Goal: Task Accomplishment & Management: Manage account settings

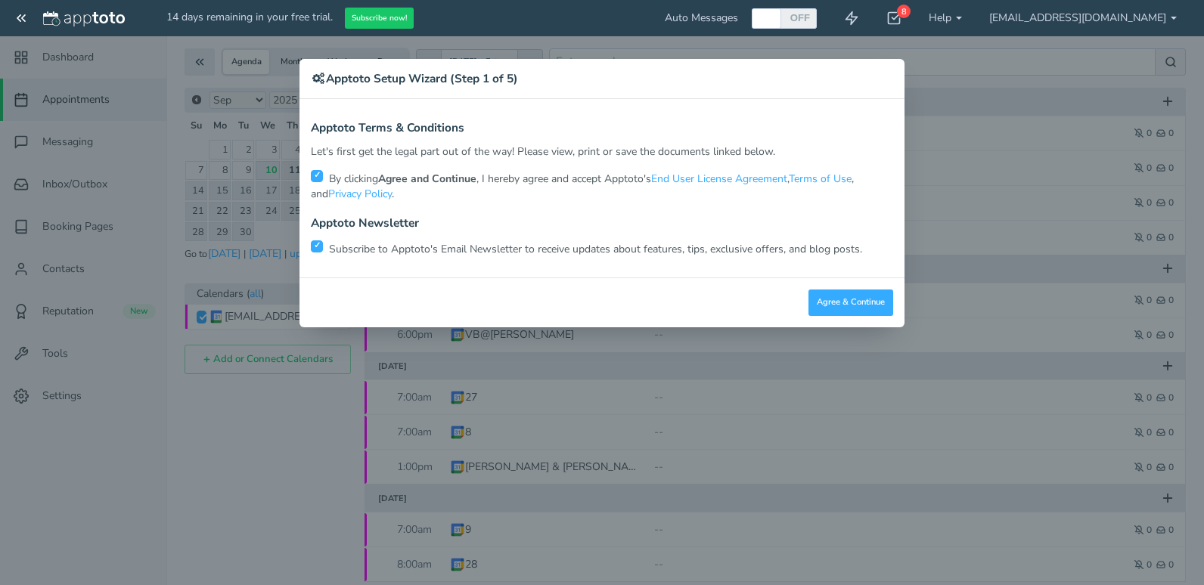
scroll to position [44, 0]
click at [315, 247] on input "checkbox" at bounding box center [317, 247] width 12 height 12
checkbox input "false"
click at [877, 302] on button "Agree & Continue" at bounding box center [850, 303] width 85 height 26
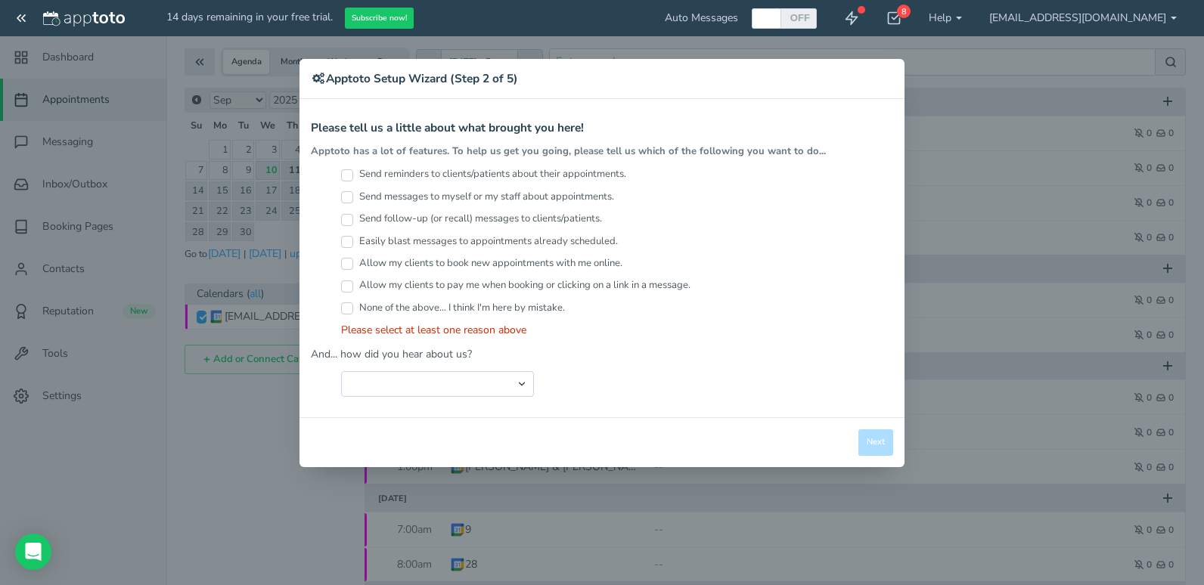
click at [348, 178] on input "Send reminders to clients/patients about their appointments." at bounding box center [347, 175] width 12 height 12
checkbox input "true"
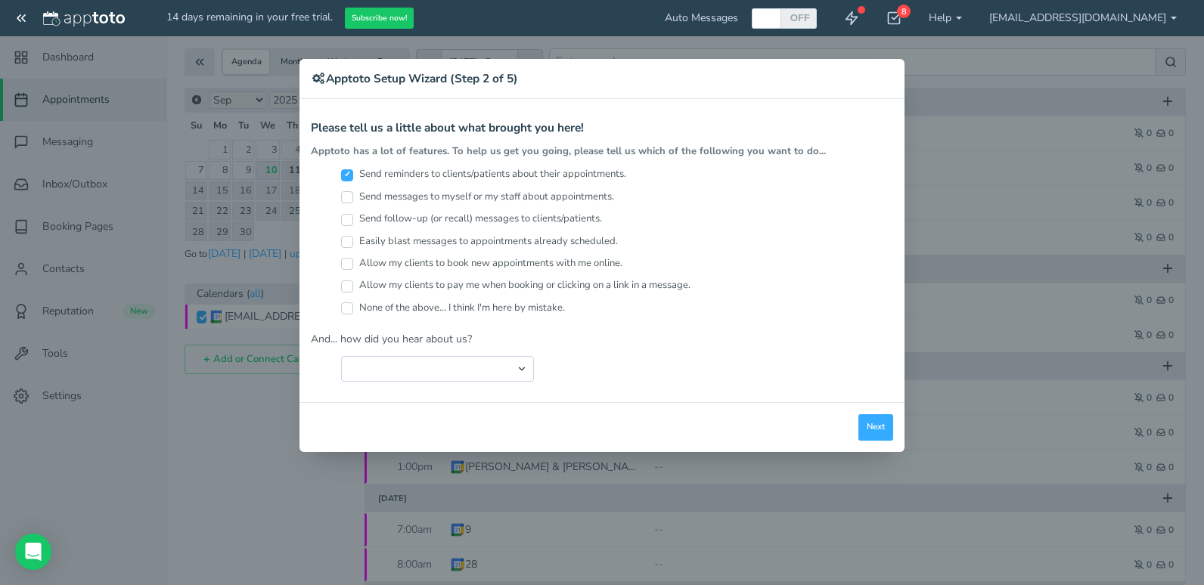
click at [346, 194] on input "Send messages to myself or my staff about appointments." at bounding box center [347, 197] width 12 height 12
checkbox input "true"
click at [345, 217] on input "Send follow-up (or recall) messages to clients/patients." at bounding box center [347, 220] width 12 height 12
checkbox input "true"
click at [516, 363] on select "Search Engine (Google, Yahoo, Bing, etc.) Search Engine Advertisement Blog Post…" at bounding box center [437, 369] width 193 height 26
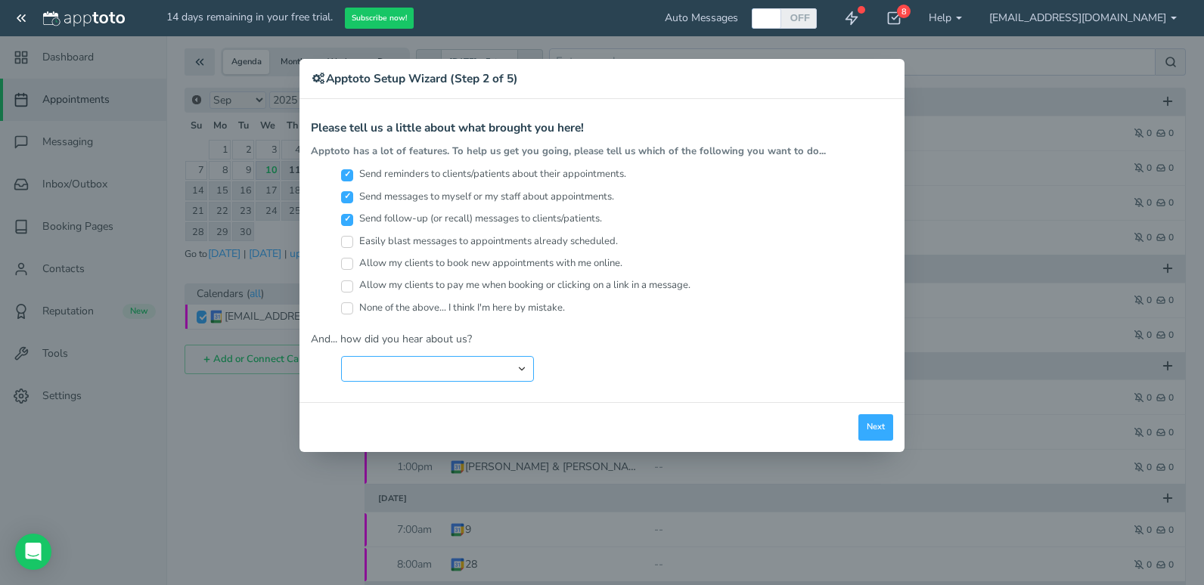
select select "string:Search Engine (Google, Yahoo, Bing, etc.)"
click at [341, 356] on select "Search Engine (Google, Yahoo, Bing, etc.) Search Engine Advertisement Blog Post…" at bounding box center [437, 369] width 193 height 26
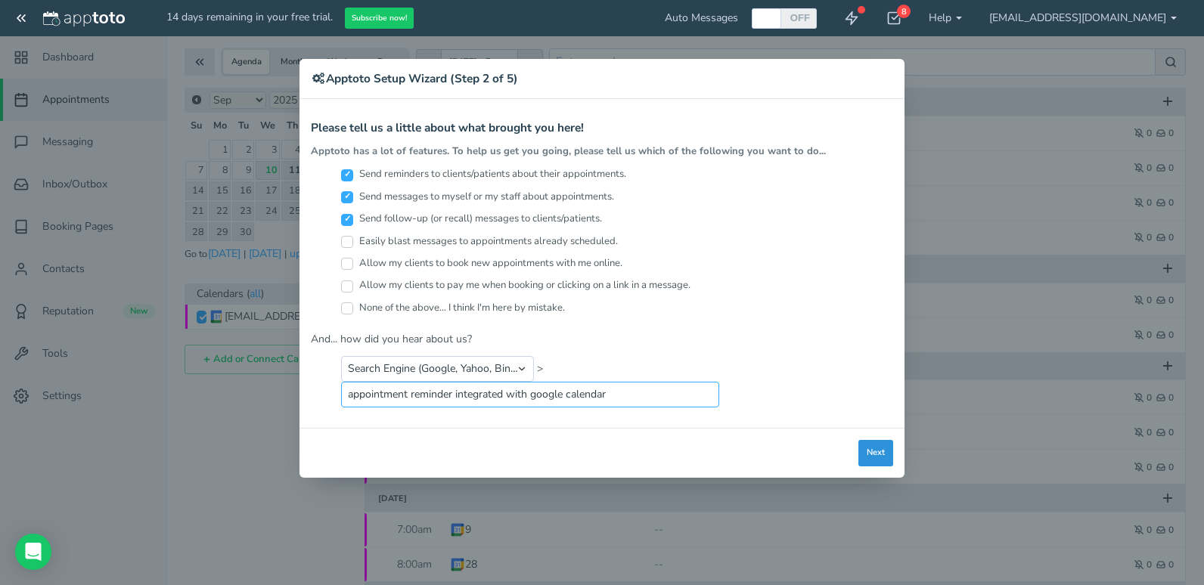
type input "appointment reminder integrated with google calendar"
click at [885, 450] on button "Next" at bounding box center [875, 453] width 35 height 26
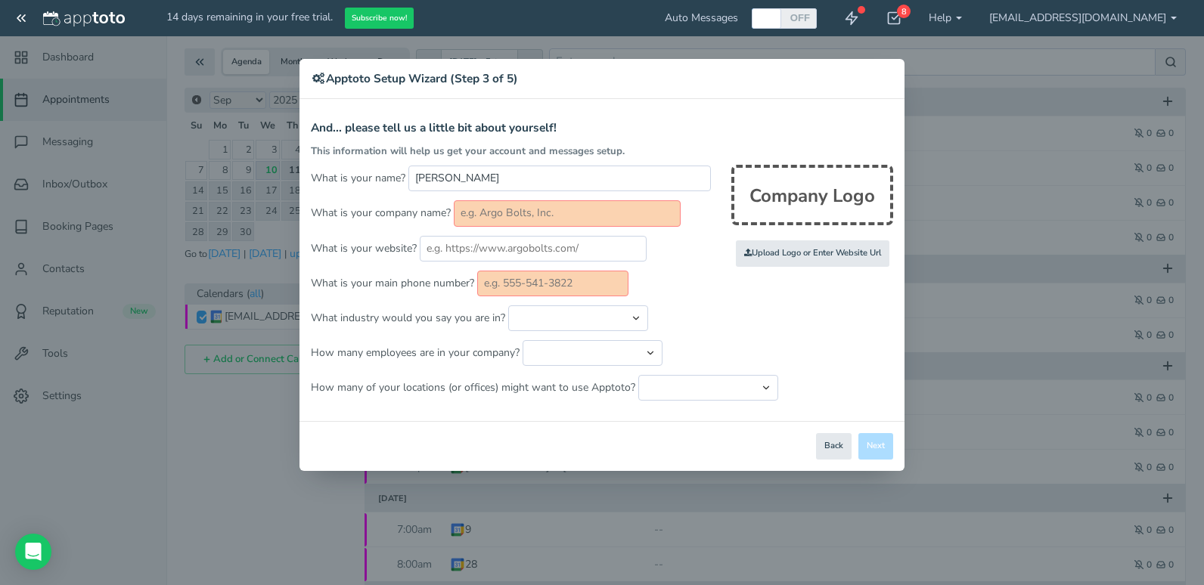
click at [557, 223] on input "text" at bounding box center [567, 213] width 227 height 26
type input "[PERSON_NAME] Insurance"
click at [618, 292] on input "text" at bounding box center [552, 284] width 151 height 26
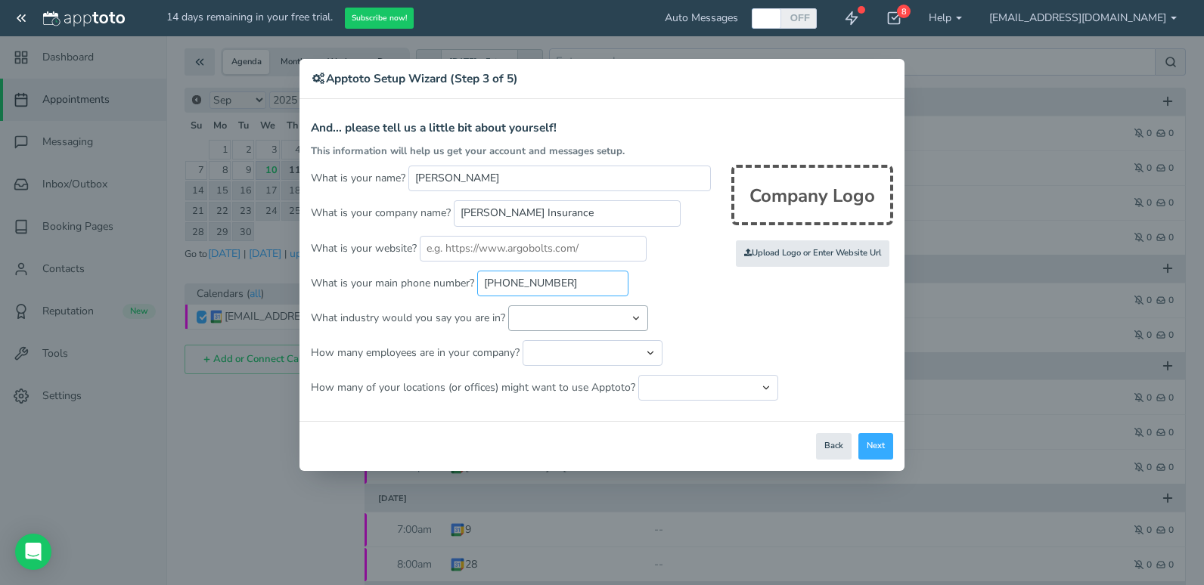
type input "816-510-4843"
click at [604, 319] on select "Automotive Cleaning Services Consulting Education - Classroom Education - Admis…" at bounding box center [578, 319] width 140 height 26
select select "string:Other"
click at [508, 306] on select "Automotive Cleaning Services Consulting Education - Classroom Education - Admis…" at bounding box center [578, 319] width 140 height 26
click at [743, 331] on form "And... please tell us a little bit about yourself! This information will help u…" at bounding box center [602, 261] width 582 height 279
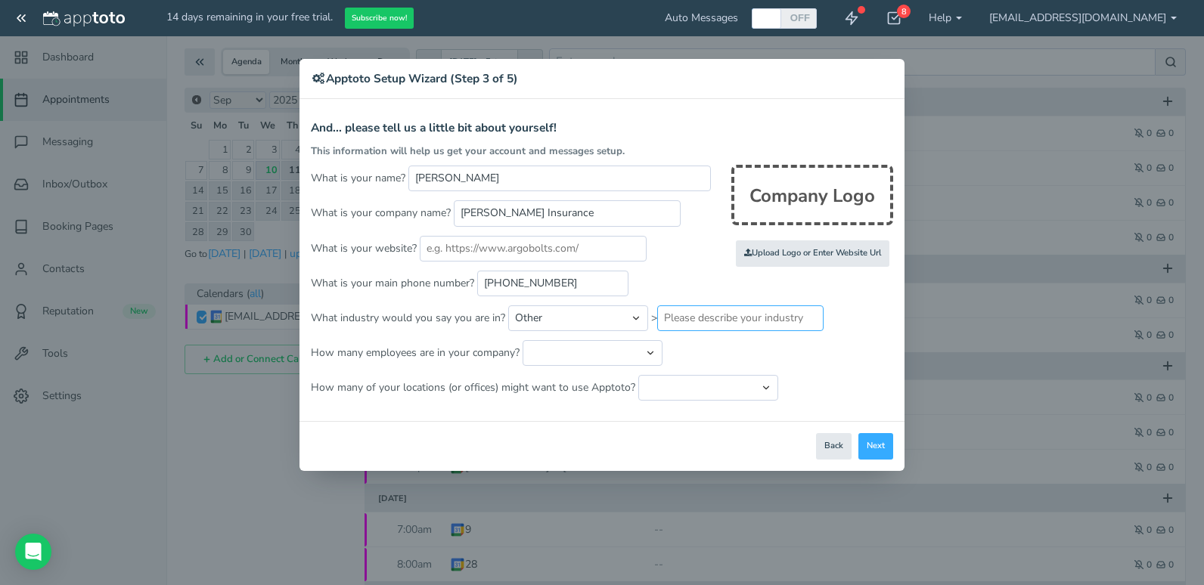
click at [757, 321] on input "text" at bounding box center [740, 319] width 166 height 26
type input "M"
type input "Medicare Insurance"
click at [636, 353] on select "Just me 1 to 5 6 to 10 11 to 25 26 to 50 51 to 100 101 to 500 501 to 1000 More …" at bounding box center [593, 353] width 140 height 26
select select "string:1"
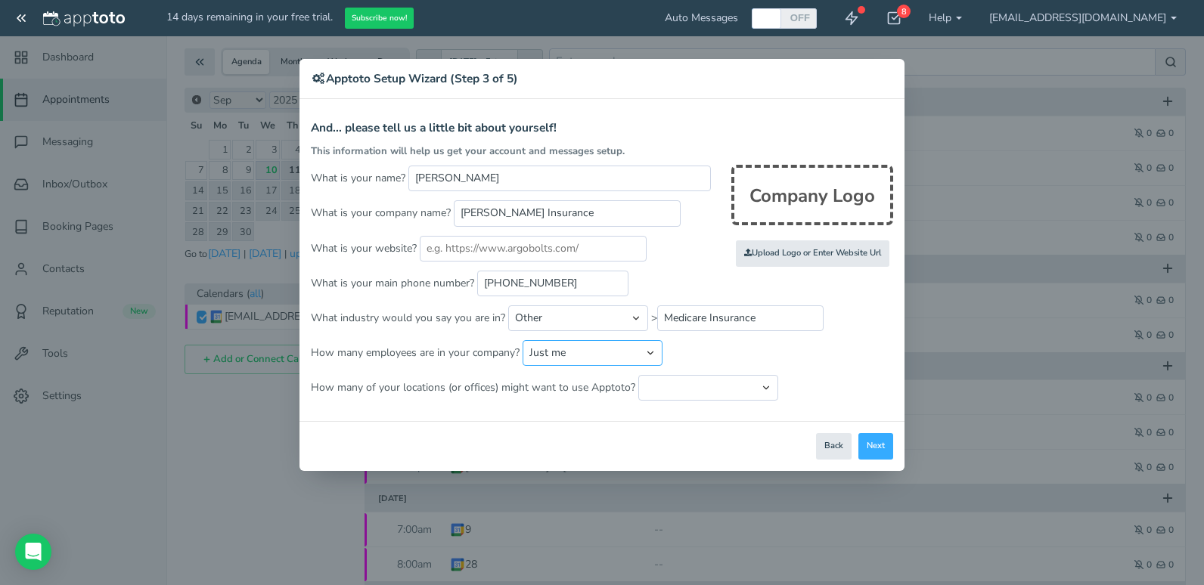
click at [523, 340] on select "Just me 1 to 5 6 to 10 11 to 25 26 to 50 51 to 100 101 to 500 501 to 1000 More …" at bounding box center [593, 353] width 140 height 26
click at [732, 387] on select "Just one location 2 3 4 5 6 to 10 11 to 25 26 to 50 More than 50" at bounding box center [708, 388] width 140 height 26
select select "string:3"
click at [638, 375] on select "Just one location 2 3 4 5 6 to 10 11 to 25 26 to 50 More than 50" at bounding box center [708, 388] width 140 height 26
click at [870, 441] on button "Next" at bounding box center [875, 446] width 35 height 26
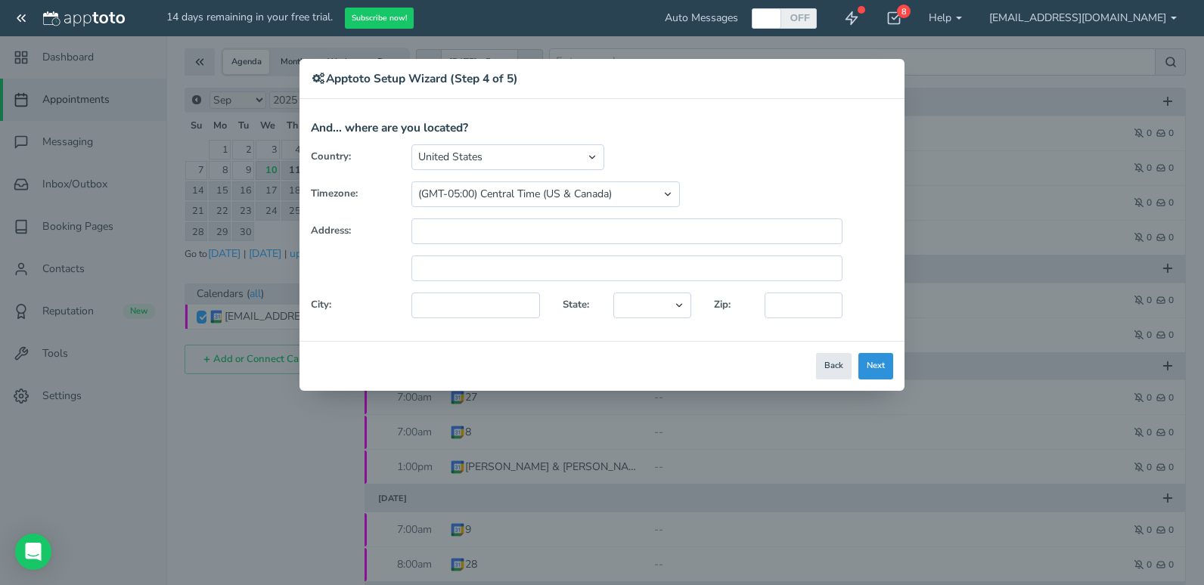
click at [865, 360] on button "Next" at bounding box center [875, 366] width 35 height 26
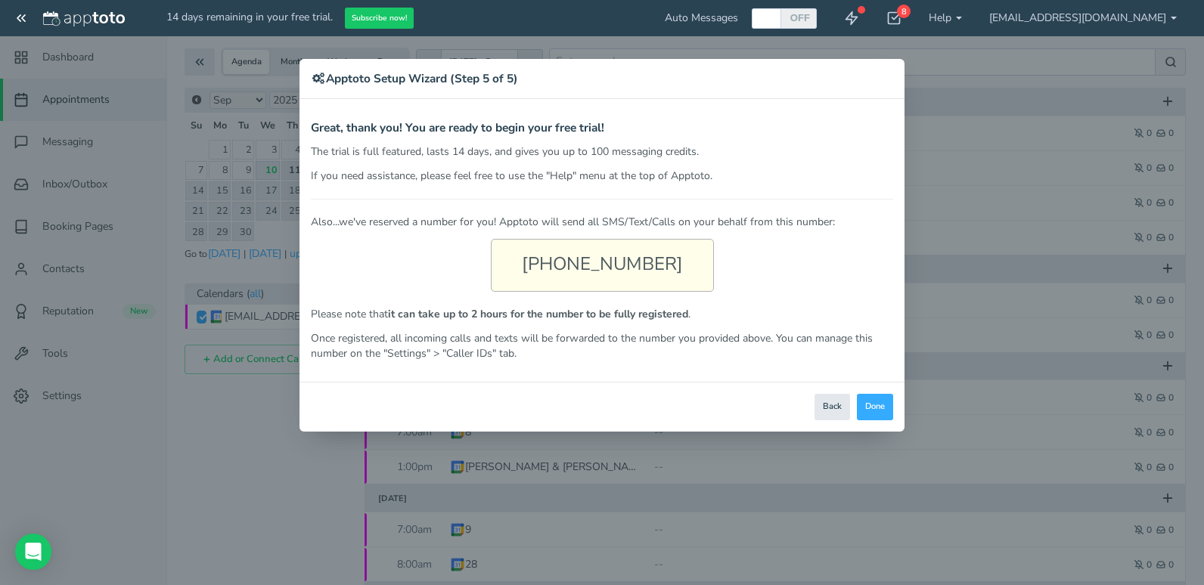
click at [604, 263] on div "[PHONE_NUMBER]" at bounding box center [602, 265] width 223 height 53
click at [568, 389] on div "Close Logout Cancel Back Saving! Save Done Next Agree & Continue" at bounding box center [601, 407] width 605 height 50
click at [885, 401] on button "Done" at bounding box center [875, 407] width 36 height 26
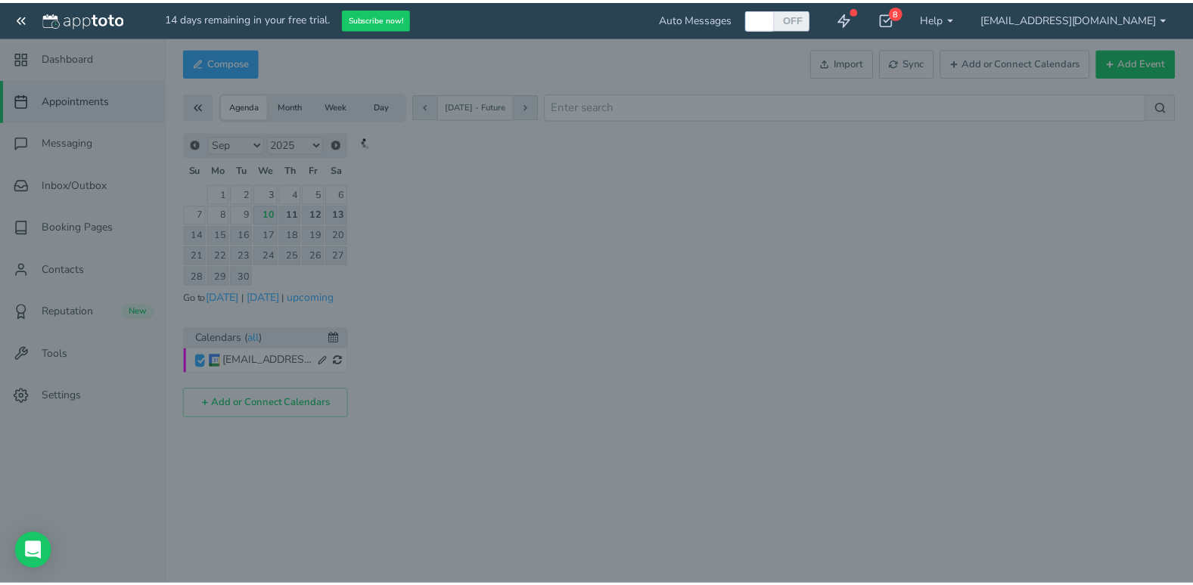
scroll to position [0, 0]
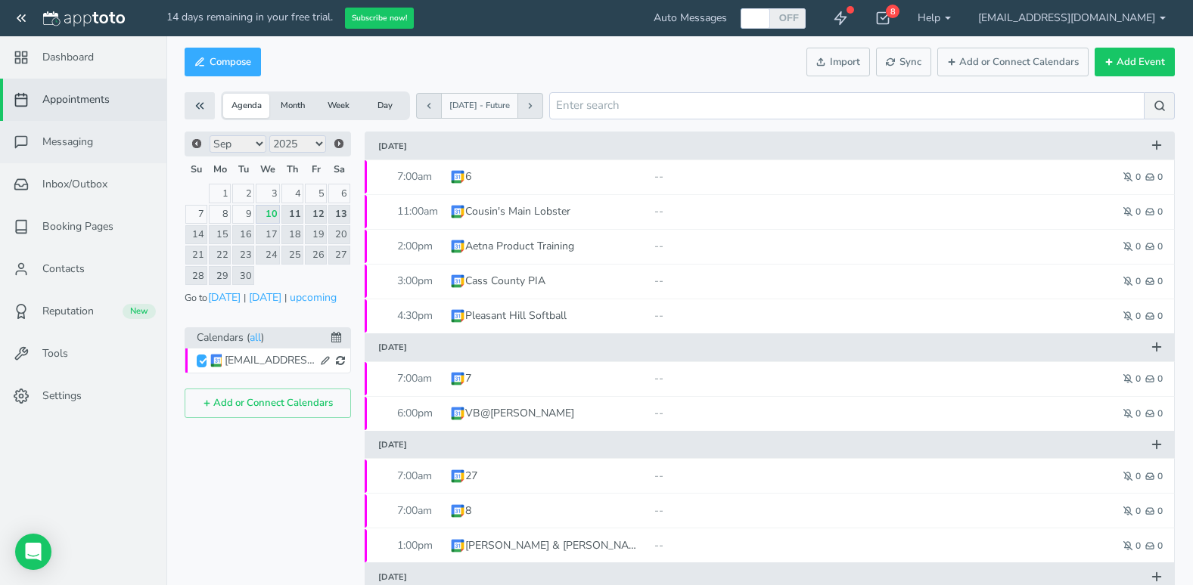
click at [79, 139] on span "Messaging" at bounding box center [67, 142] width 51 height 15
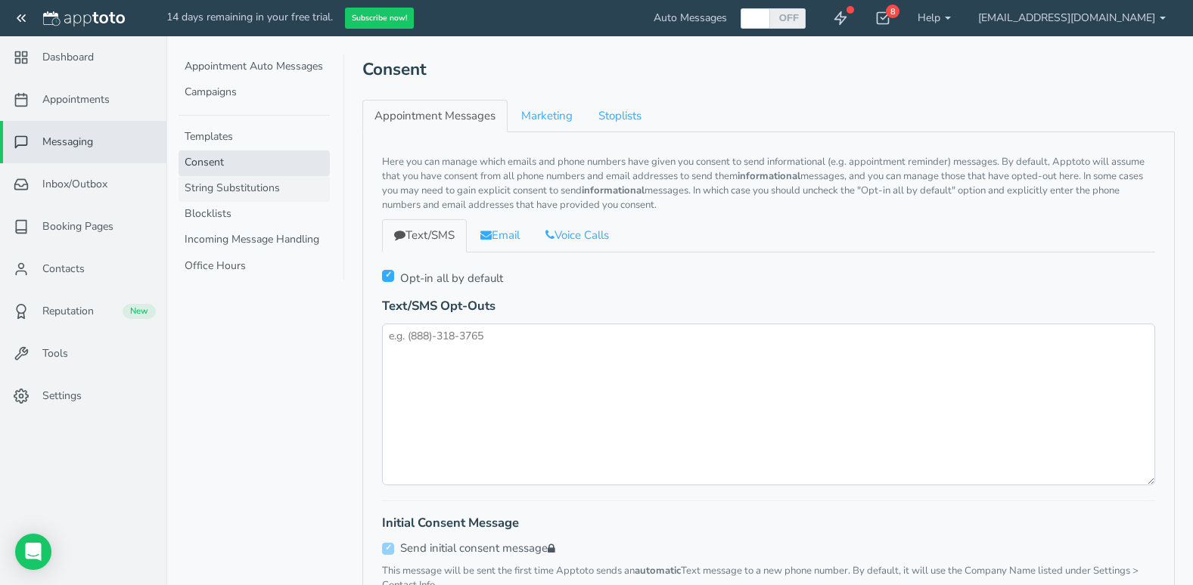
click at [290, 190] on link "String Substitutions" at bounding box center [253, 189] width 151 height 26
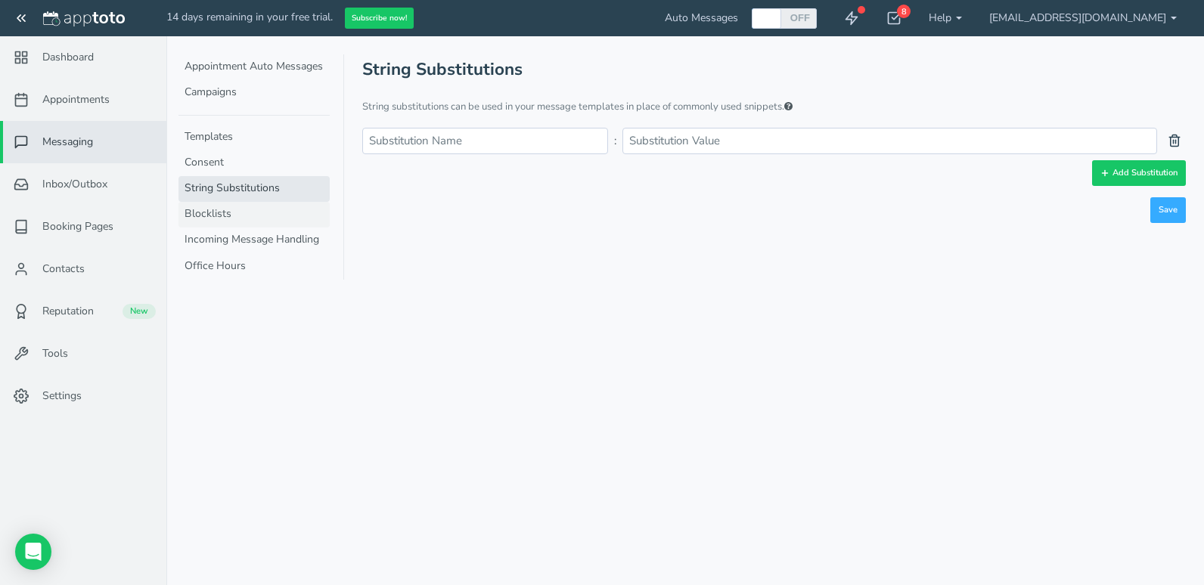
click at [259, 206] on link "Blocklists" at bounding box center [253, 215] width 151 height 26
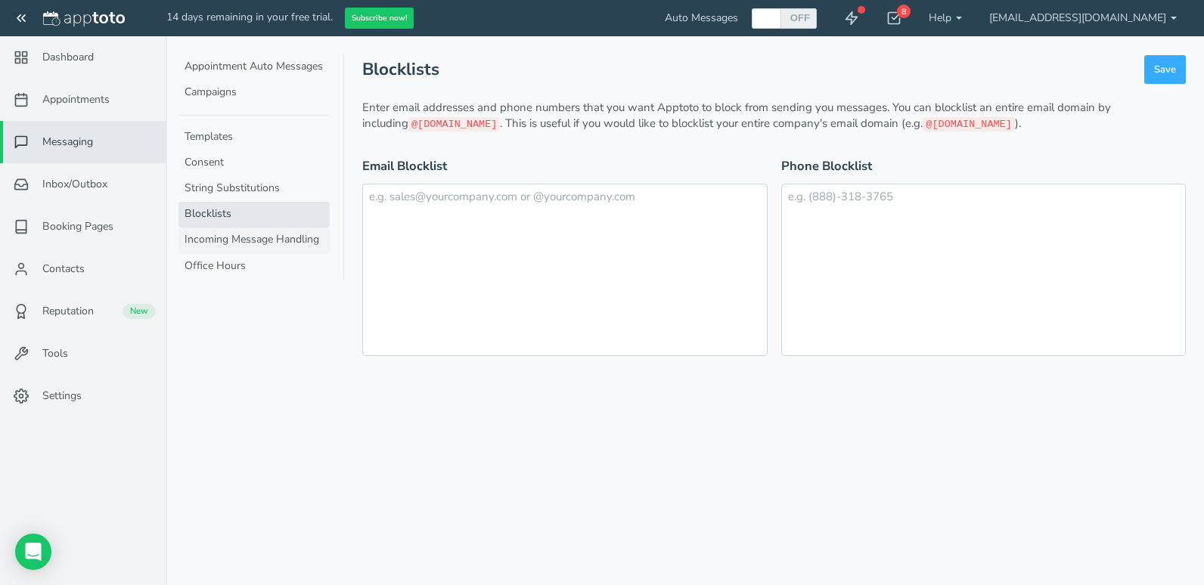
click at [262, 237] on link "Incoming Message Handling" at bounding box center [253, 241] width 151 height 26
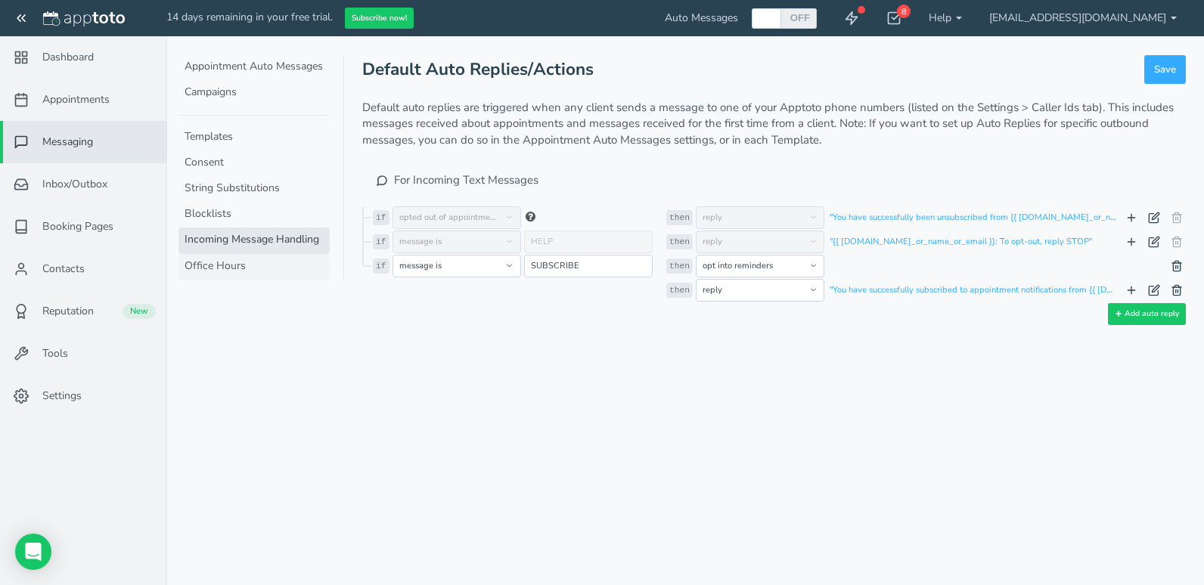
click at [253, 265] on link "Office Hours" at bounding box center [253, 267] width 151 height 26
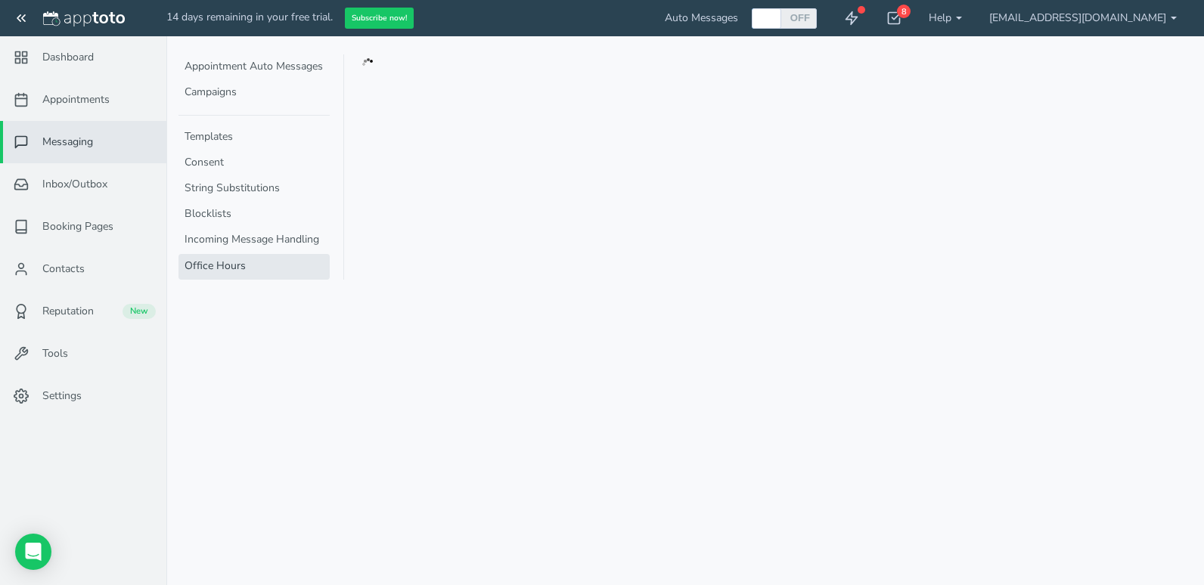
type input "09:00am"
type input "05:00pm"
type textarea "Sorry, your message has been received outside of our normal office hours, we wi…"
type input "Automatic Reply: Outside Office Hours"
type textarea "Thank you for your email. This is an automated response to let you know that yo…"
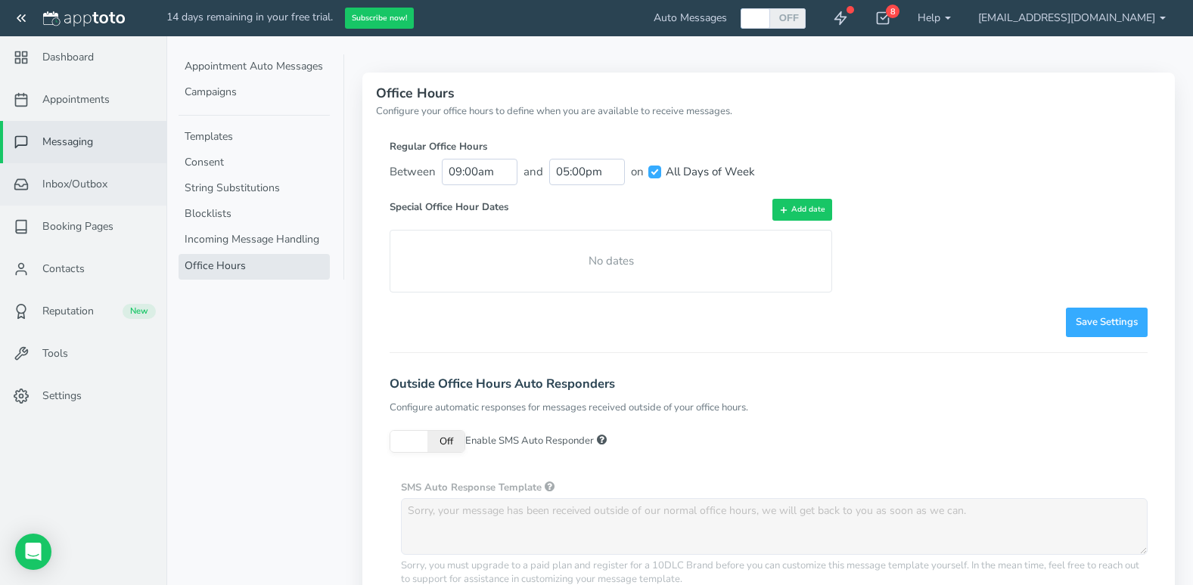
click at [106, 184] on span "Inbox/Outbox" at bounding box center [74, 184] width 65 height 15
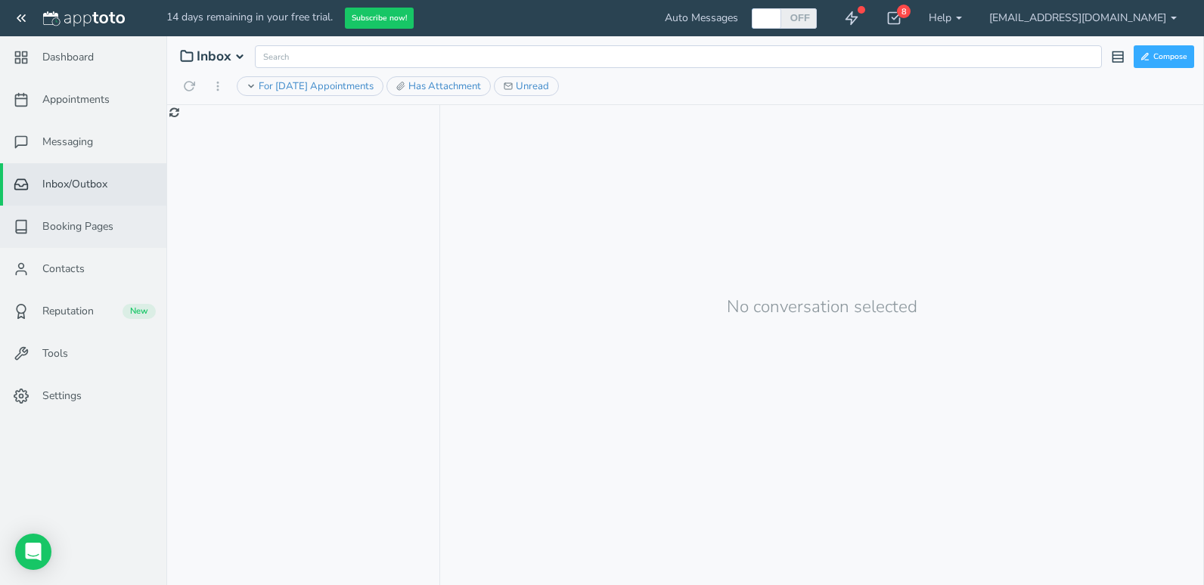
click at [82, 230] on span "Booking Pages" at bounding box center [77, 226] width 71 height 15
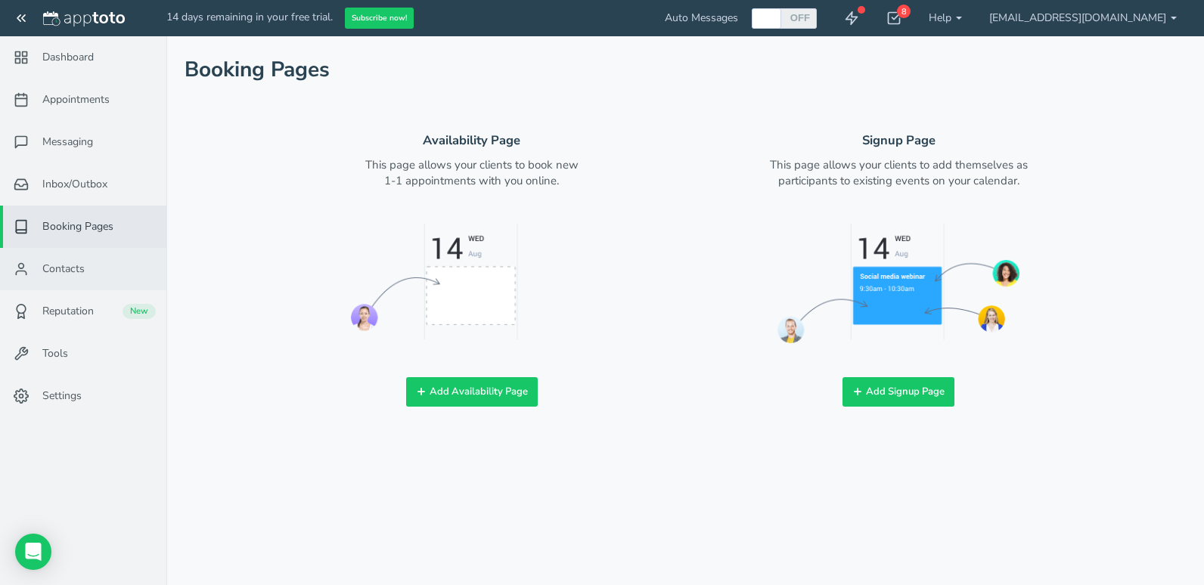
click at [71, 272] on span "Contacts" at bounding box center [63, 269] width 42 height 15
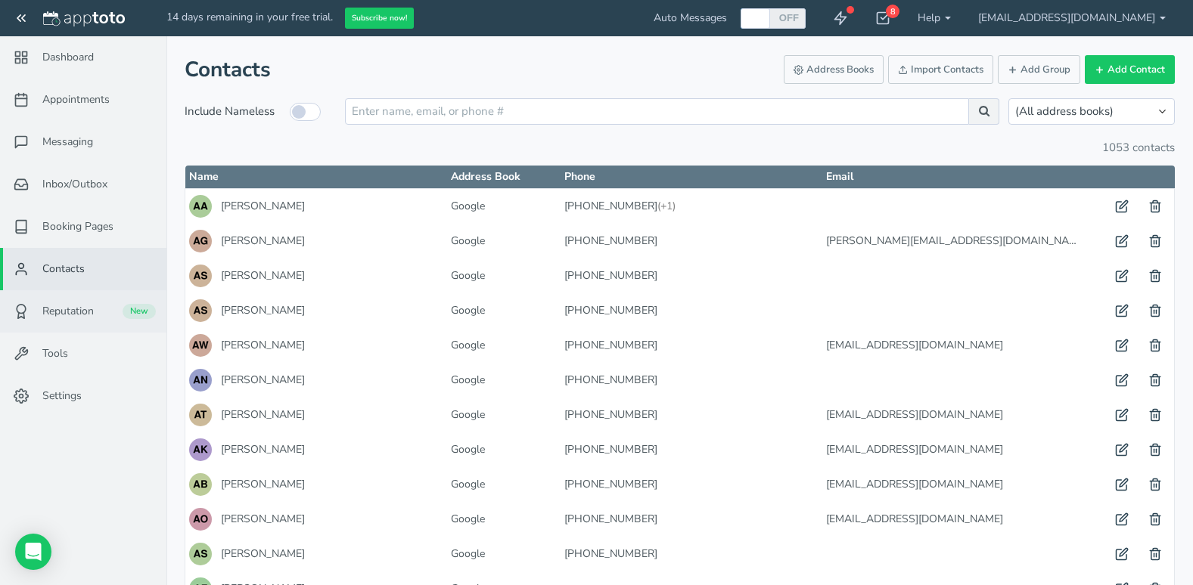
click at [67, 306] on span "Reputation" at bounding box center [67, 311] width 51 height 15
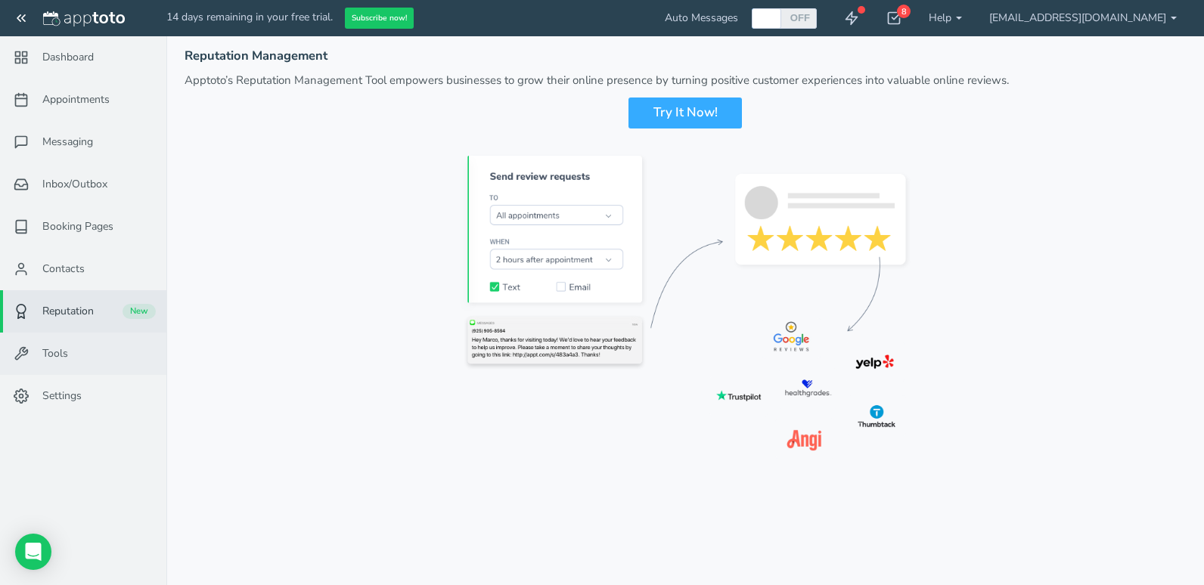
click at [77, 355] on link "Tools" at bounding box center [83, 354] width 166 height 42
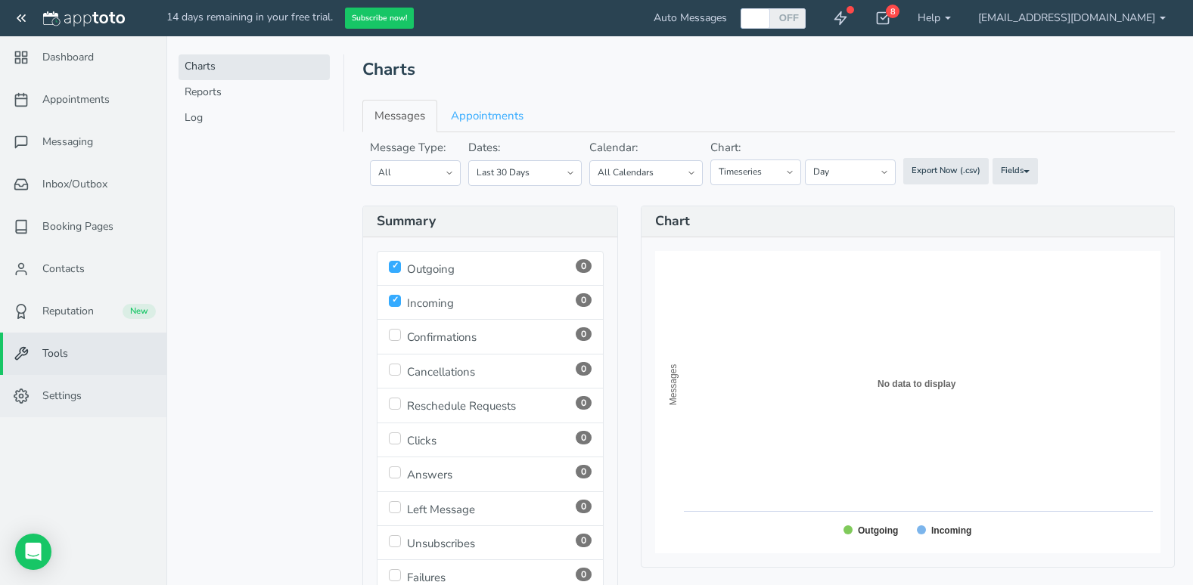
click at [80, 396] on span "Settings" at bounding box center [61, 396] width 39 height 15
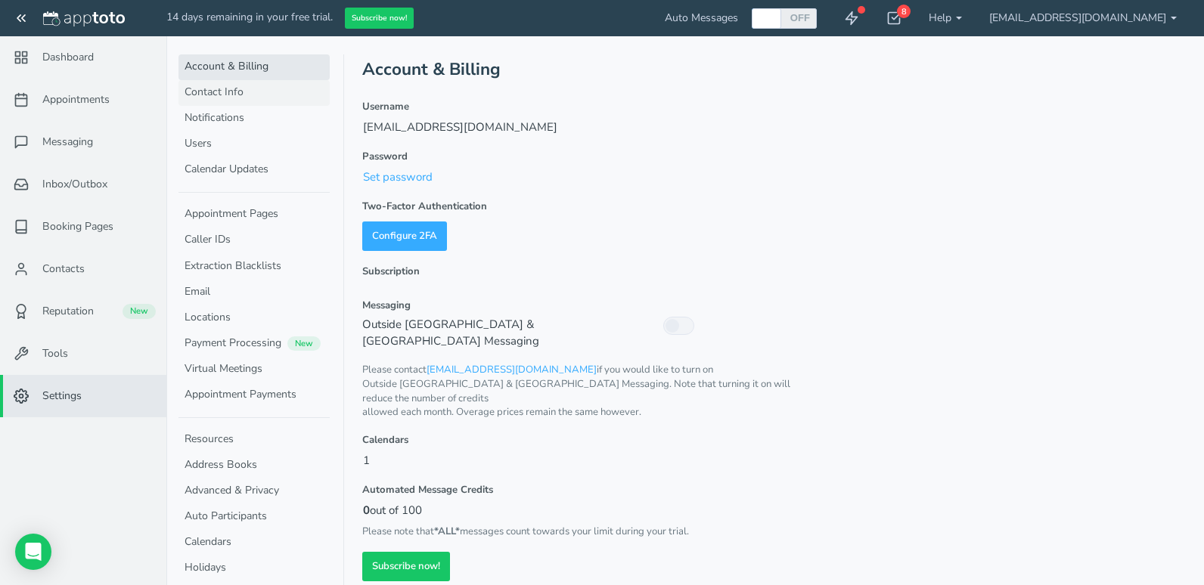
click at [260, 92] on link "Contact Info" at bounding box center [253, 93] width 151 height 26
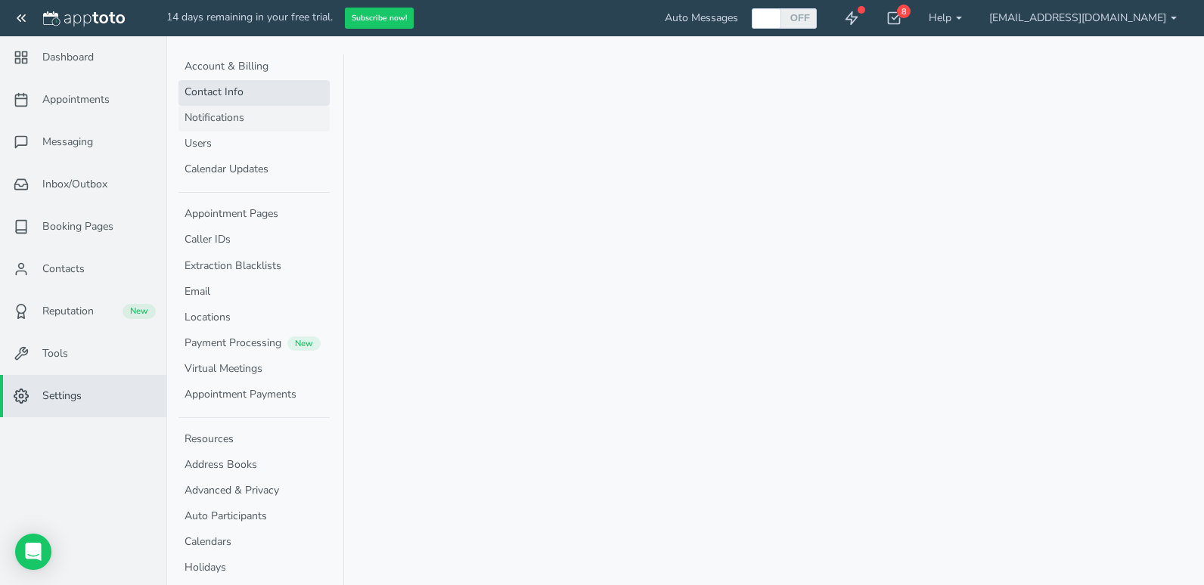
select select "720"
select select "1200"
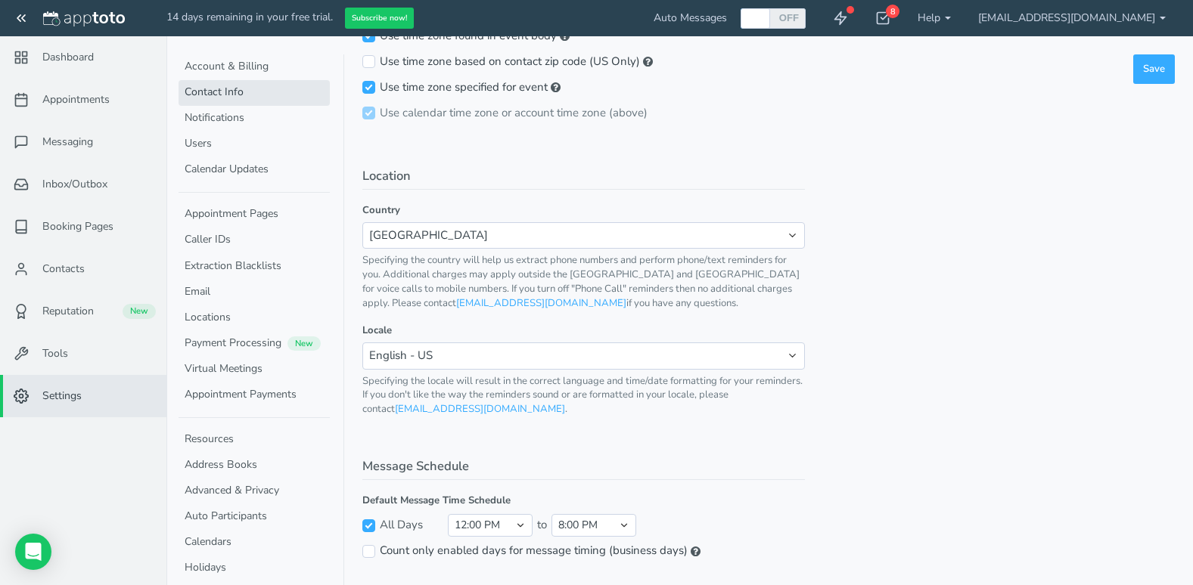
scroll to position [639, 0]
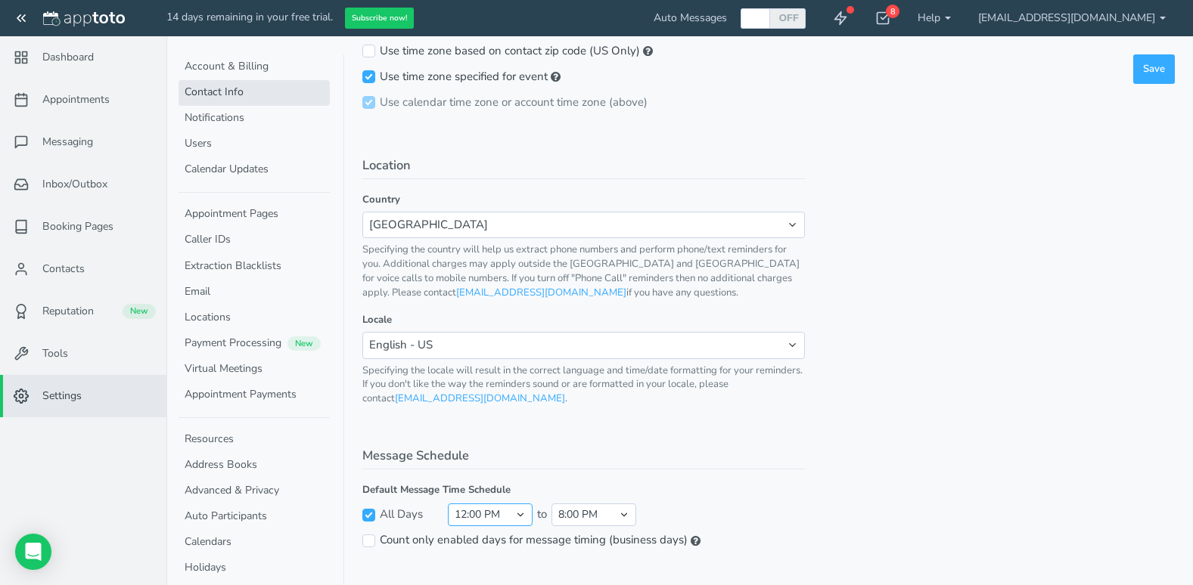
click at [495, 519] on select "midnight 5:00 AM 5:30 AM 6:00 AM 6:30 AM 7:00 AM 7:30 AM 8:00 AM 8:30 AM 9:00 A…" at bounding box center [490, 515] width 85 height 23
select select "600"
click at [448, 504] on select "midnight 5:00 AM 5:30 AM 6:00 AM 6:30 AM 7:00 AM 7:30 AM 8:00 AM 8:30 AM 9:00 A…" at bounding box center [490, 515] width 85 height 23
click at [595, 511] on select "5:00 AM 5:30 AM 6:00 AM 6:30 AM 7:00 AM 7:30 AM 8:00 AM 8:30 AM 9:00 AM 9:30 AM…" at bounding box center [593, 515] width 85 height 23
select select "1140"
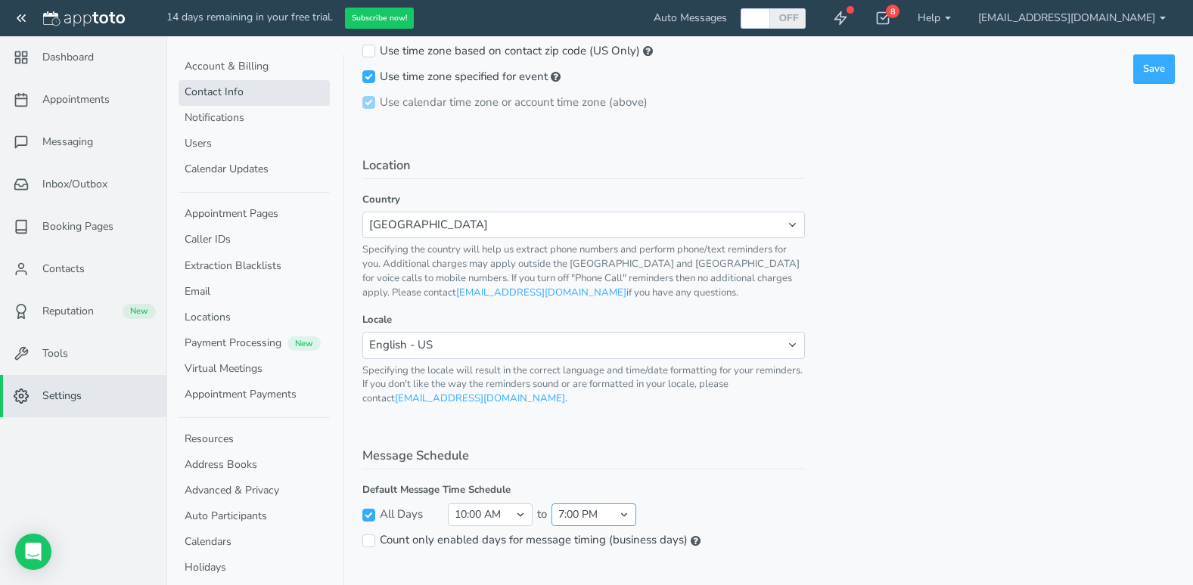
click at [551, 504] on select "5:00 AM 5:30 AM 6:00 AM 6:30 AM 7:00 AM 7:30 AM 8:00 AM 8:30 AM 9:00 AM 9:30 AM…" at bounding box center [593, 515] width 85 height 23
click at [1149, 76] on button "Save" at bounding box center [1154, 68] width 42 height 29
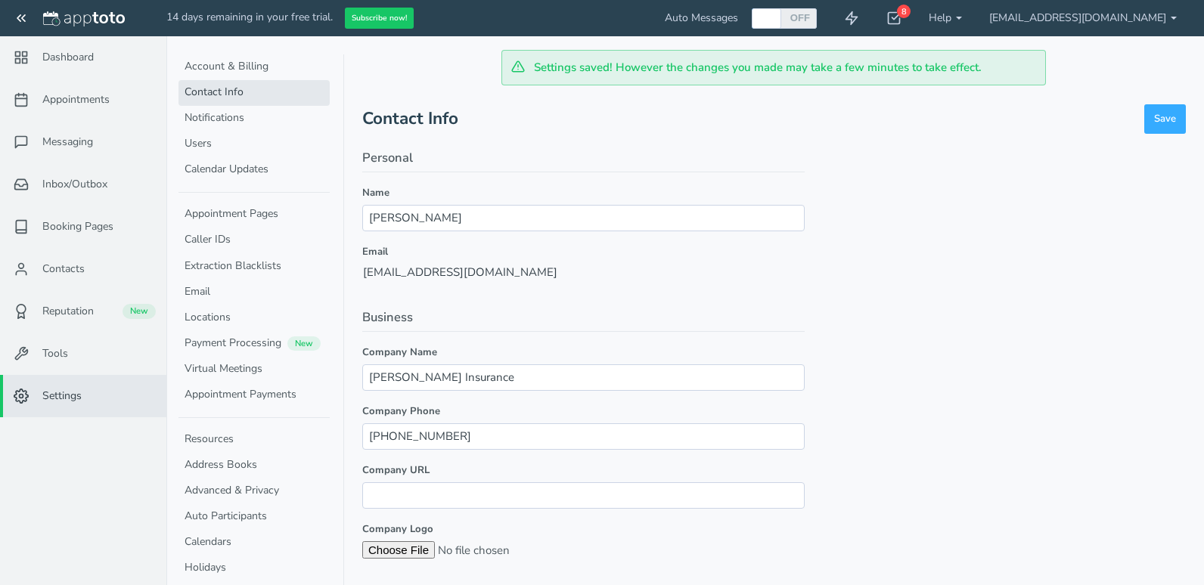
select select "600"
select select "1140"
click at [254, 112] on link "Notifications" at bounding box center [253, 119] width 151 height 26
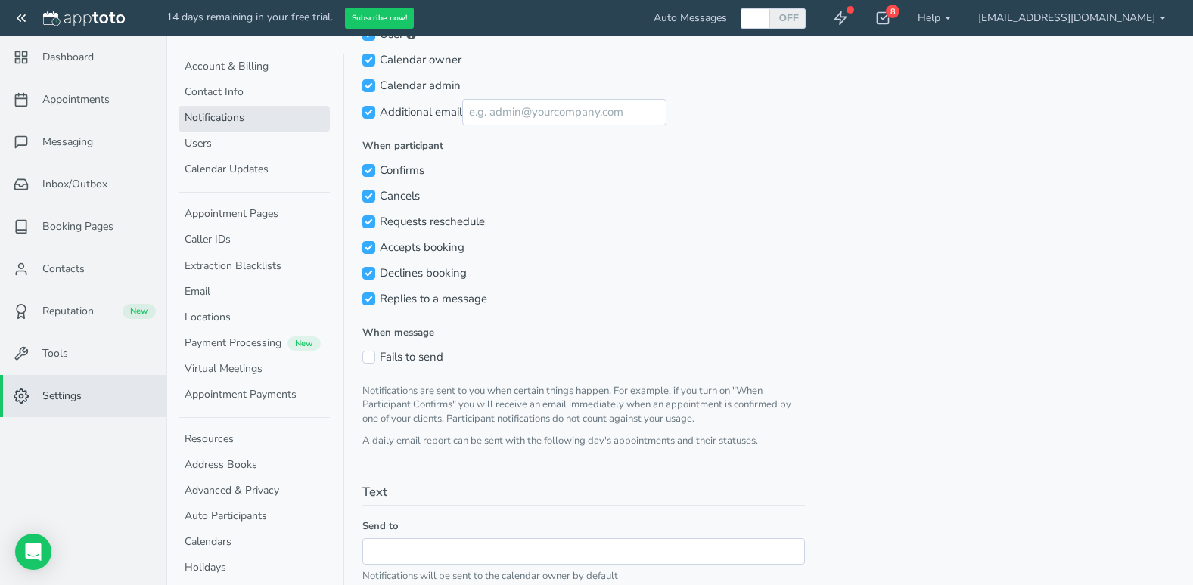
scroll to position [400, 0]
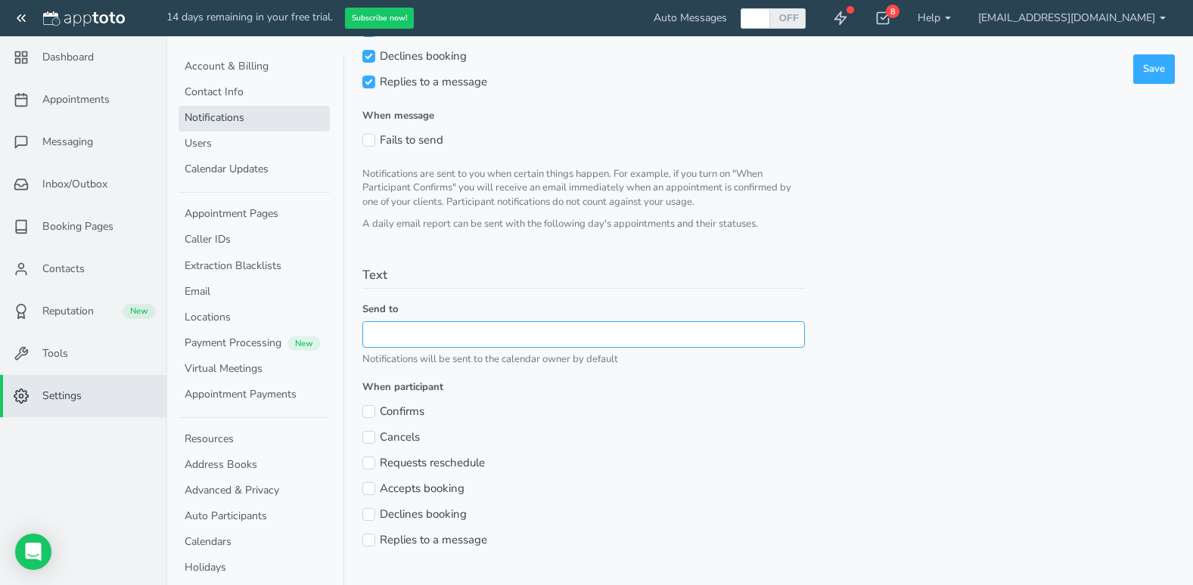
click at [773, 340] on input "text" at bounding box center [583, 334] width 442 height 26
type input "816-289-559."
click at [366, 408] on input "Confirms" at bounding box center [368, 411] width 13 height 13
checkbox input "true"
click at [367, 430] on label "Cancels" at bounding box center [390, 438] width 57 height 16
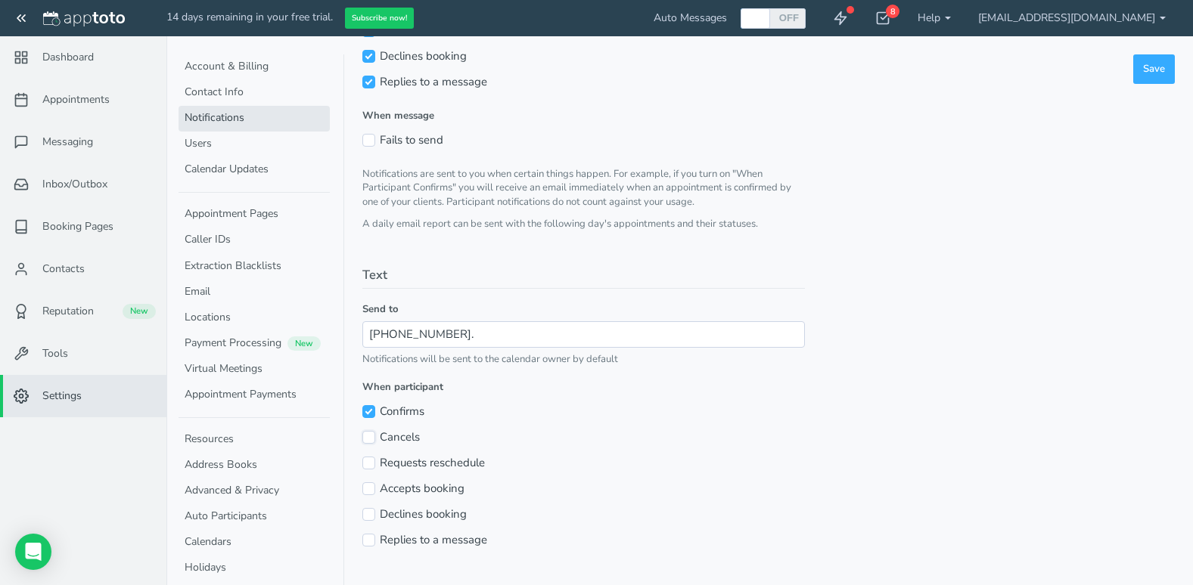
click at [367, 431] on input "Cancels" at bounding box center [368, 437] width 13 height 13
checkbox input "true"
click at [366, 460] on input "Requests reschedule" at bounding box center [368, 463] width 13 height 13
checkbox input "true"
click at [367, 483] on input "Accepts booking" at bounding box center [368, 489] width 13 height 13
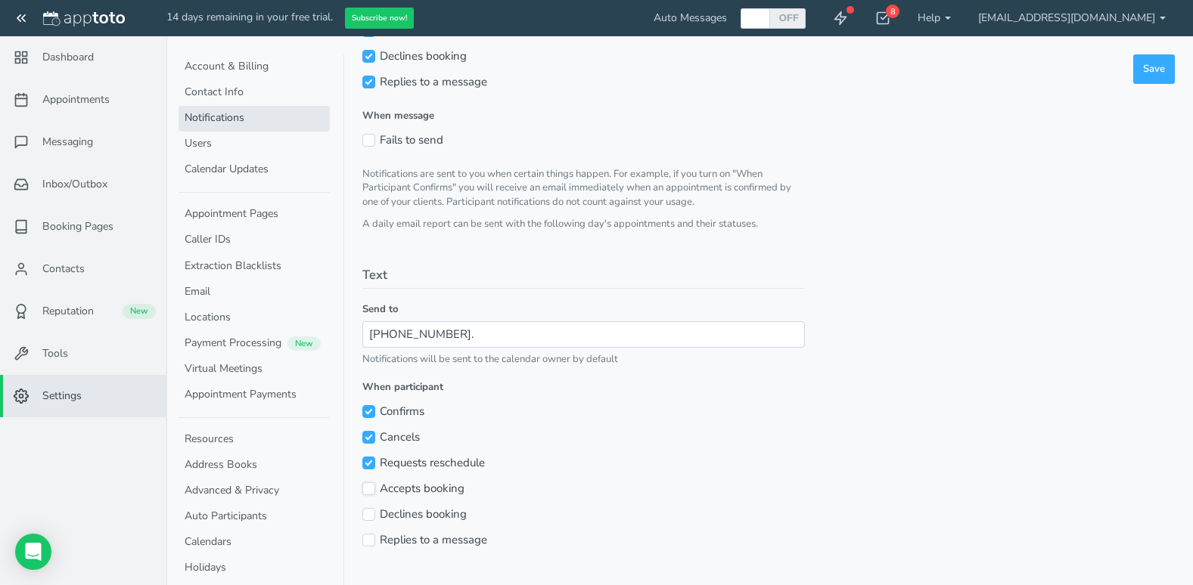
checkbox input "true"
click at [367, 511] on input "Declines booking" at bounding box center [368, 514] width 13 height 13
checkbox input "true"
click at [367, 543] on input "Replies to a message" at bounding box center [368, 540] width 13 height 13
checkbox input "true"
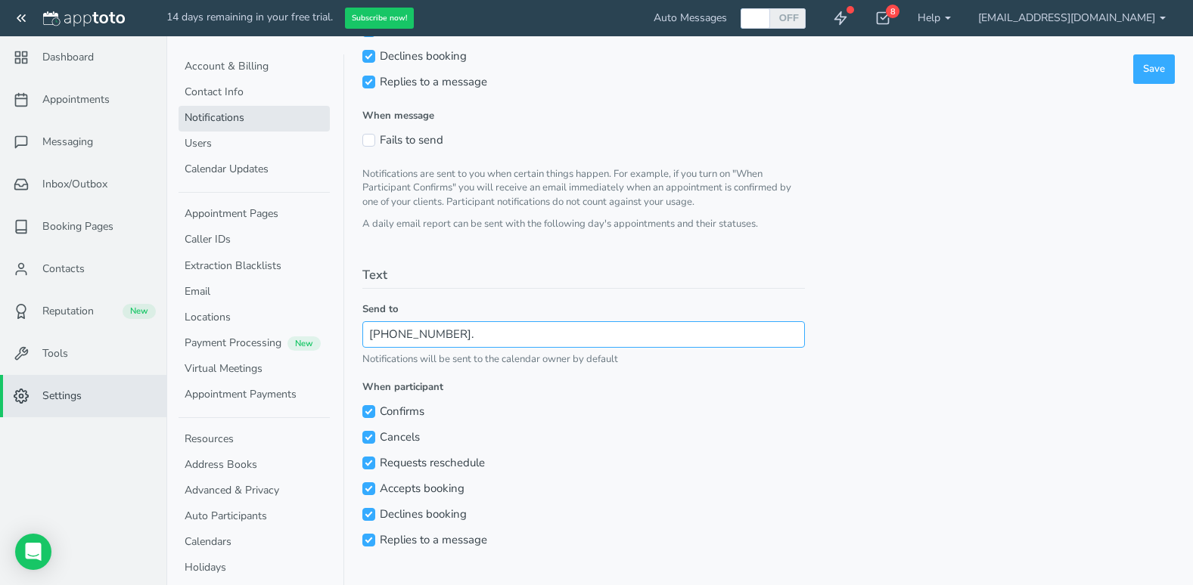
click at [493, 340] on input "816-289-559." at bounding box center [583, 334] width 442 height 26
type input "816-289-5593"
click at [1162, 67] on span "Save" at bounding box center [1154, 69] width 22 height 14
click at [267, 143] on link "Users" at bounding box center [253, 145] width 151 height 26
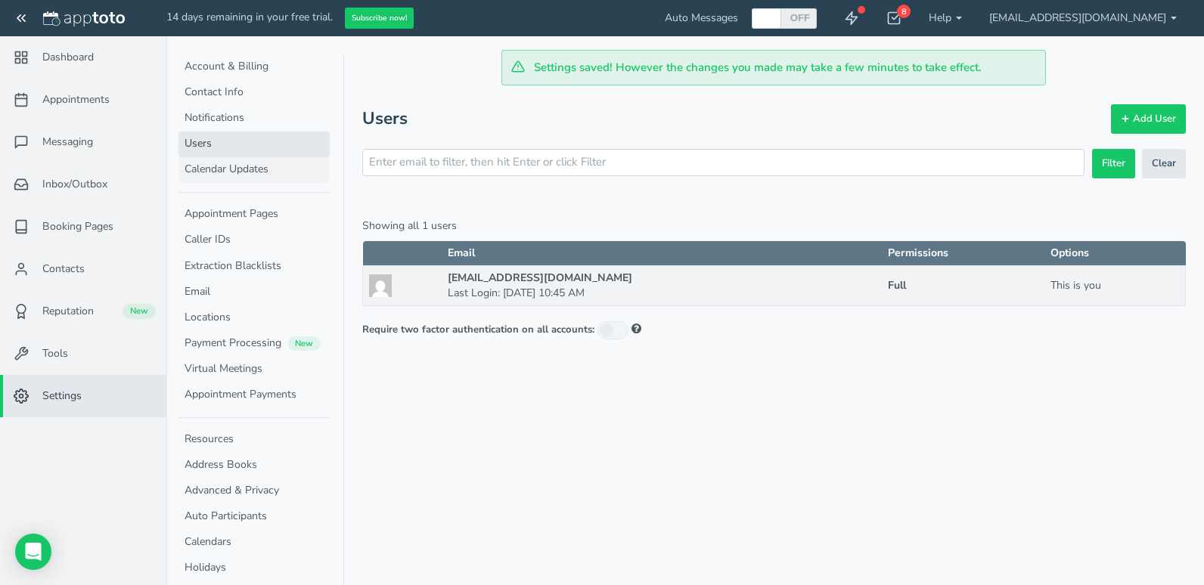
click at [272, 167] on link "Calendar Updates" at bounding box center [253, 170] width 151 height 26
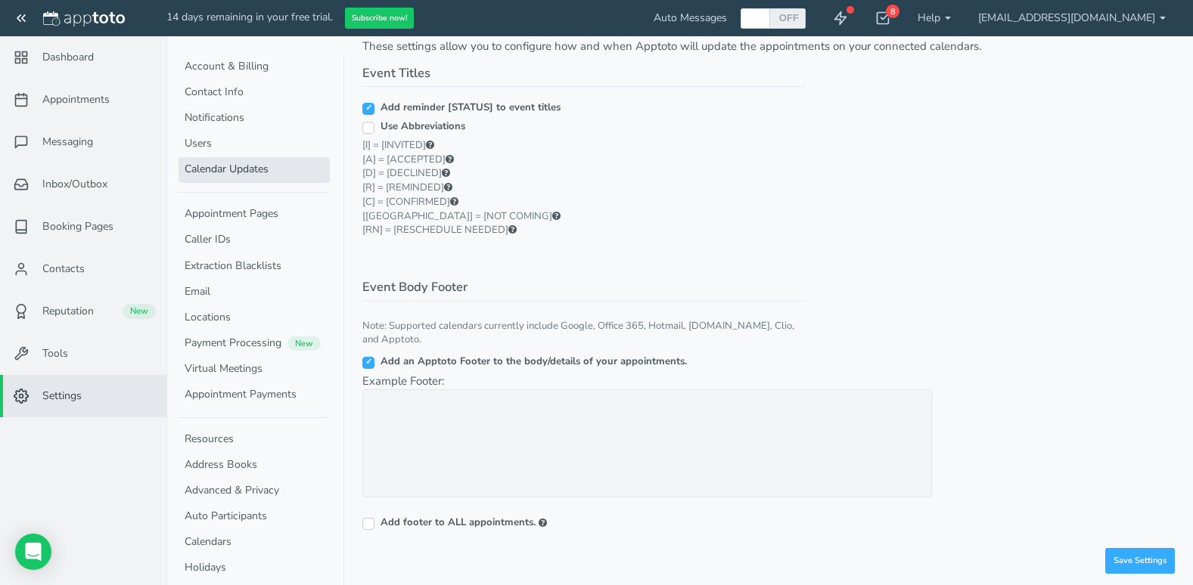
scroll to position [117, 0]
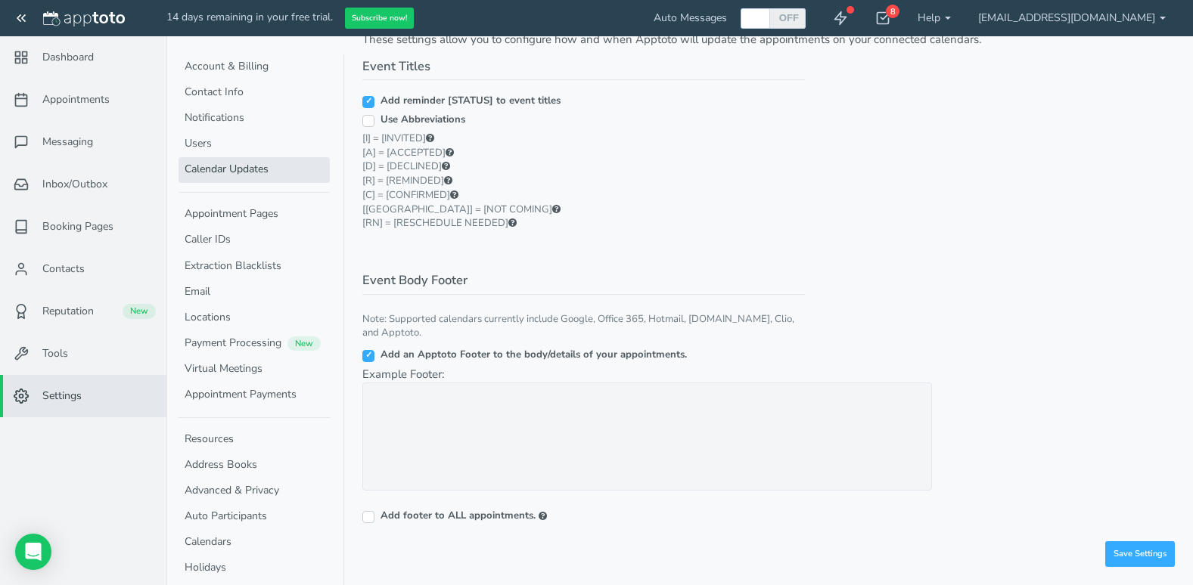
click at [370, 354] on input "Add an Apptoto Footer to the body/details of your appointments." at bounding box center [368, 356] width 12 height 12
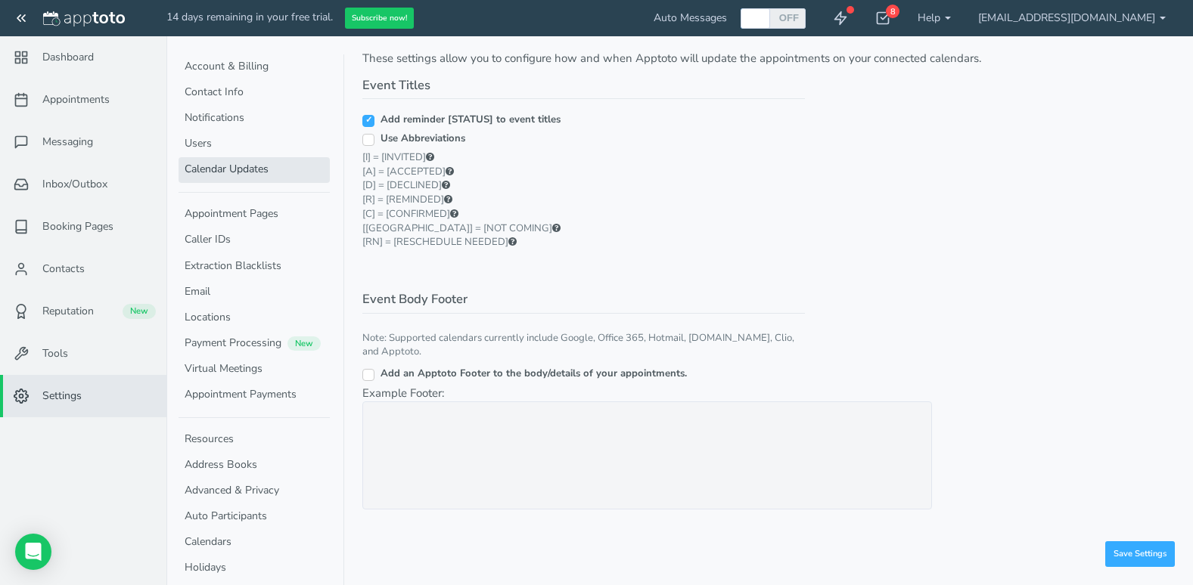
scroll to position [98, 0]
click at [369, 373] on input "Add an Apptoto Footer to the body/details of your appointments." at bounding box center [368, 375] width 12 height 12
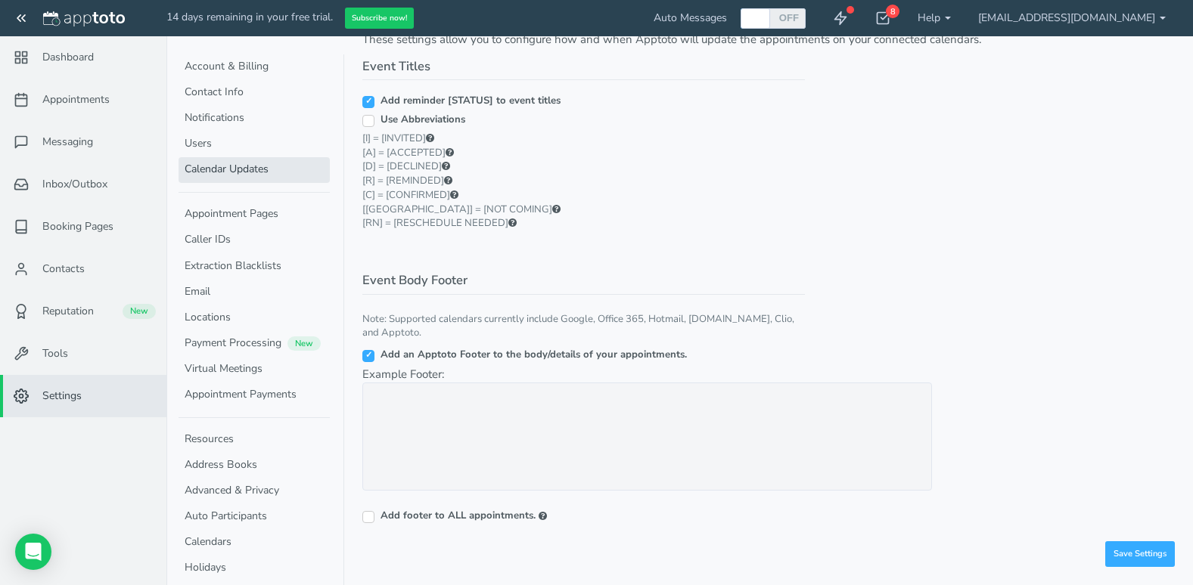
click at [369, 355] on input "Add an Apptoto Footer to the body/details of your appointments." at bounding box center [368, 356] width 12 height 12
checkbox input "false"
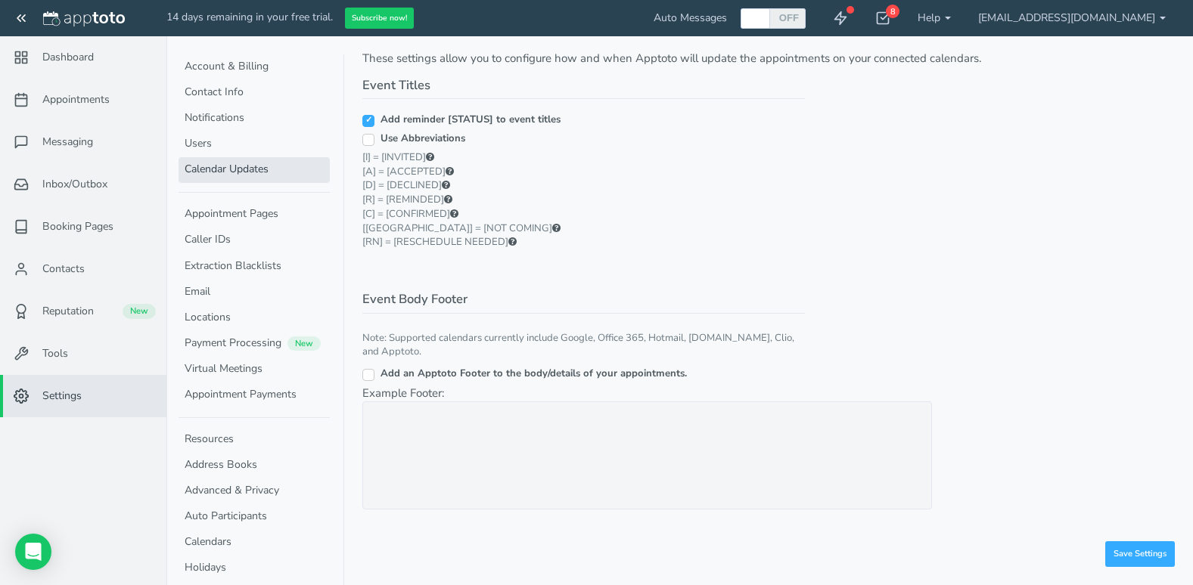
scroll to position [98, 0]
click at [1143, 545] on button "Save Settings" at bounding box center [1140, 555] width 70 height 26
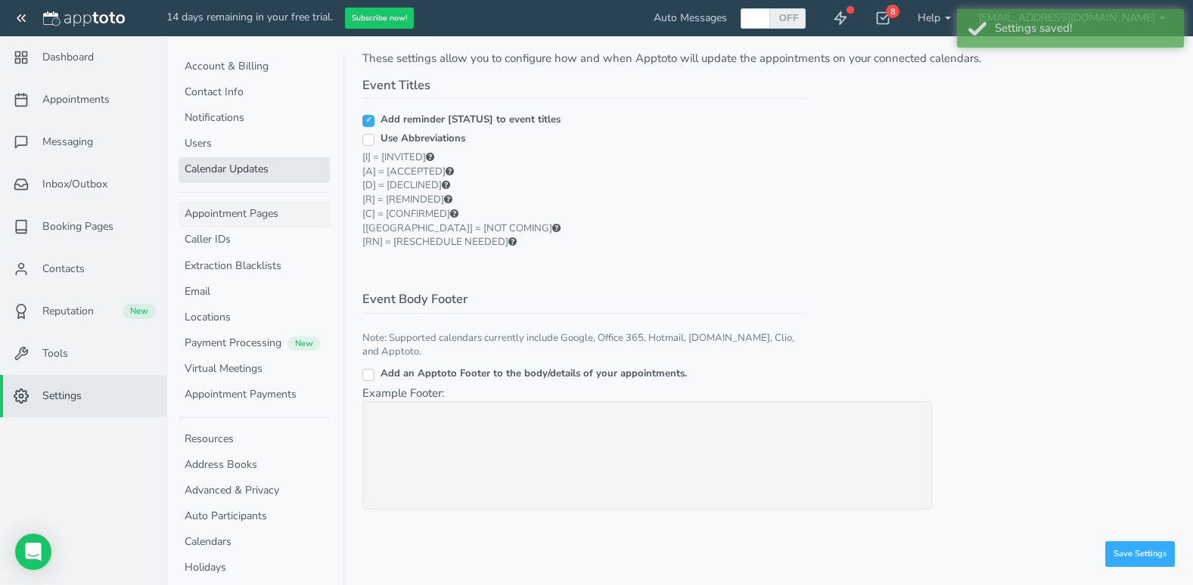
click at [246, 211] on link "Appointment Pages" at bounding box center [253, 215] width 151 height 26
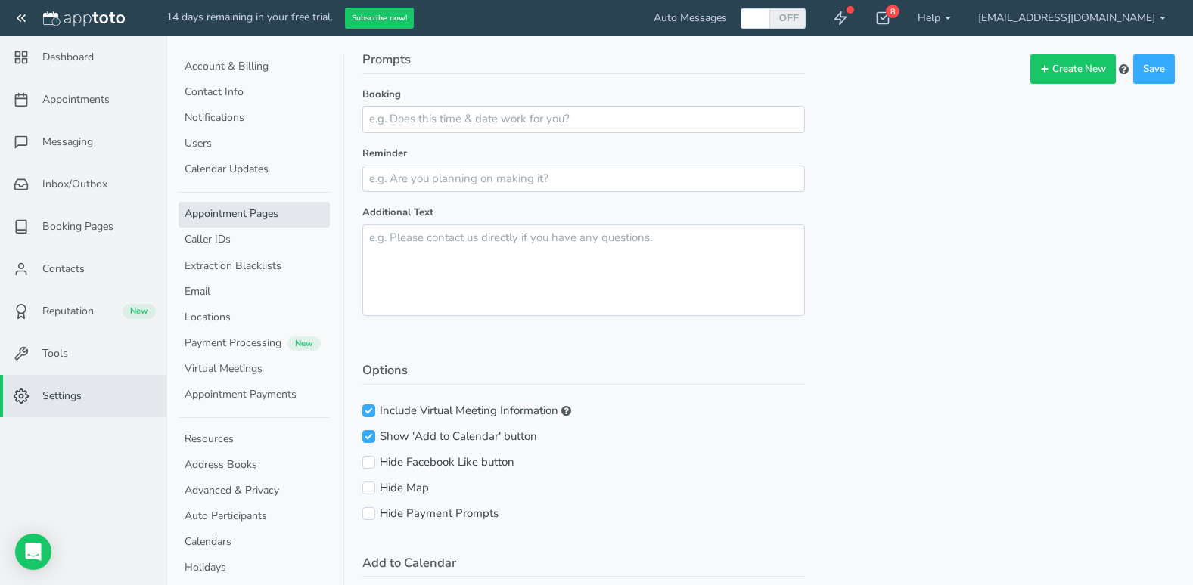
scroll to position [605, 0]
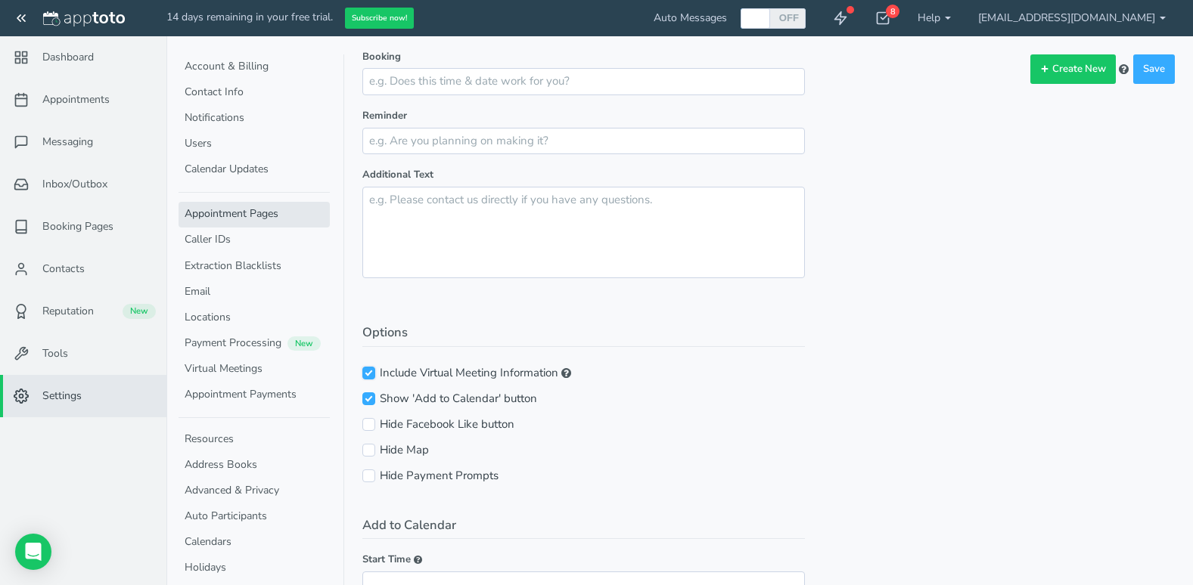
click at [369, 369] on input "Include Virtual Meeting Information" at bounding box center [368, 373] width 13 height 13
checkbox input "false"
click at [368, 399] on input "Show 'Add to Calendar' button" at bounding box center [368, 399] width 13 height 13
checkbox input "false"
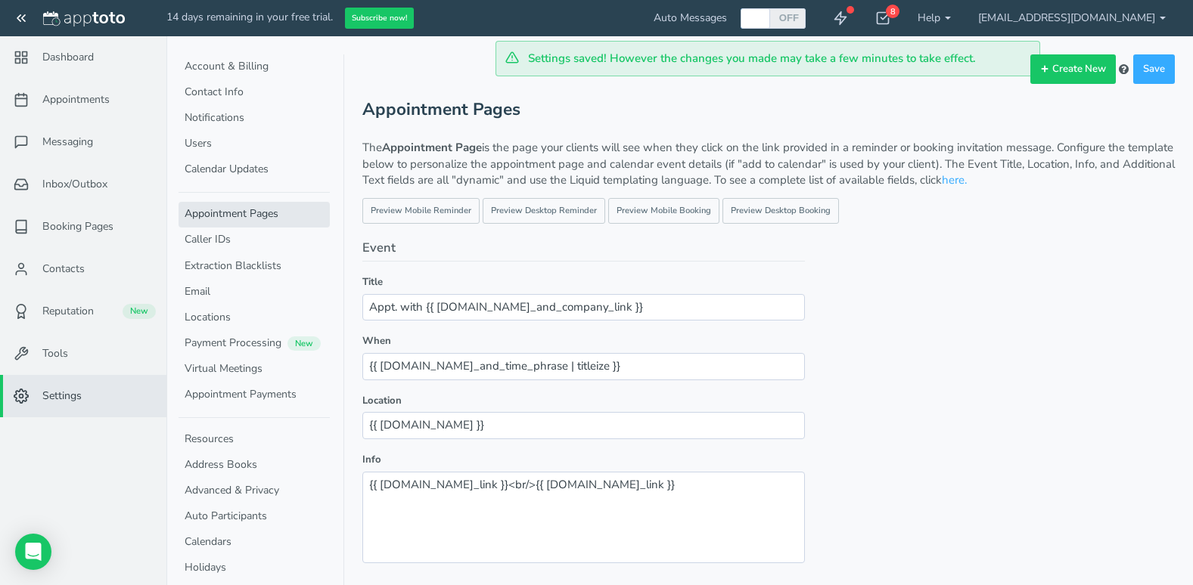
scroll to position [0, 0]
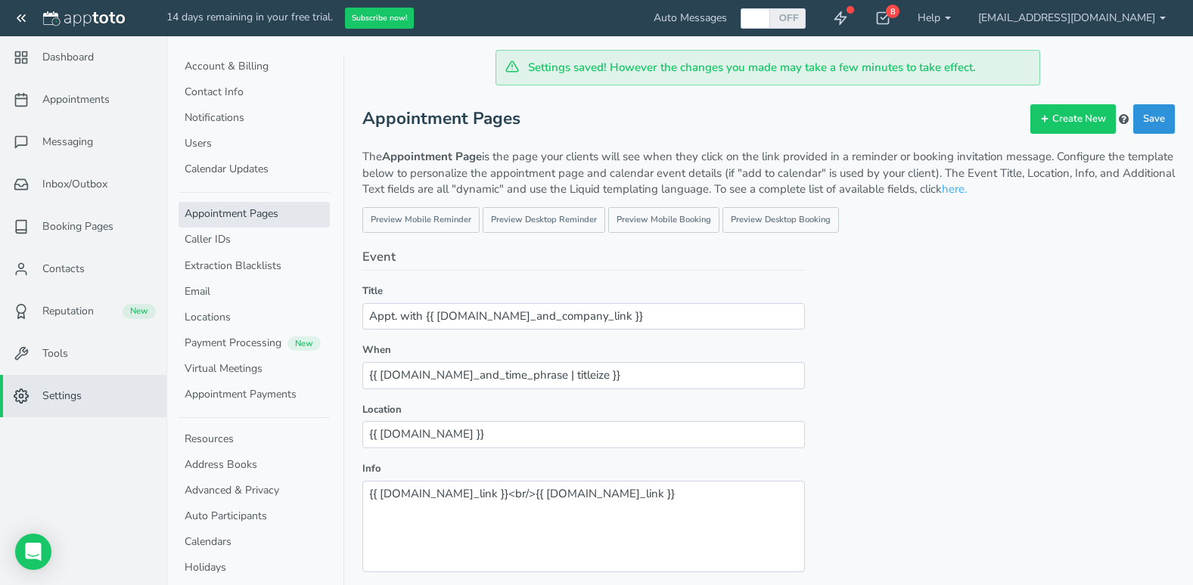
click at [1156, 116] on button "Save" at bounding box center [1154, 118] width 42 height 29
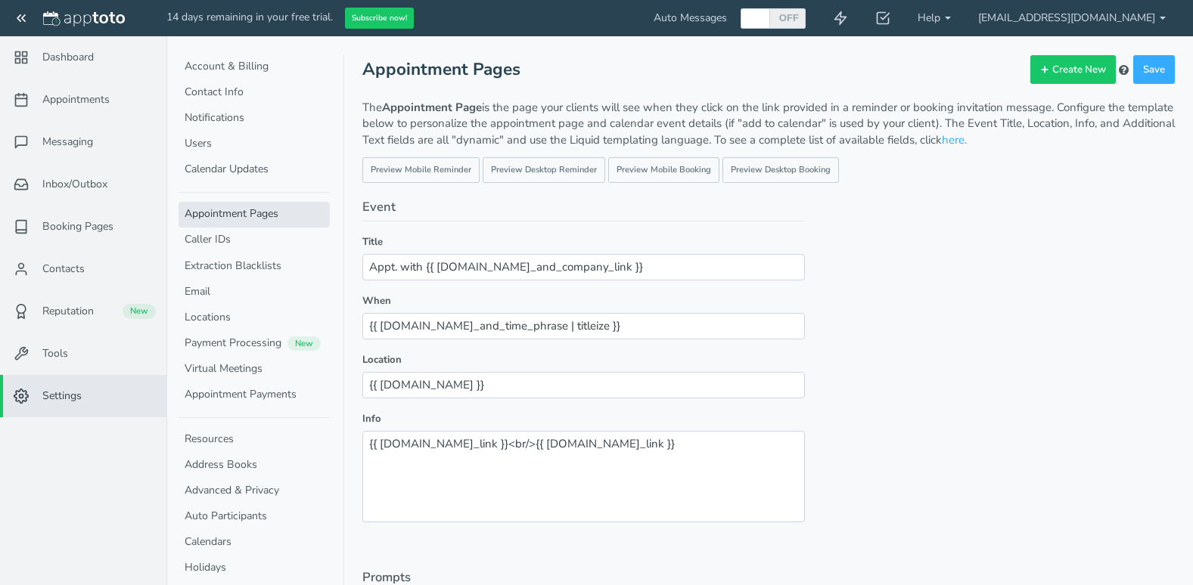
click at [237, 243] on link "Caller IDs" at bounding box center [253, 241] width 151 height 26
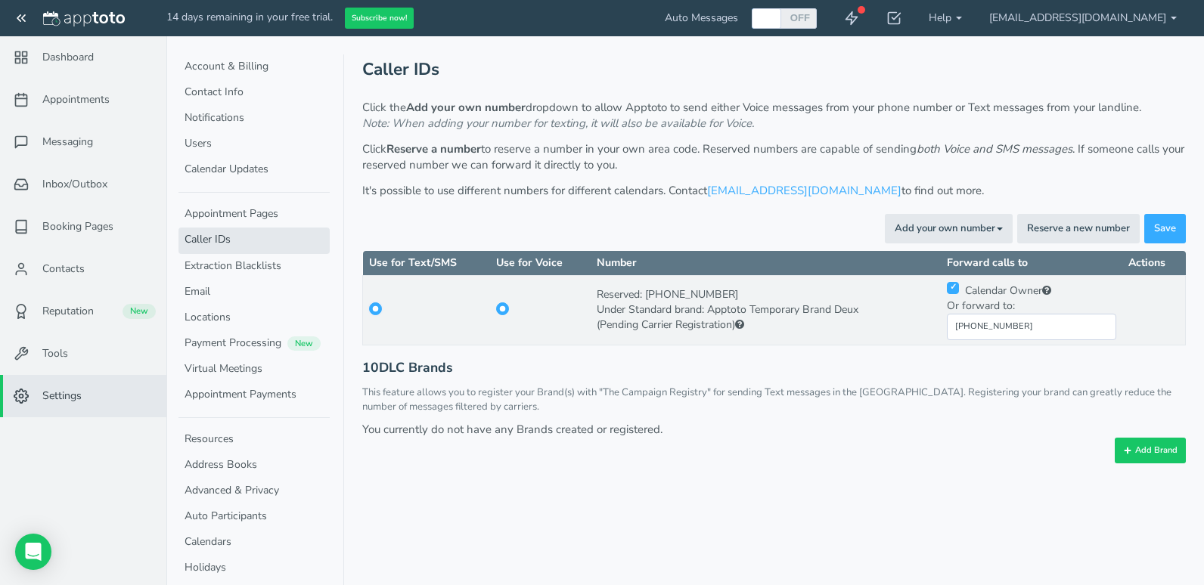
click at [370, 306] on input "radio" at bounding box center [375, 309] width 13 height 13
click at [377, 312] on input "radio" at bounding box center [375, 309] width 13 height 13
click at [946, 233] on button "Add your own number Toggle Dropdown" at bounding box center [949, 228] width 128 height 29
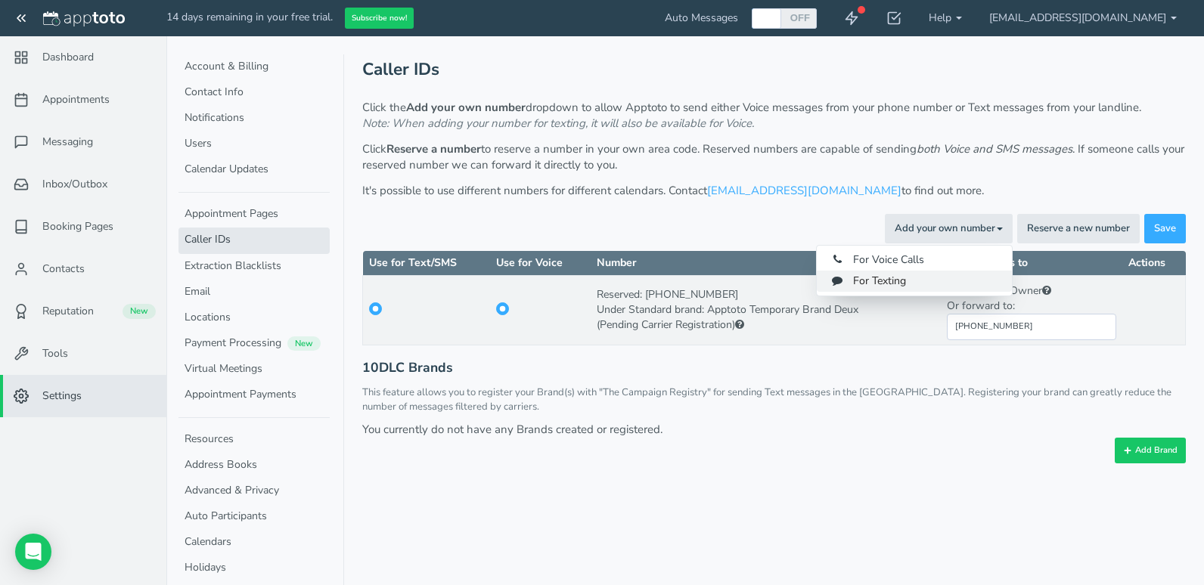
click at [909, 283] on link "For Texting" at bounding box center [914, 281] width 195 height 21
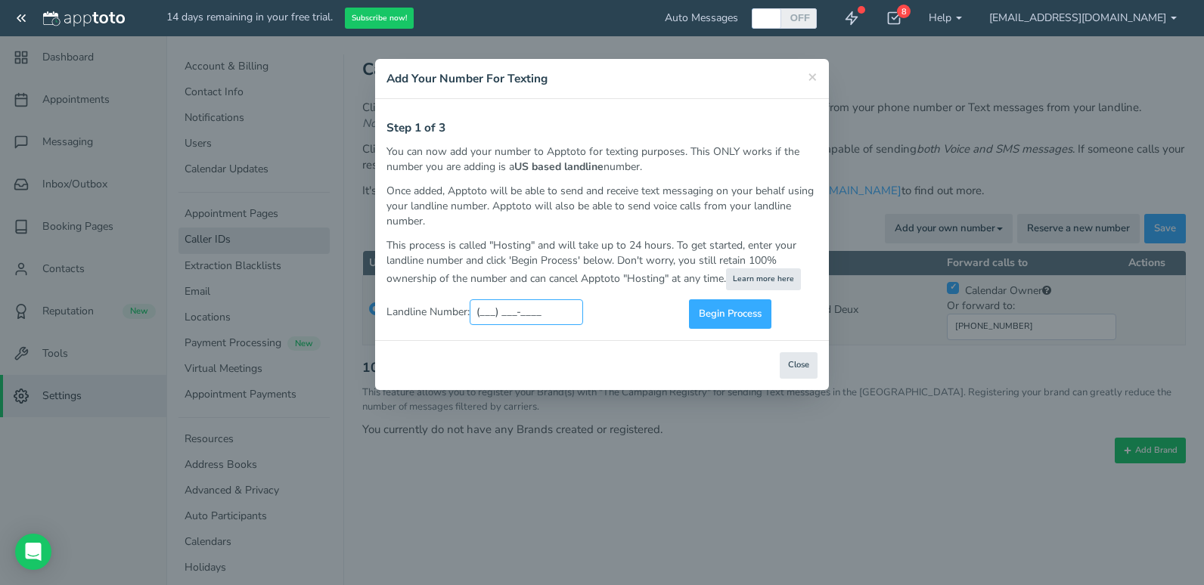
click at [536, 308] on input "(___) ___-____" at bounding box center [526, 312] width 113 height 26
type input "(816) 289-5593"
click at [743, 315] on span "Begin Process" at bounding box center [730, 314] width 63 height 14
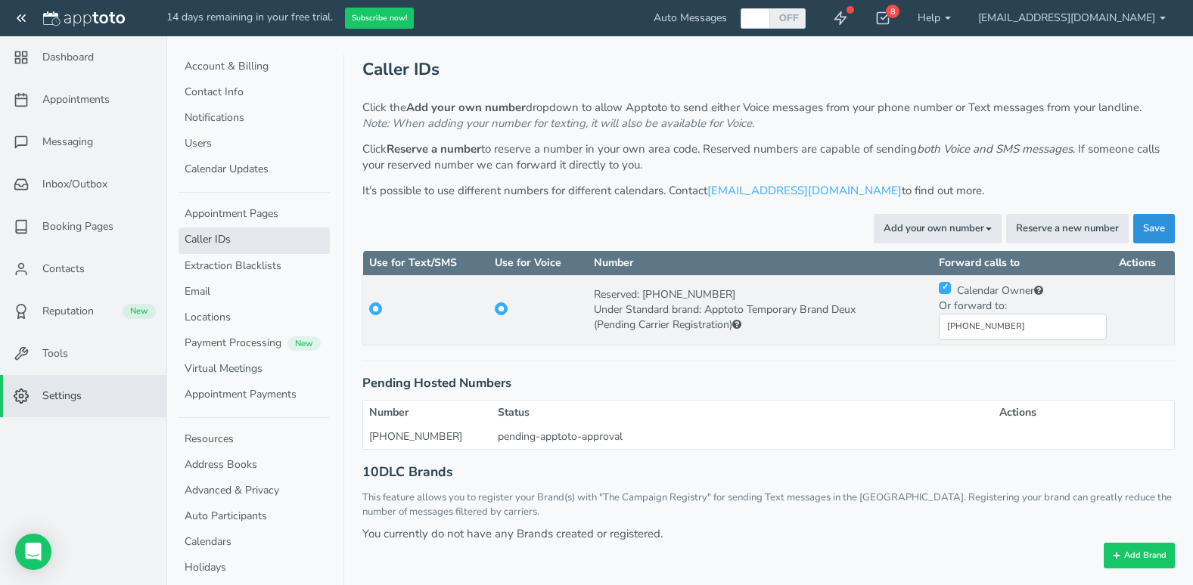
click at [1153, 228] on span "Save" at bounding box center [1154, 229] width 22 height 14
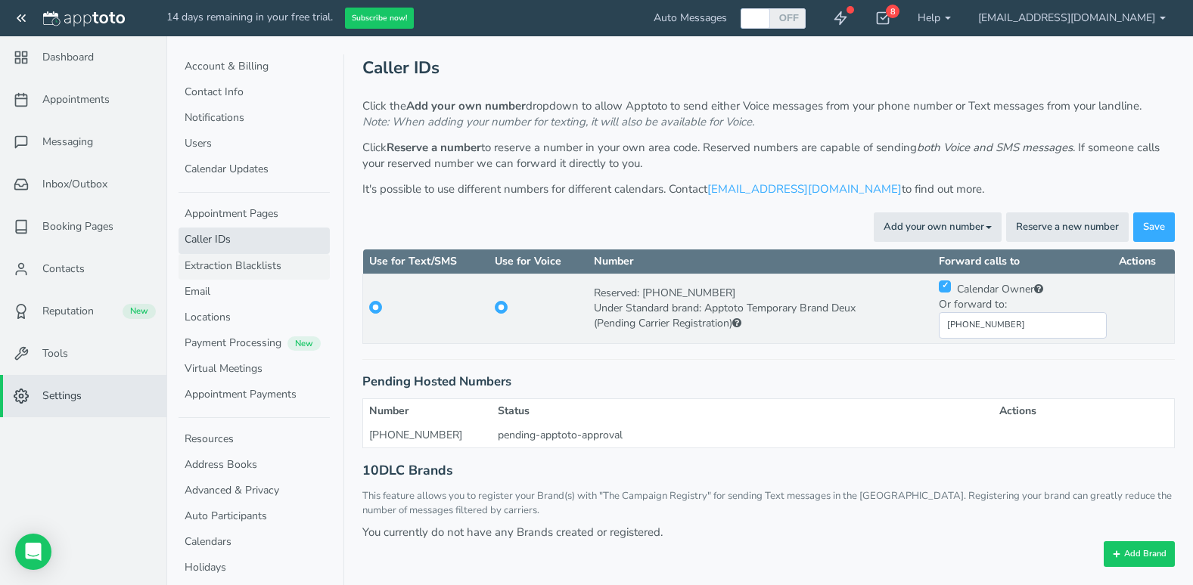
click at [271, 266] on link "Extraction Blacklists" at bounding box center [253, 267] width 151 height 26
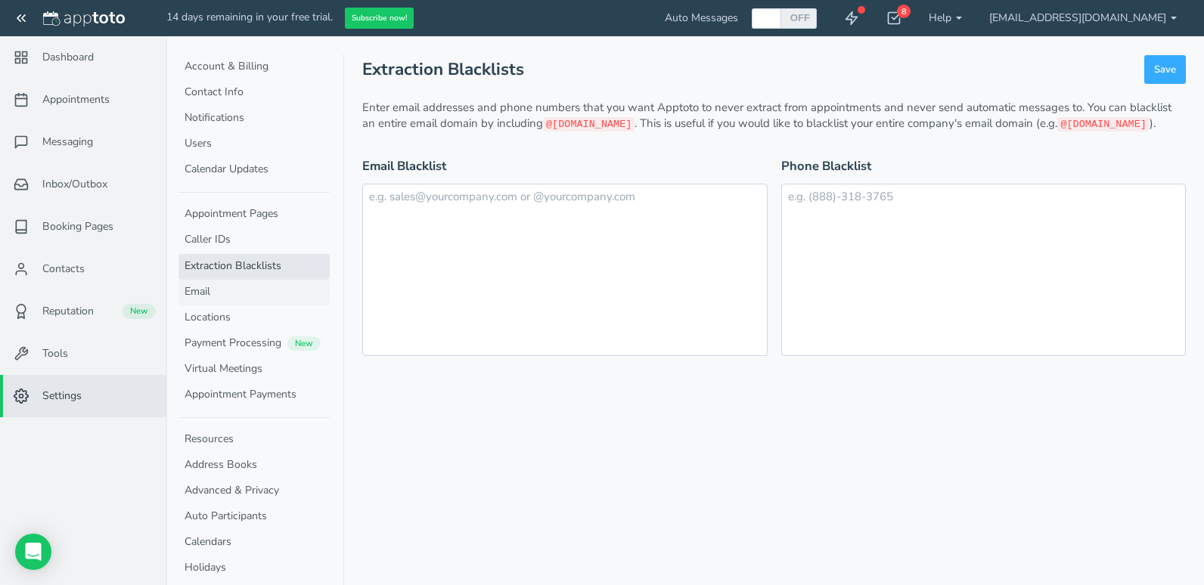
click at [259, 289] on link "Email" at bounding box center [253, 293] width 151 height 26
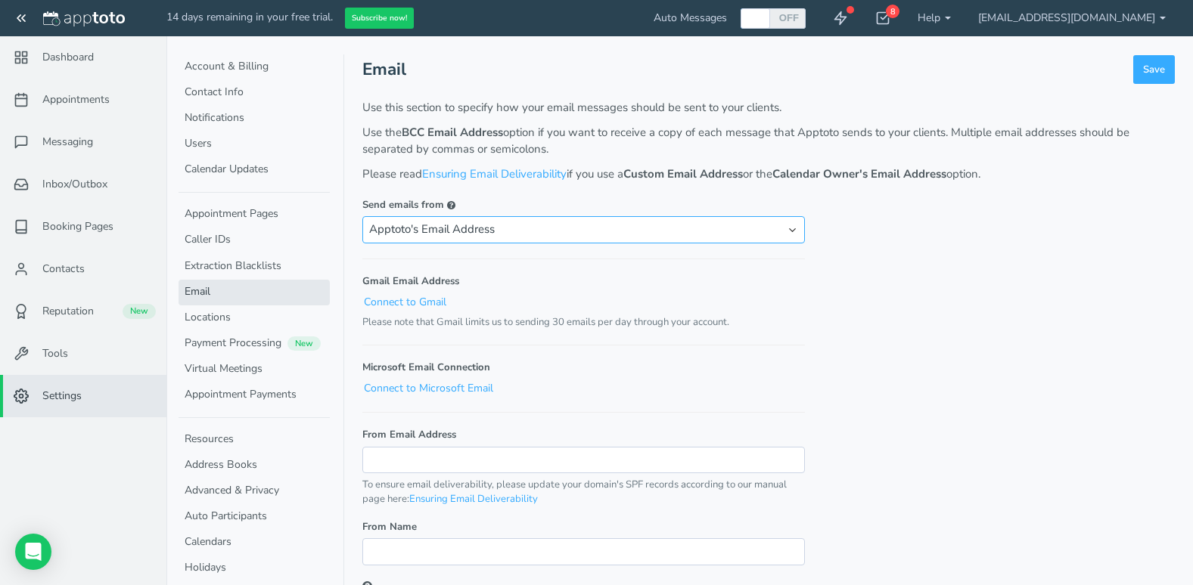
click at [769, 231] on select "Apptoto's Email Address Custom Email Address Calendar Owner's Email Address Cal…" at bounding box center [583, 229] width 442 height 26
click at [933, 298] on form "Email Save Use this section to specify how your email messages should be sent t…" at bounding box center [768, 446] width 812 height 784
click at [219, 315] on link "Locations" at bounding box center [253, 319] width 151 height 26
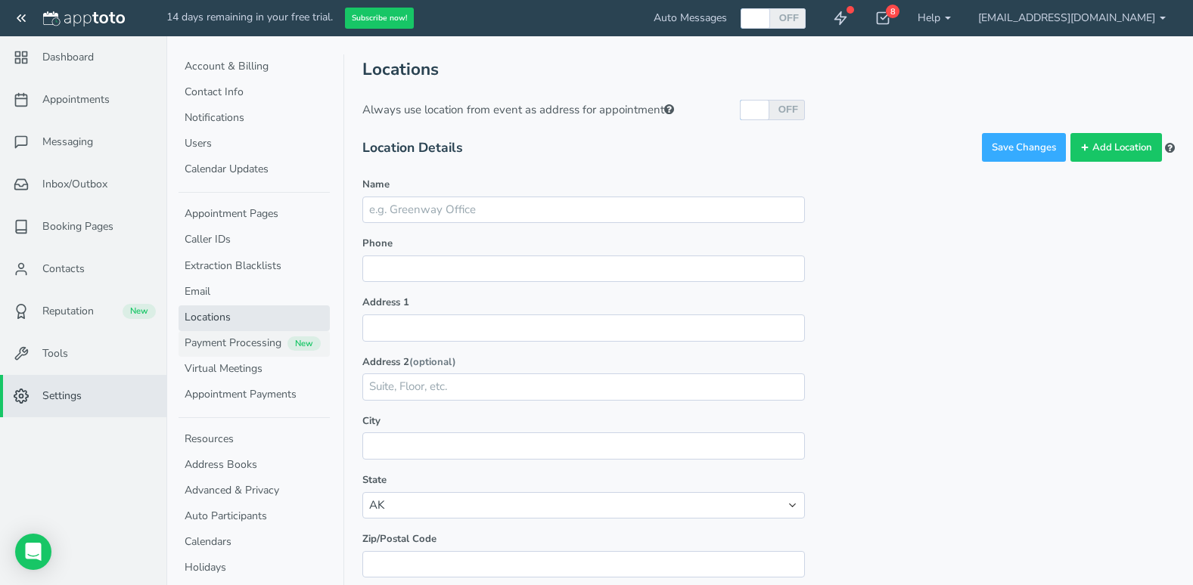
click at [227, 346] on link "Payment Processing New" at bounding box center [253, 344] width 151 height 26
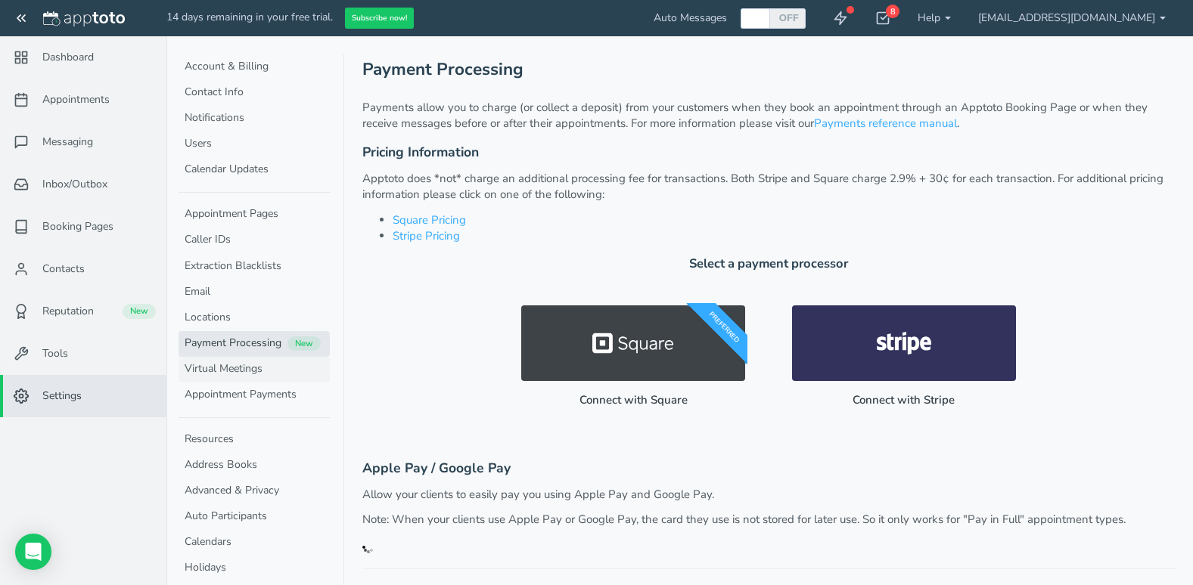
click at [222, 371] on link "Virtual Meetings" at bounding box center [253, 370] width 151 height 26
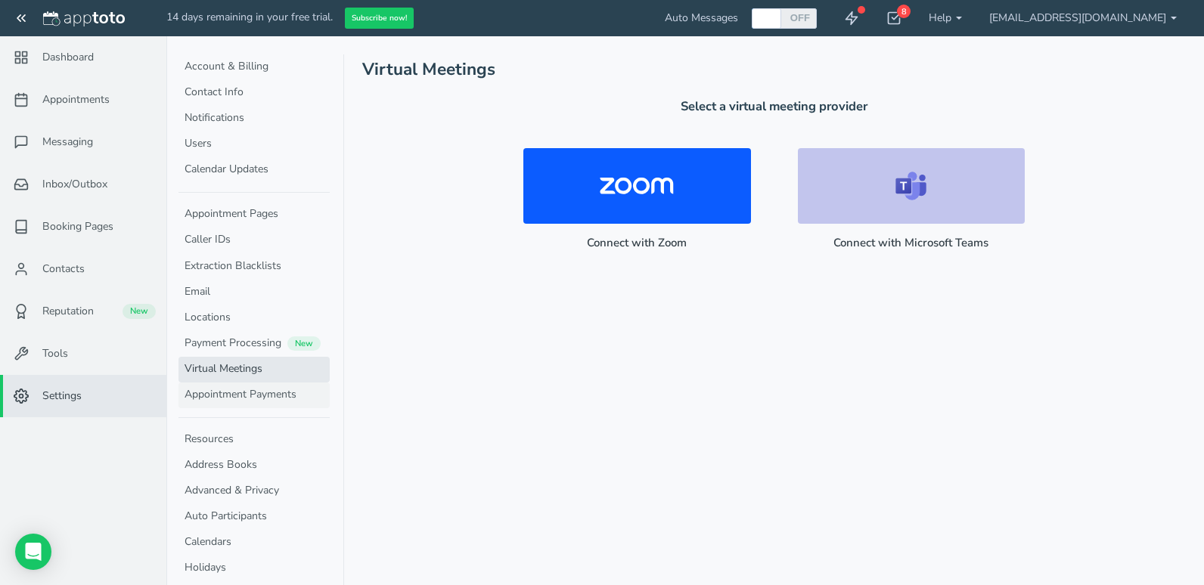
click at [223, 388] on link "Appointment Payments" at bounding box center [253, 396] width 151 height 26
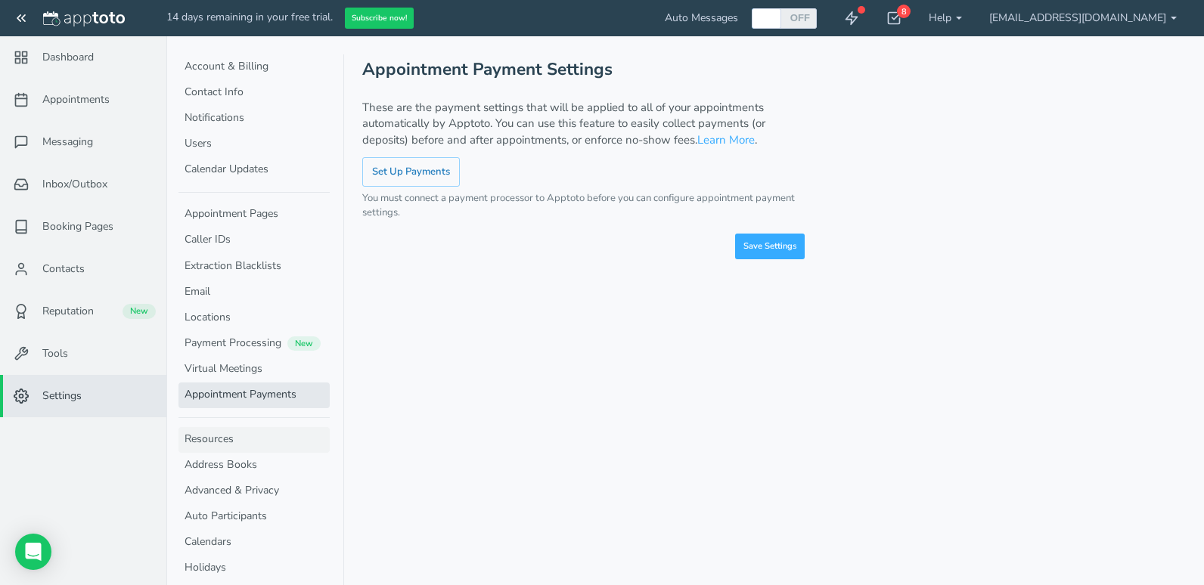
click at [223, 436] on link "Resources" at bounding box center [253, 440] width 151 height 26
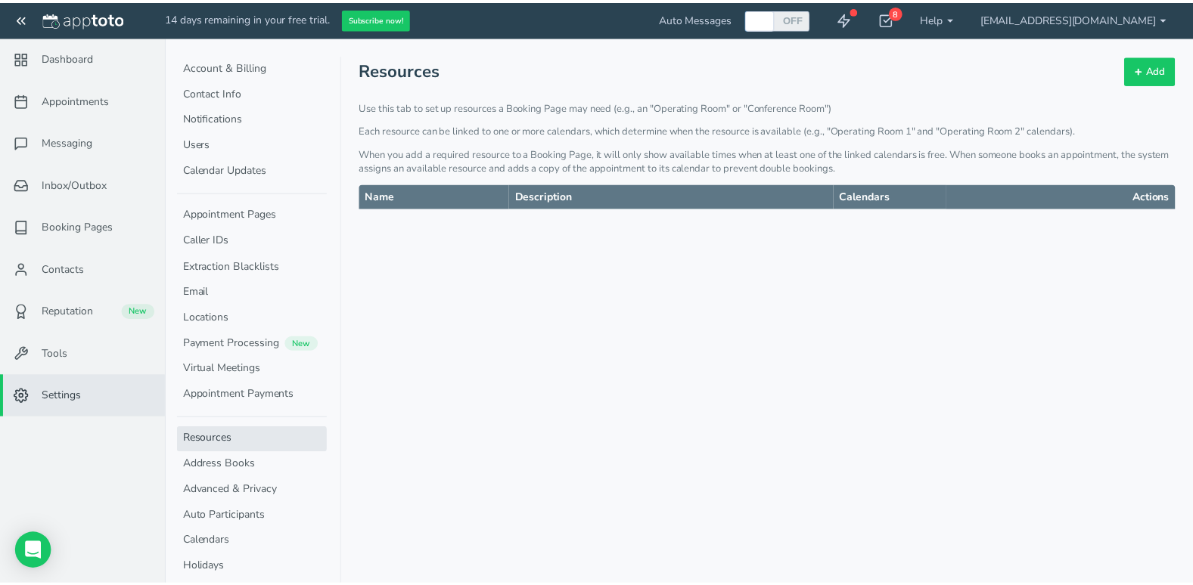
scroll to position [62, 0]
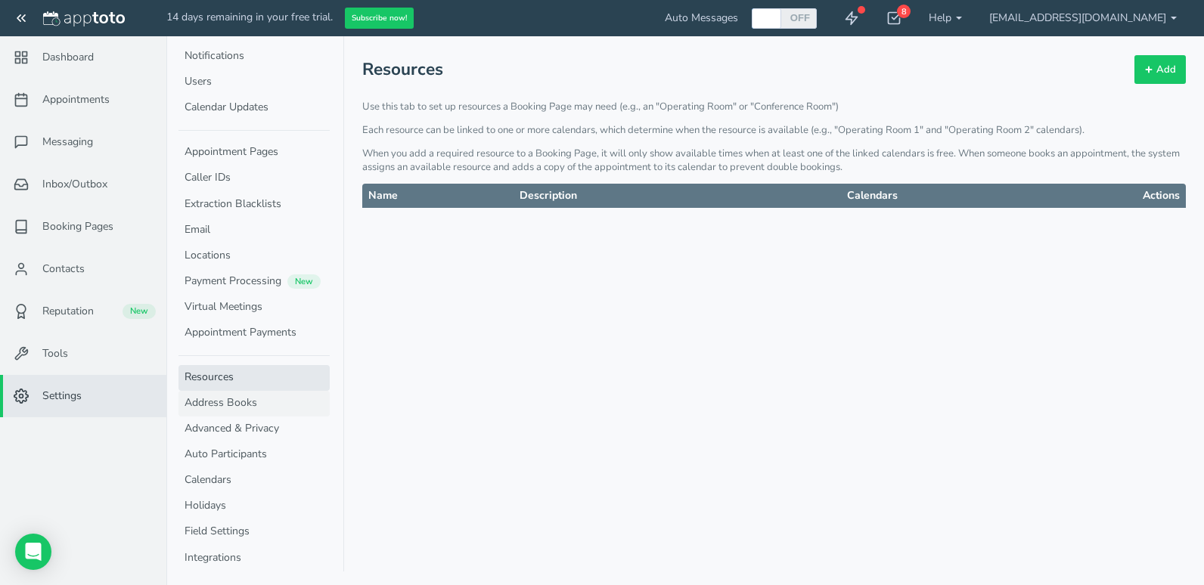
click at [222, 405] on link "Address Books" at bounding box center [253, 404] width 151 height 26
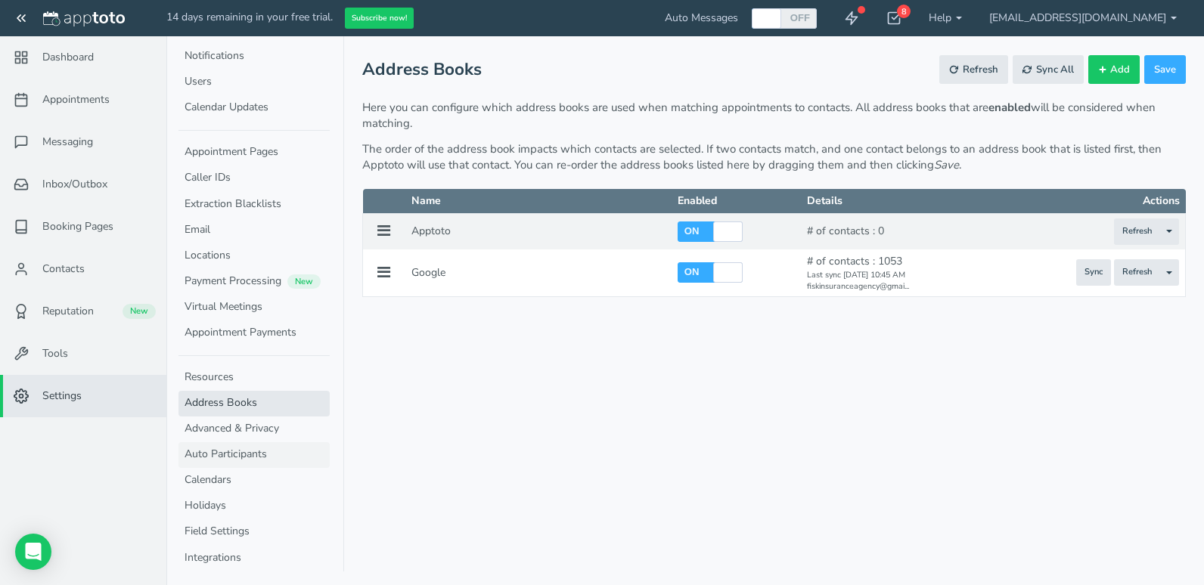
click at [212, 456] on link "Auto Participants" at bounding box center [253, 455] width 151 height 26
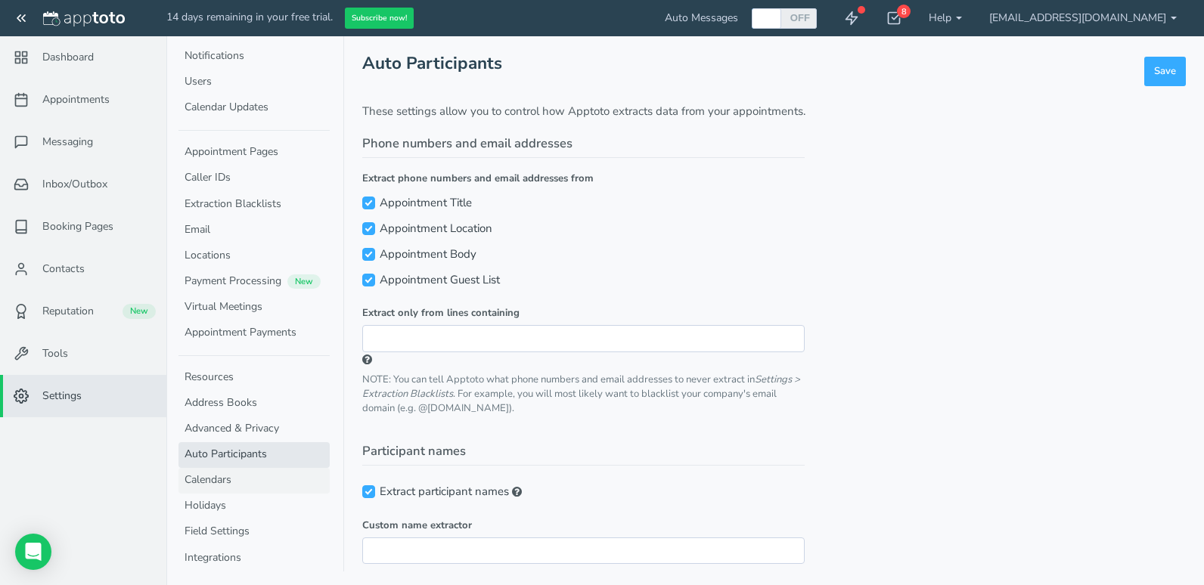
click at [207, 483] on link "Calendars" at bounding box center [253, 481] width 151 height 26
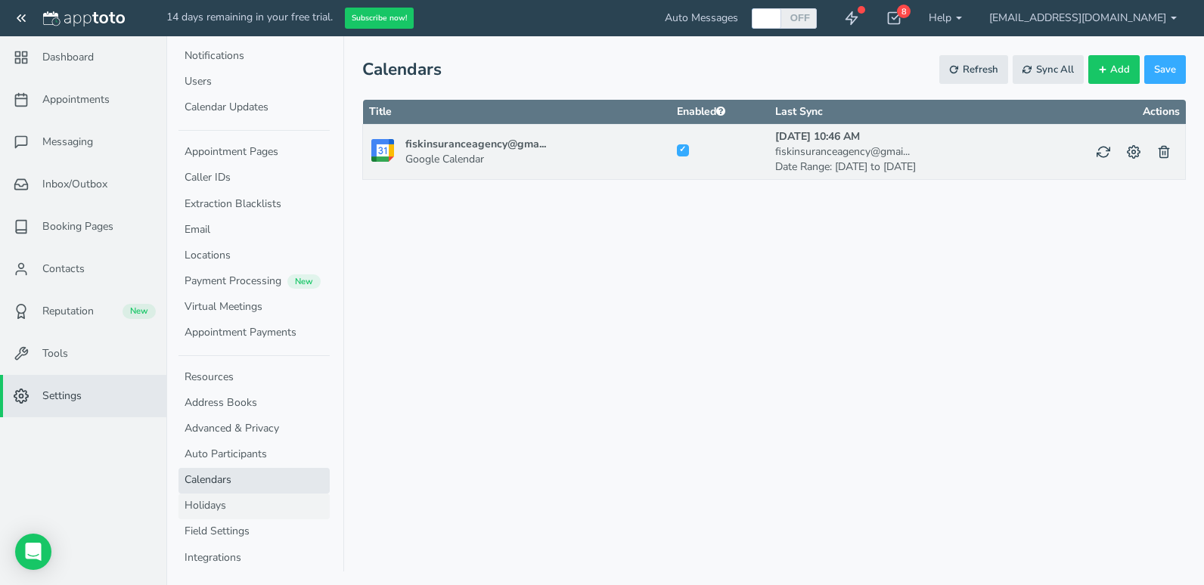
checkbox input "true"
click at [205, 507] on link "Holidays" at bounding box center [253, 507] width 151 height 26
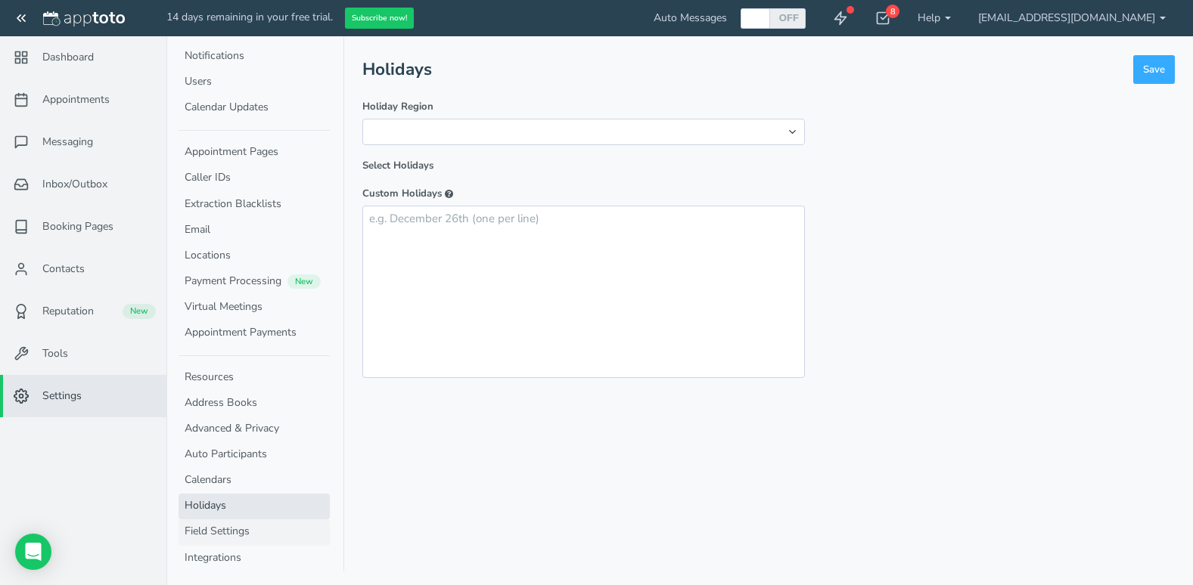
select select "string:us"
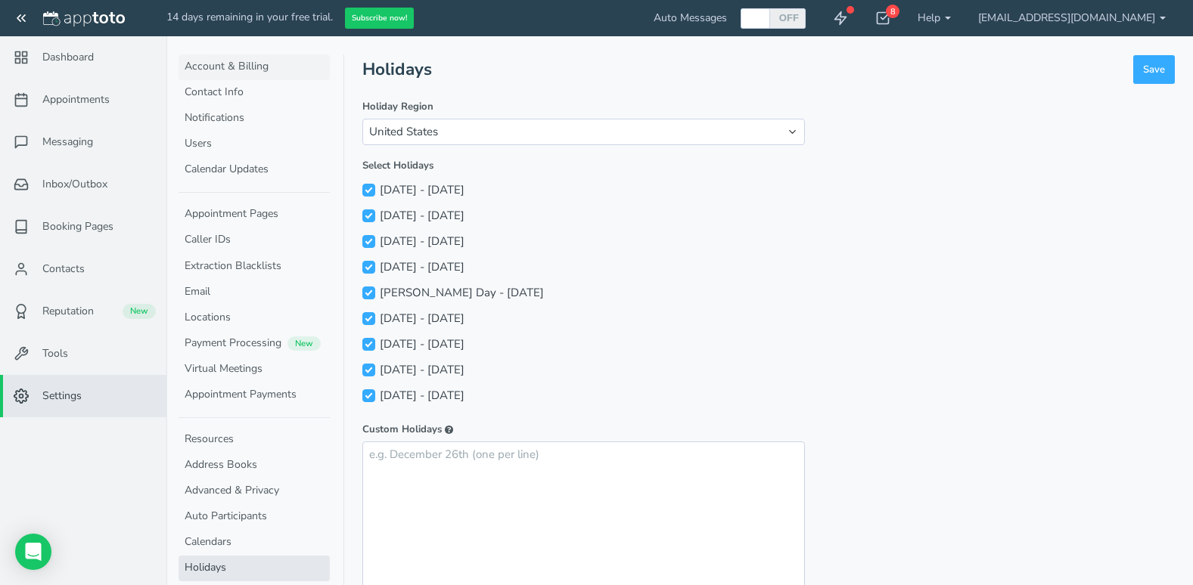
click at [243, 61] on link "Account & Billing" at bounding box center [253, 67] width 151 height 26
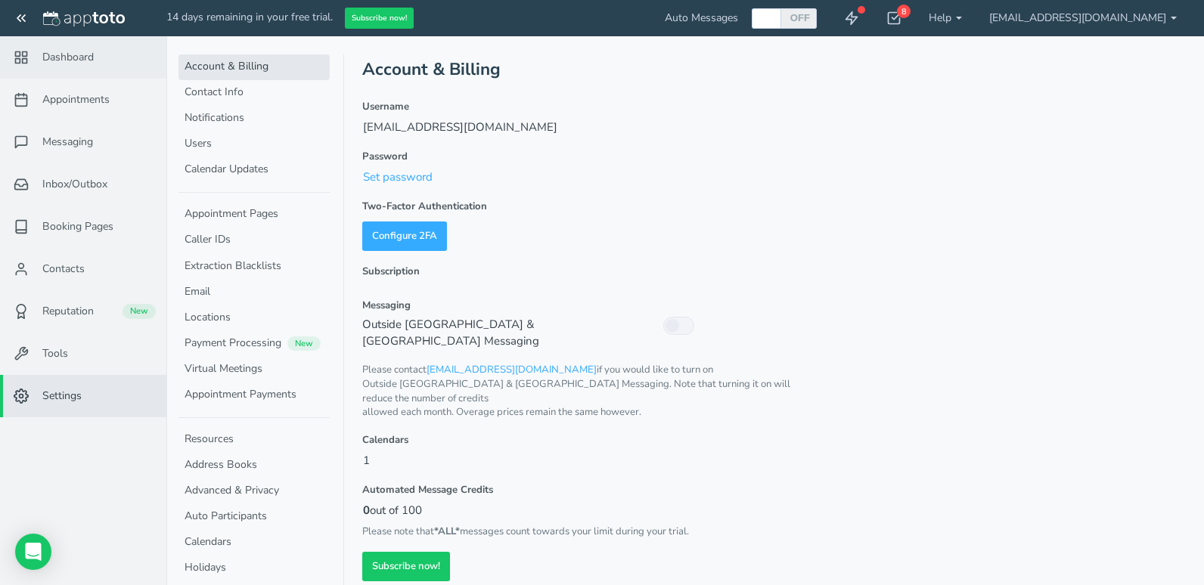
click at [92, 48] on link "Dashboard" at bounding box center [83, 57] width 166 height 42
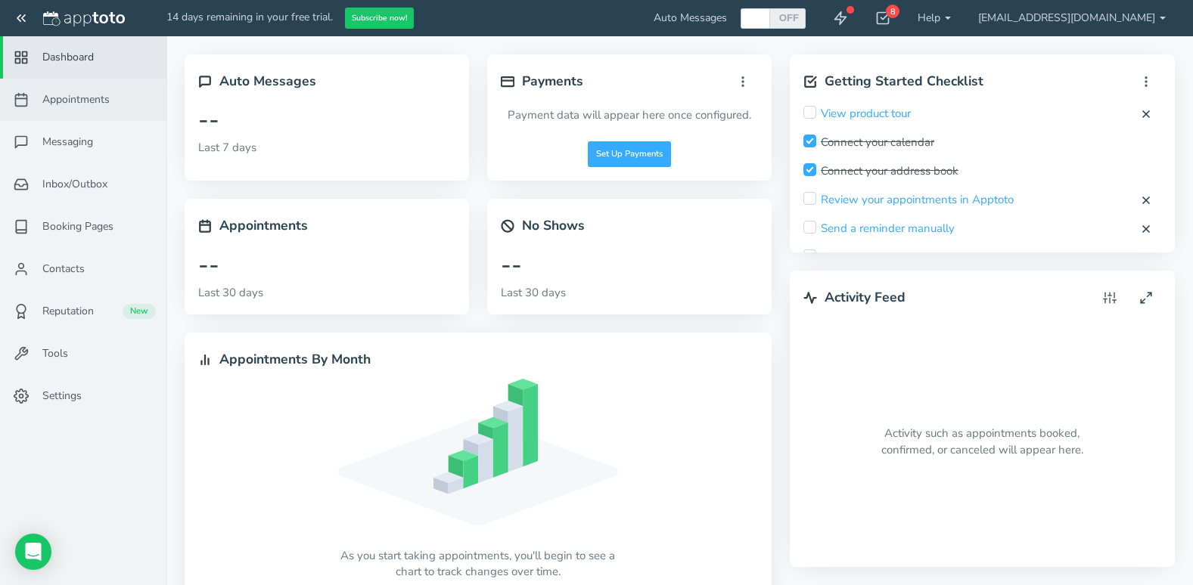
click at [83, 103] on span "Appointments" at bounding box center [75, 99] width 67 height 15
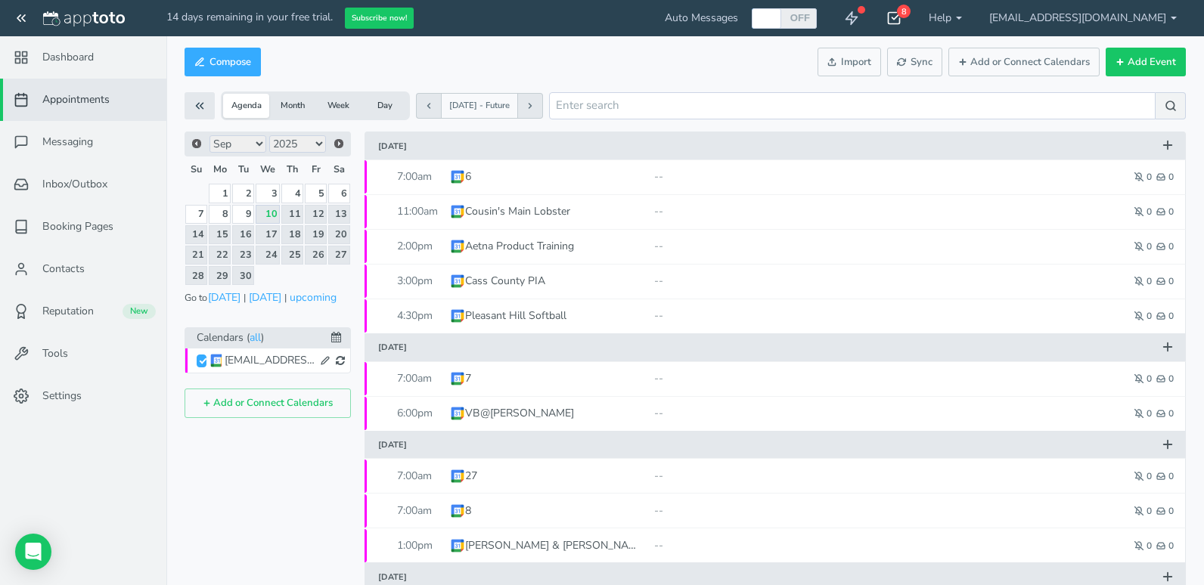
click at [911, 14] on div "8" at bounding box center [904, 12] width 14 height 14
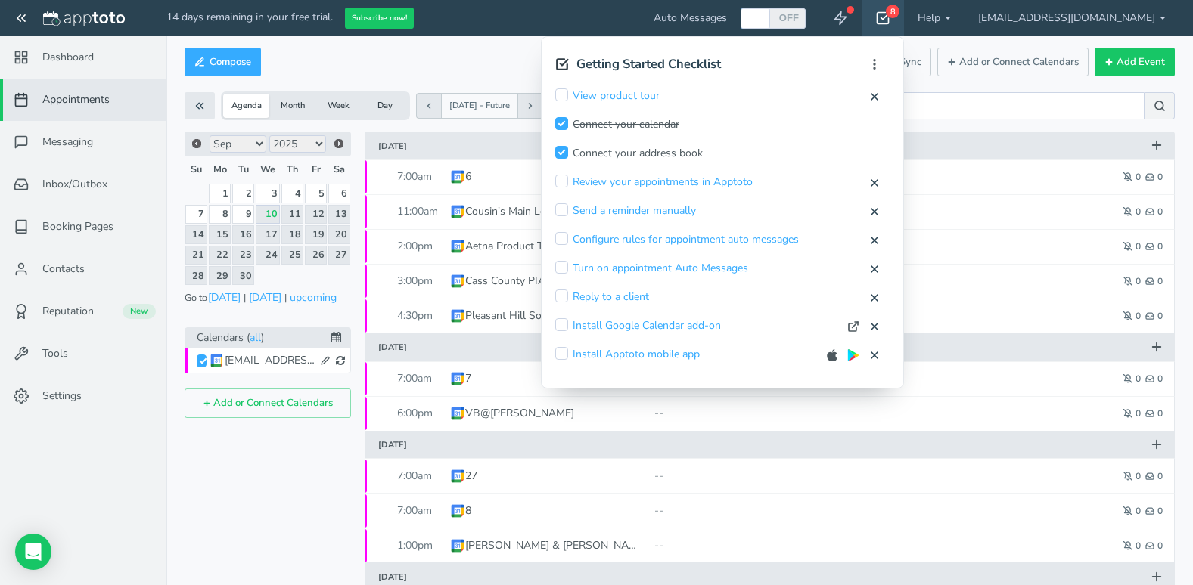
click at [899, 14] on div "8" at bounding box center [893, 12] width 14 height 14
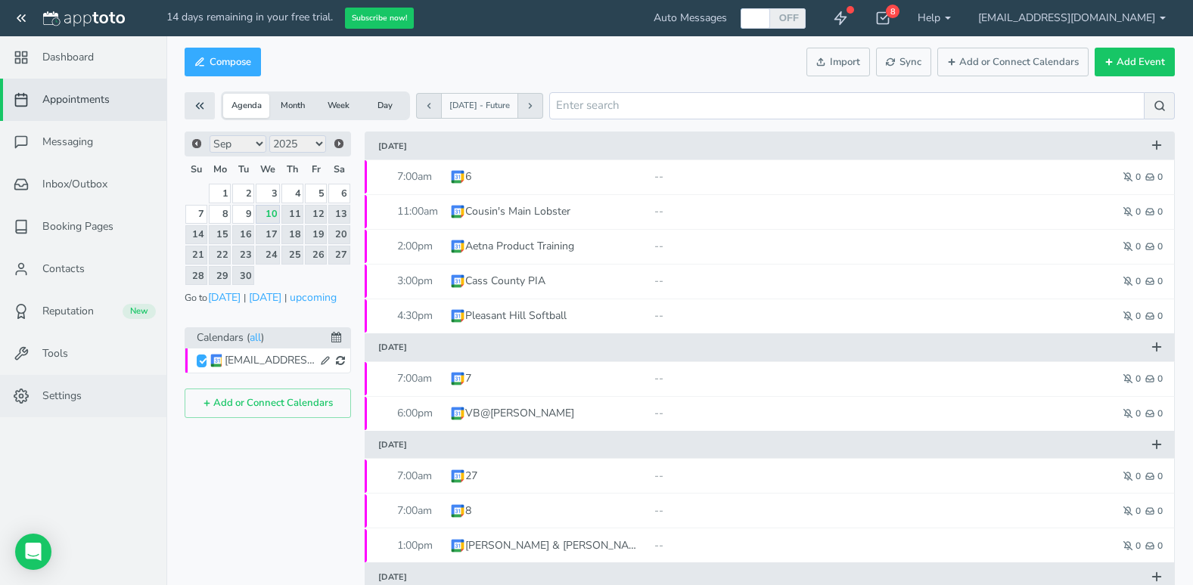
click at [72, 393] on span "Settings" at bounding box center [61, 396] width 39 height 15
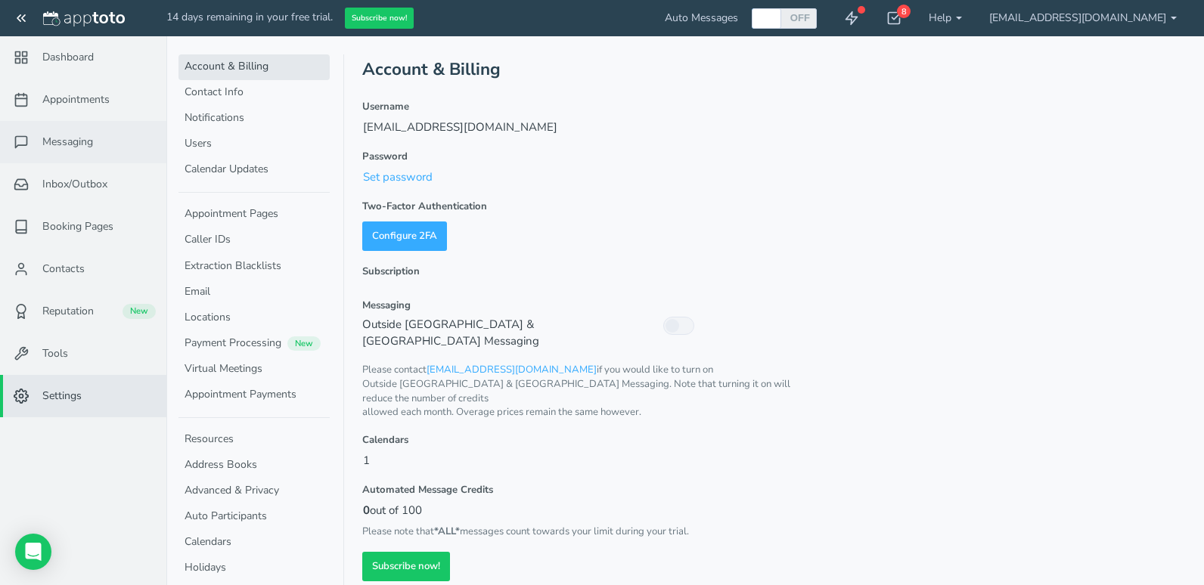
click at [88, 144] on span "Messaging" at bounding box center [67, 142] width 51 height 15
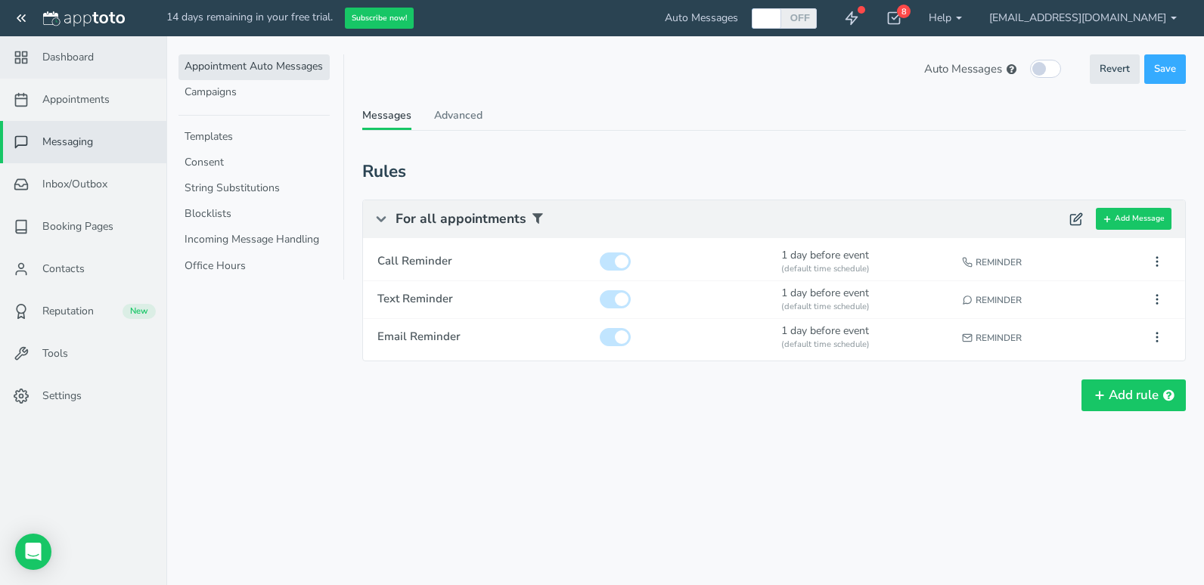
click at [103, 57] on link "Dashboard" at bounding box center [83, 57] width 166 height 42
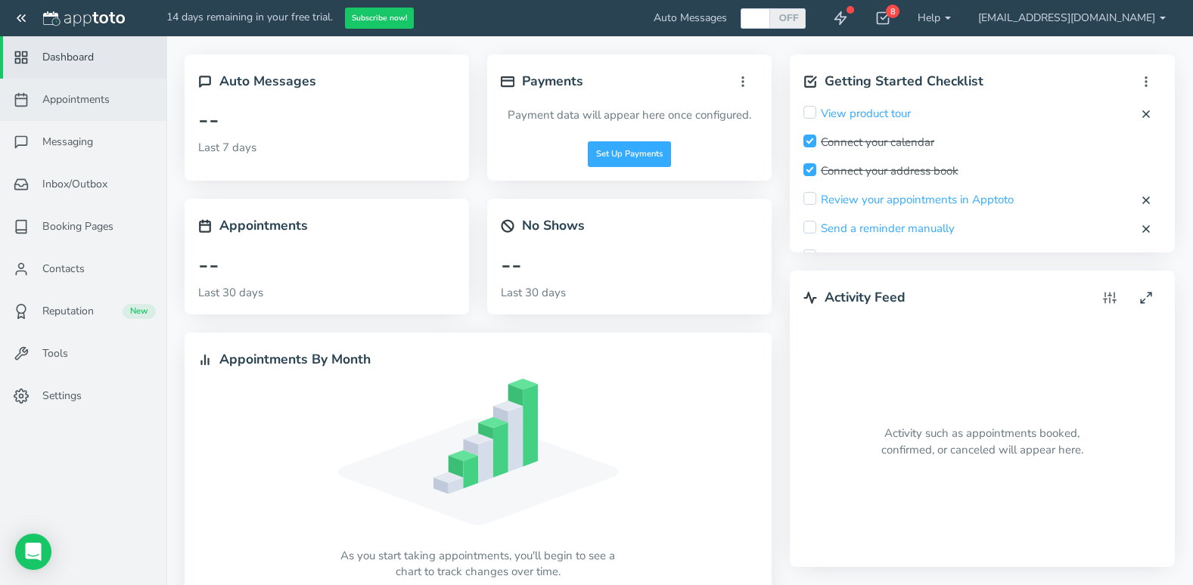
click at [107, 101] on span "Appointments" at bounding box center [75, 99] width 67 height 15
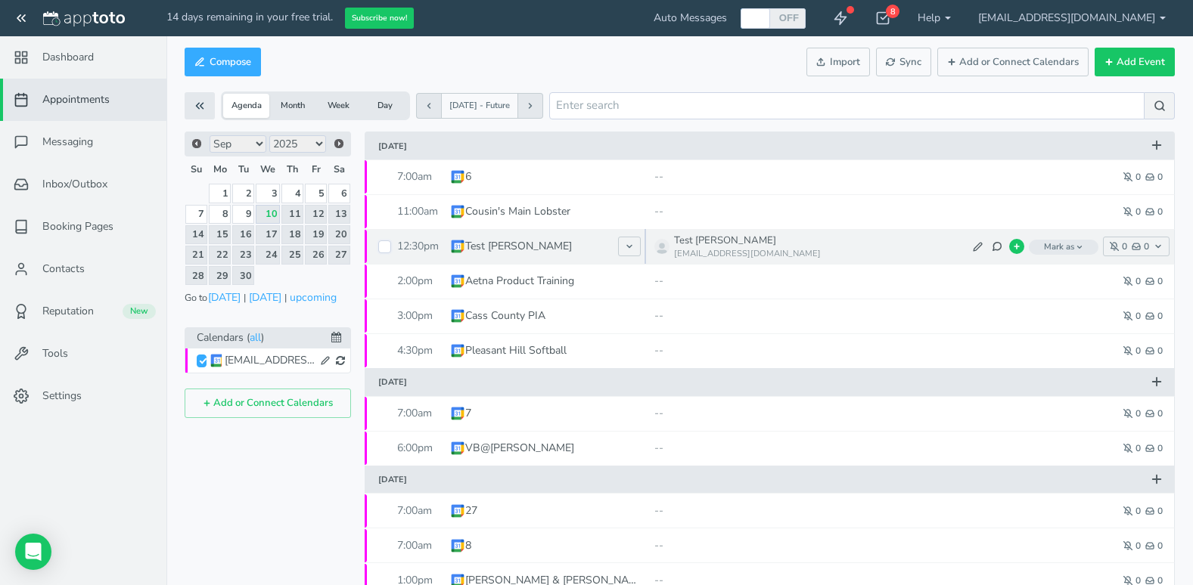
click at [383, 250] on input "checkbox" at bounding box center [384, 247] width 13 height 13
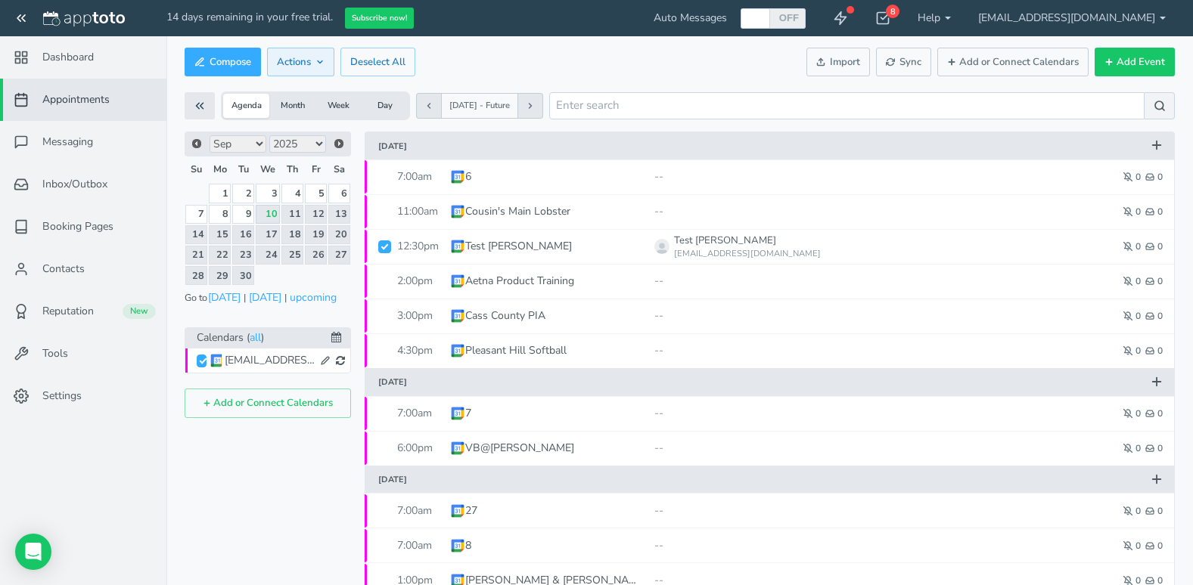
click at [318, 65] on icon at bounding box center [319, 61] width 9 height 9
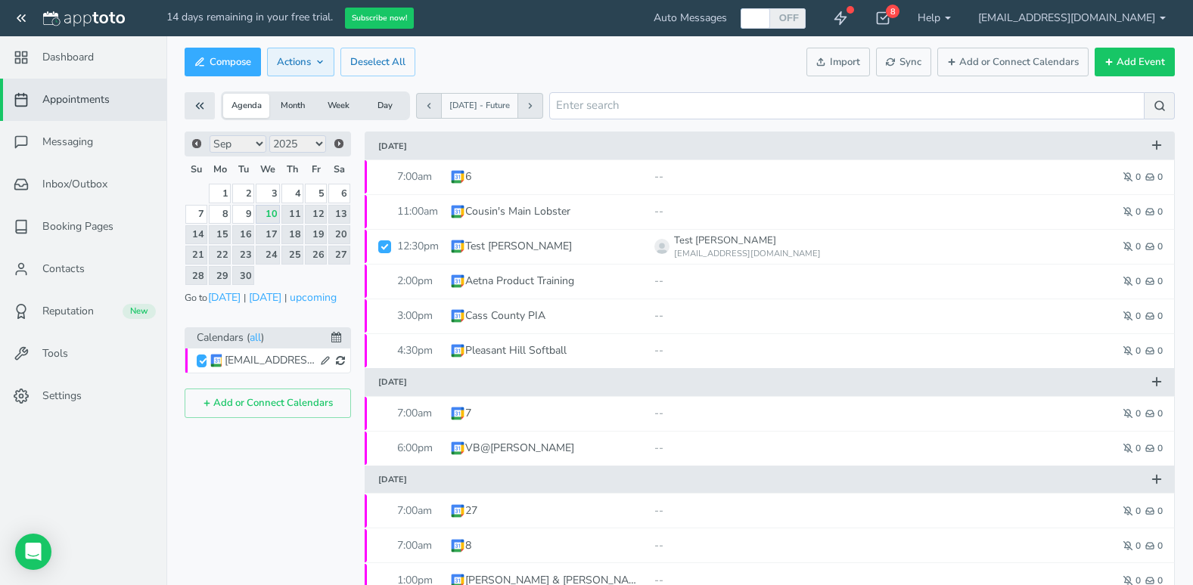
click at [326, 61] on button "Actions" at bounding box center [300, 62] width 67 height 29
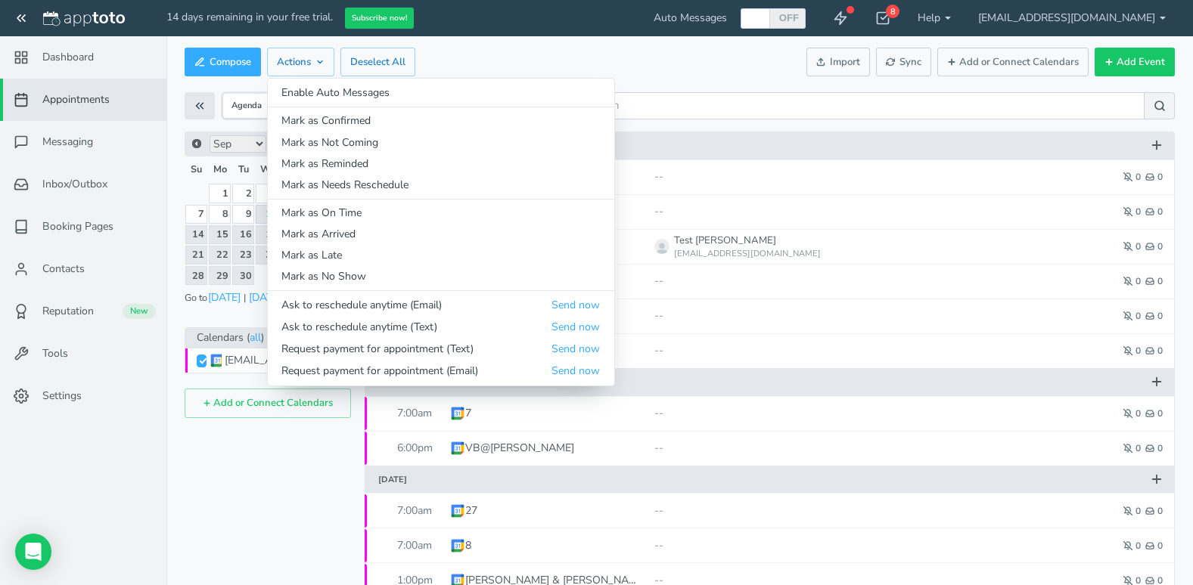
click at [558, 54] on div "Compose Actions Enable Auto Messages Disable Auto Messages Mark as Paid Externa…" at bounding box center [680, 62] width 990 height 36
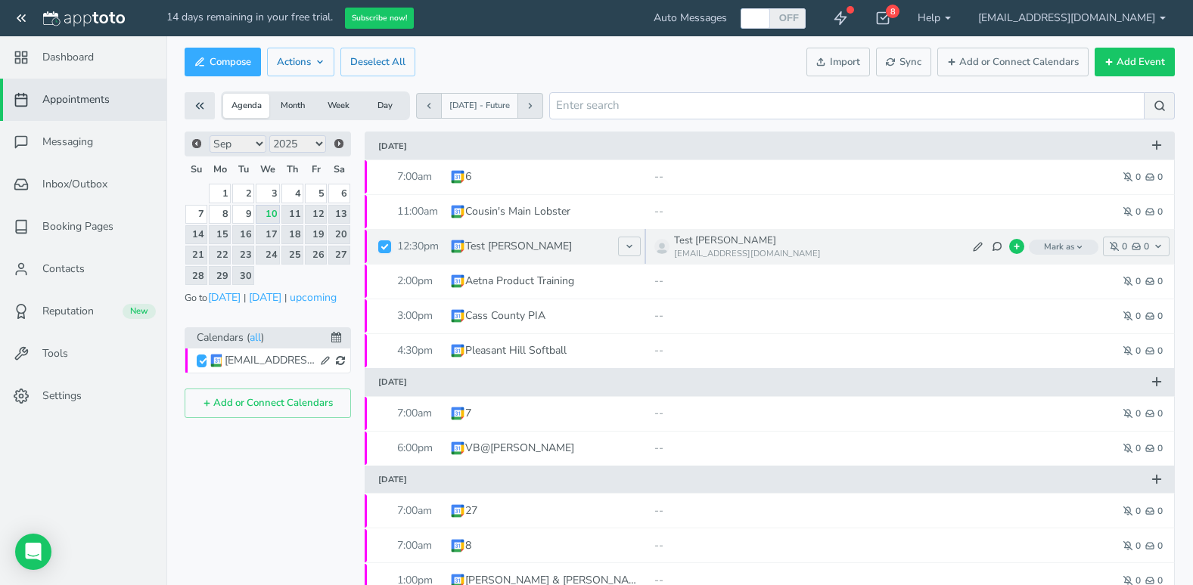
click at [385, 250] on input "checkbox" at bounding box center [384, 247] width 13 height 13
checkbox input "false"
click at [1019, 246] on icon at bounding box center [1017, 247] width 8 height 8
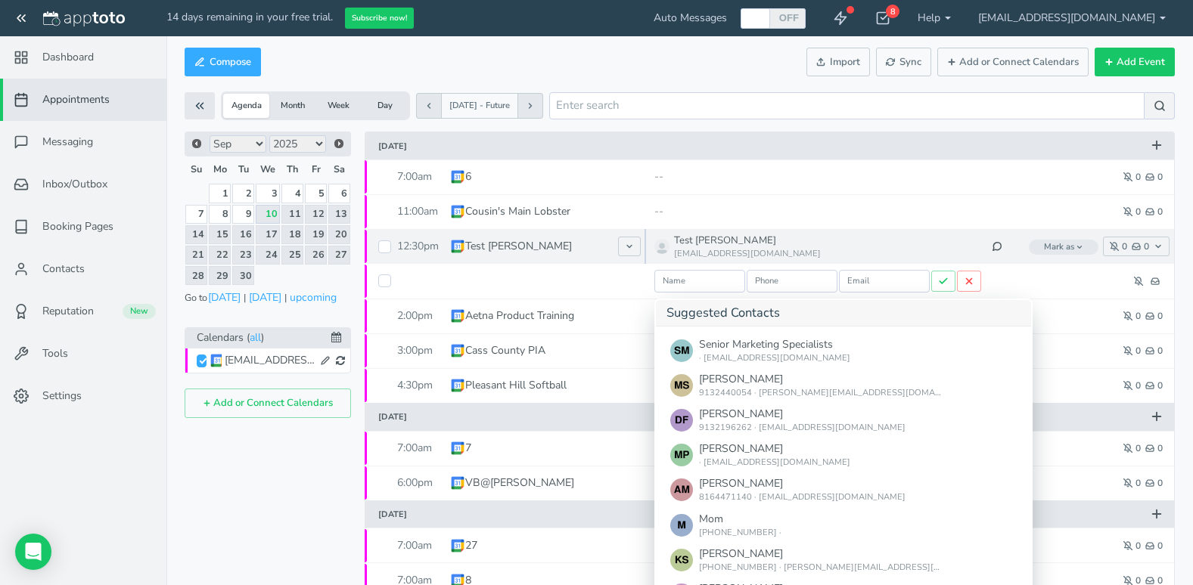
click at [1019, 246] on div "Test Kevin" at bounding box center [888, 241] width 429 height 14
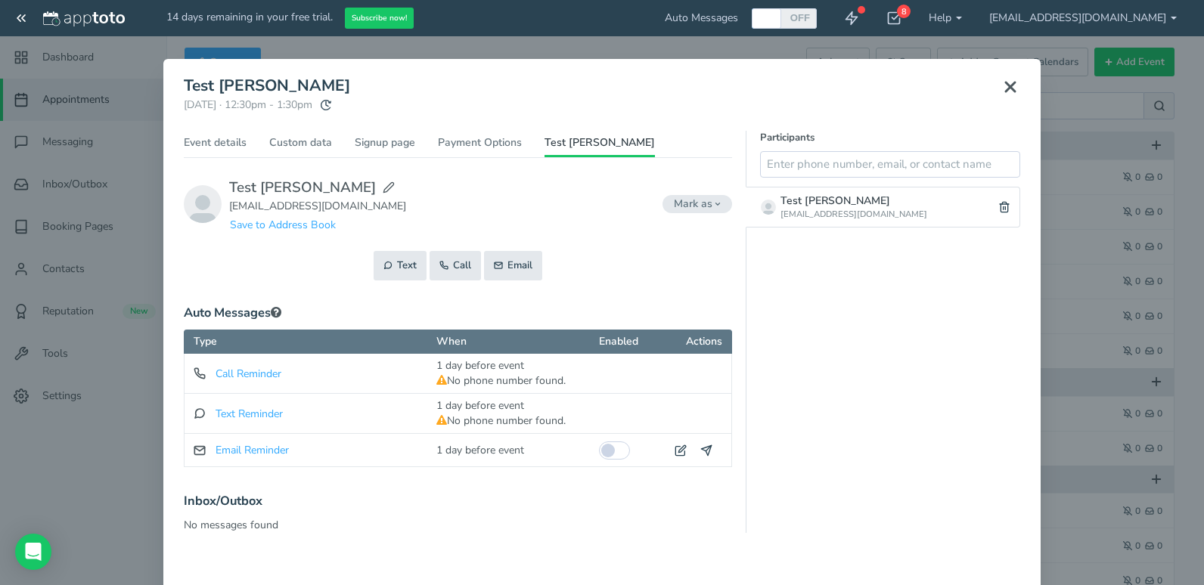
click at [1004, 83] on icon at bounding box center [1010, 87] width 18 height 18
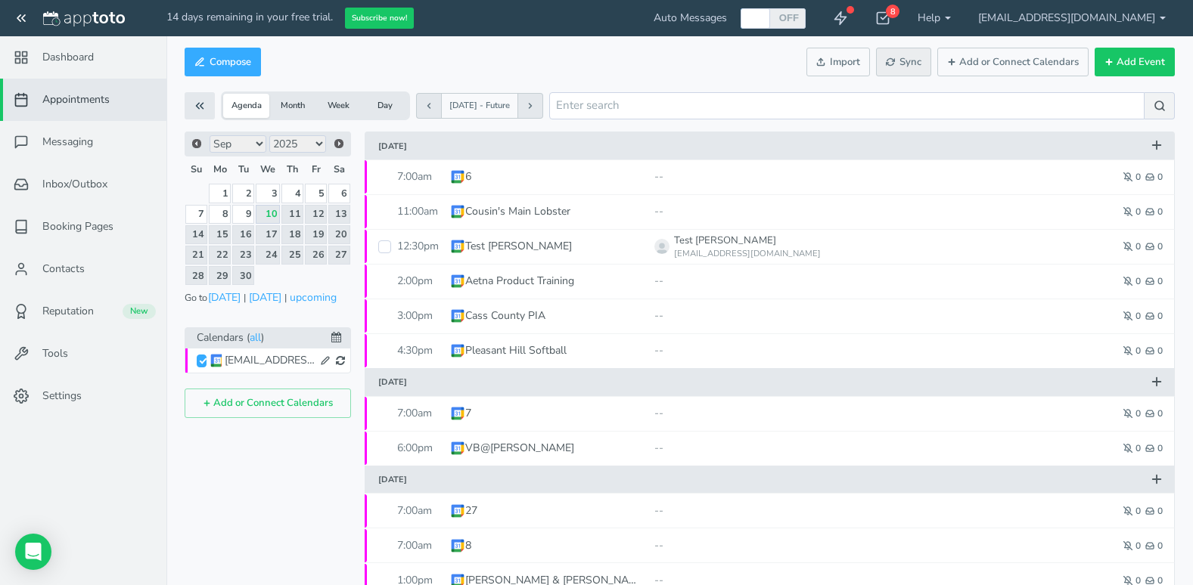
click at [920, 64] on span "Sync" at bounding box center [904, 62] width 36 height 14
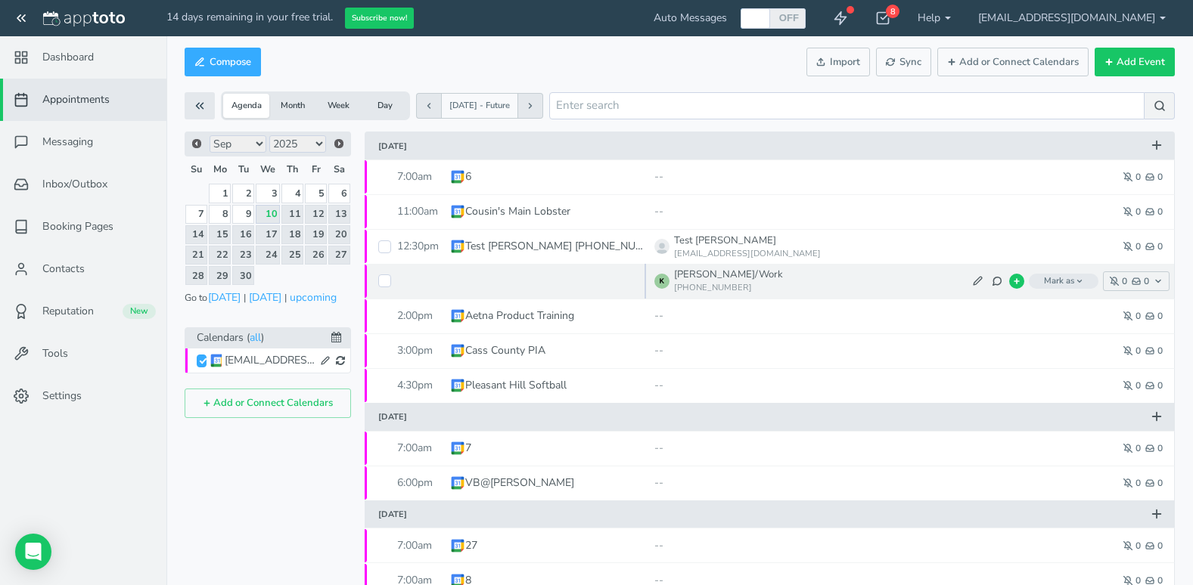
click at [542, 272] on span at bounding box center [548, 281] width 197 height 35
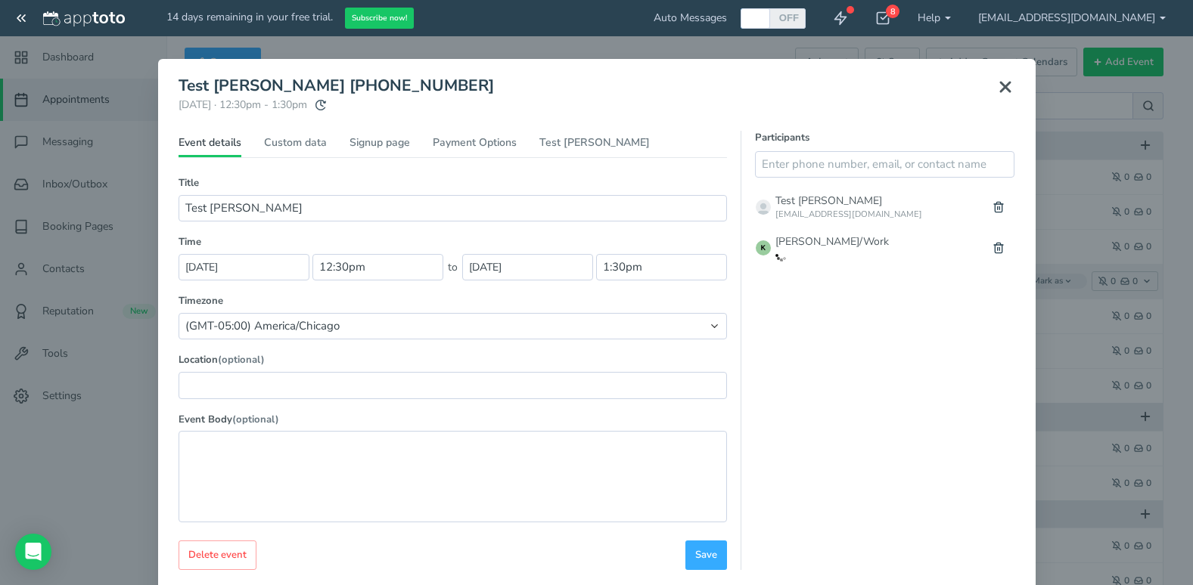
type input "Test Kevin 816-463-2397"
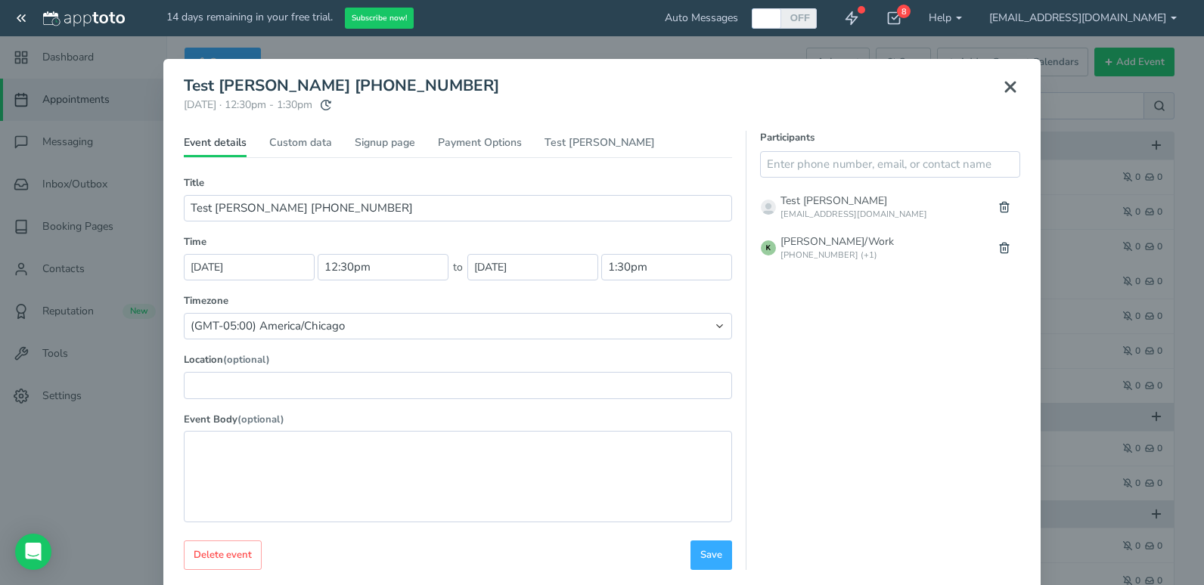
click at [1004, 90] on icon at bounding box center [1010, 87] width 18 height 18
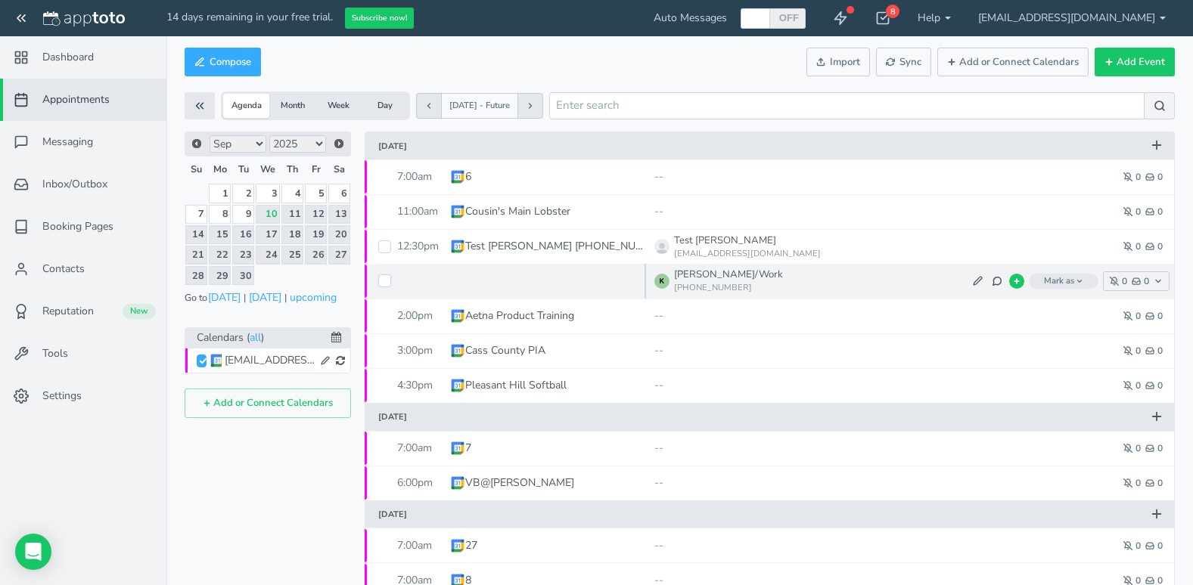
click at [383, 281] on input "checkbox" at bounding box center [384, 281] width 13 height 13
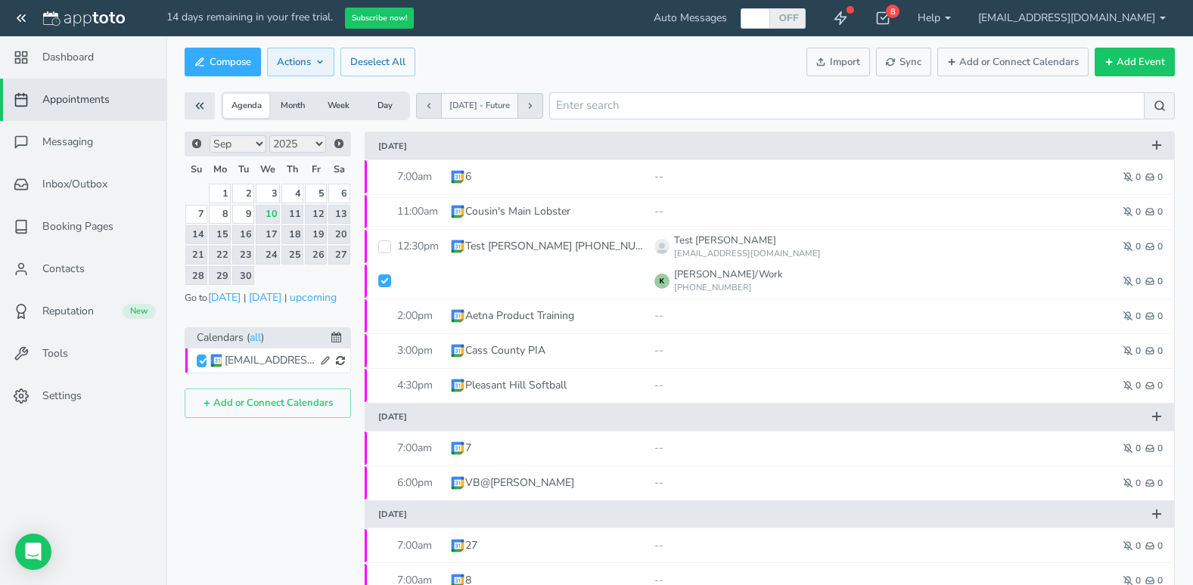
click at [321, 60] on icon at bounding box center [319, 61] width 9 height 9
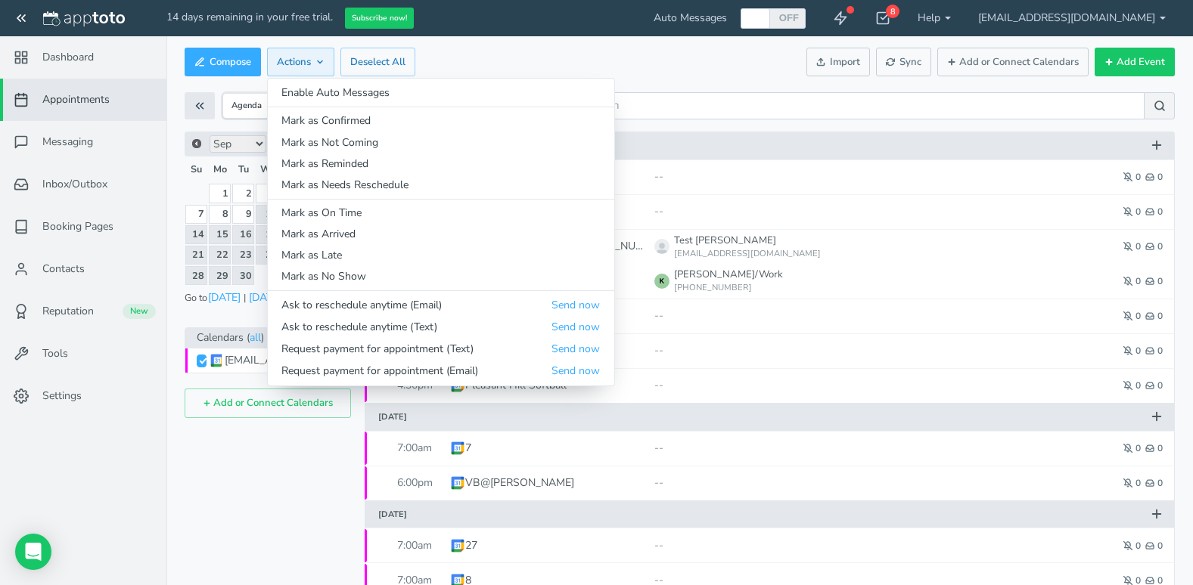
click at [321, 60] on icon at bounding box center [319, 61] width 9 height 9
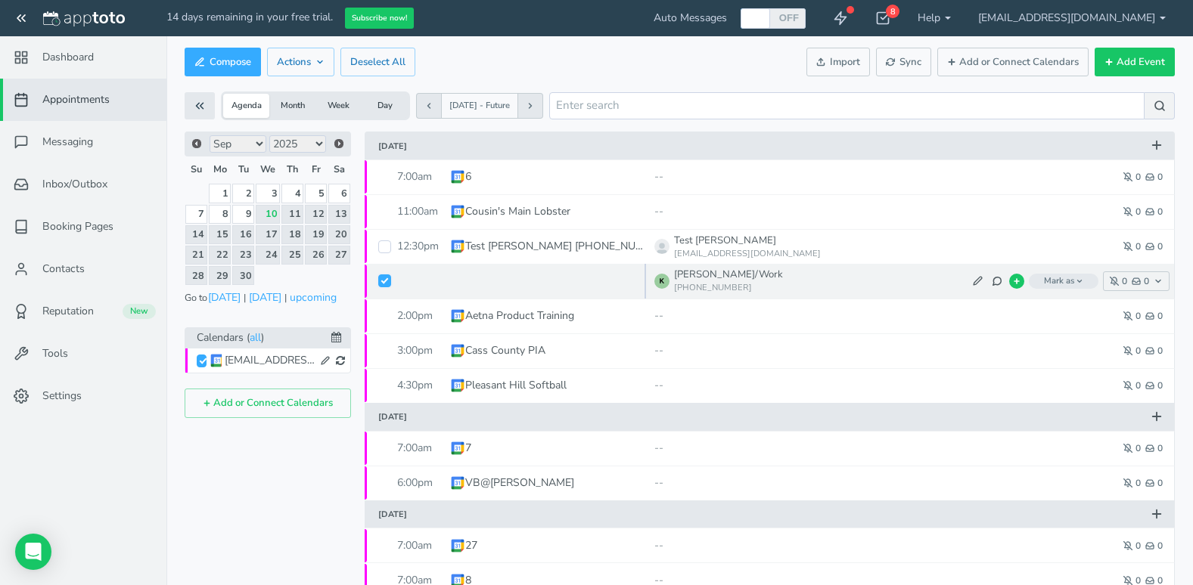
click at [382, 282] on input "checkbox" at bounding box center [384, 281] width 13 height 13
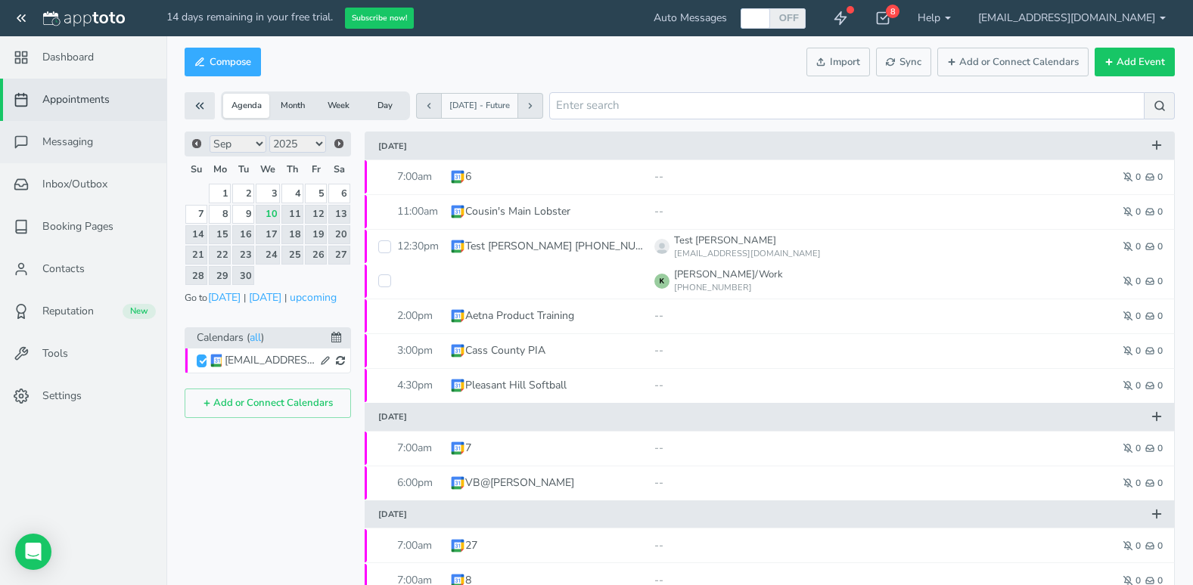
click at [79, 147] on span "Messaging" at bounding box center [67, 142] width 51 height 15
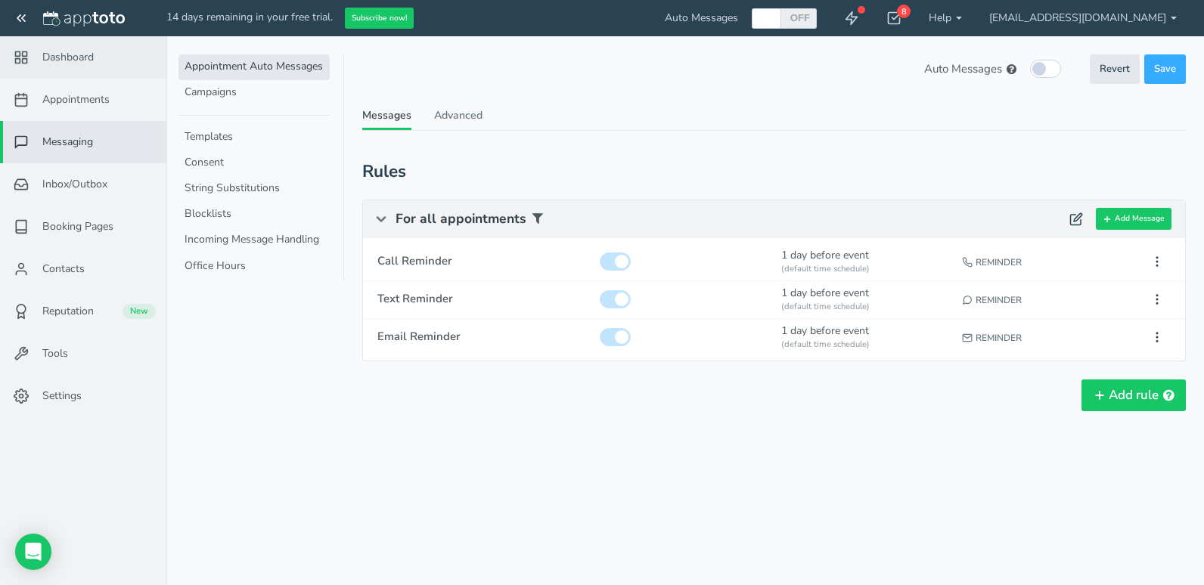
click at [92, 67] on link "Dashboard" at bounding box center [83, 57] width 166 height 42
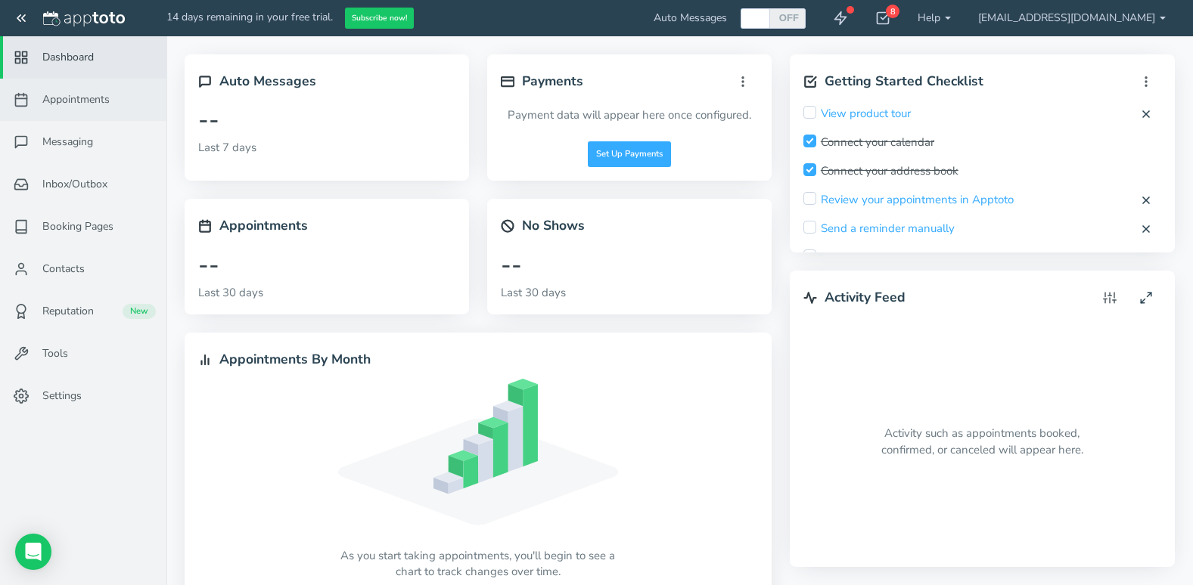
click at [87, 96] on span "Appointments" at bounding box center [75, 99] width 67 height 15
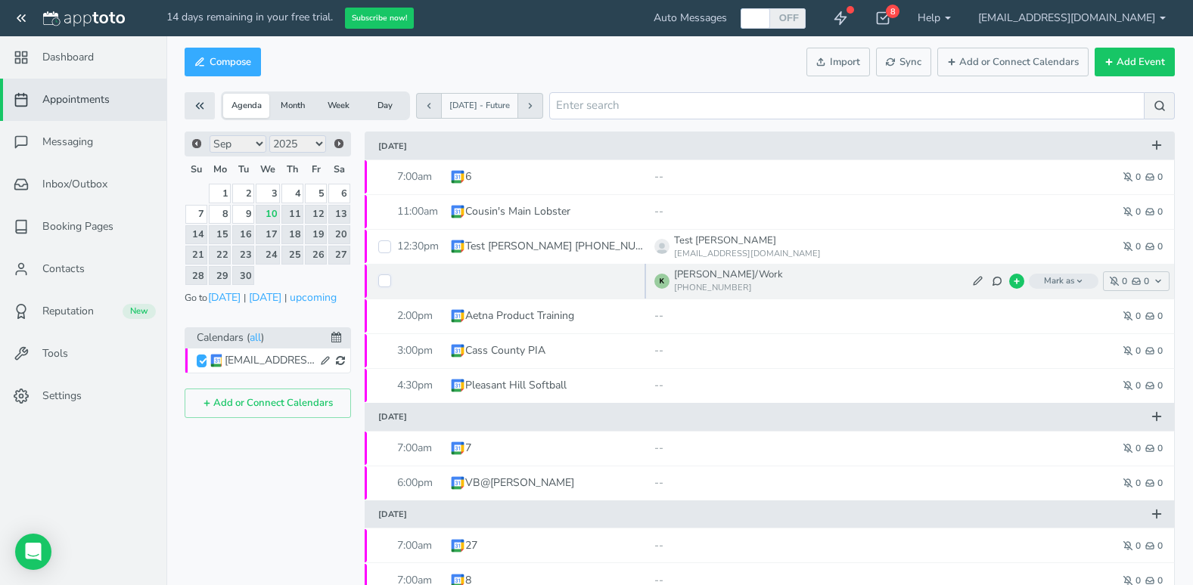
click at [382, 285] on input "checkbox" at bounding box center [384, 281] width 13 height 13
checkbox input "true"
click at [995, 281] on icon at bounding box center [997, 281] width 11 height 11
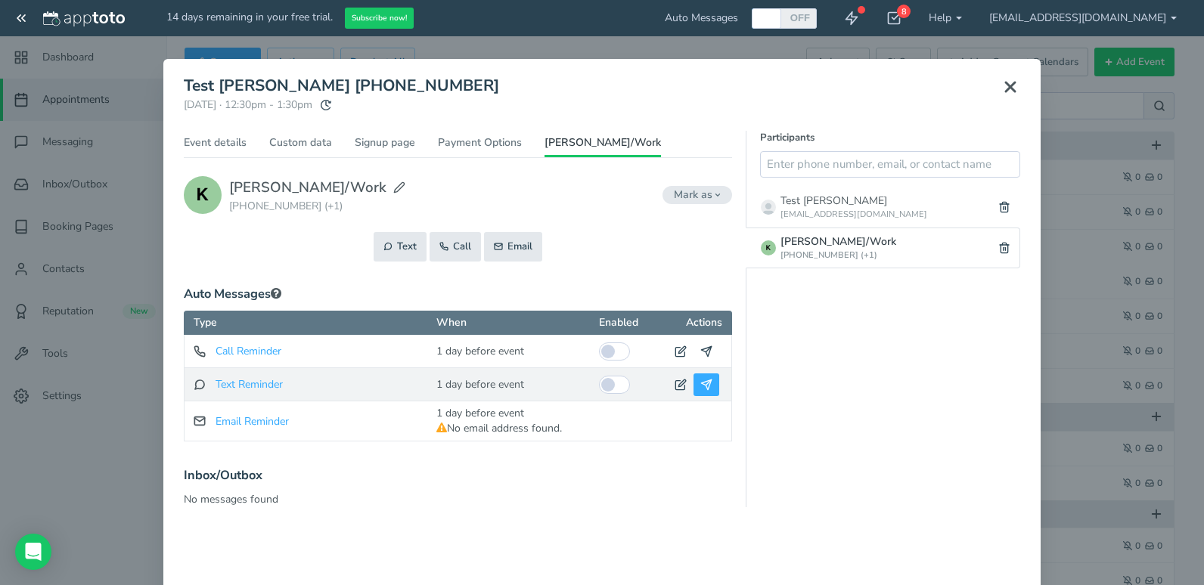
click at [701, 384] on icon at bounding box center [706, 385] width 12 height 12
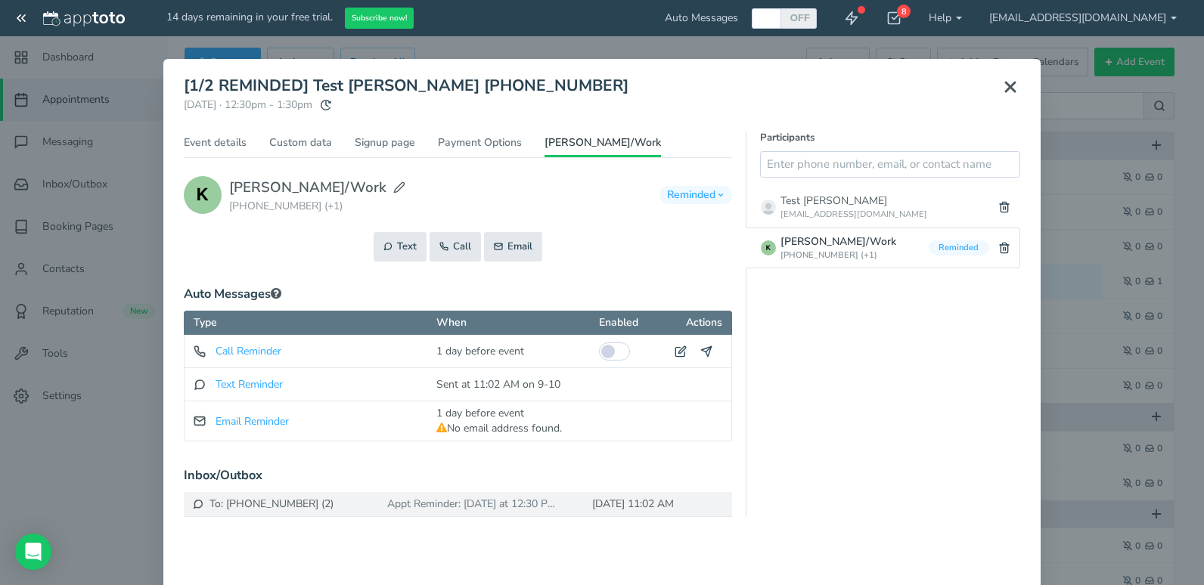
click at [1004, 79] on icon at bounding box center [1010, 87] width 18 height 18
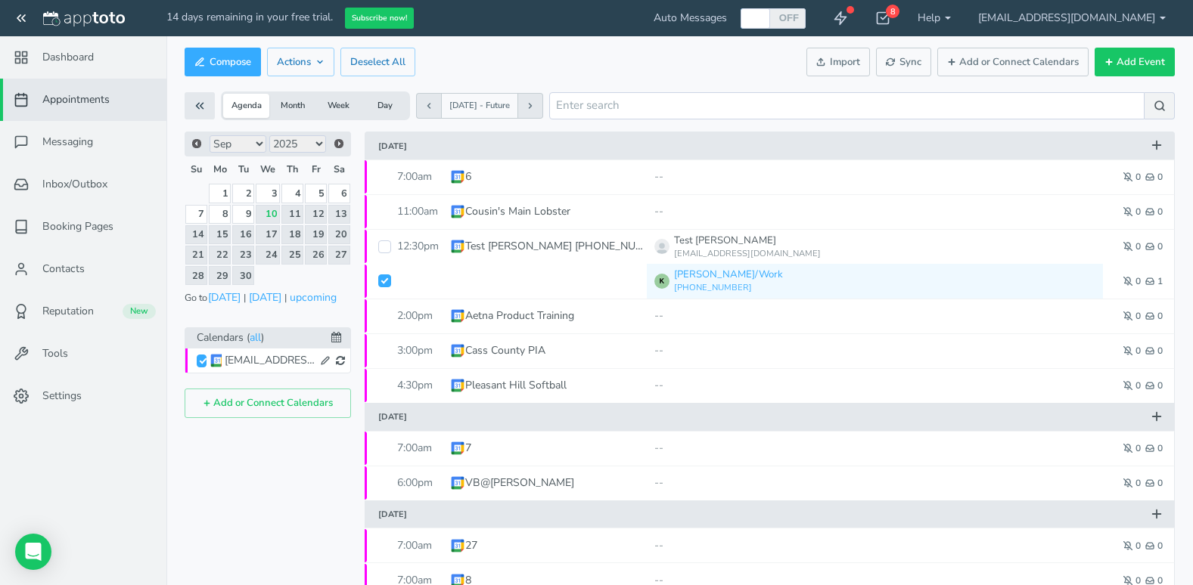
click at [908, 62] on span "Sync" at bounding box center [904, 62] width 36 height 14
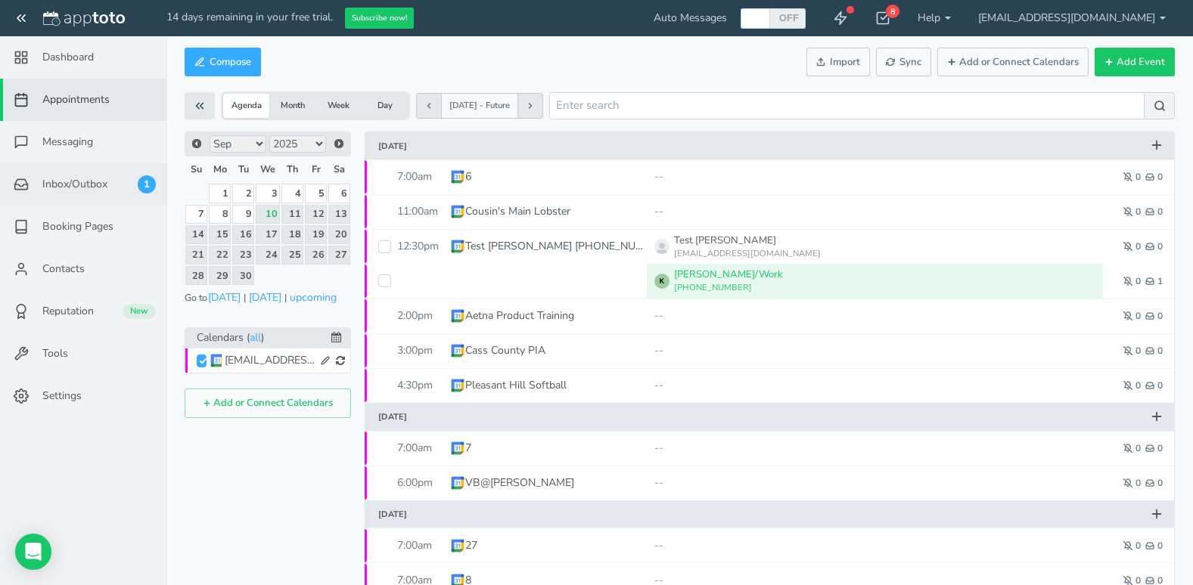
click at [90, 181] on span "Inbox/Outbox" at bounding box center [74, 184] width 65 height 15
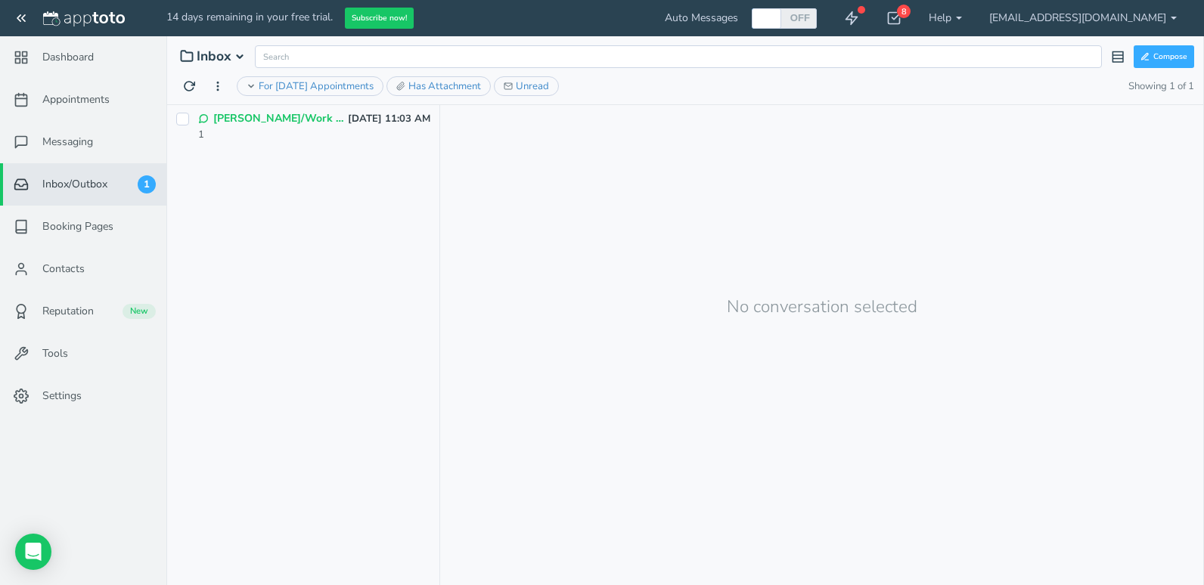
click at [310, 119] on p "[PERSON_NAME]/Work (3)" at bounding box center [279, 118] width 133 height 15
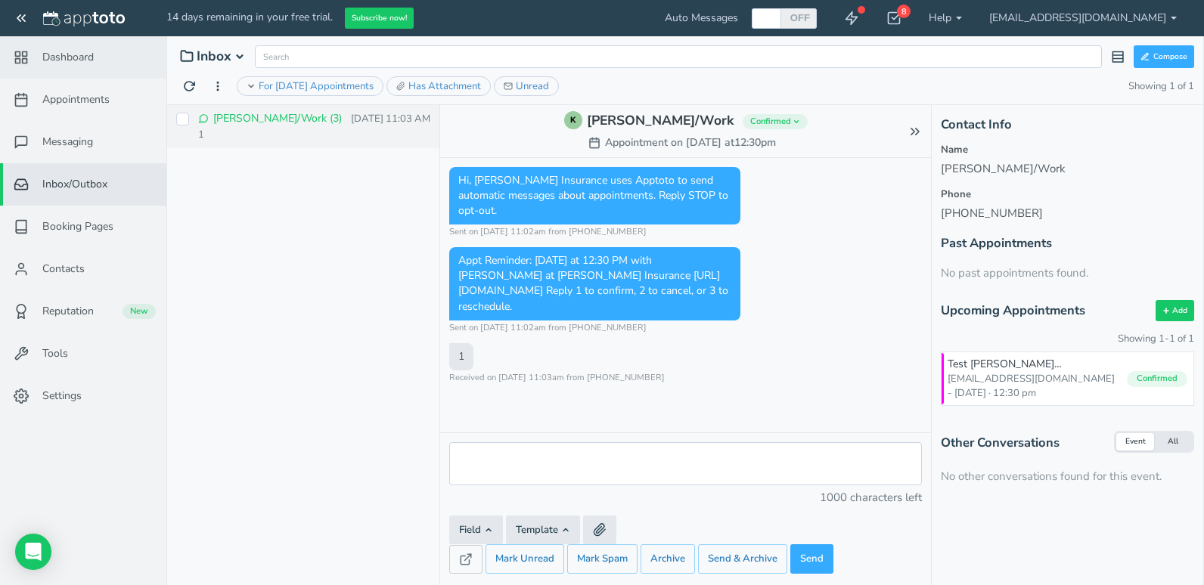
click at [95, 67] on link "Dashboard" at bounding box center [83, 57] width 166 height 42
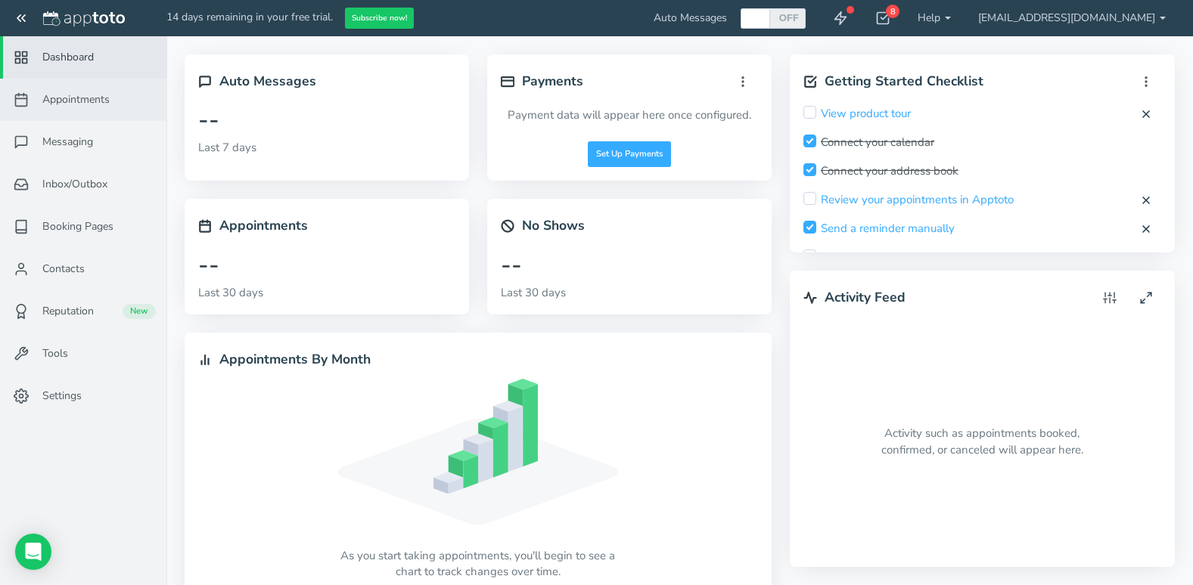
click at [85, 97] on span "Appointments" at bounding box center [75, 99] width 67 height 15
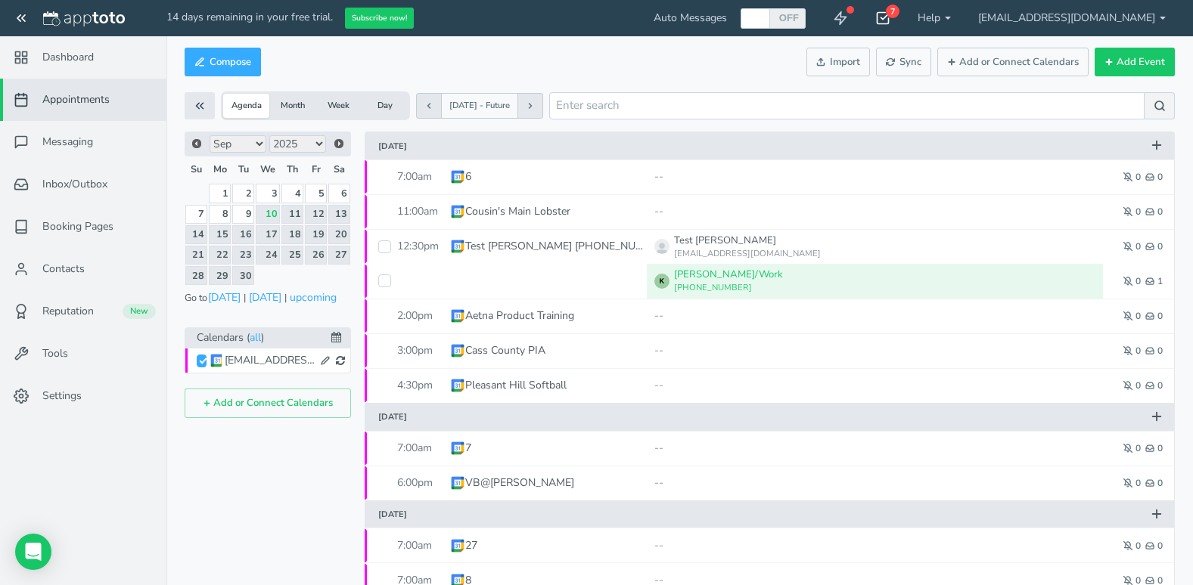
click at [889, 17] on use at bounding box center [883, 18] width 12 height 11
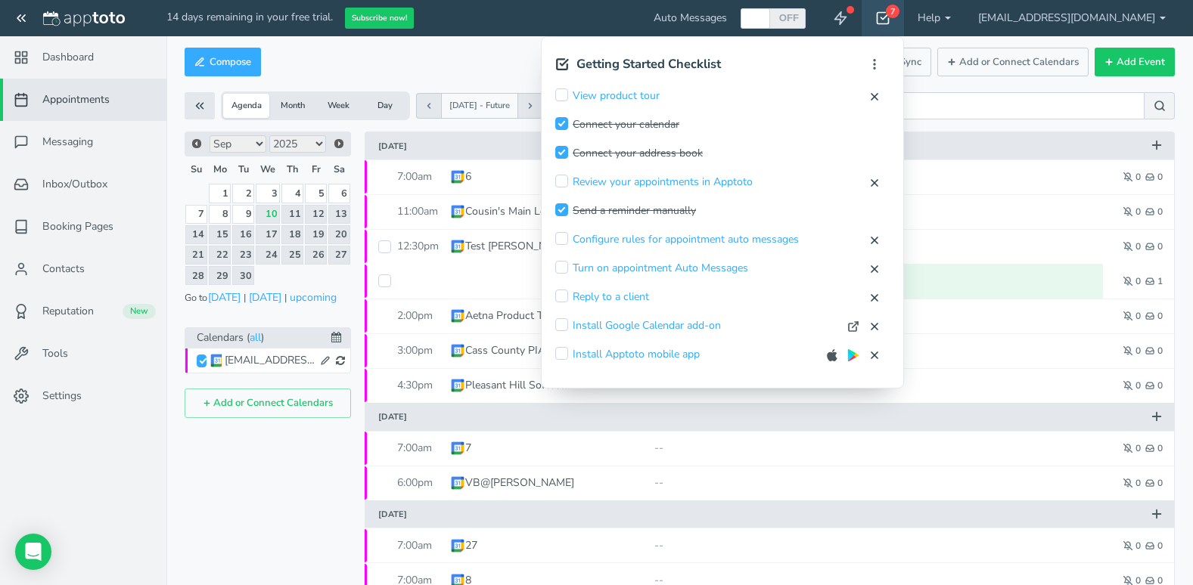
click at [889, 17] on use at bounding box center [883, 18] width 12 height 11
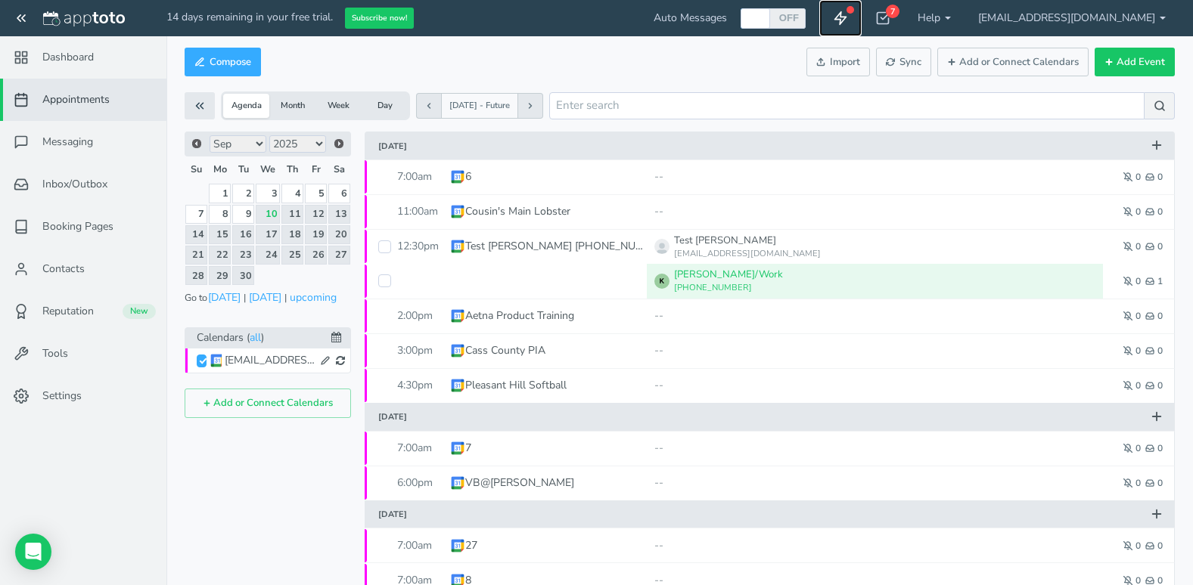
click at [848, 13] on icon at bounding box center [840, 18] width 15 height 15
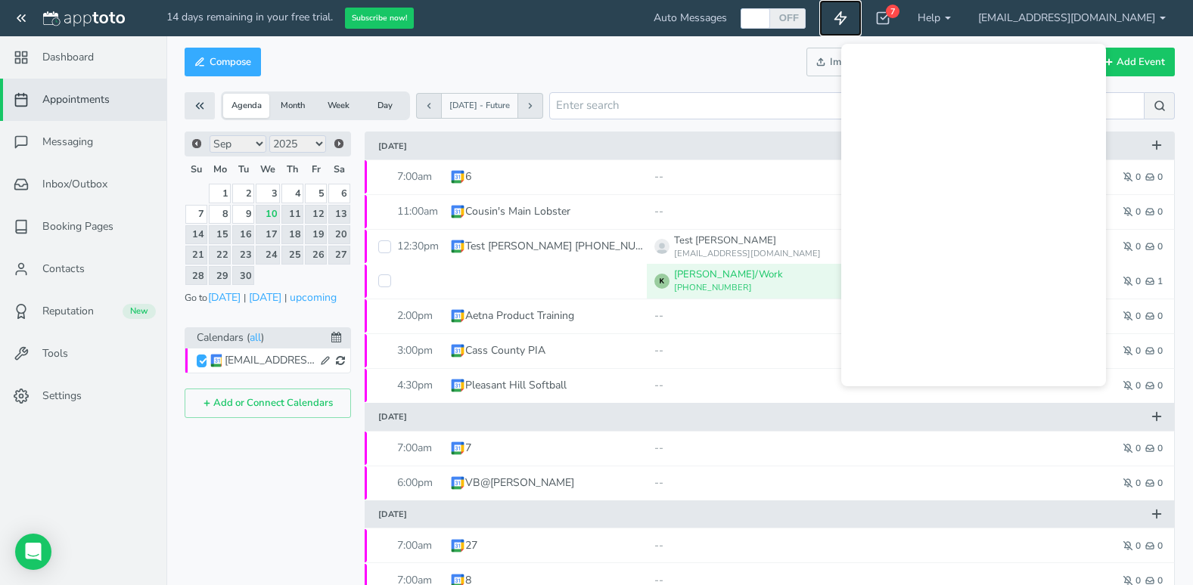
click at [848, 13] on icon at bounding box center [840, 18] width 15 height 15
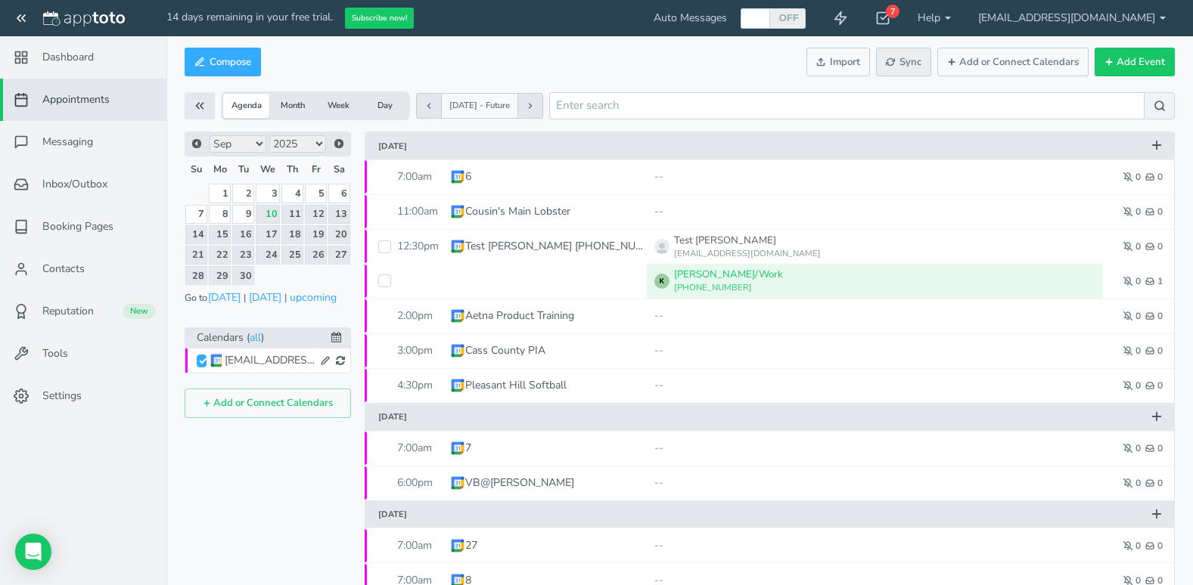
click at [914, 61] on span "Sync" at bounding box center [904, 62] width 36 height 14
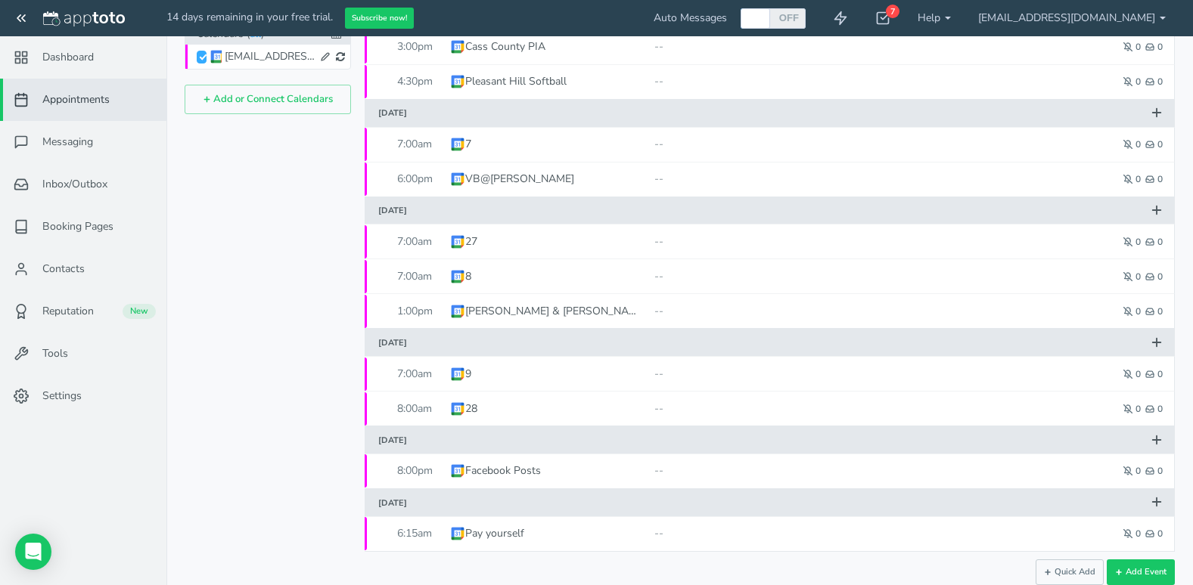
scroll to position [323, 0]
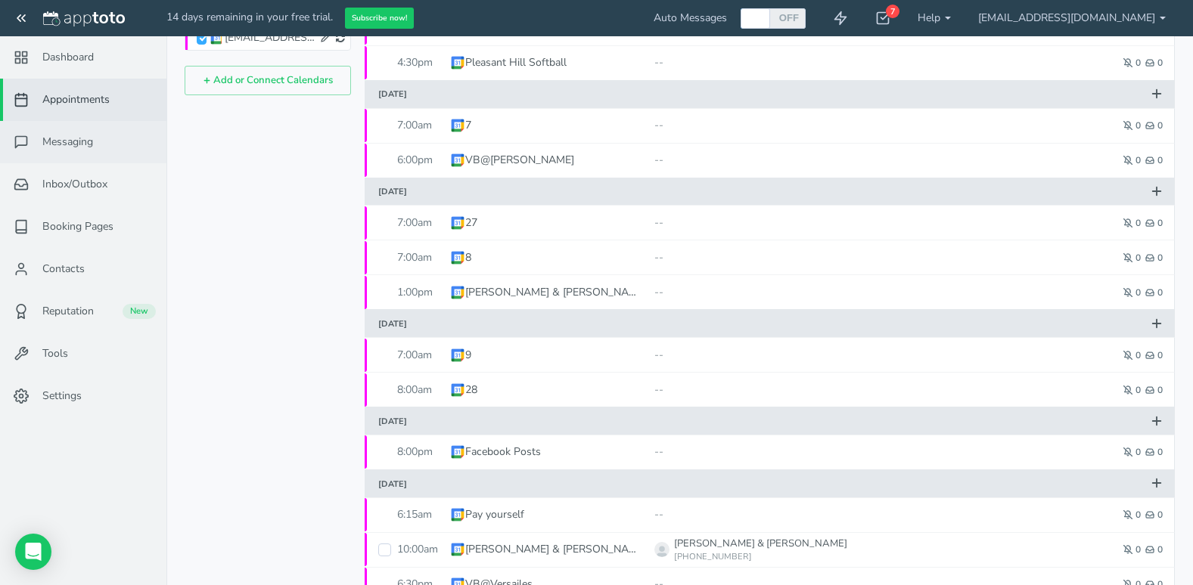
click at [89, 151] on link "Messaging" at bounding box center [83, 142] width 166 height 42
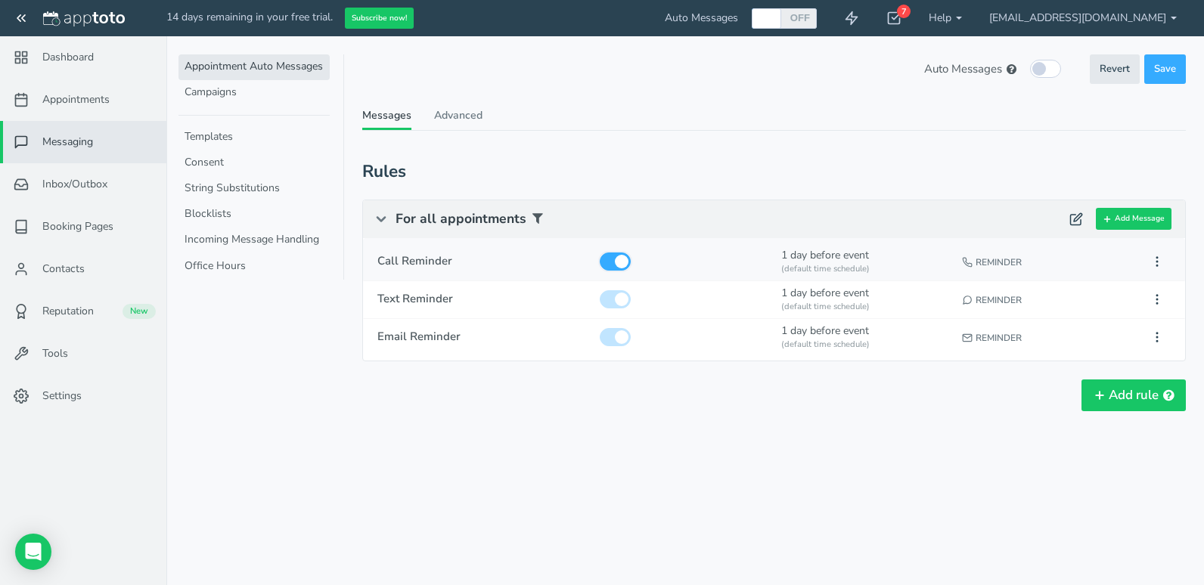
click at [618, 262] on input "checkbox" at bounding box center [615, 262] width 31 height 18
checkbox input "false"
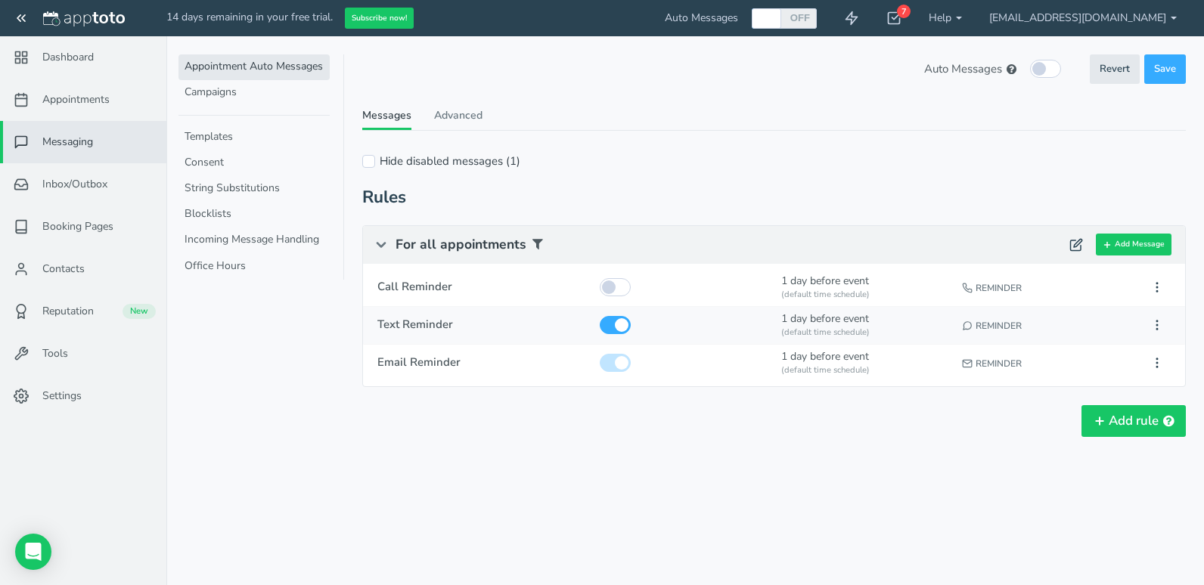
click at [521, 324] on span "Text Reminder" at bounding box center [481, 325] width 209 height 16
type input "Text Reminder"
checkbox input "true"
select select "number:1"
select select "string:default"
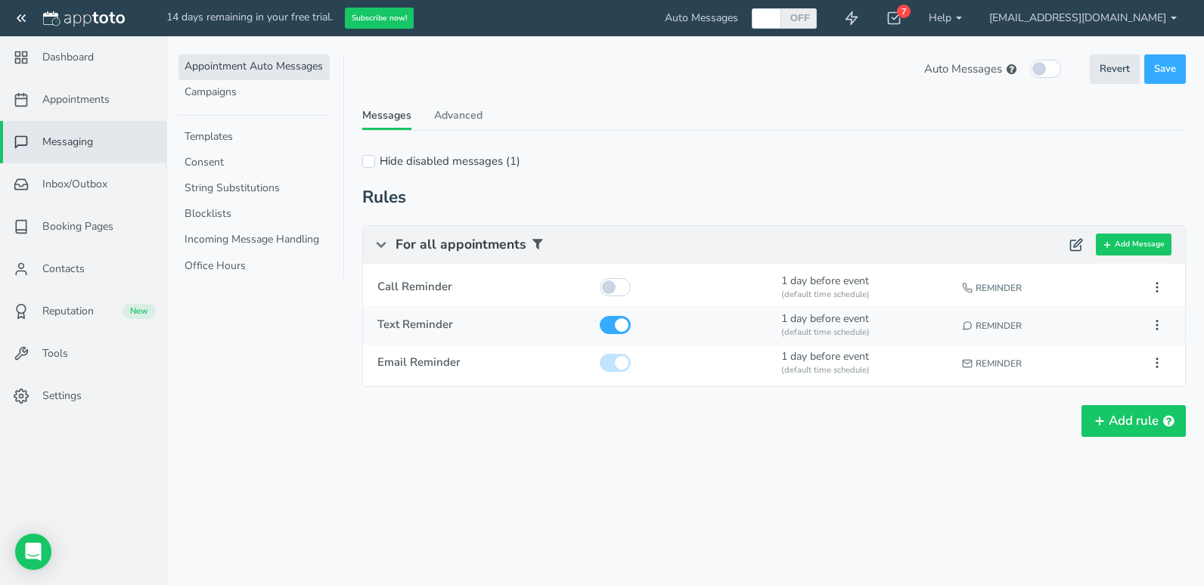
select select "string:1"
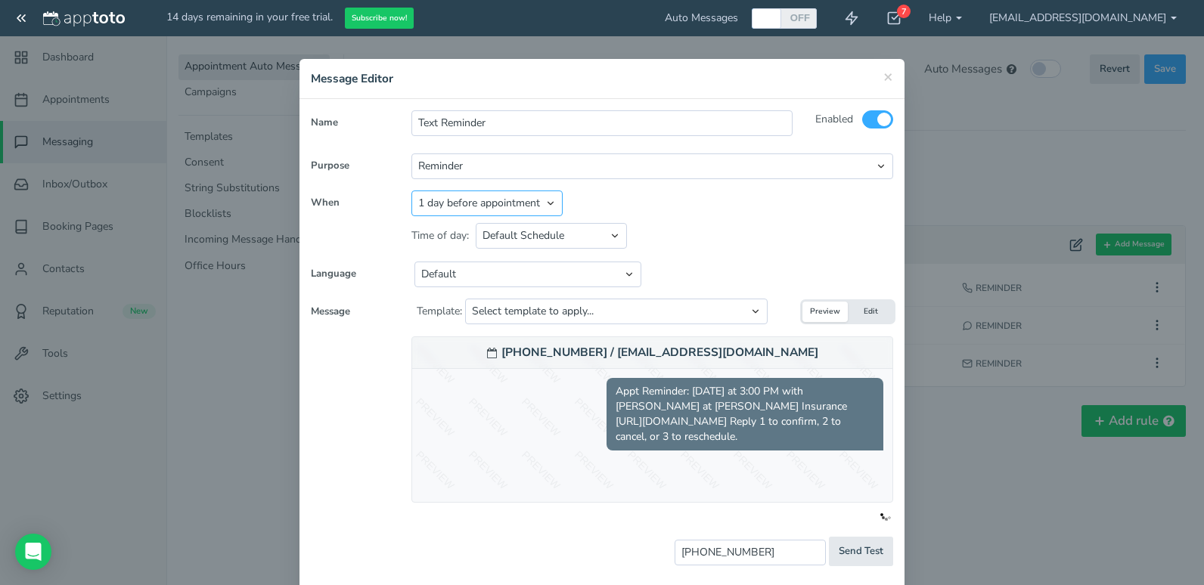
click at [475, 200] on select "Appointment start time Day of appointment 1 day before appointment 2 days befor…" at bounding box center [486, 204] width 151 height 26
click at [349, 454] on div "650-555-1212 / fake@fake.com Appt Reminder: tomorrow at 3:00 PM with Amanda Fis…" at bounding box center [601, 454] width 605 height 234
click at [526, 226] on select "Default Schedule Custom Schedule" at bounding box center [551, 236] width 151 height 26
click at [441, 277] on select "Default English - US English - Australia English - United Kingdom English - Eur…" at bounding box center [527, 275] width 227 height 26
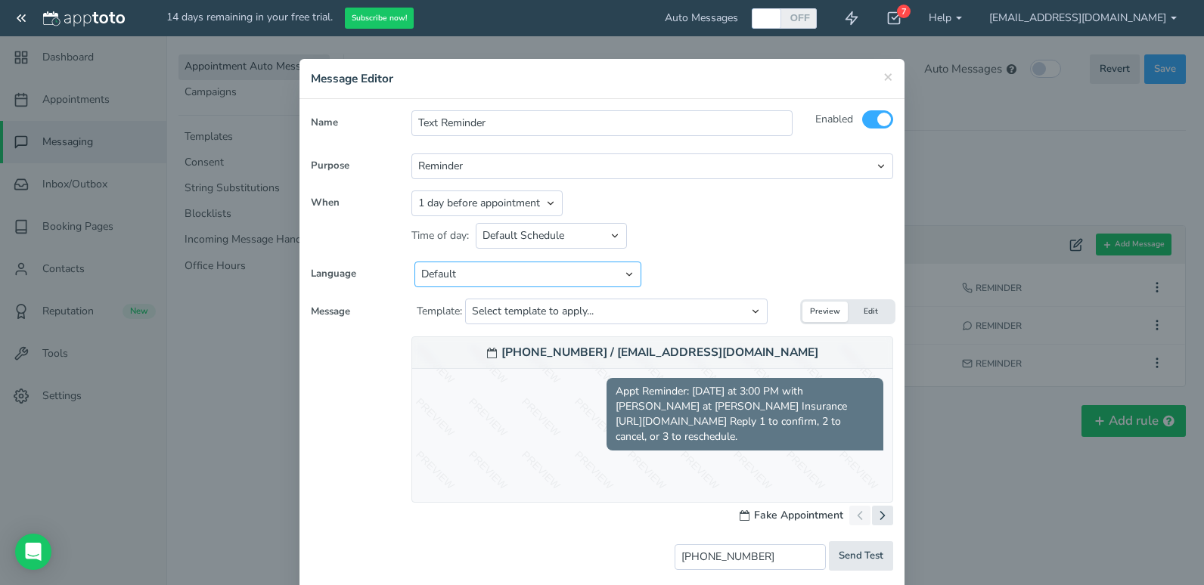
select select "string:en-US"
click at [414, 262] on select "Default English - US English - Australia English - United Kingdom English - Eur…" at bounding box center [527, 275] width 227 height 26
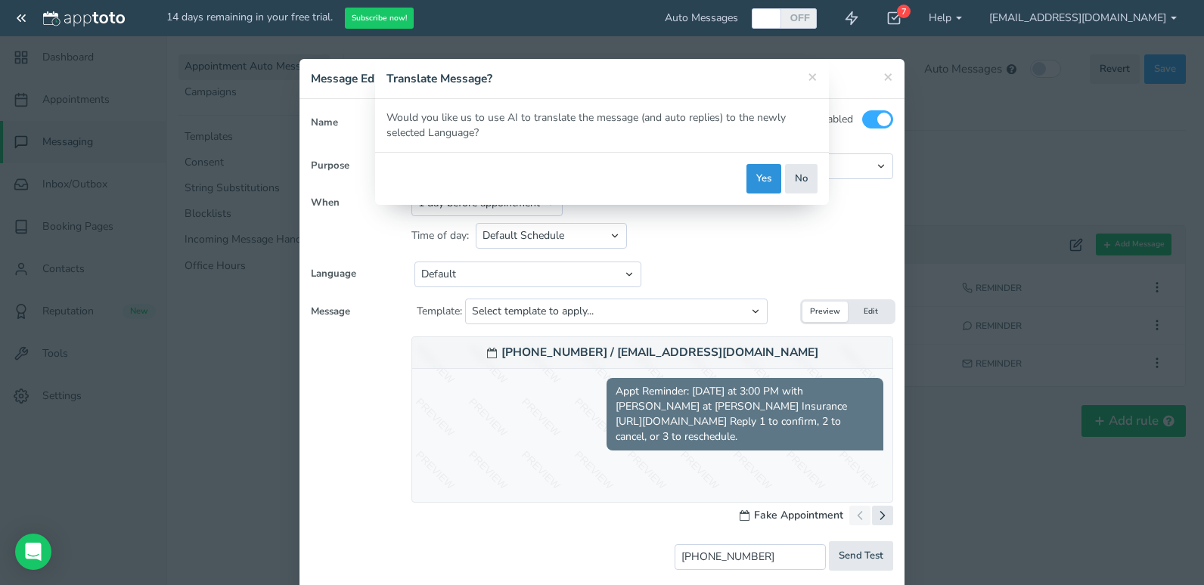
click at [767, 168] on button "Yes" at bounding box center [763, 178] width 35 height 29
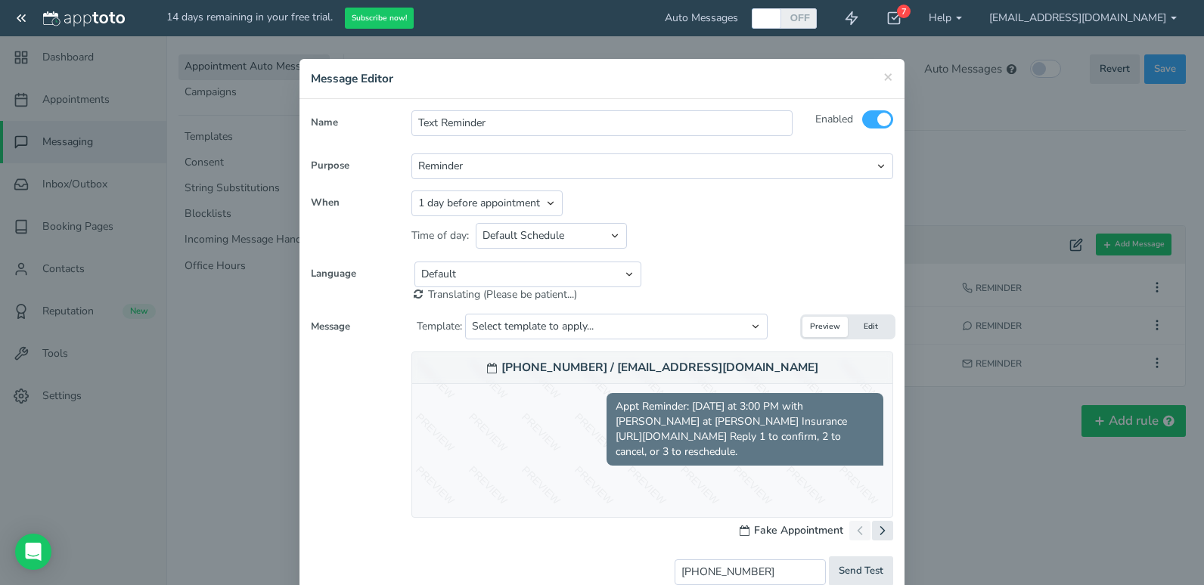
click at [497, 327] on div "Message Template: Select template to apply... Default Reminder Default Reminder…" at bounding box center [602, 488] width 582 height 348
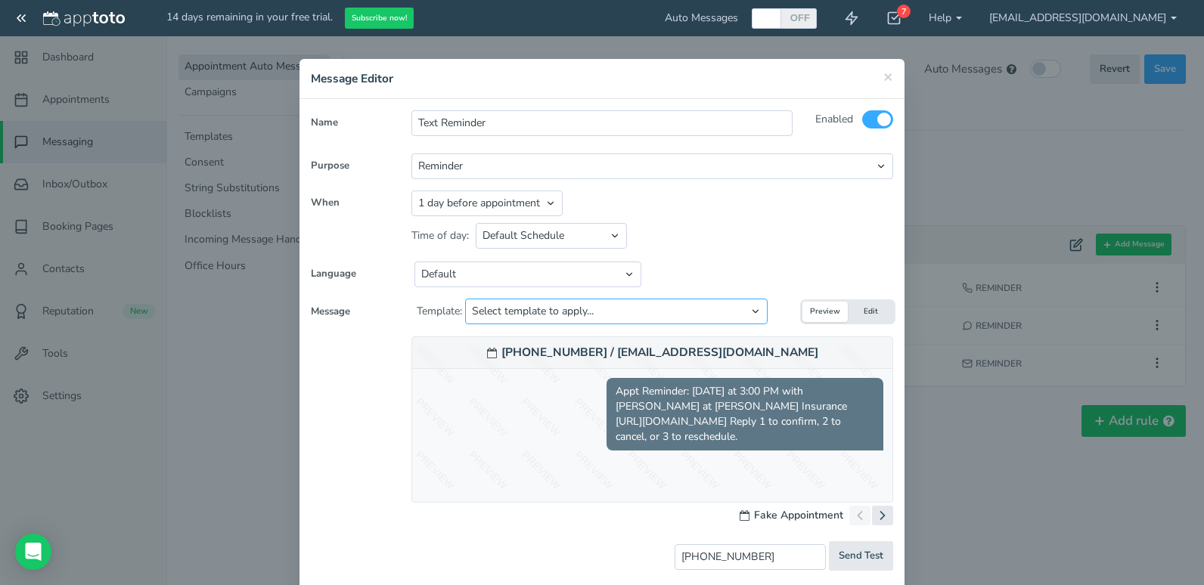
click at [505, 314] on select "Select template to apply... Default Reminder Default Reminder (just company nam…" at bounding box center [616, 312] width 303 height 26
click at [347, 398] on div "650-555-1212 / fake@fake.com Appt Reminder: tomorrow at 3:00 PM with Amanda Fis…" at bounding box center [601, 454] width 605 height 234
click at [438, 195] on select "Appointment start time Day of appointment 1 day before appointment 2 days befor…" at bounding box center [486, 204] width 151 height 26
select select "string:0"
click at [411, 191] on select "Appointment start time Day of appointment 1 day before appointment 2 days befor…" at bounding box center [486, 204] width 151 height 26
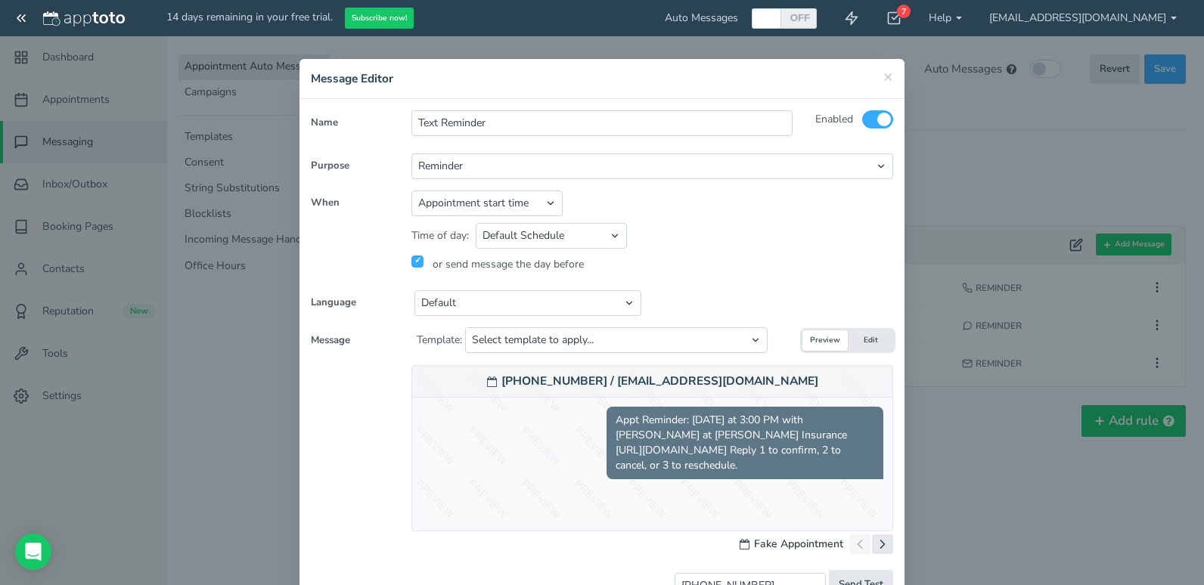
click at [414, 262] on input "checkbox" at bounding box center [417, 262] width 12 height 12
checkbox input "true"
click at [438, 197] on select "Appointment start time Day of appointment 1 day before appointment 2 days befor…" at bounding box center [486, 204] width 151 height 26
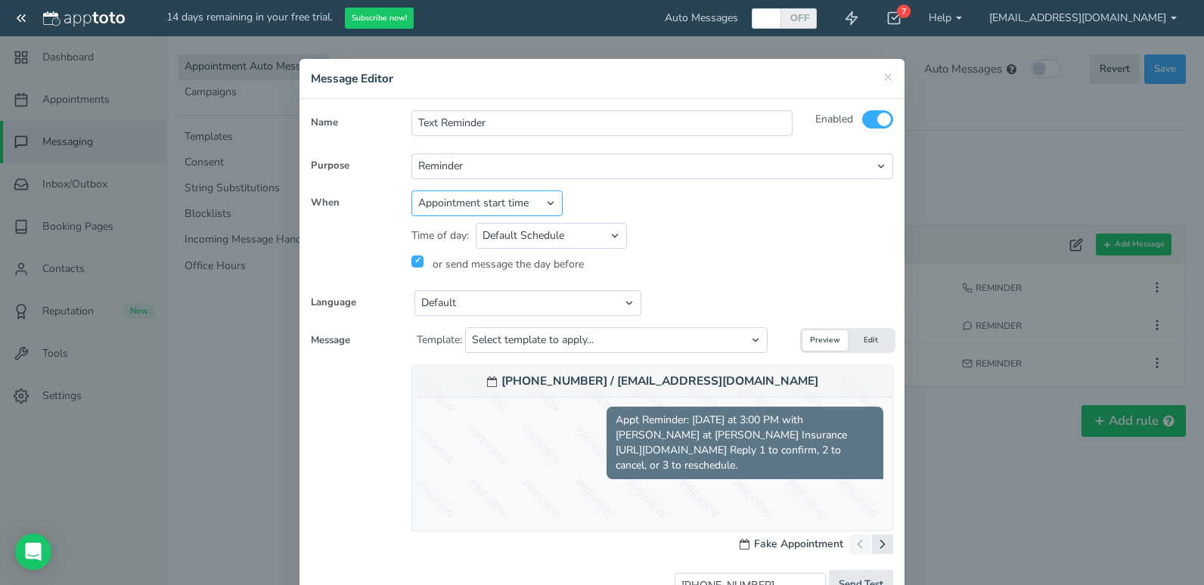
click at [462, 197] on select "Appointment start time Day of appointment 1 day before appointment 2 days befor…" at bounding box center [486, 204] width 151 height 26
click at [411, 191] on select "Appointment start time Day of appointment 1 day before appointment 2 days befor…" at bounding box center [486, 204] width 151 height 26
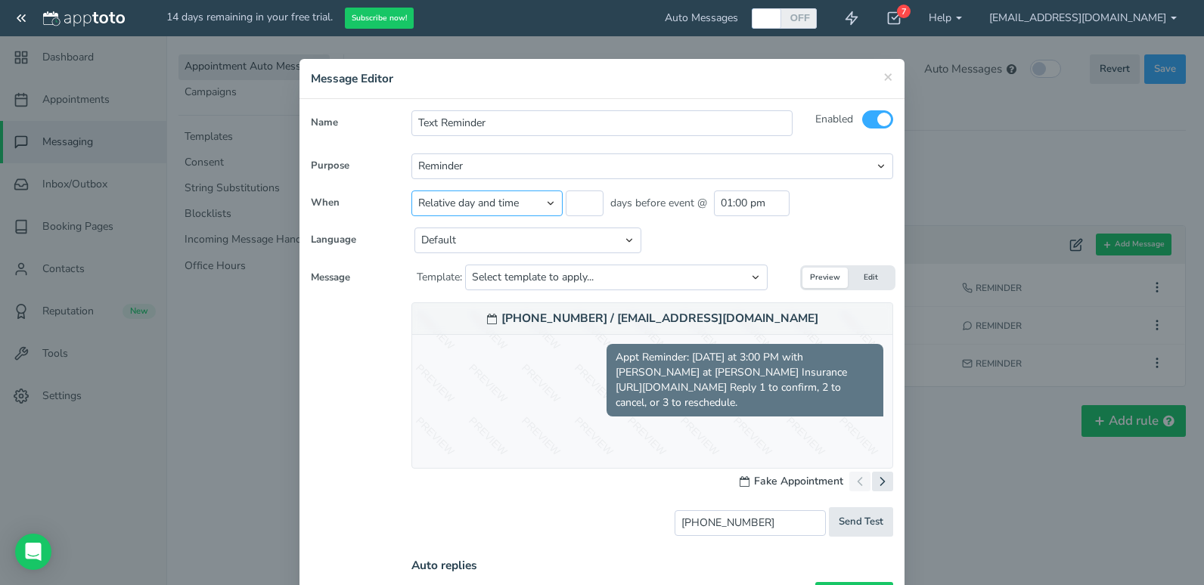
click at [430, 203] on select "Appointment start time Day of appointment 1 day before appointment 2 days befor…" at bounding box center [486, 204] width 151 height 26
click at [411, 191] on select "Appointment start time Day of appointment 1 day before appointment 2 days befor…" at bounding box center [486, 204] width 151 height 26
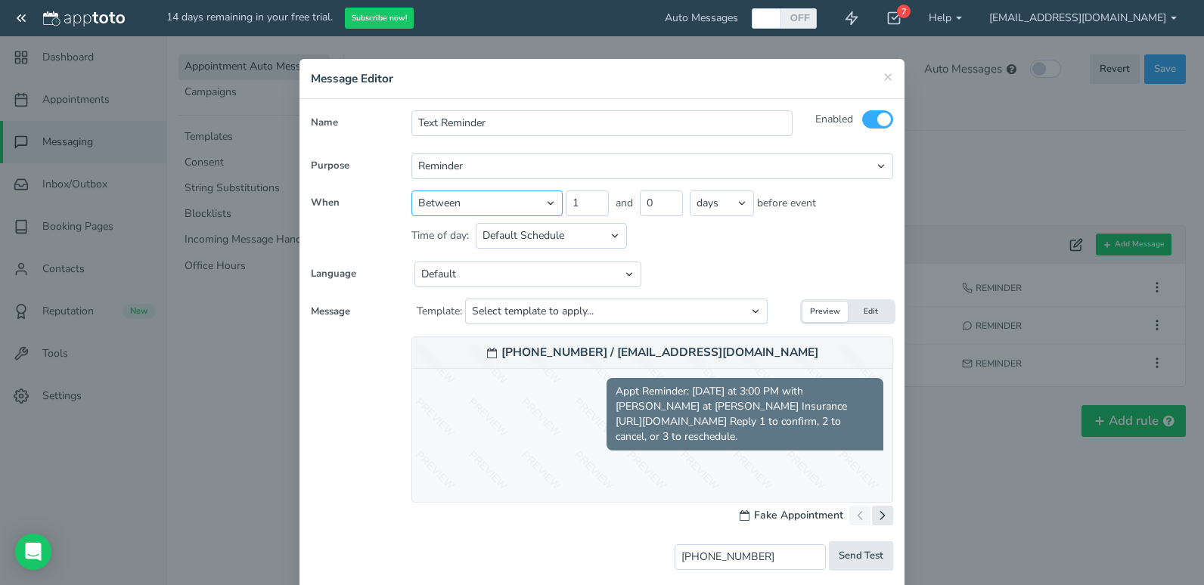
click at [443, 213] on select "Appointment start time Day of appointment 1 day before appointment 2 days befor…" at bounding box center [486, 204] width 151 height 26
click at [351, 421] on div "650-555-1212 / fake@fake.com Appt Reminder: tomorrow at 3:00 PM with Amanda Fis…" at bounding box center [601, 454] width 605 height 234
click at [887, 79] on span "×" at bounding box center [888, 76] width 10 height 21
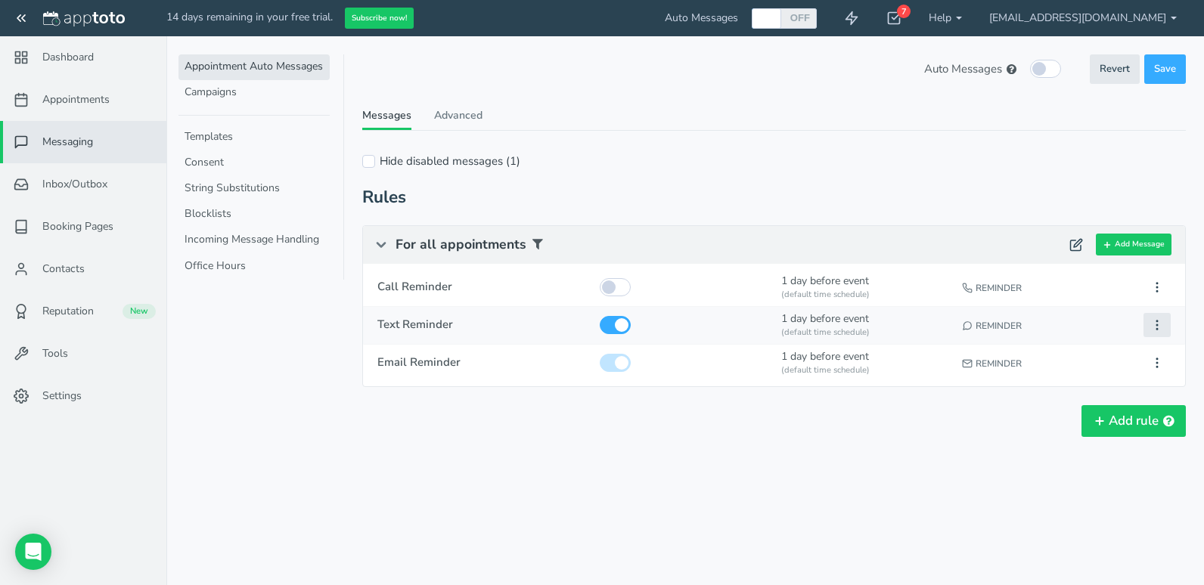
click at [1159, 324] on icon at bounding box center [1157, 325] width 14 height 14
click at [1156, 245] on button "Add Message" at bounding box center [1134, 245] width 76 height 22
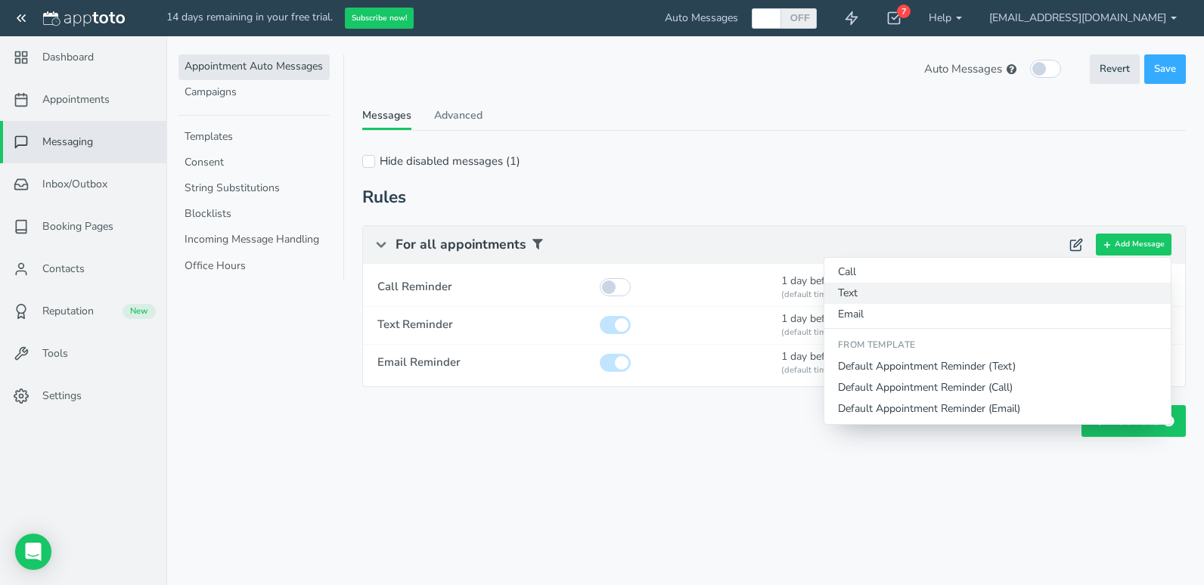
click at [990, 300] on button "Text" at bounding box center [997, 293] width 346 height 21
select select "string:1"
select select
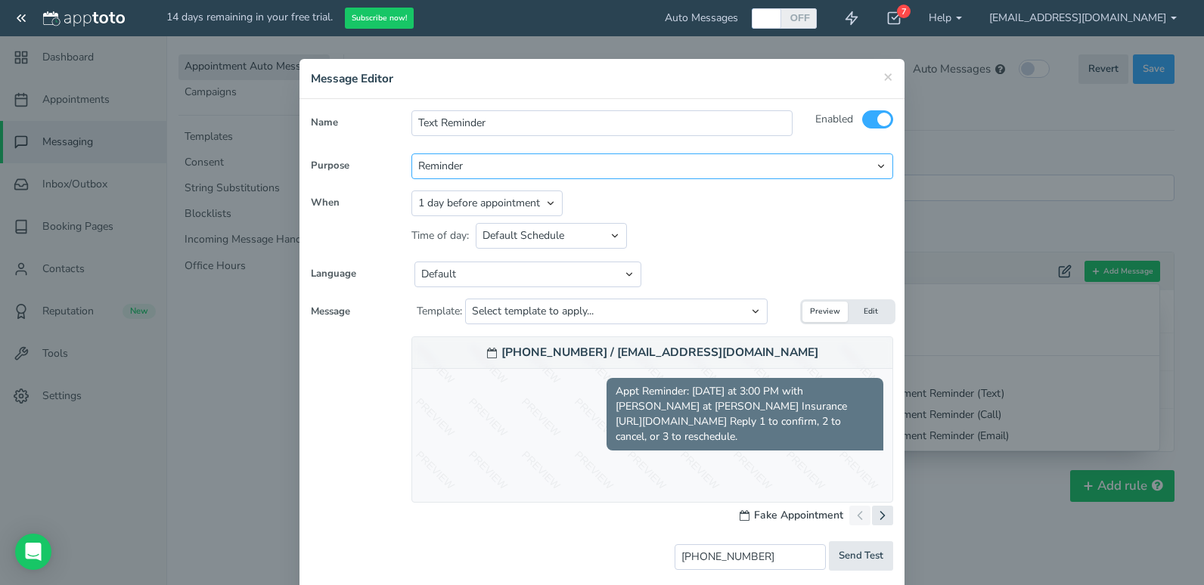
click at [505, 162] on select "Reminder Followup Booking / Initial" at bounding box center [652, 167] width 482 height 26
select select "number:2"
click at [411, 154] on select "Reminder Followup Booking / Initial" at bounding box center [652, 167] width 482 height 26
type input "Text Confirmation"
type input "11:09am"
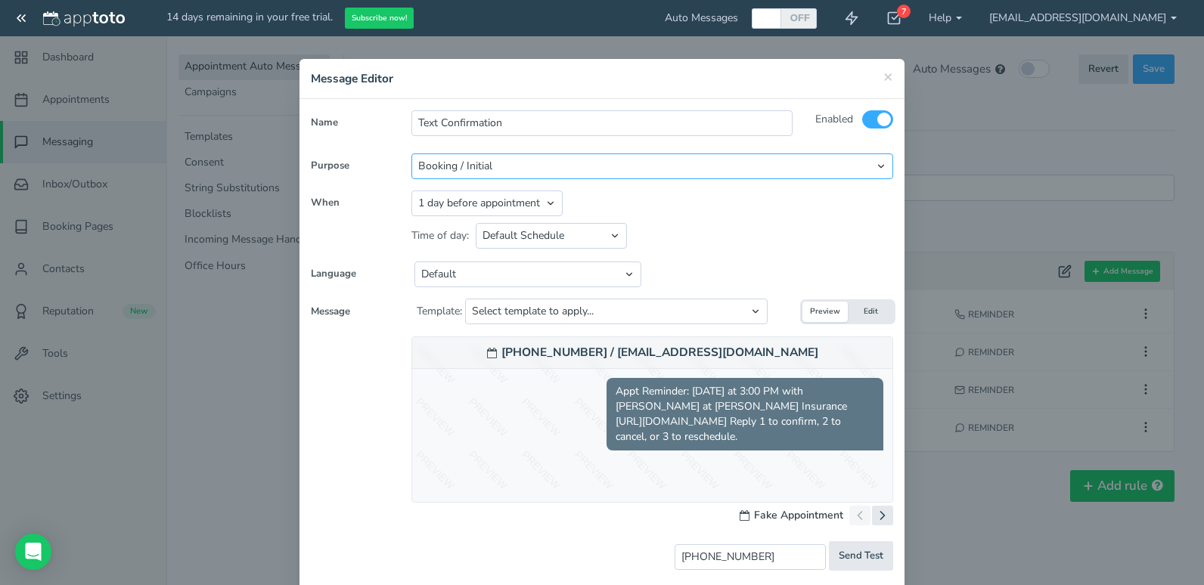
select select "string:0"
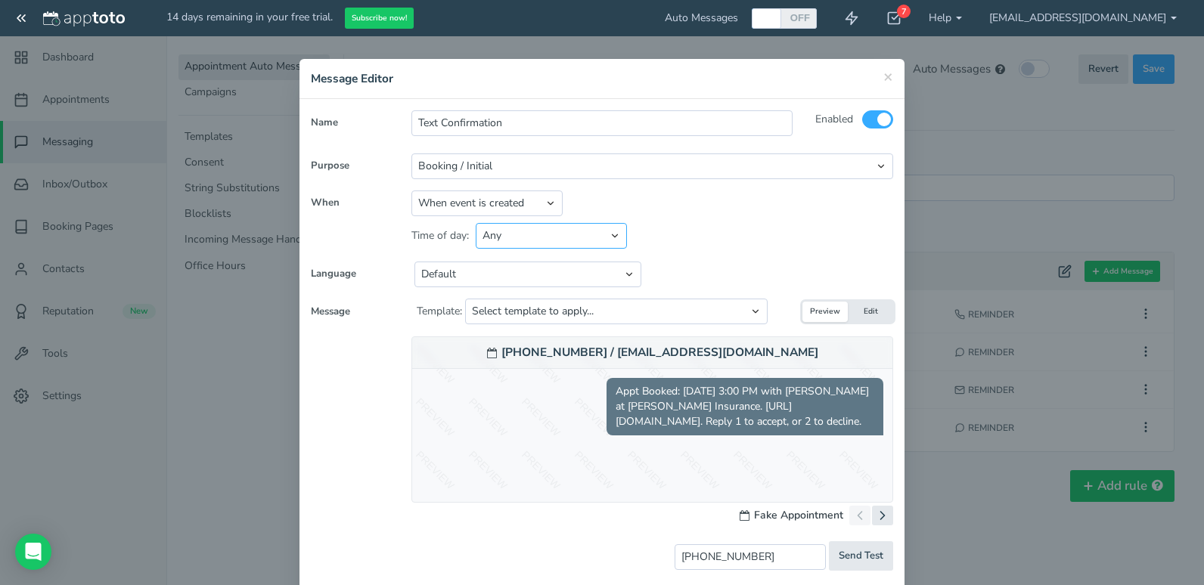
click at [514, 228] on select "Default Schedule Custom Schedule Any" at bounding box center [551, 236] width 151 height 26
click at [476, 223] on select "Default Schedule Custom Schedule Any" at bounding box center [551, 236] width 151 height 26
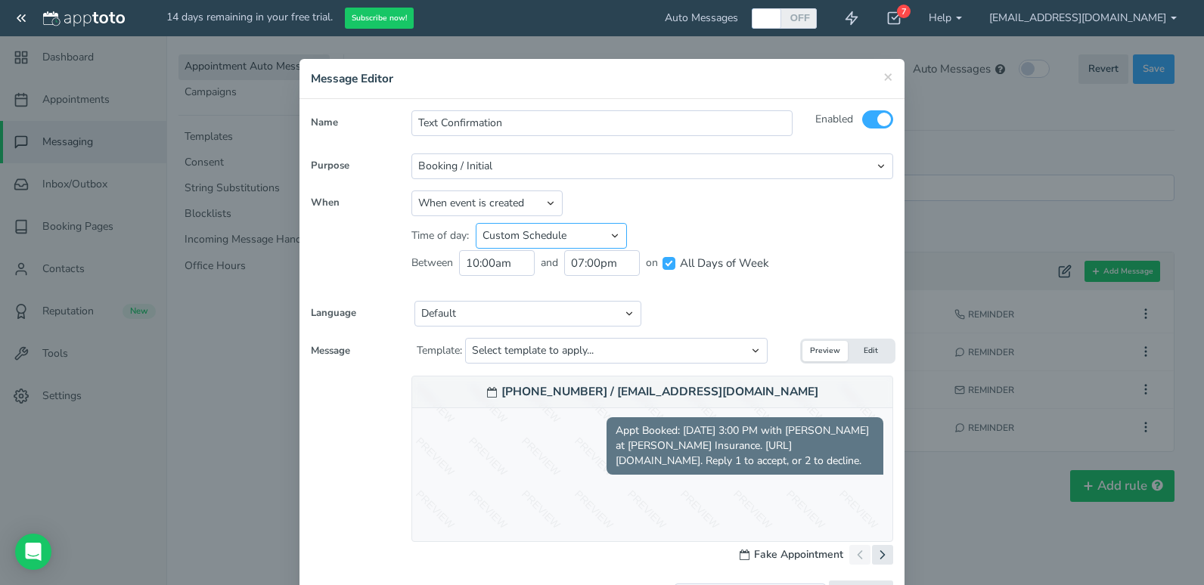
click at [521, 241] on select "Default Schedule Custom Schedule Any" at bounding box center [551, 236] width 151 height 26
click at [476, 223] on select "Default Schedule Custom Schedule Any" at bounding box center [551, 236] width 151 height 26
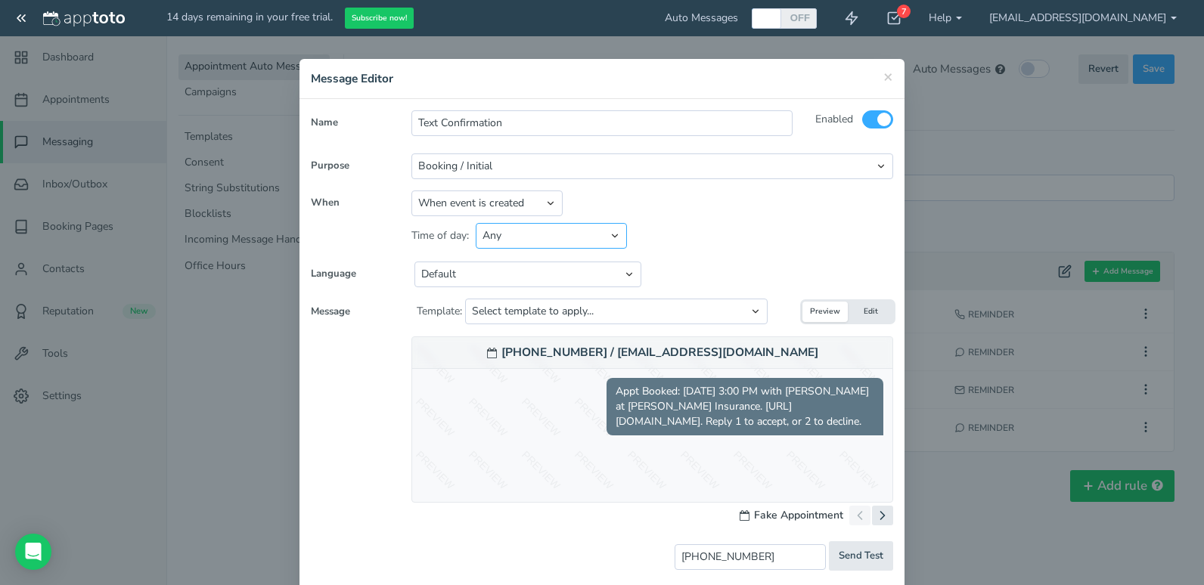
click at [523, 234] on select "Default Schedule Custom Schedule Any" at bounding box center [551, 236] width 151 height 26
select select "string:custom"
click at [476, 223] on select "Default Schedule Custom Schedule Any" at bounding box center [551, 236] width 151 height 26
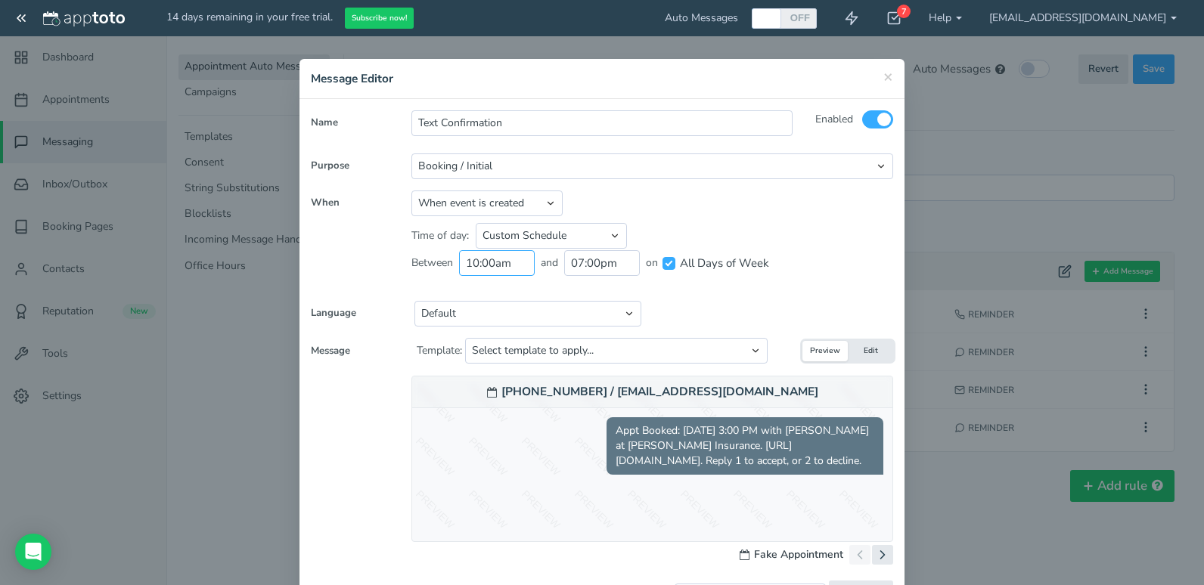
click at [463, 263] on input "10:00am" at bounding box center [497, 263] width 76 height 26
click at [483, 334] on li "09:00 am" at bounding box center [488, 334] width 67 height 12
type input "09:00 am"
click at [601, 266] on input "07:00pm" at bounding box center [602, 263] width 76 height 26
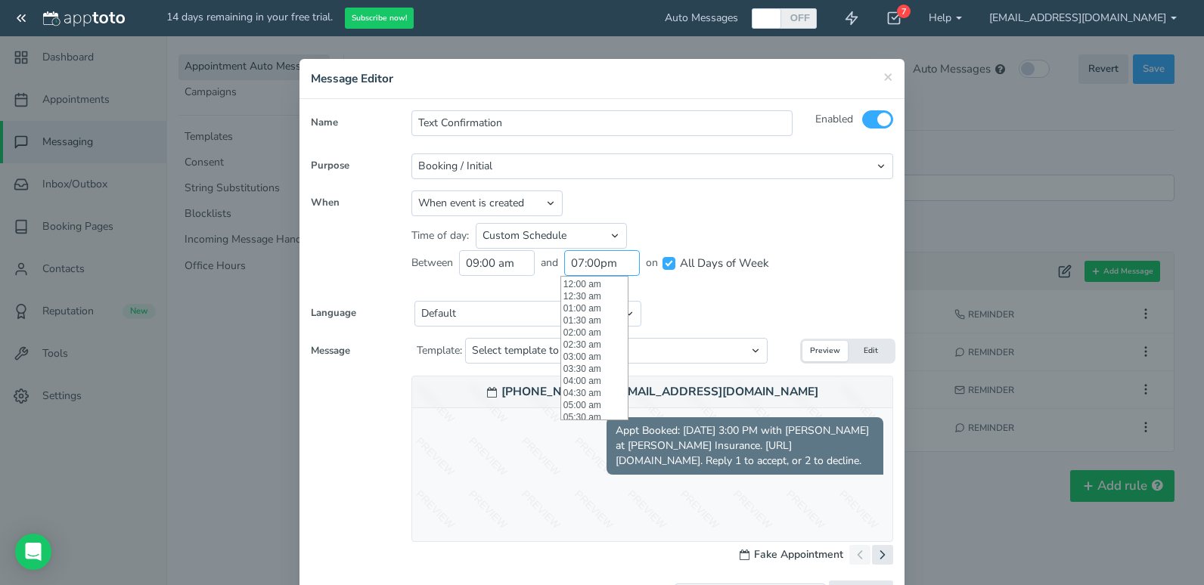
scroll to position [439, 0]
click at [591, 284] on li "06:00 pm" at bounding box center [594, 280] width 67 height 12
type input "06:00 pm"
click at [325, 393] on div "650-555-1212 / fake@fake.com Appt Booked: Thursday, September 11th at 3:00 PM w…" at bounding box center [601, 493] width 605 height 234
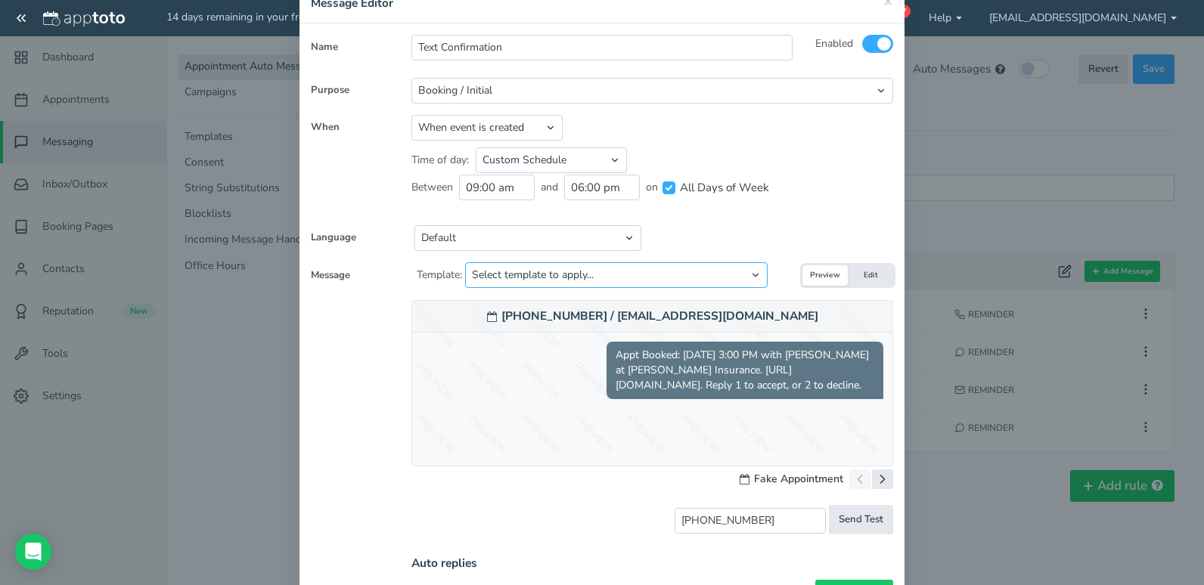
click at [528, 271] on select "Select template to apply... Default Initial Message Default Initial Message (ju…" at bounding box center [616, 275] width 303 height 26
select select "object:26918"
click at [465, 262] on select "Select template to apply... Default Initial Message Default Initial Message (ju…" at bounding box center [616, 275] width 303 height 26
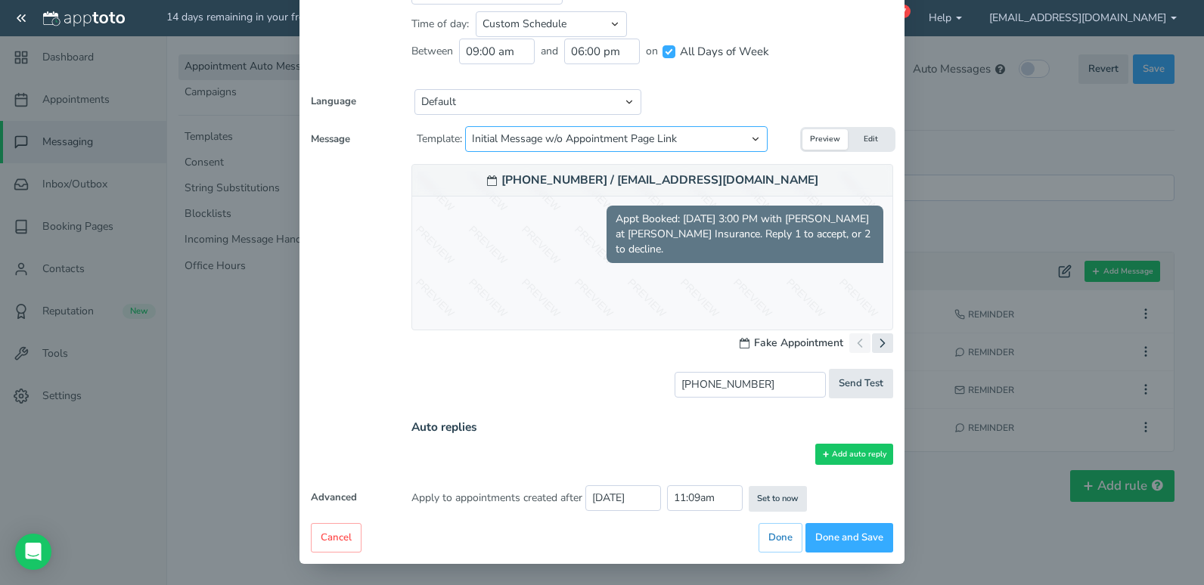
scroll to position [213, 0]
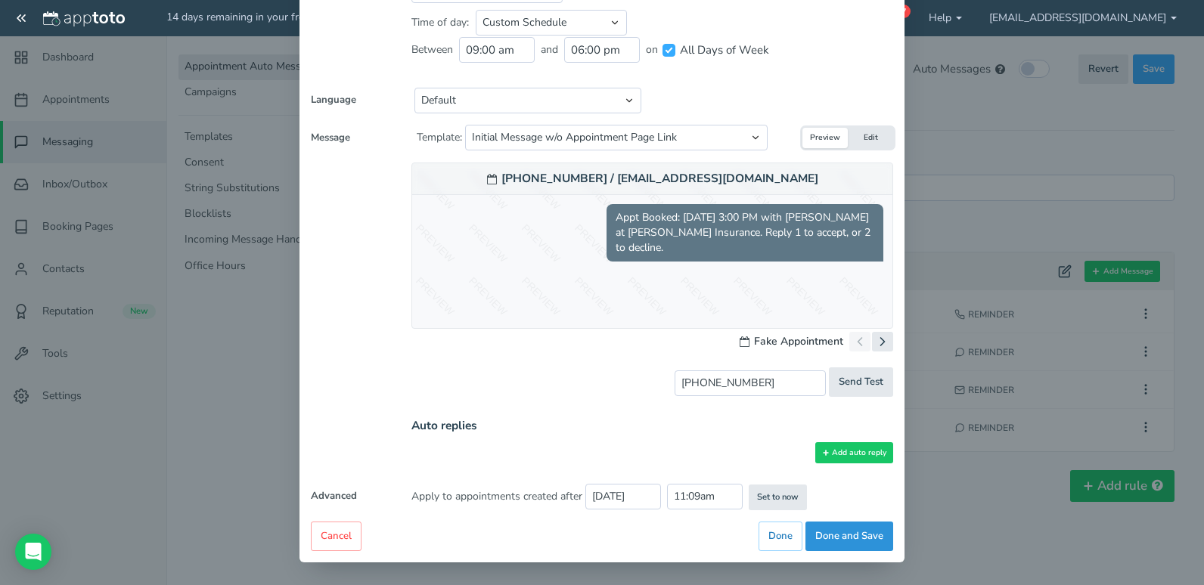
click at [833, 542] on button "Done and Save" at bounding box center [849, 536] width 88 height 29
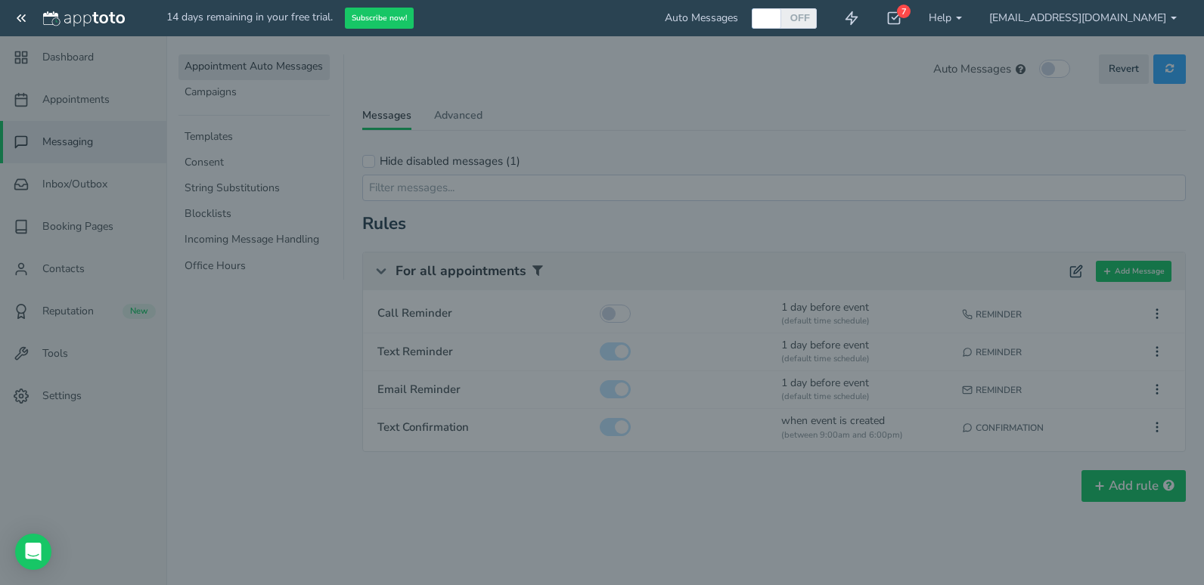
scroll to position [0, 0]
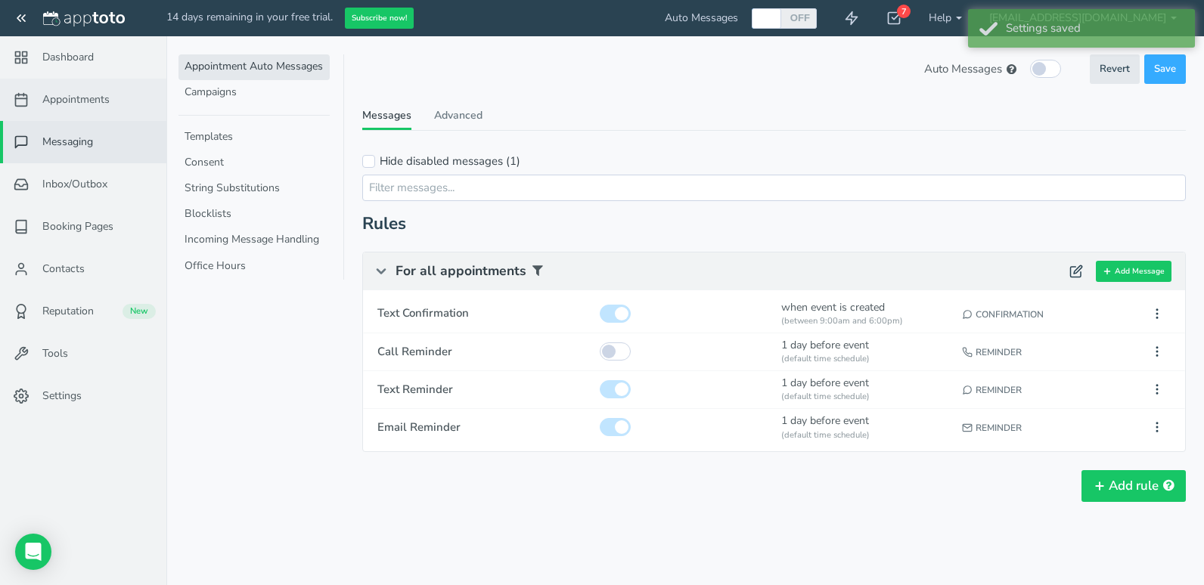
click at [91, 102] on span "Appointments" at bounding box center [75, 99] width 67 height 15
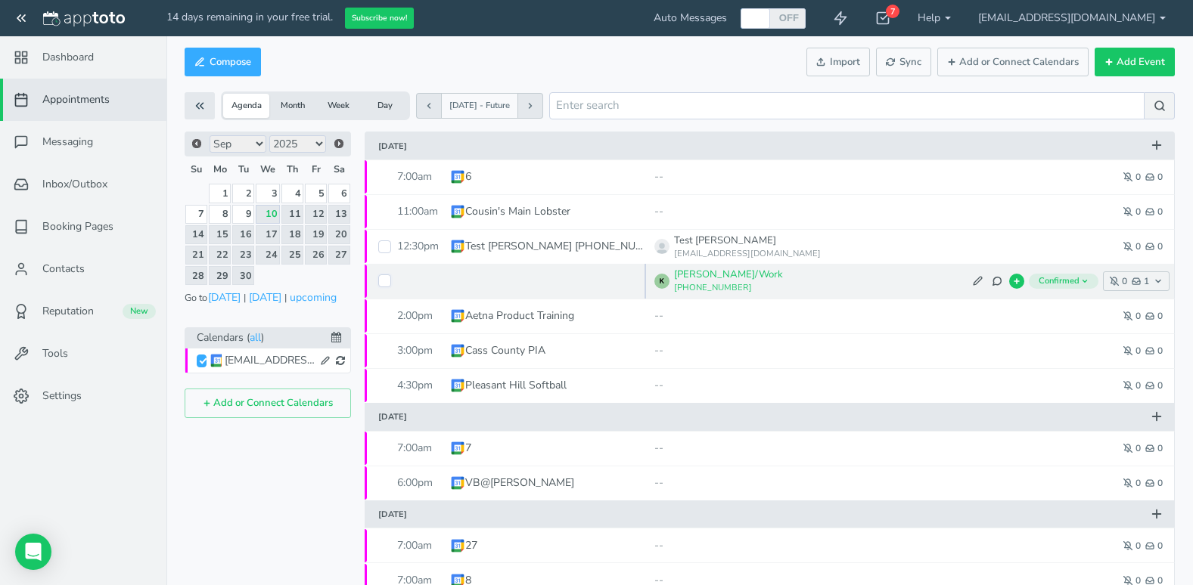
click at [384, 281] on input "checkbox" at bounding box center [384, 281] width 13 height 13
click at [387, 279] on input "checkbox" at bounding box center [384, 281] width 13 height 13
checkbox input "false"
click at [1148, 283] on span "1" at bounding box center [1139, 281] width 17 height 9
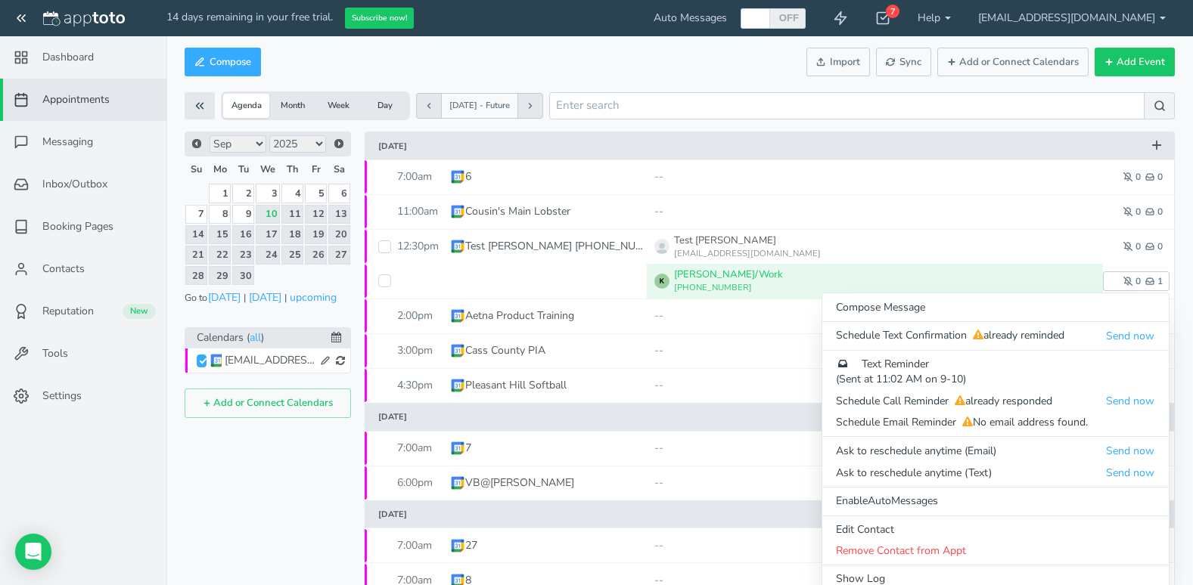
click at [291, 469] on div "Prev Next Jan Feb Mar Apr May Jun Jul Aug Sep Oct Nov Dec 2015 2016 2017 2018 2…" at bounding box center [268, 511] width 166 height 759
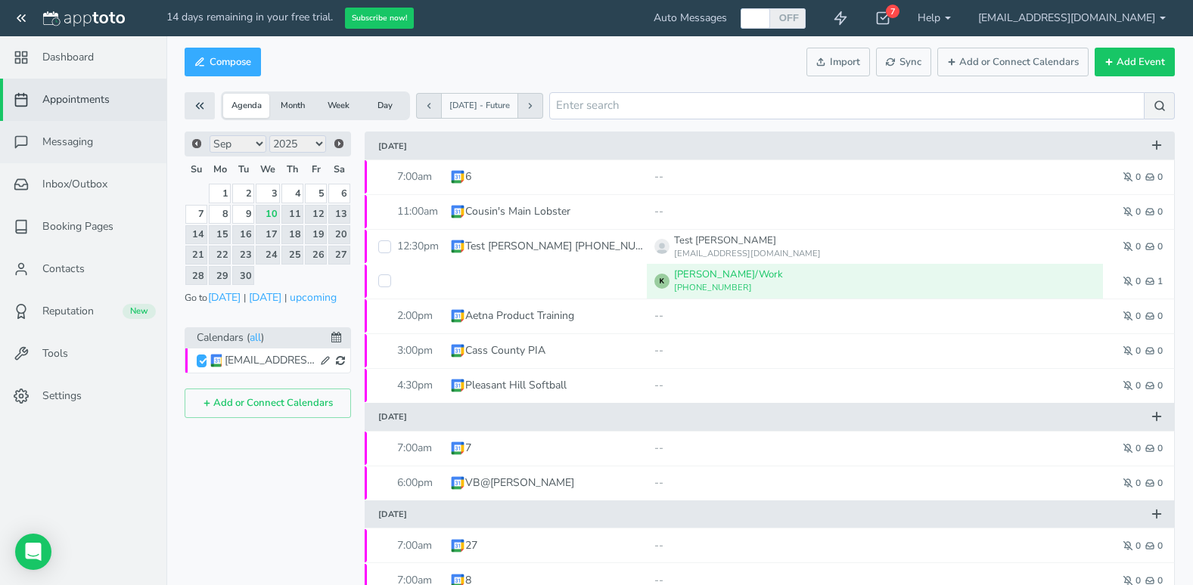
click at [83, 151] on link "Messaging" at bounding box center [83, 142] width 166 height 42
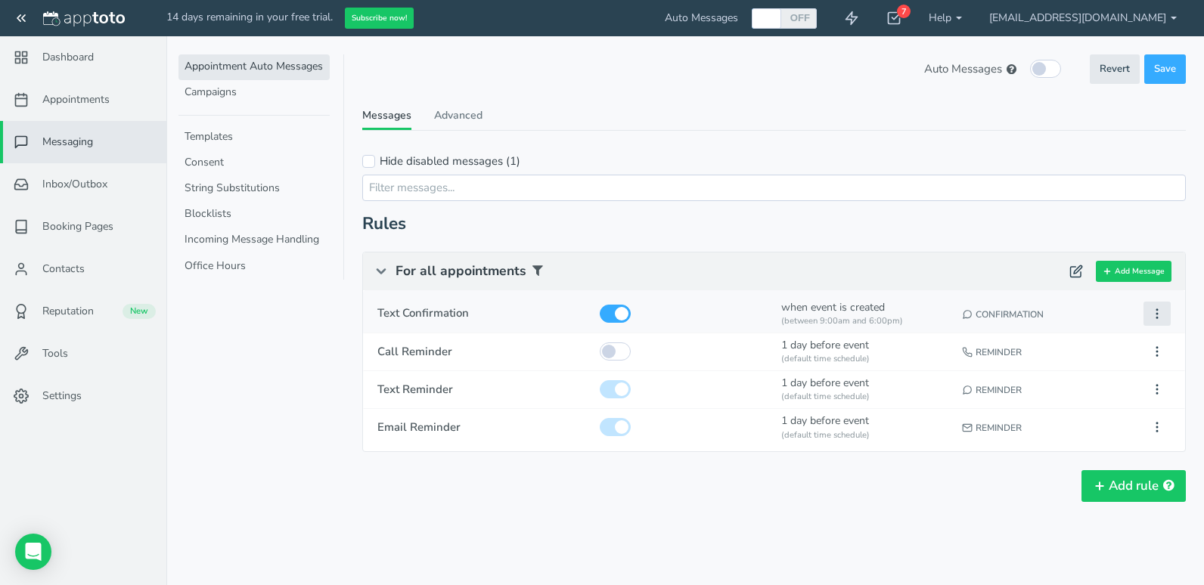
click at [1154, 308] on icon at bounding box center [1157, 314] width 14 height 14
click at [1072, 345] on button "Edit" at bounding box center [1072, 342] width 195 height 21
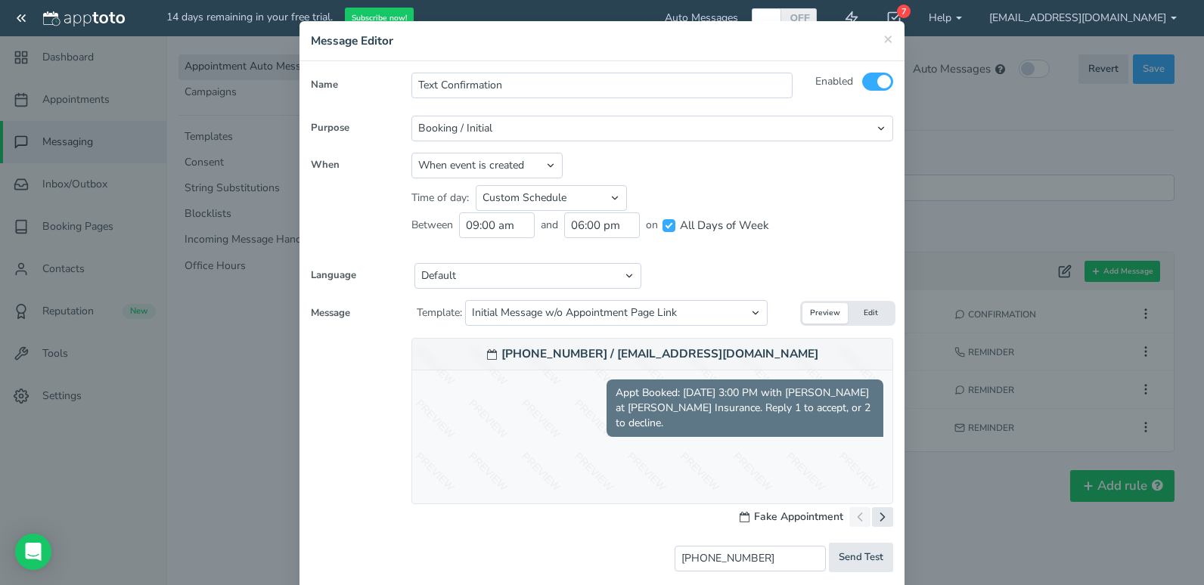
scroll to position [76, 0]
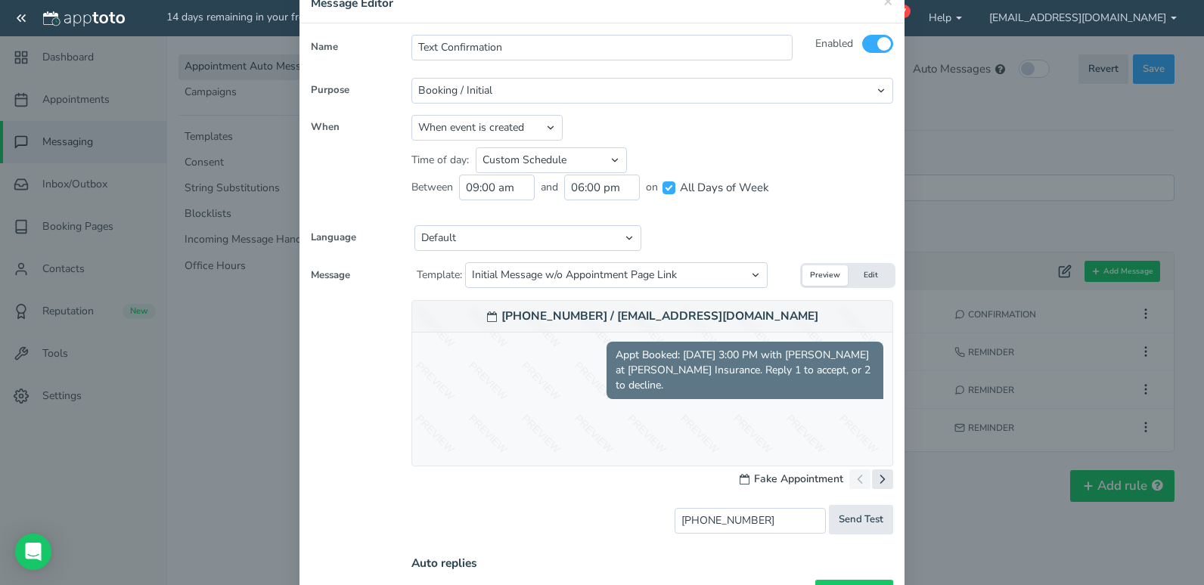
drag, startPoint x: 444, startPoint y: 378, endPoint x: 349, endPoint y: 402, distance: 98.3
click at [349, 402] on div "650-555-1212 / fake@fake.com Appt Booked: Thursday, September 11th at 3:00 PM w…" at bounding box center [601, 417] width 605 height 234
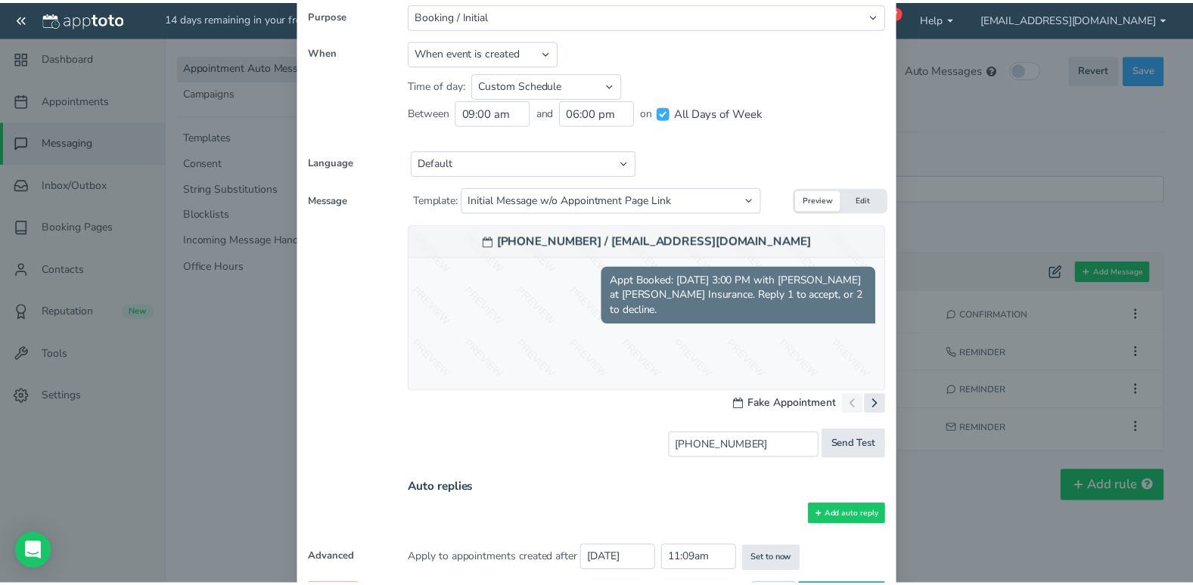
scroll to position [0, 0]
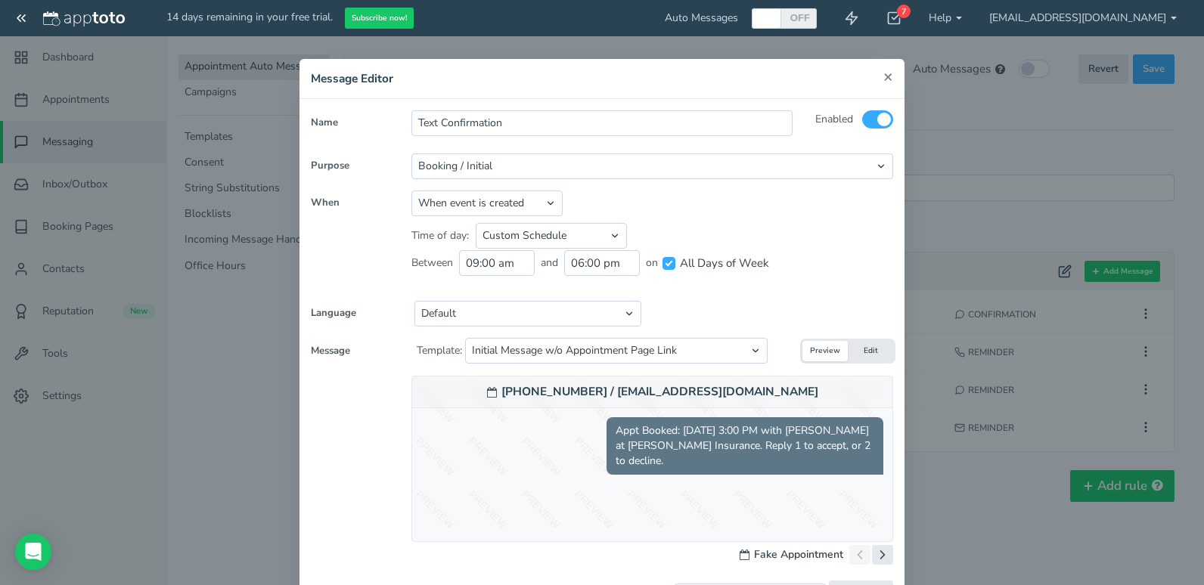
click at [886, 79] on span "×" at bounding box center [888, 76] width 10 height 21
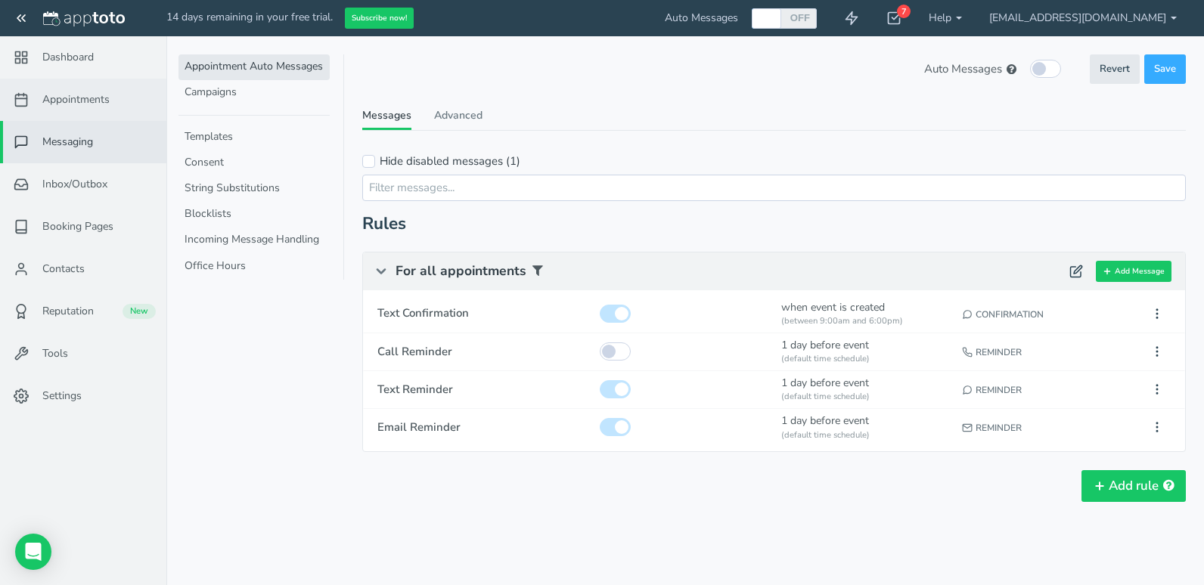
click at [73, 100] on span "Appointments" at bounding box center [75, 99] width 67 height 15
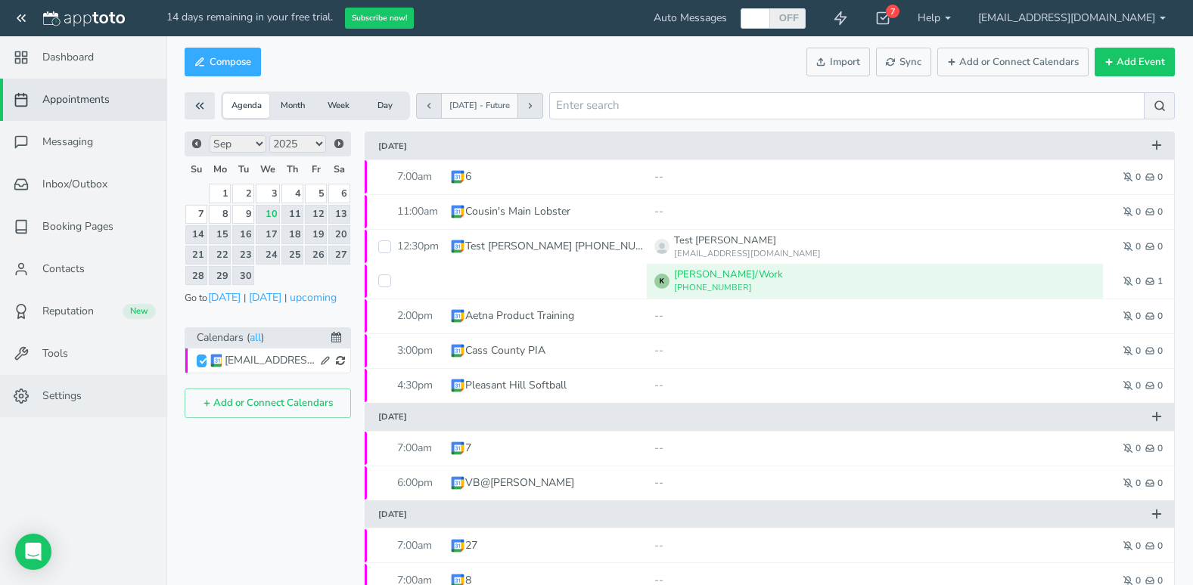
click at [73, 401] on span "Settings" at bounding box center [61, 396] width 39 height 15
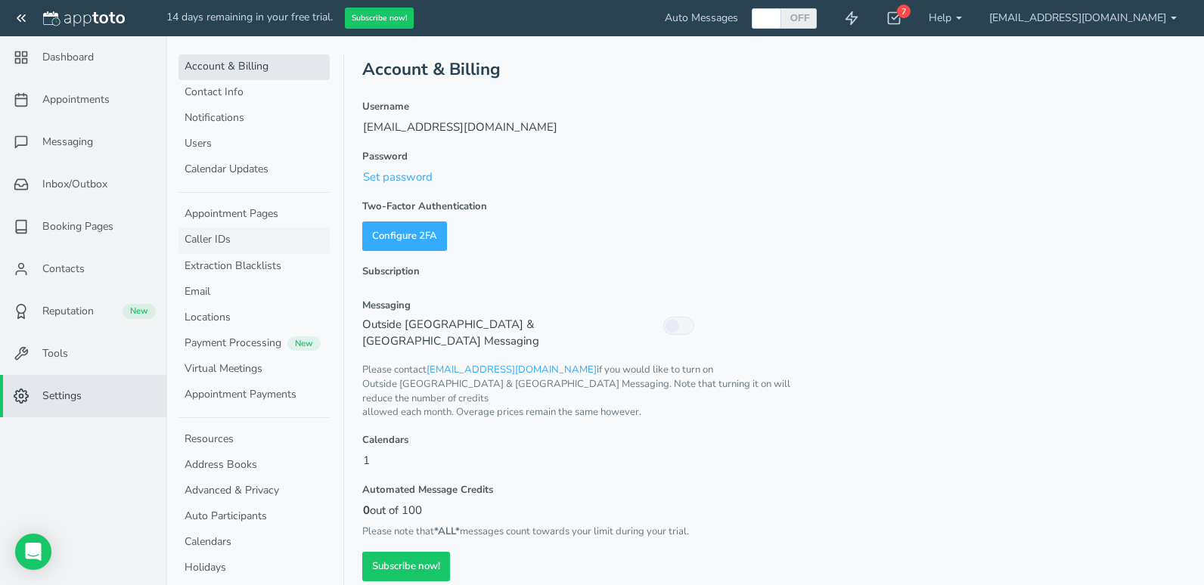
click at [251, 239] on link "Caller IDs" at bounding box center [253, 241] width 151 height 26
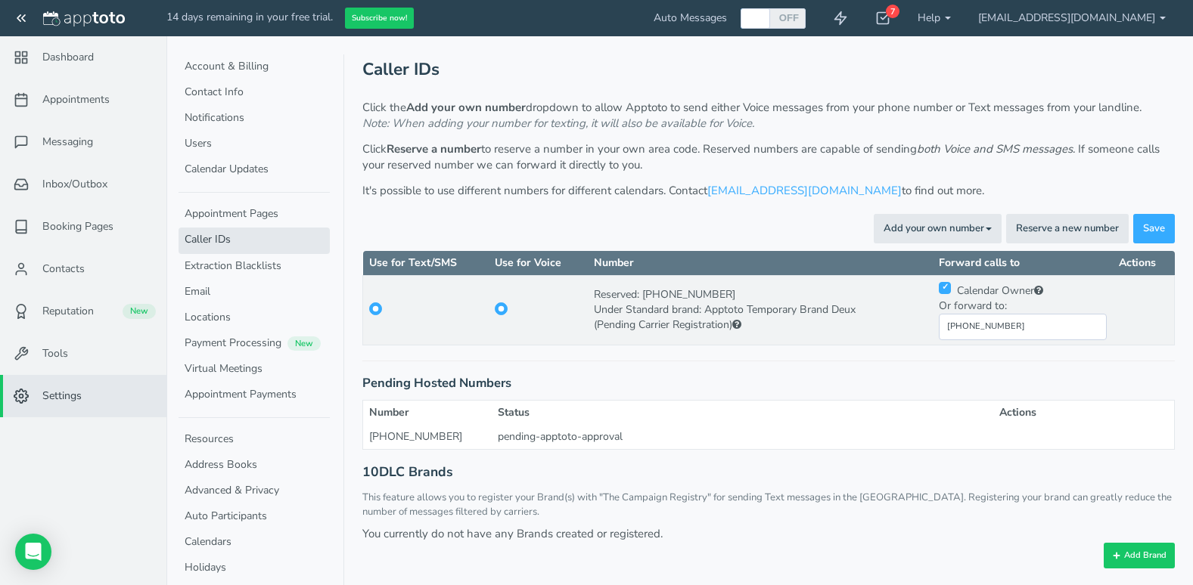
scroll to position [2, 0]
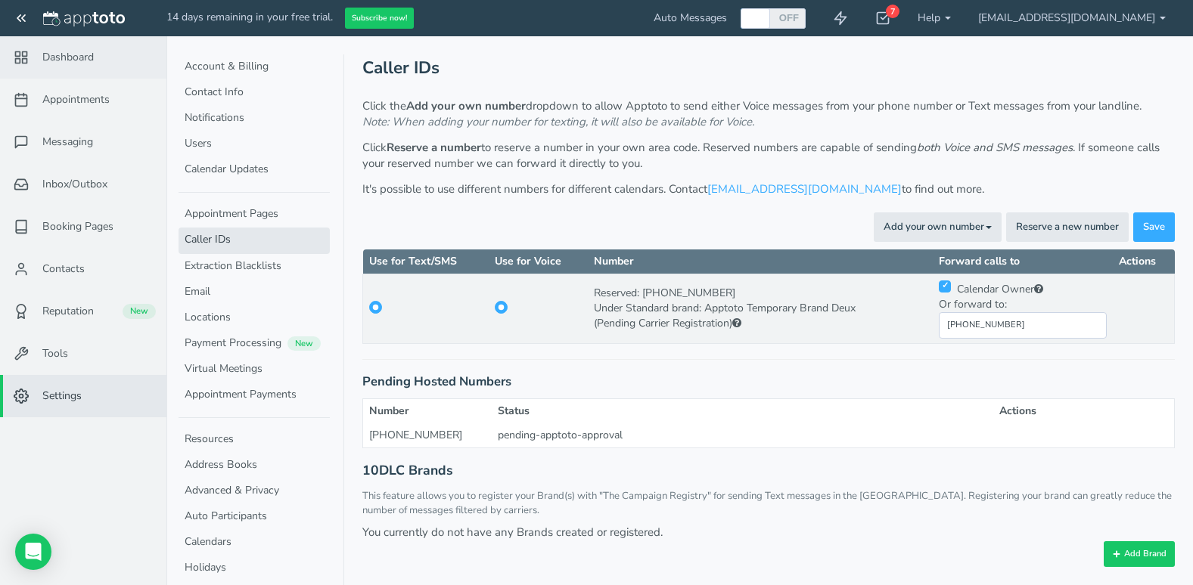
click at [79, 55] on span "Dashboard" at bounding box center [67, 57] width 51 height 15
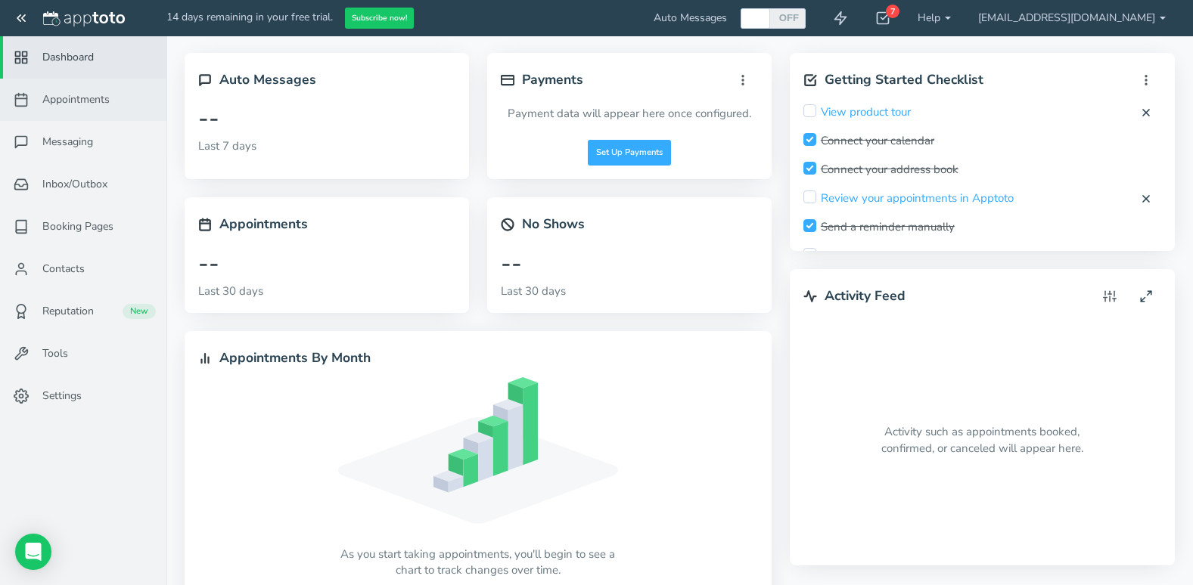
click at [79, 92] on span "Appointments" at bounding box center [75, 99] width 67 height 15
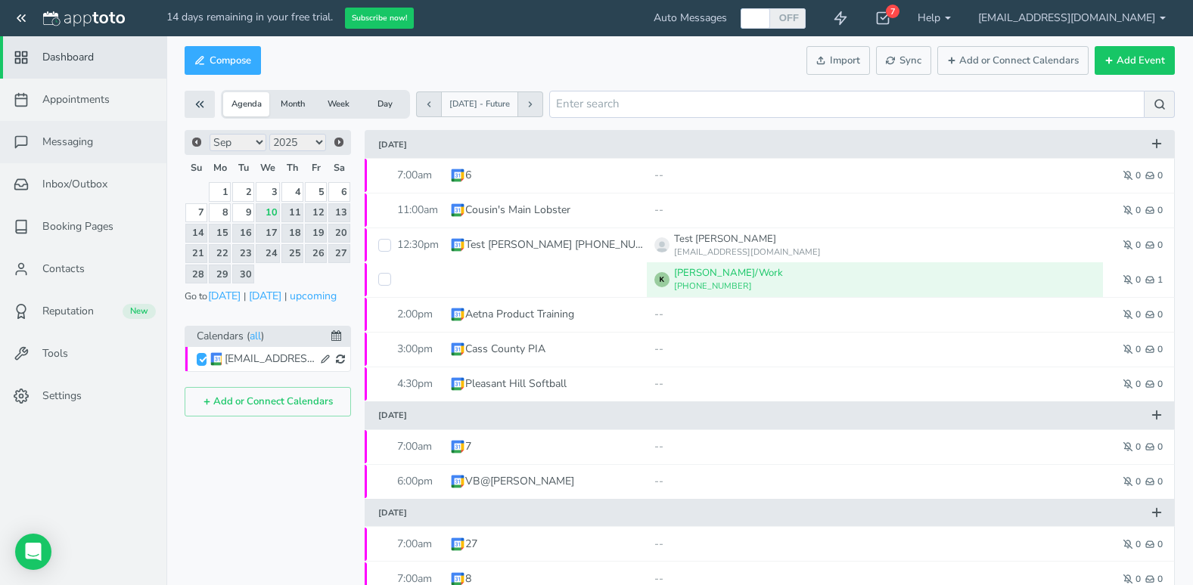
click at [75, 138] on span "Messaging" at bounding box center [67, 142] width 51 height 15
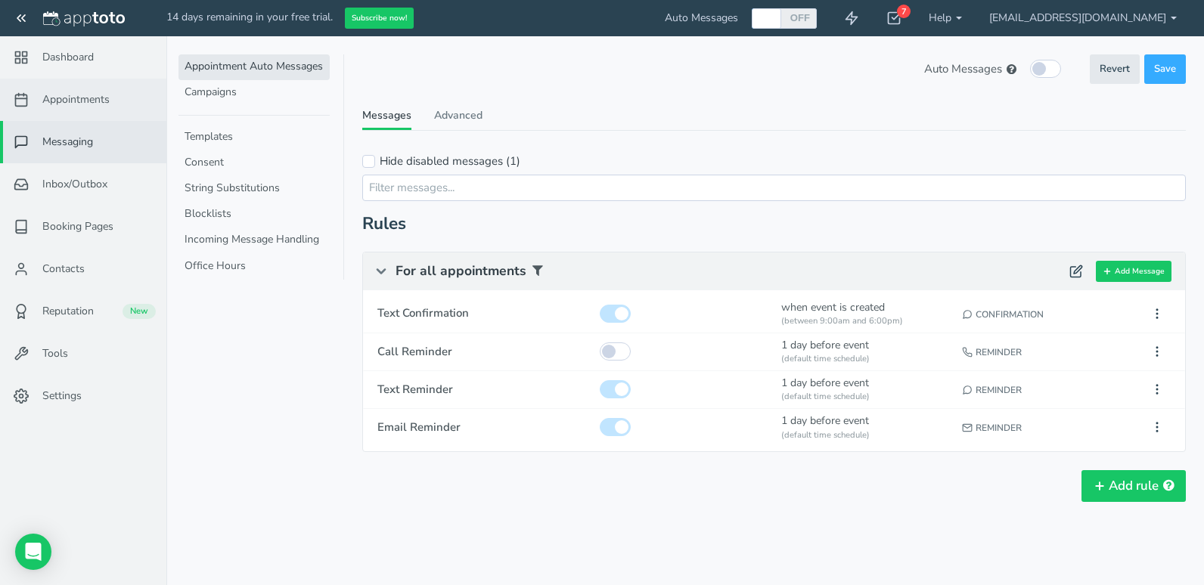
click at [106, 104] on span "Appointments" at bounding box center [75, 99] width 67 height 15
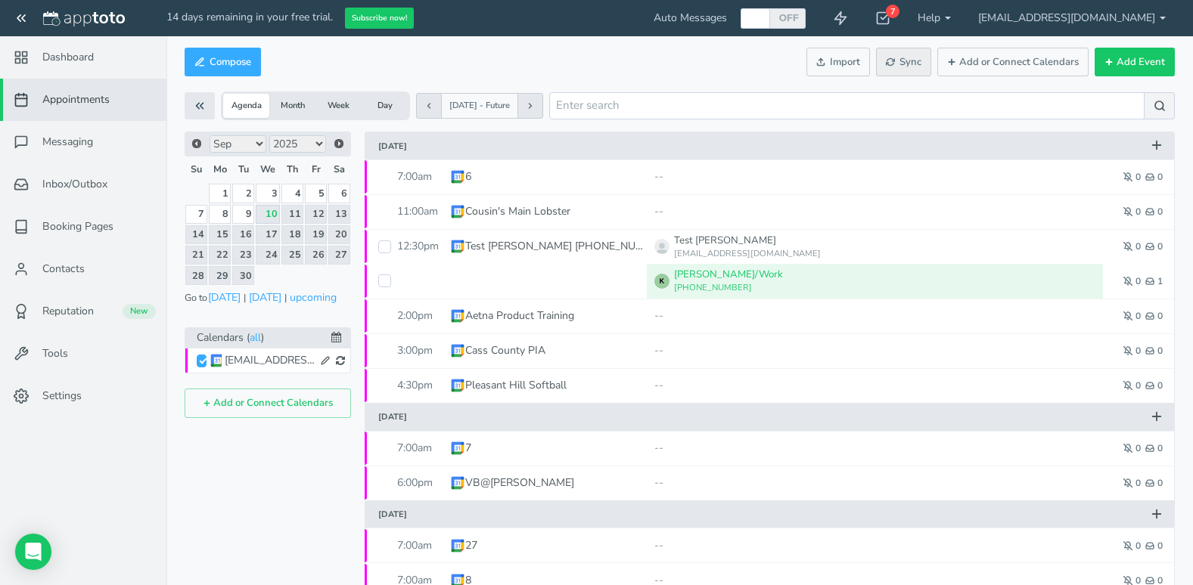
click at [919, 54] on button "Sync" at bounding box center [903, 62] width 55 height 29
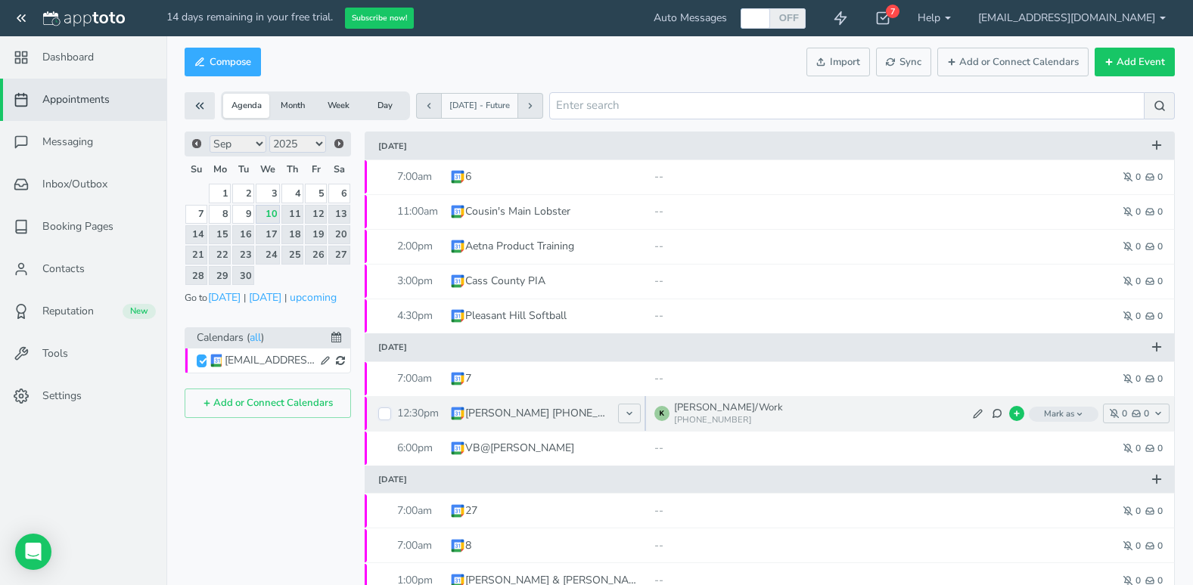
click at [387, 417] on input "checkbox" at bounding box center [384, 414] width 13 height 13
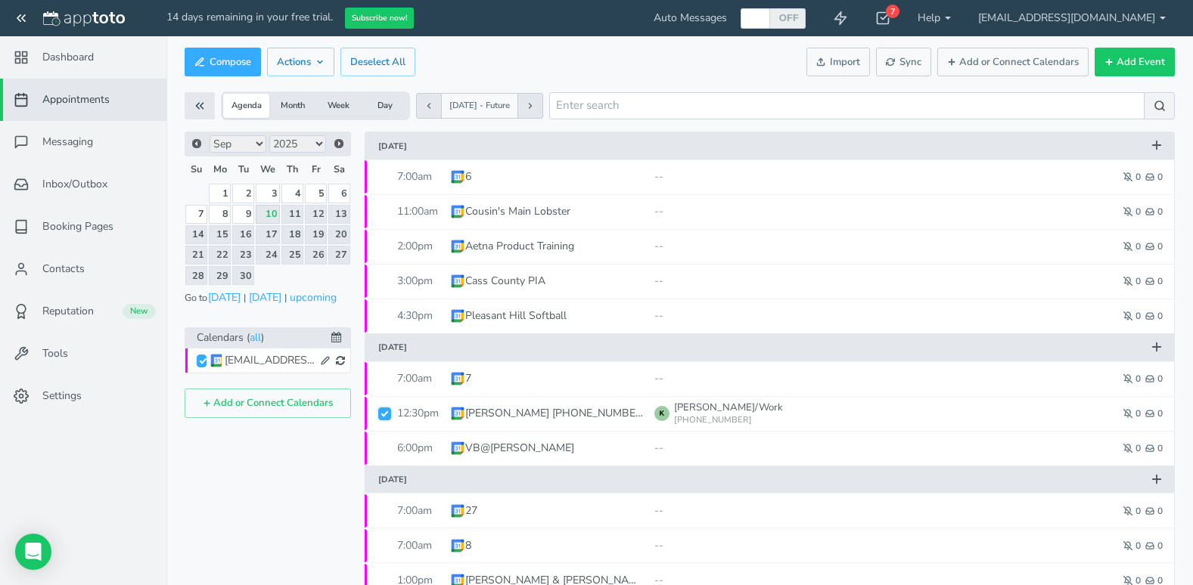
click at [387, 417] on input "checkbox" at bounding box center [384, 414] width 13 height 13
checkbox input "false"
click at [66, 136] on span "Messaging" at bounding box center [67, 142] width 51 height 15
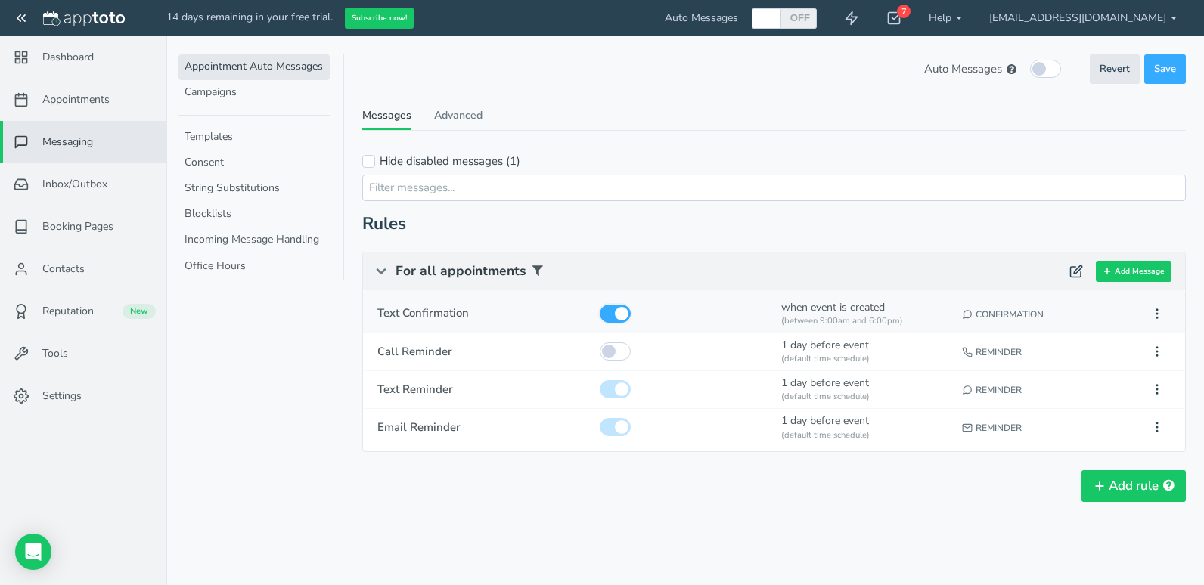
click at [608, 310] on input "checkbox" at bounding box center [615, 314] width 31 height 18
checkbox input "true"
click at [781, 10] on div at bounding box center [767, 18] width 27 height 20
checkbox input "true"
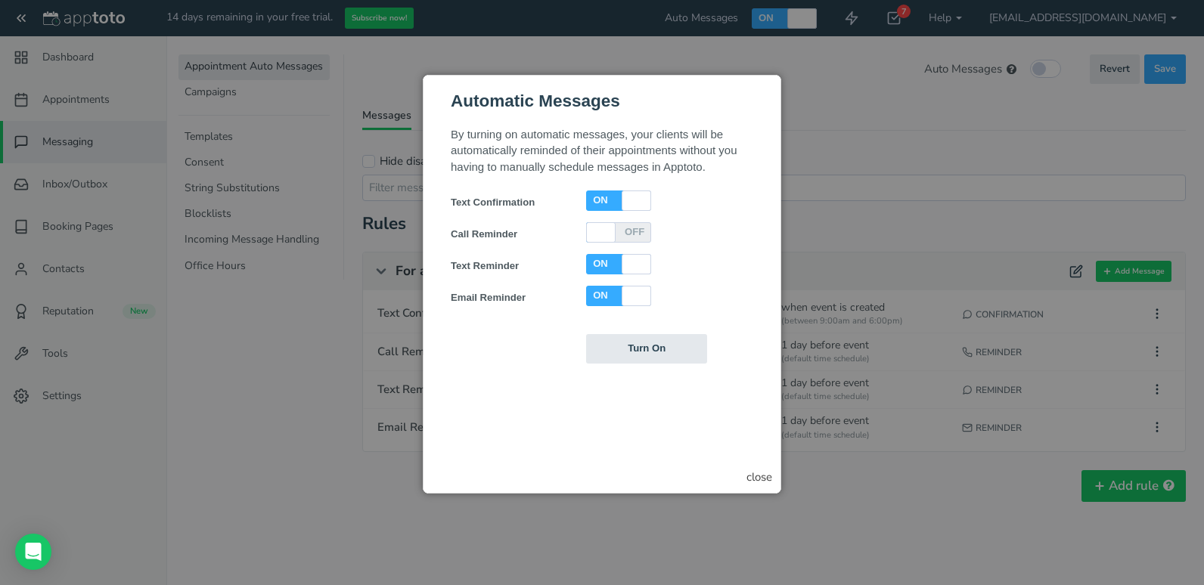
click at [622, 262] on div at bounding box center [635, 264] width 27 height 20
checkbox input "false"
click at [631, 293] on div at bounding box center [636, 296] width 25 height 20
checkbox input "false"
click at [749, 473] on div "close" at bounding box center [759, 478] width 26 height 16
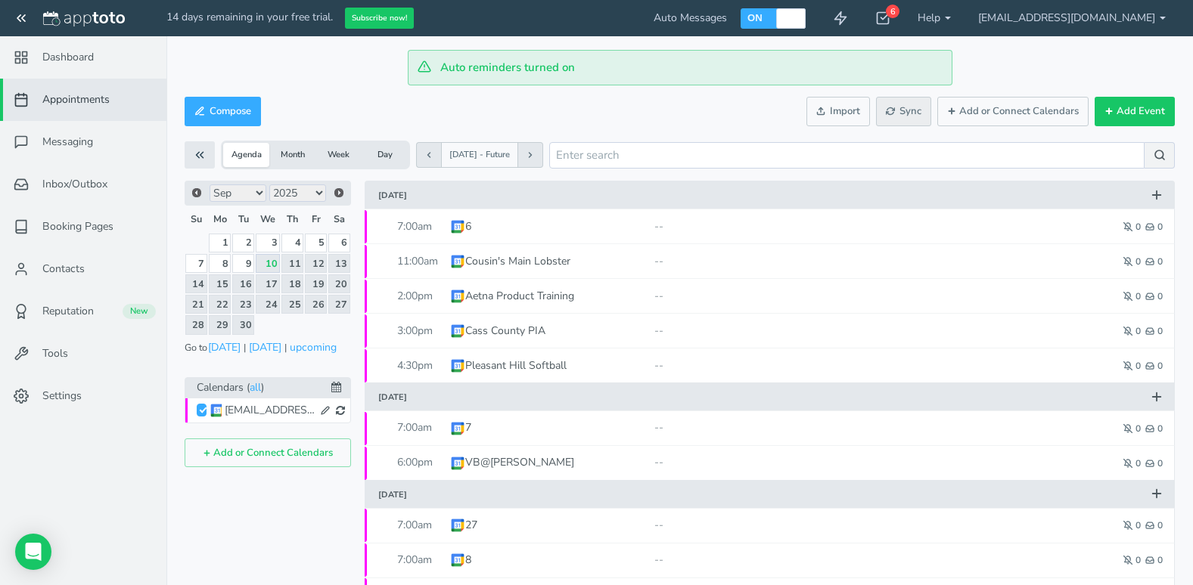
click at [905, 106] on span "Sync" at bounding box center [904, 111] width 36 height 14
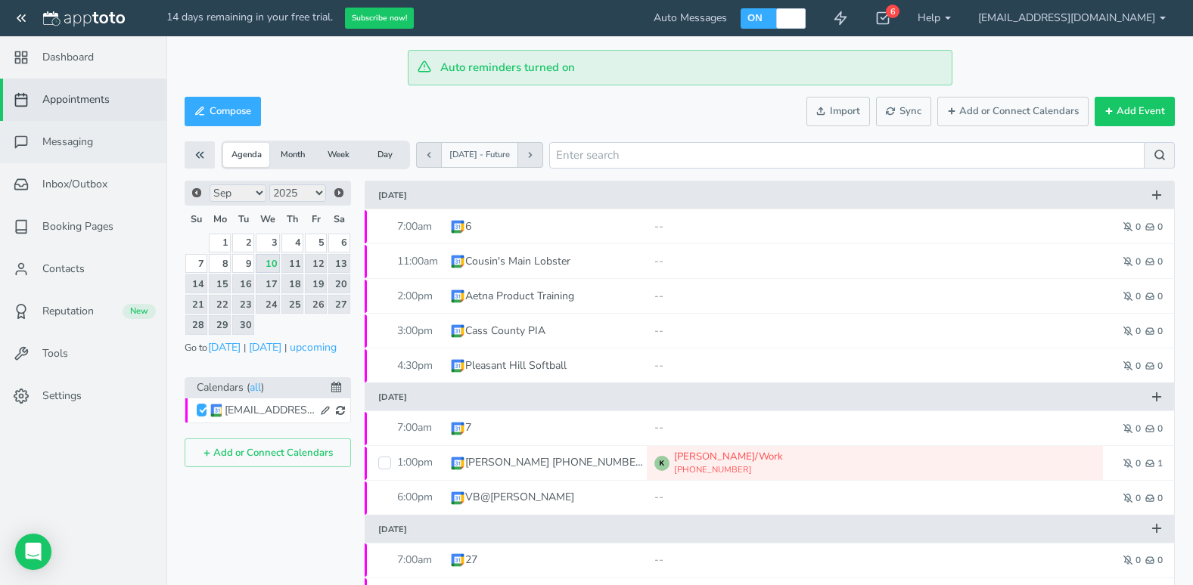
click at [95, 148] on link "Messaging" at bounding box center [83, 142] width 166 height 42
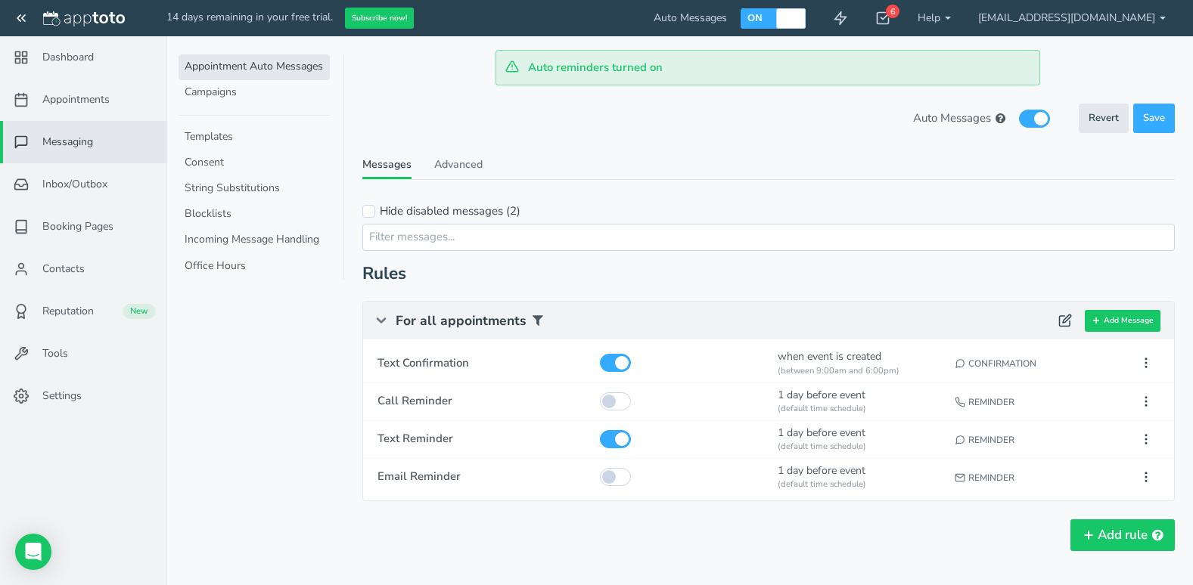
click at [797, 23] on div at bounding box center [789, 18] width 27 height 20
checkbox input "false"
click at [1016, 367] on div "Confirmation" at bounding box center [1036, 361] width 173 height 32
type input "Text Confirmation"
checkbox input "true"
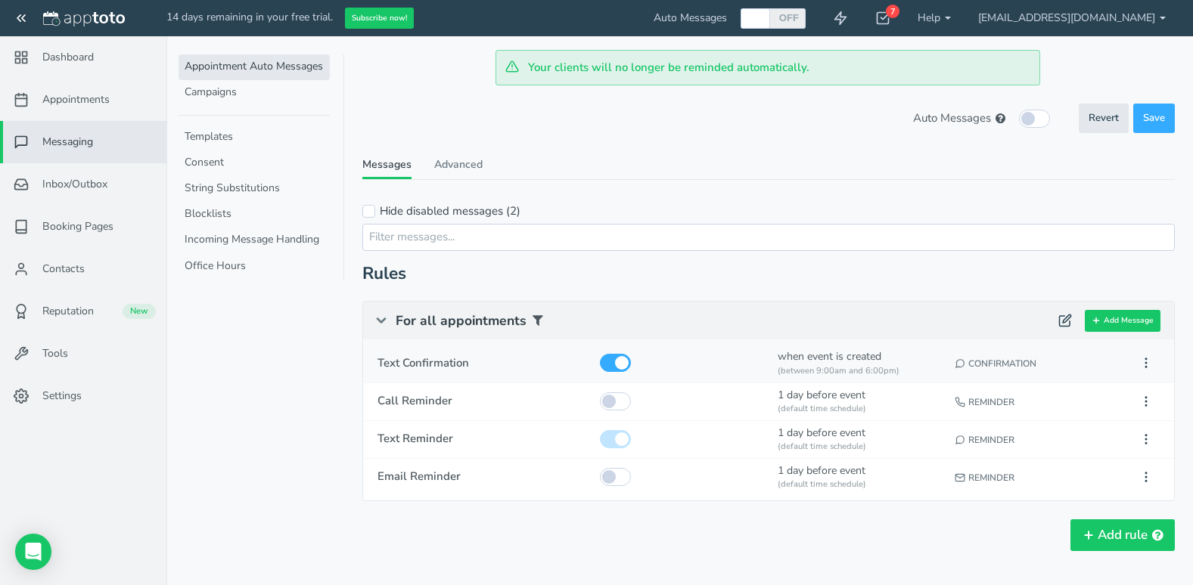
select select "number:2"
type input "[DATE]"
type input "11:09am"
type input "09:00am"
type input "06:00pm"
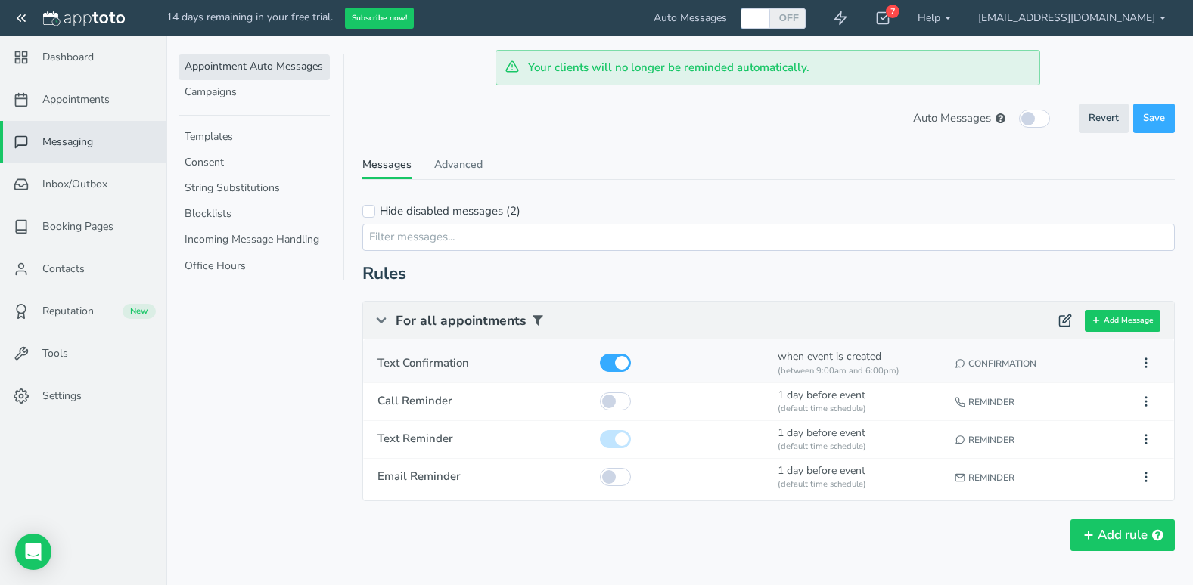
select select "string:0"
select select "string:custom"
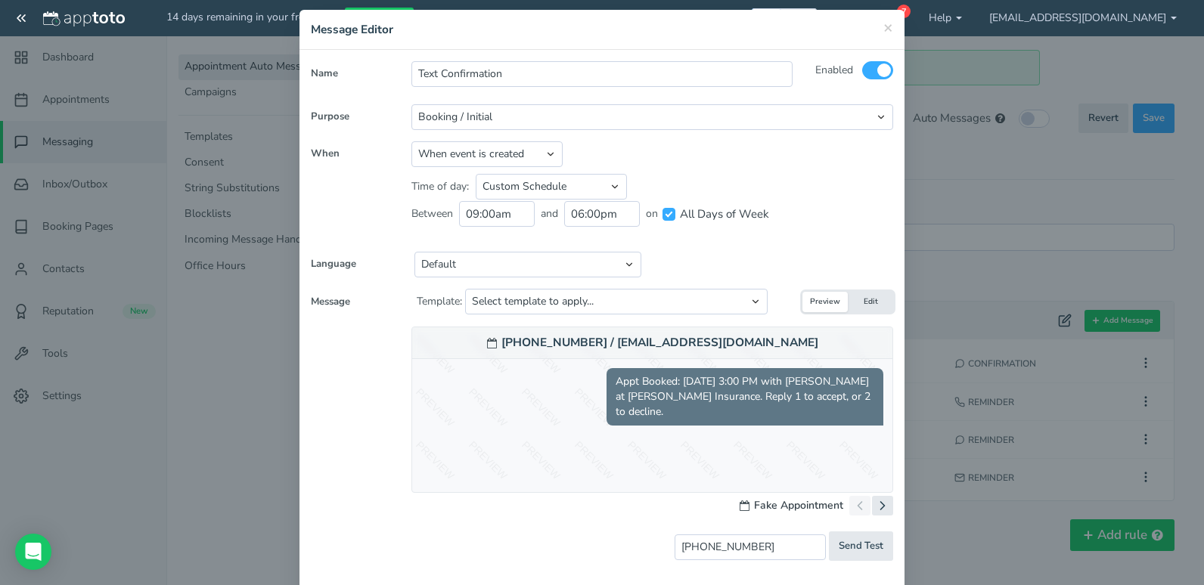
scroll to position [76, 0]
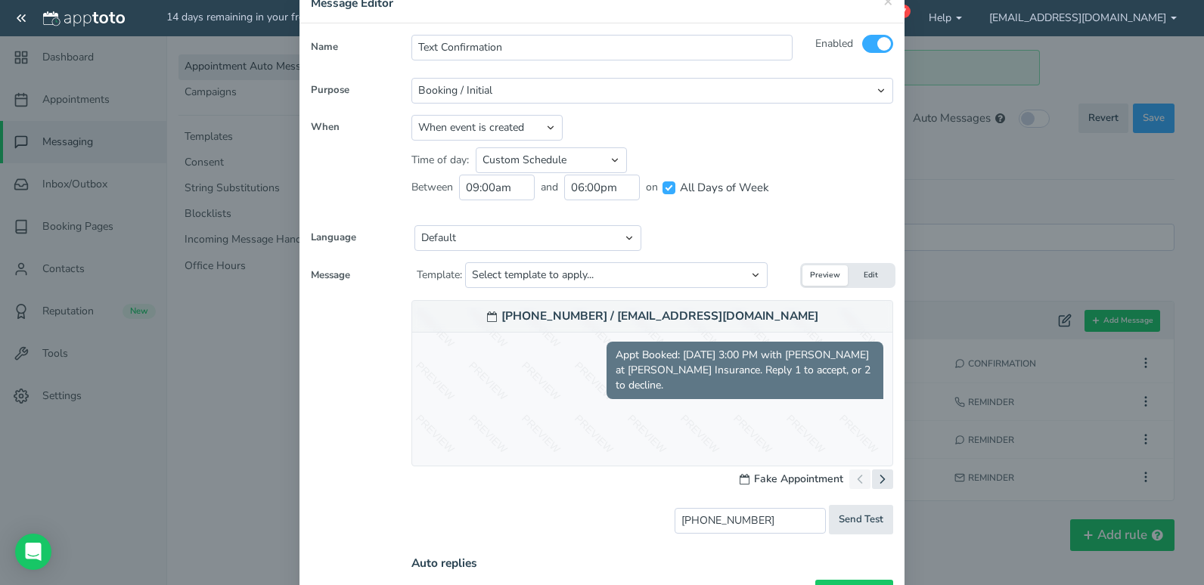
click at [853, 272] on button "Edit" at bounding box center [870, 275] width 45 height 20
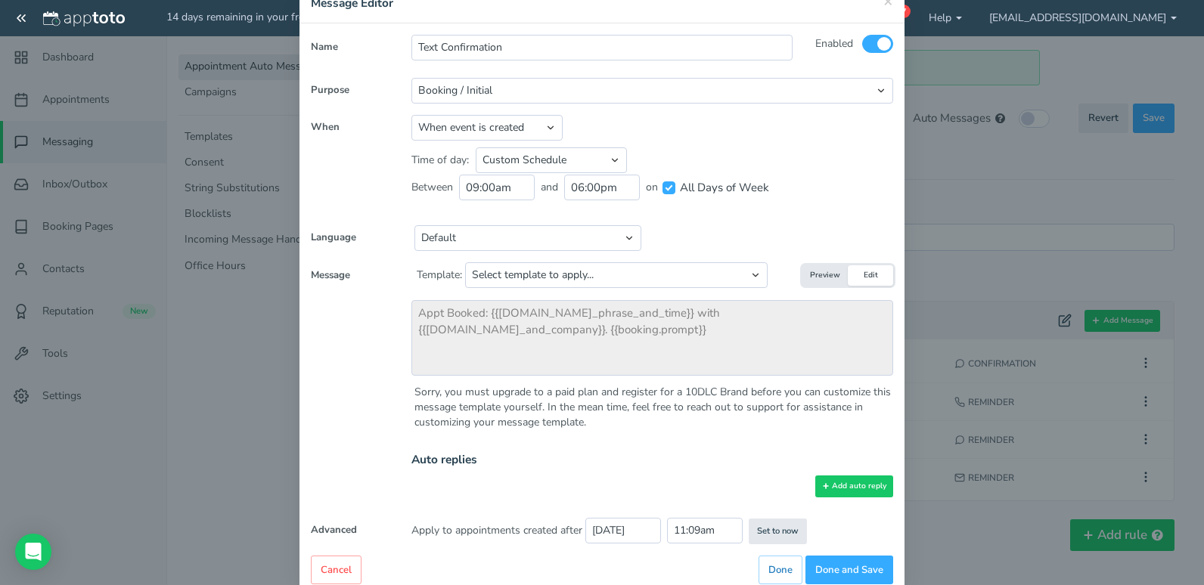
scroll to position [109, 0]
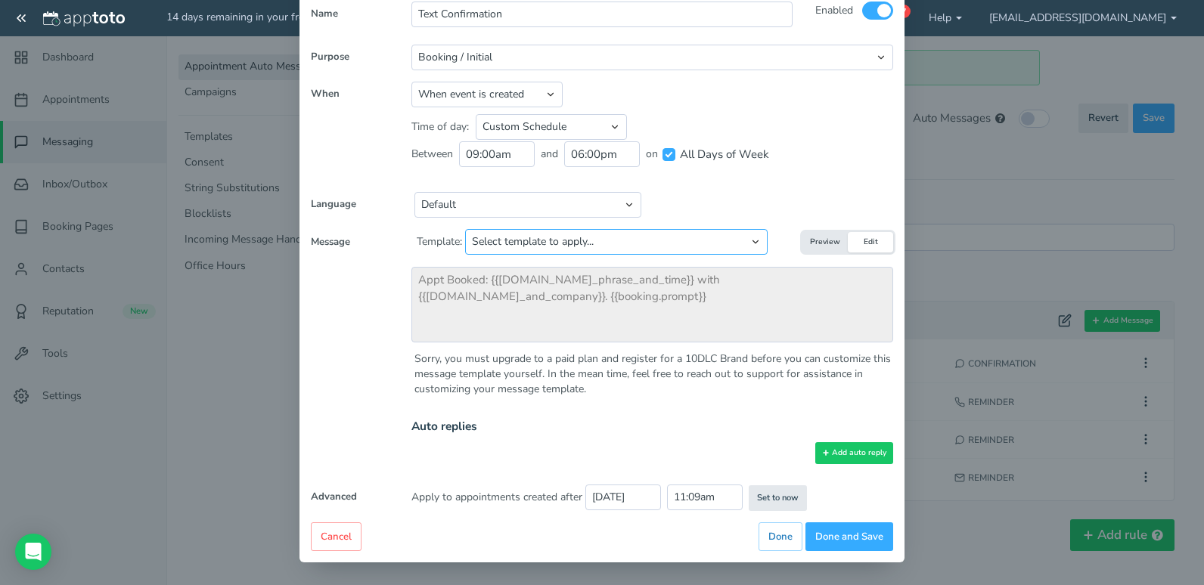
click at [514, 241] on select "Select template to apply... Default Initial Message Default Initial Message (ju…" at bounding box center [616, 242] width 303 height 26
select select "object:1169"
click at [465, 229] on select "Select template to apply... Default Initial Message Default Initial Message (ju…" at bounding box center [616, 242] width 303 height 26
type textarea "Appt Booked: {{[DOMAIN_NAME]_phrase_and_time}} with {{[DOMAIN_NAME]_and_company…"
click at [822, 238] on button "Preview" at bounding box center [824, 242] width 45 height 20
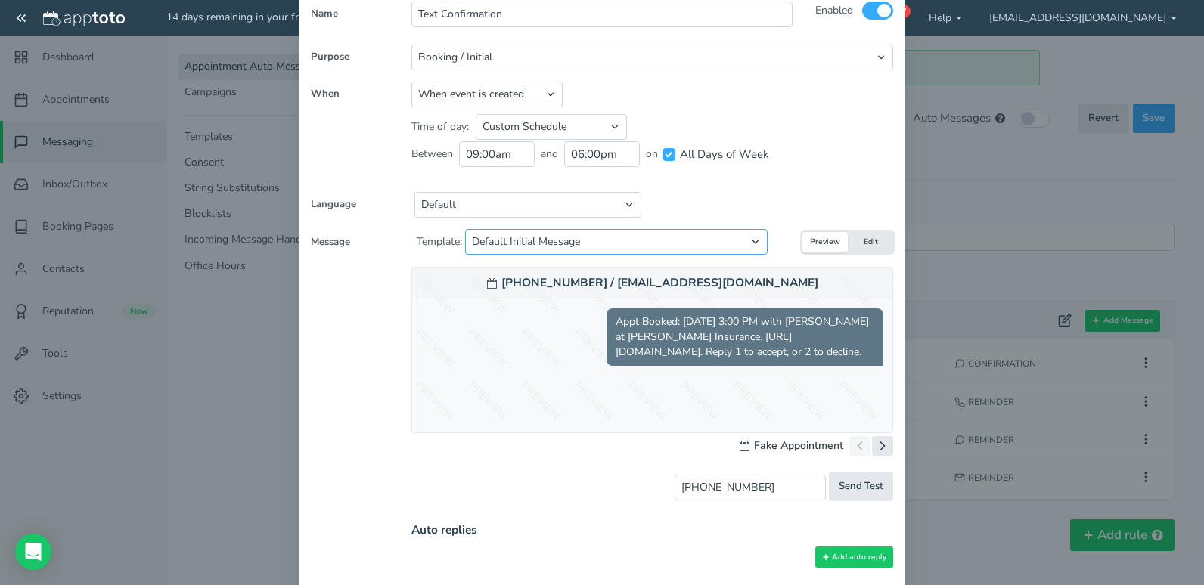
click at [704, 238] on select "Select template to apply... Default Initial Message Default Initial Message (ju…" at bounding box center [616, 242] width 303 height 26
select select "object:1171"
click at [465, 229] on select "Select template to apply... Default Initial Message Default Initial Message (ju…" at bounding box center [616, 242] width 303 height 26
click at [861, 243] on button "Edit" at bounding box center [870, 242] width 45 height 20
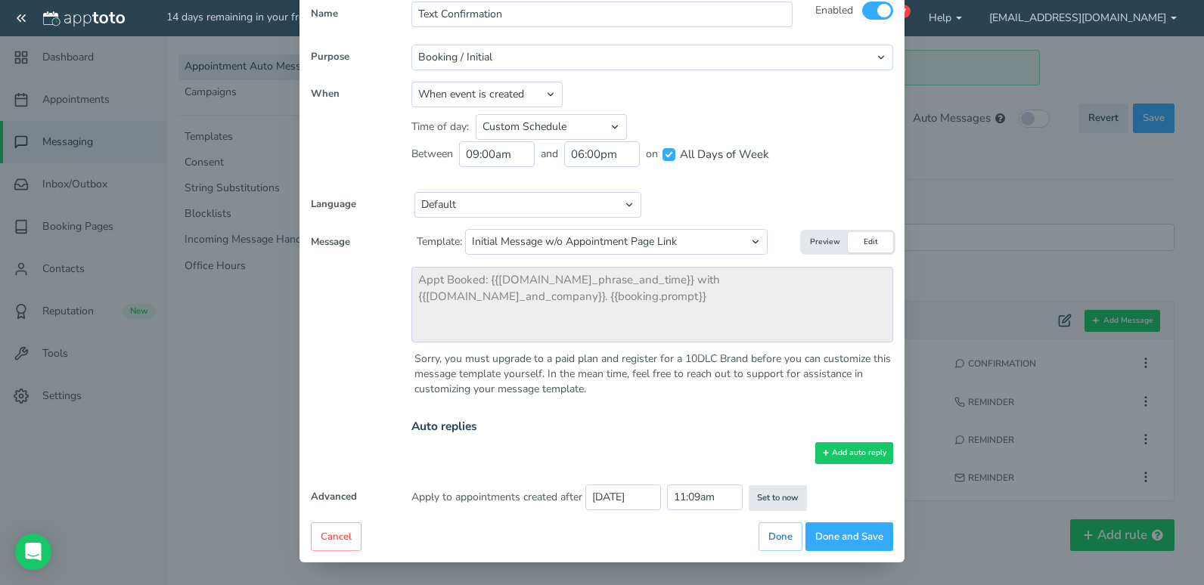
click at [815, 234] on button "Preview" at bounding box center [824, 242] width 45 height 20
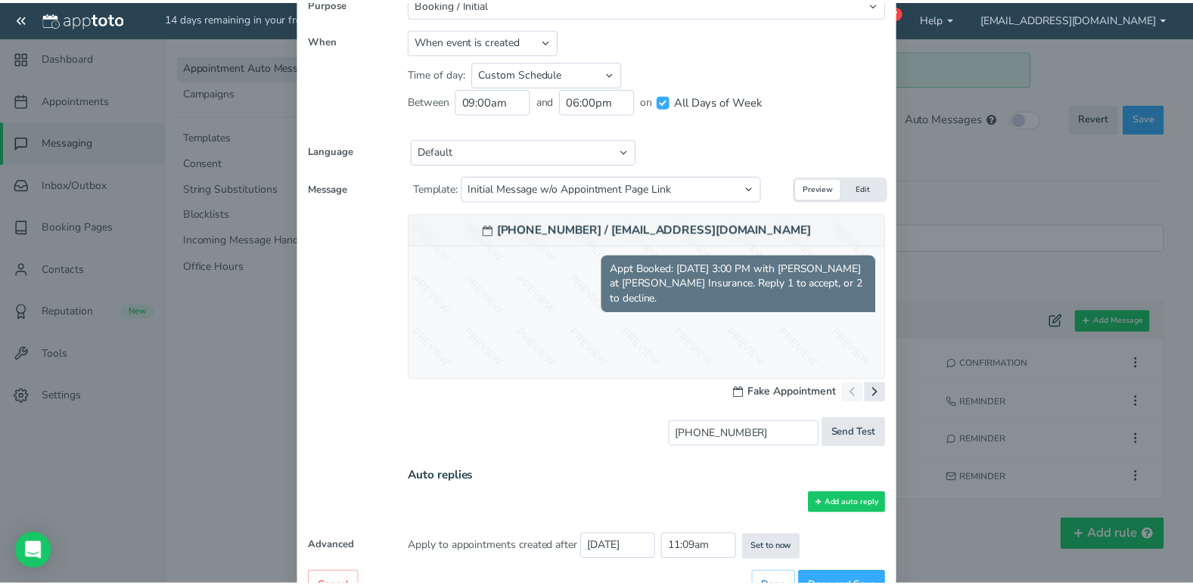
scroll to position [213, 0]
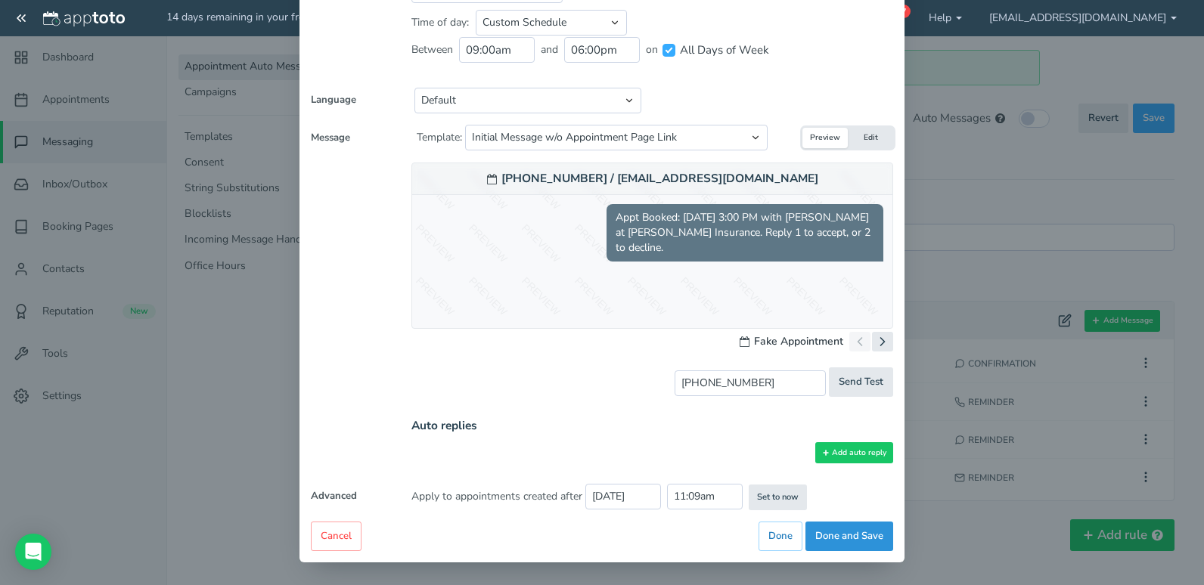
click at [848, 533] on button "Done and Save" at bounding box center [849, 536] width 88 height 29
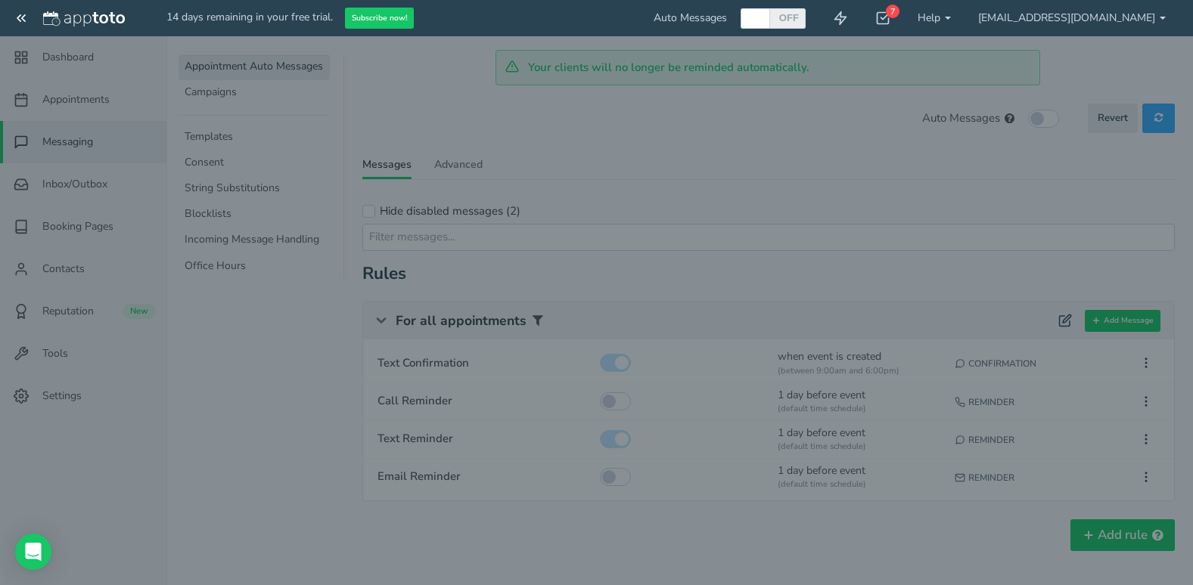
scroll to position [209, 0]
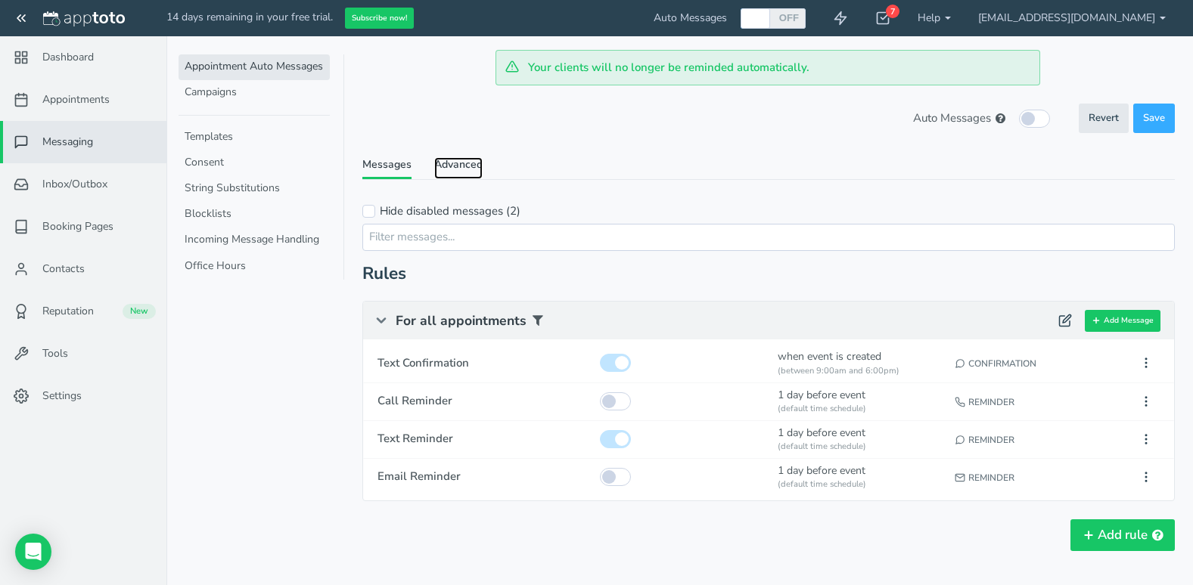
click at [470, 170] on link "Advanced" at bounding box center [458, 168] width 48 height 22
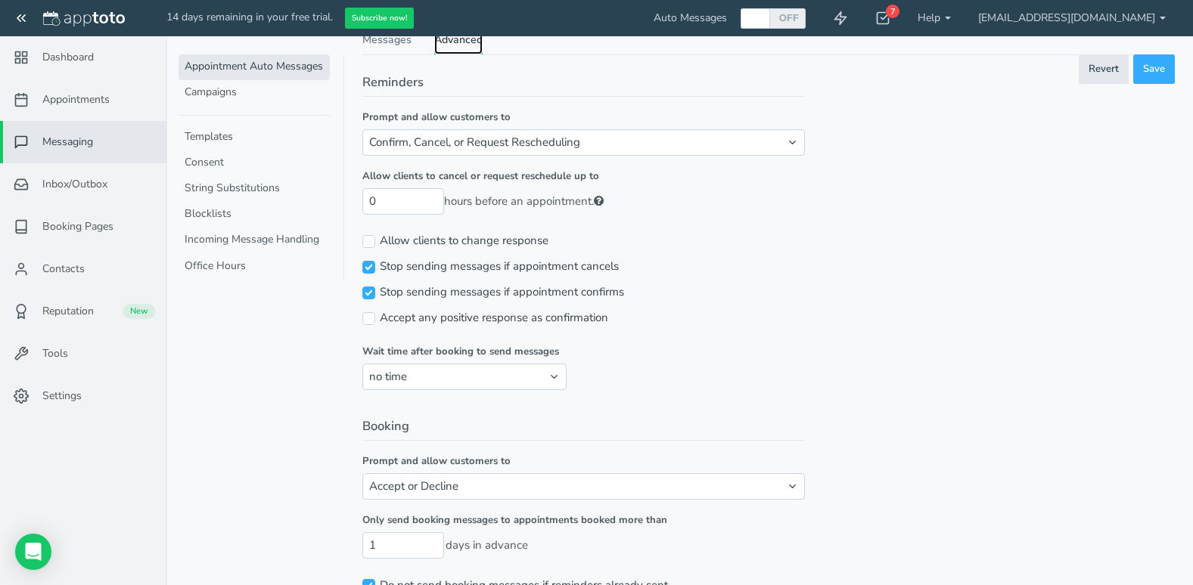
scroll to position [151, 0]
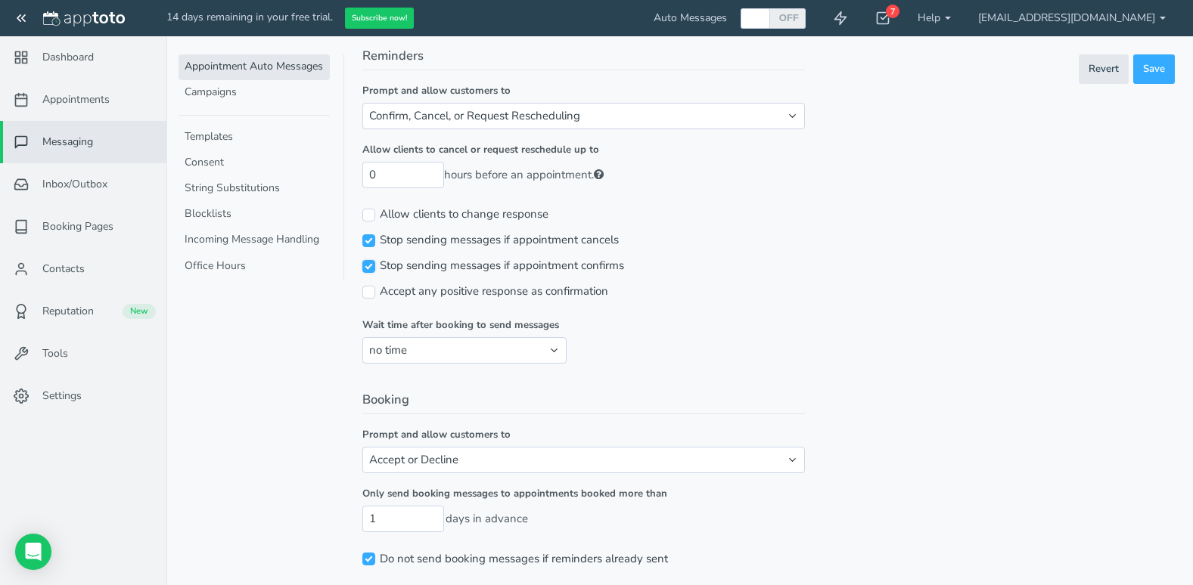
click at [365, 268] on input "Stop sending messages if appointment confirms" at bounding box center [368, 266] width 13 height 13
checkbox input "false"
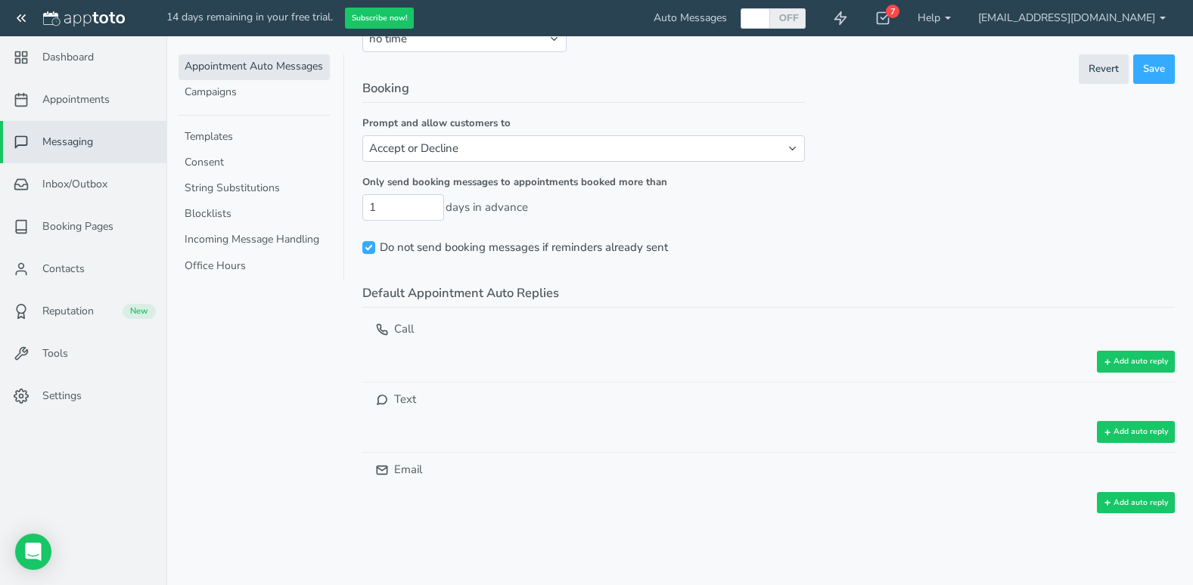
scroll to position [466, 0]
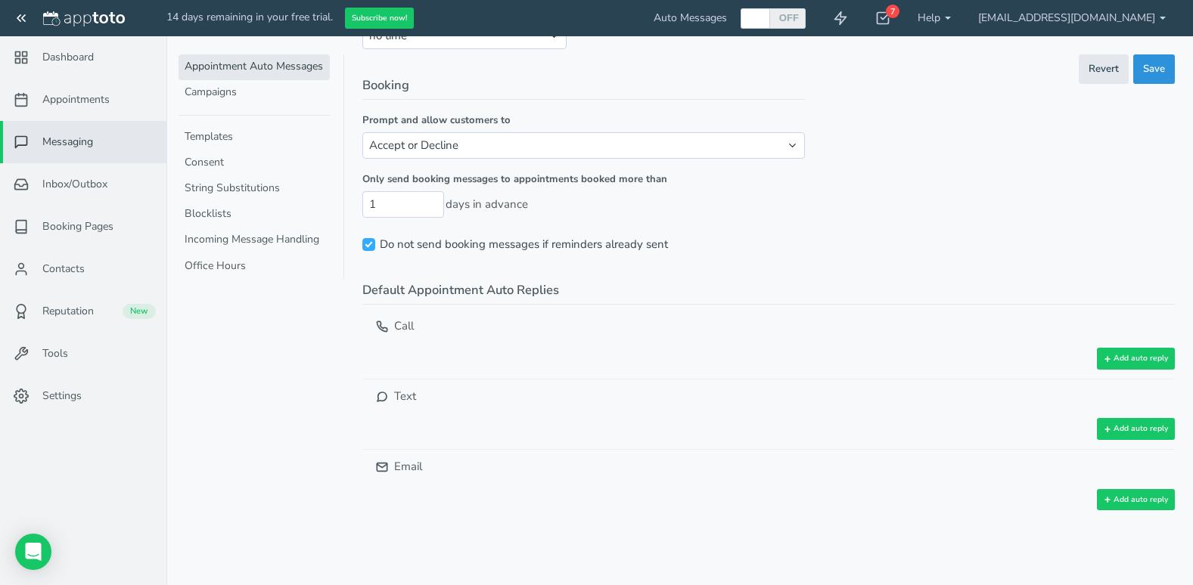
click at [1159, 64] on span "Save" at bounding box center [1154, 69] width 22 height 14
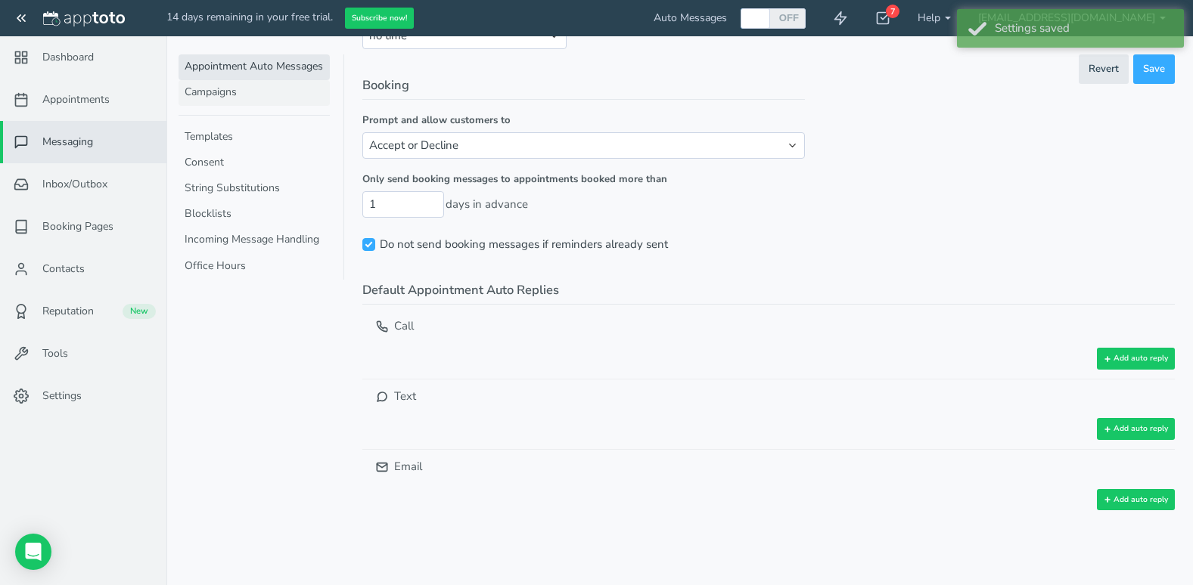
click at [240, 101] on link "Campaigns" at bounding box center [253, 93] width 151 height 26
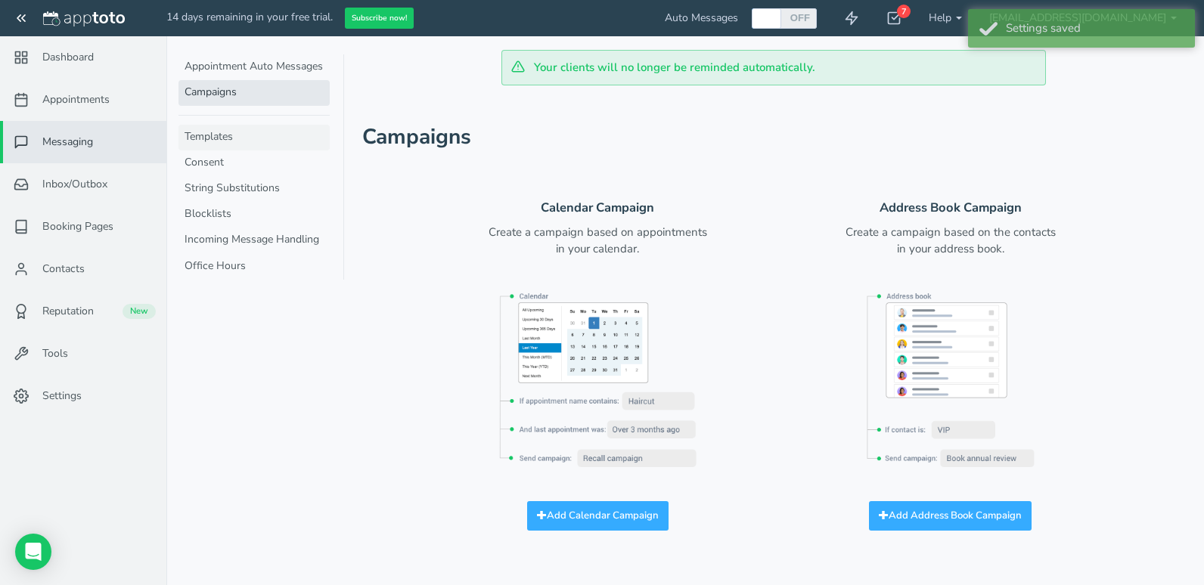
click at [237, 132] on link "Templates" at bounding box center [253, 138] width 151 height 26
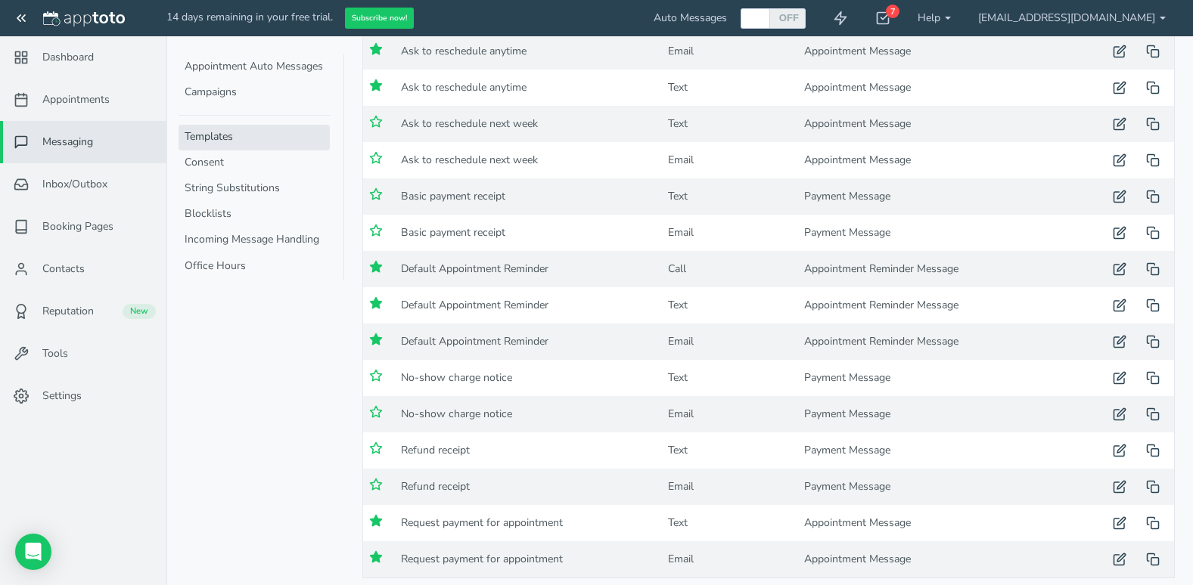
scroll to position [253, 0]
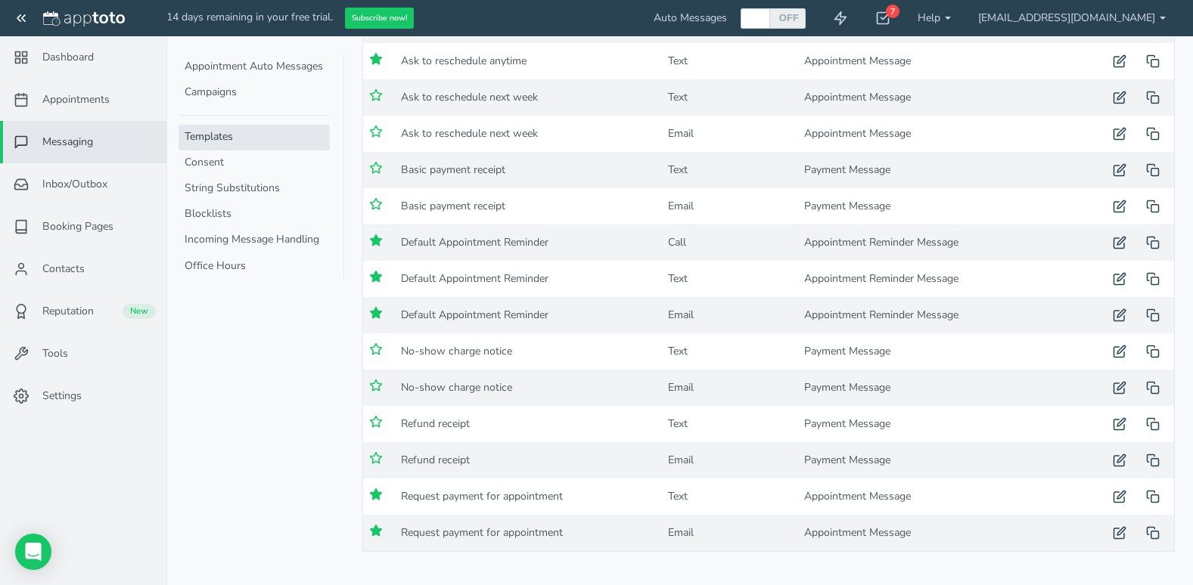
click at [375, 492] on use at bounding box center [376, 494] width 11 height 11
click at [375, 532] on use at bounding box center [376, 530] width 11 height 11
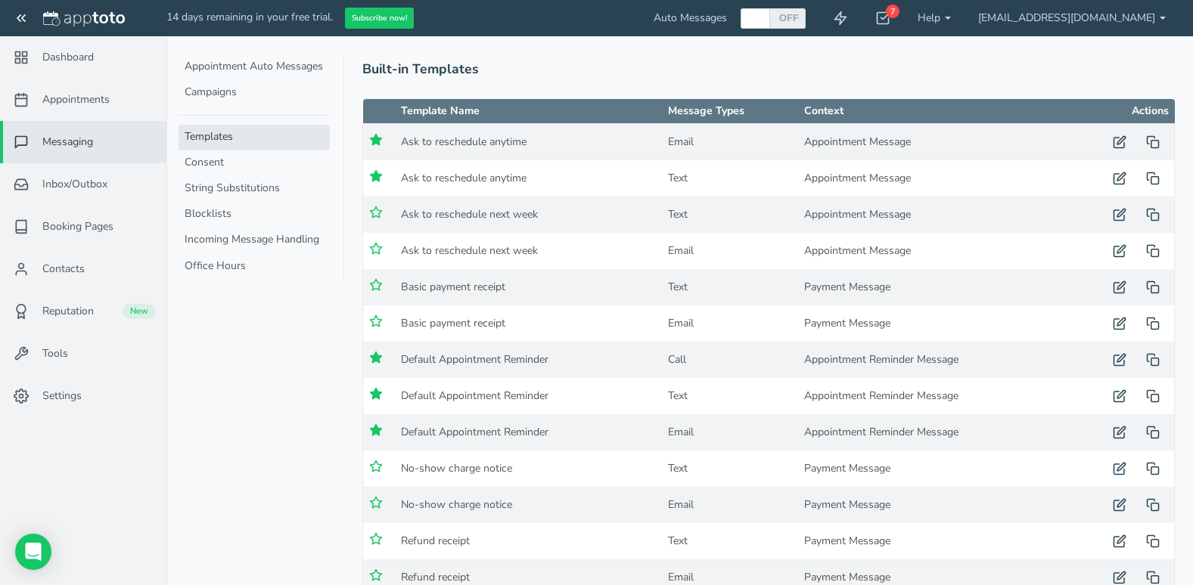
scroll to position [0, 0]
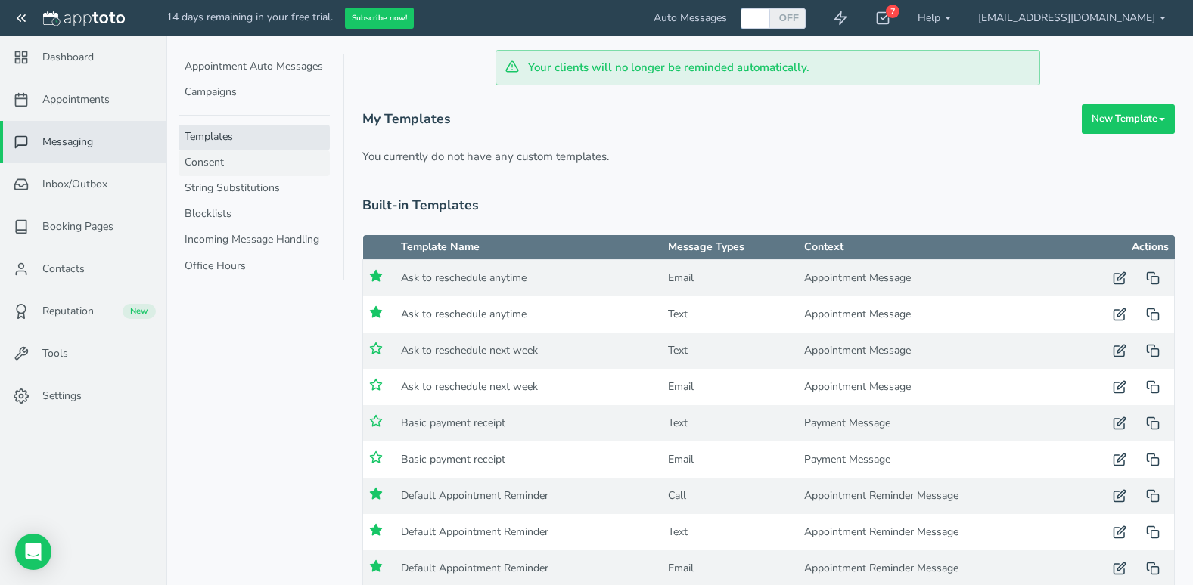
click at [245, 164] on link "Consent" at bounding box center [253, 164] width 151 height 26
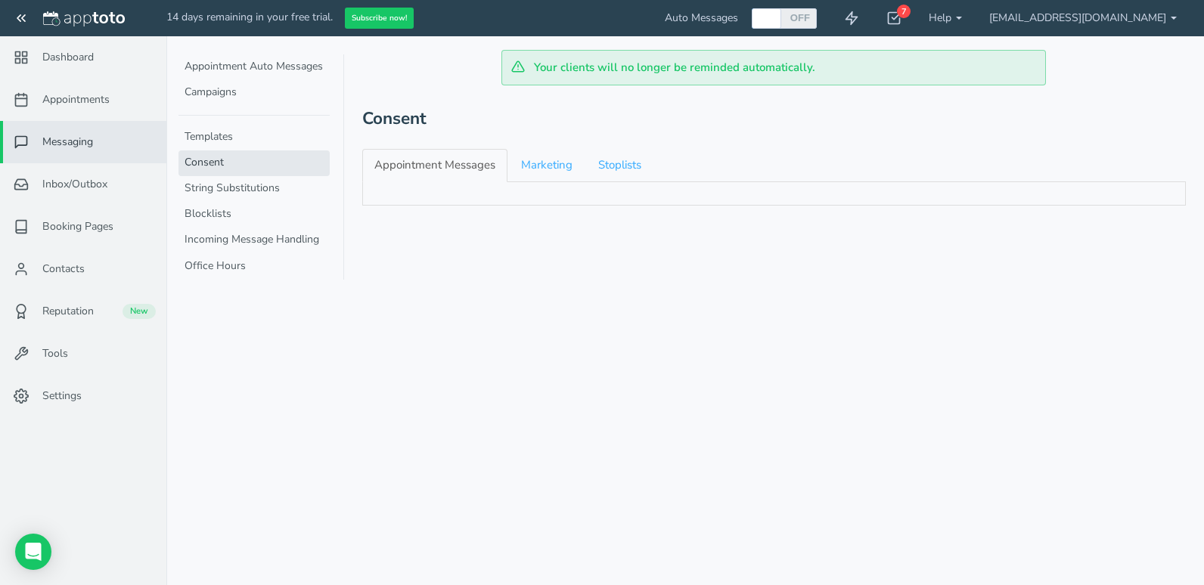
checkbox input "true"
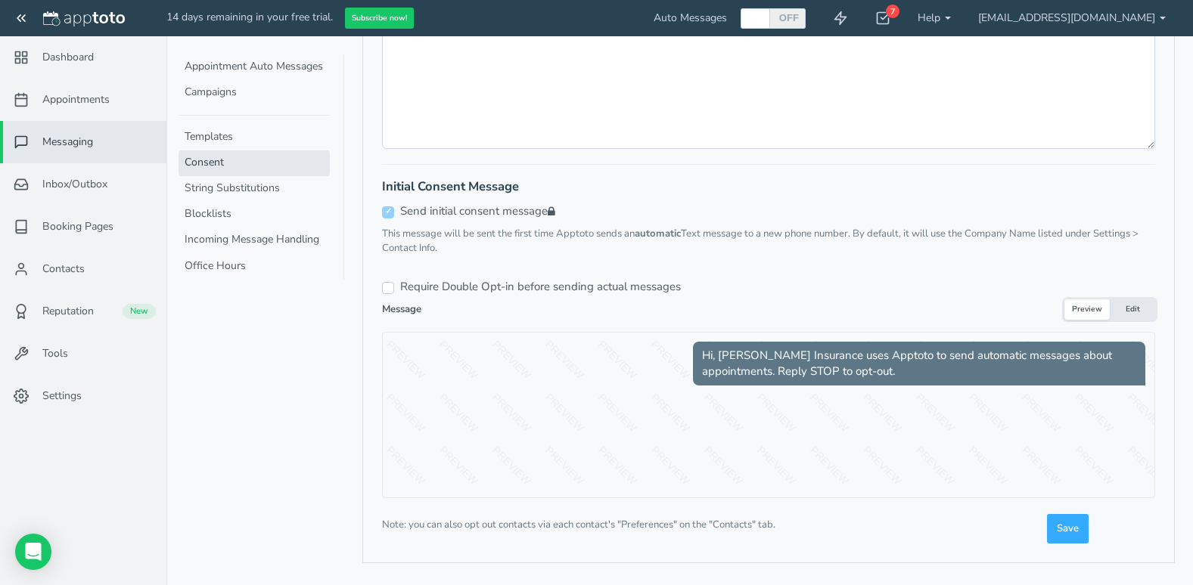
scroll to position [390, 0]
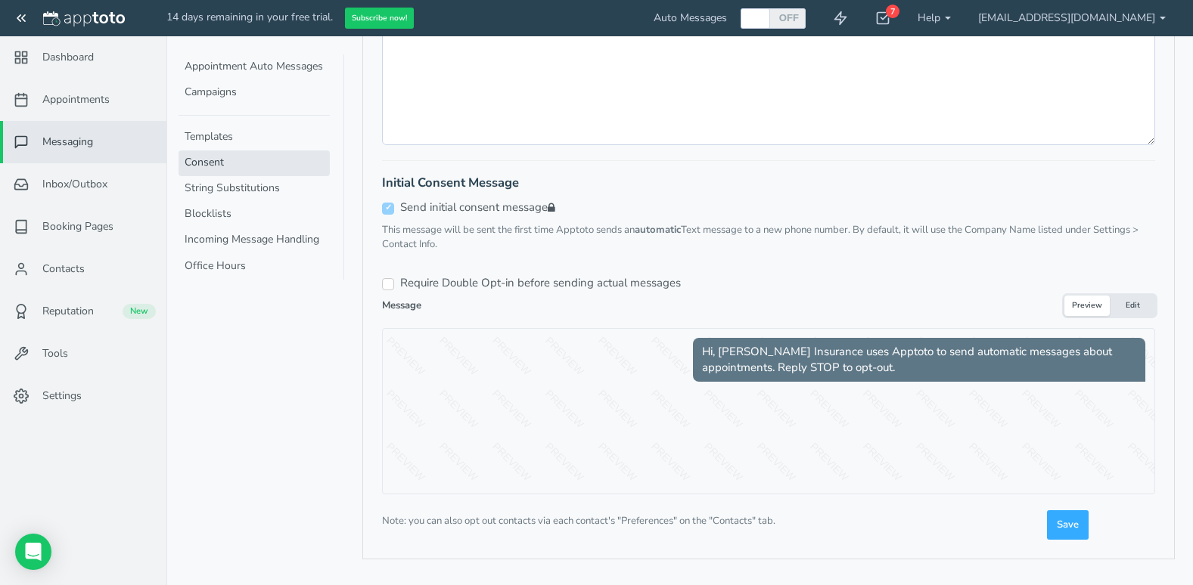
click at [1147, 300] on button "Edit" at bounding box center [1131, 306] width 45 height 20
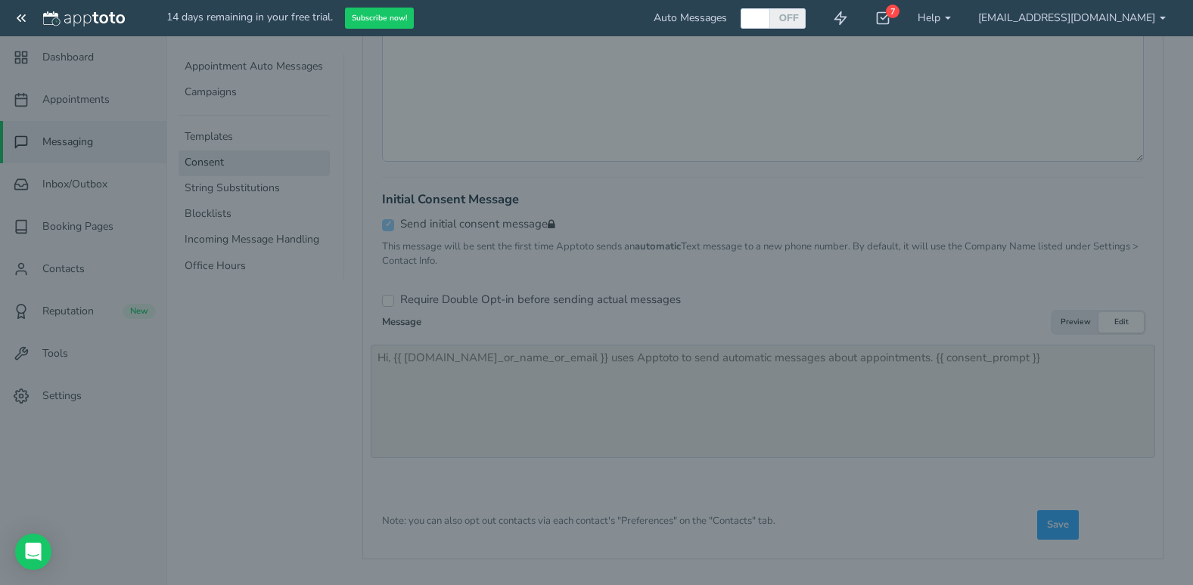
scroll to position [374, 0]
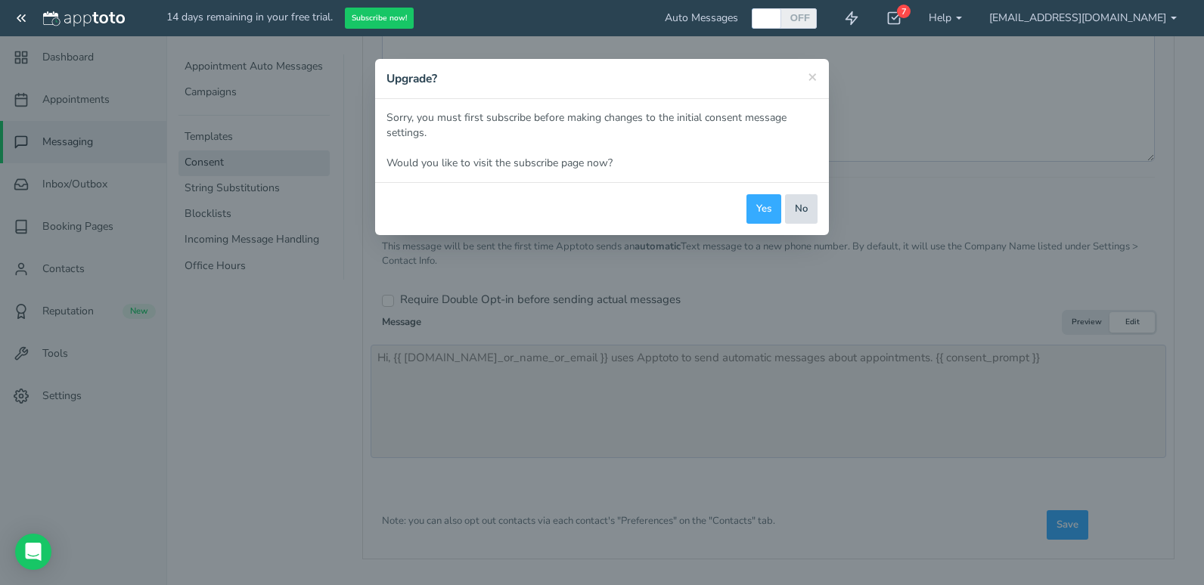
click at [796, 213] on button "No" at bounding box center [801, 208] width 33 height 29
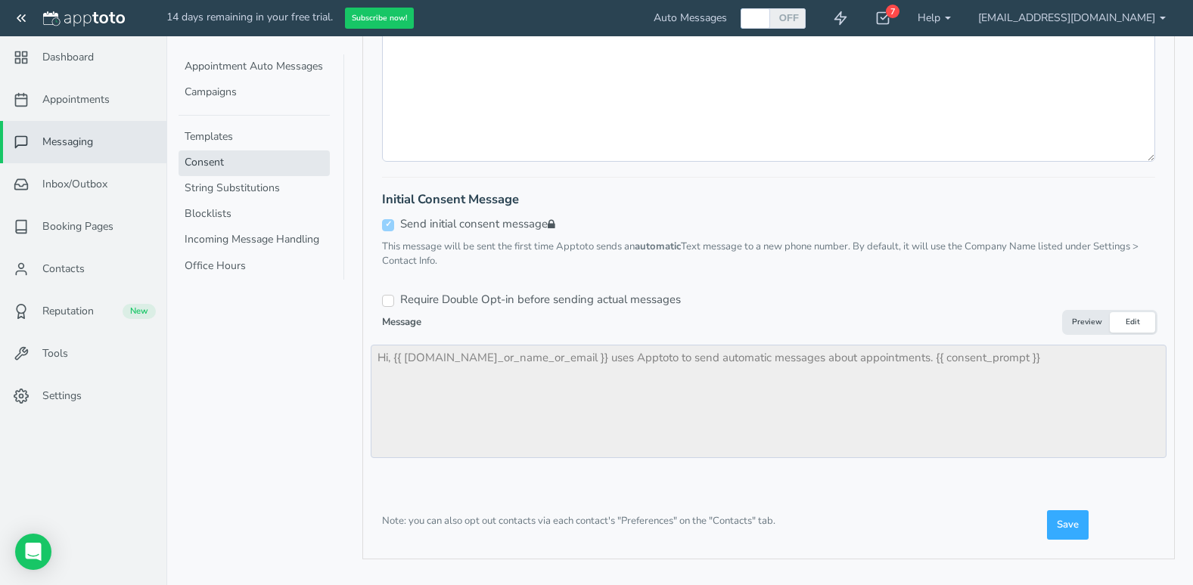
click at [1063, 318] on div "Message Preview Edit" at bounding box center [768, 322] width 773 height 20
click at [1080, 318] on button "Preview" at bounding box center [1086, 322] width 45 height 20
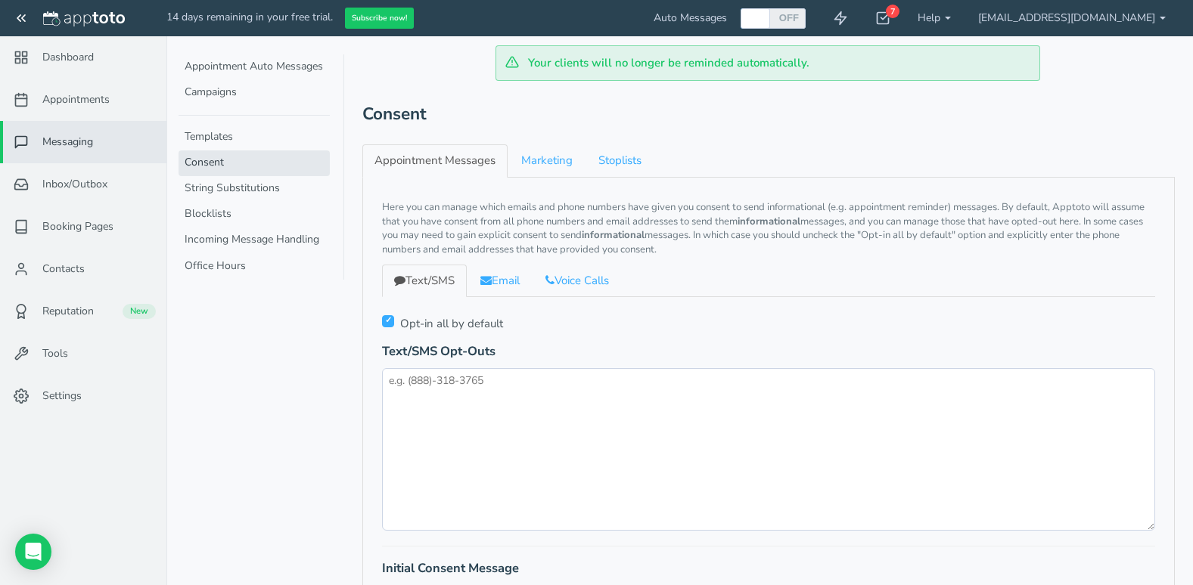
scroll to position [0, 0]
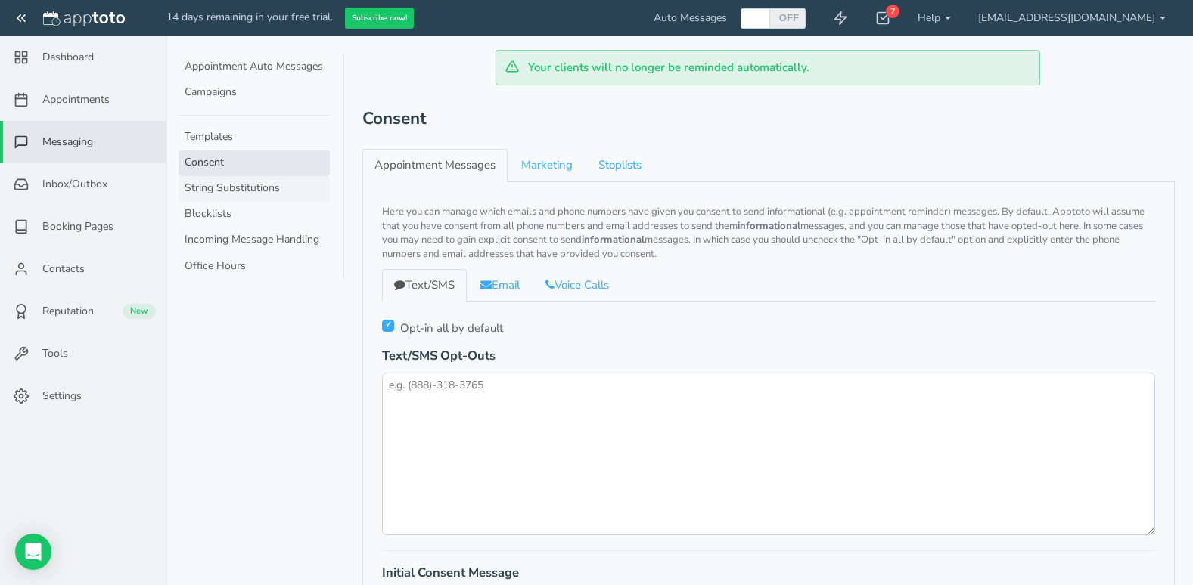
click at [250, 190] on link "String Substitutions" at bounding box center [253, 189] width 151 height 26
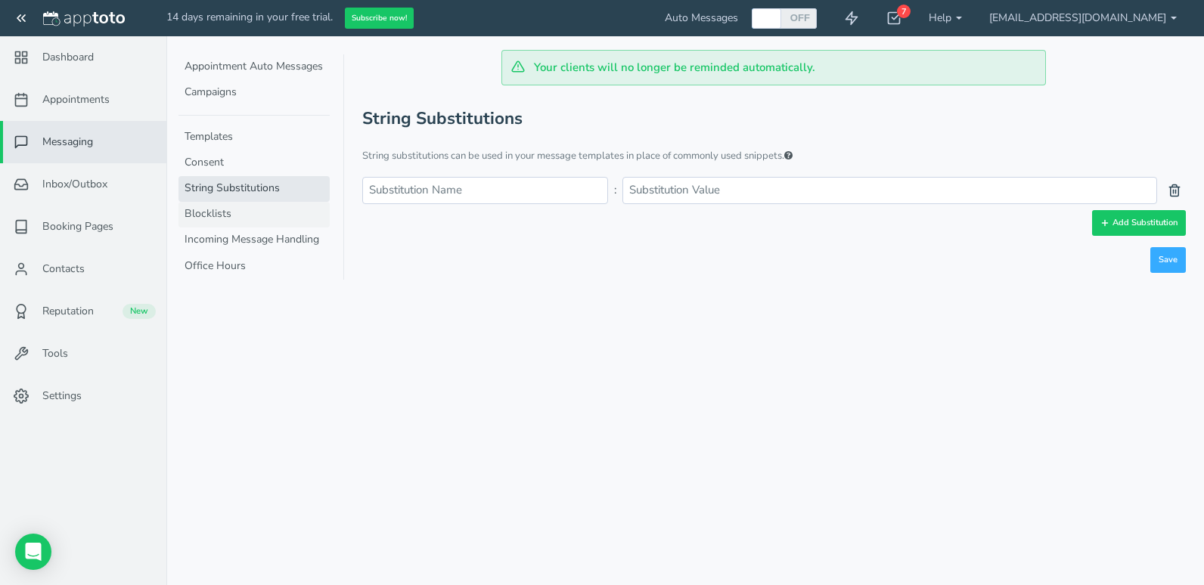
click at [240, 209] on link "Blocklists" at bounding box center [253, 215] width 151 height 26
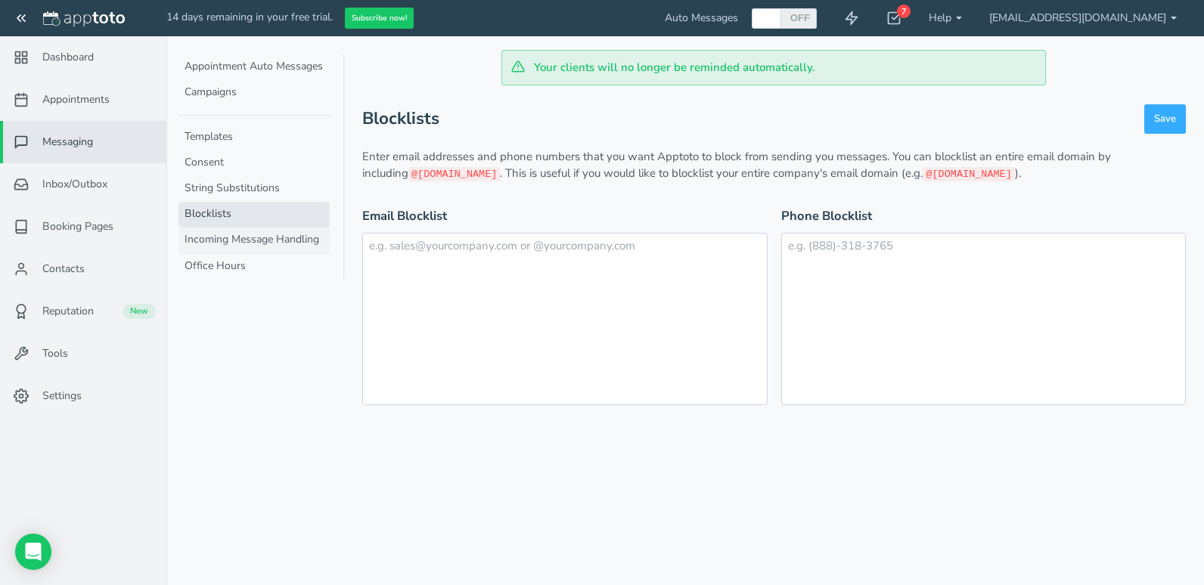
click at [238, 242] on link "Incoming Message Handling" at bounding box center [253, 241] width 151 height 26
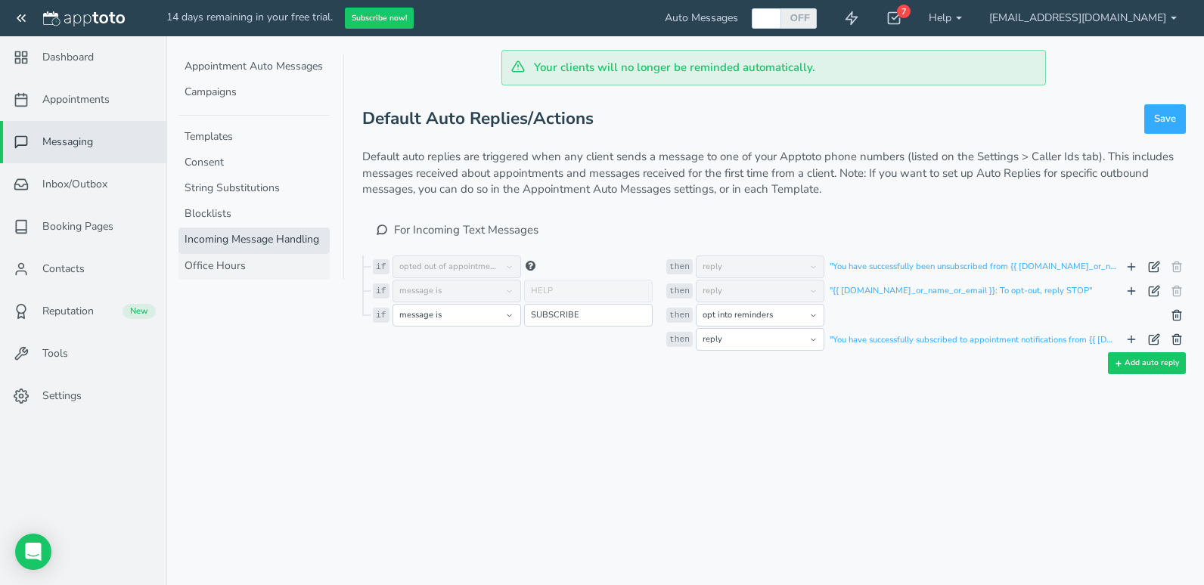
click at [234, 262] on link "Office Hours" at bounding box center [253, 267] width 151 height 26
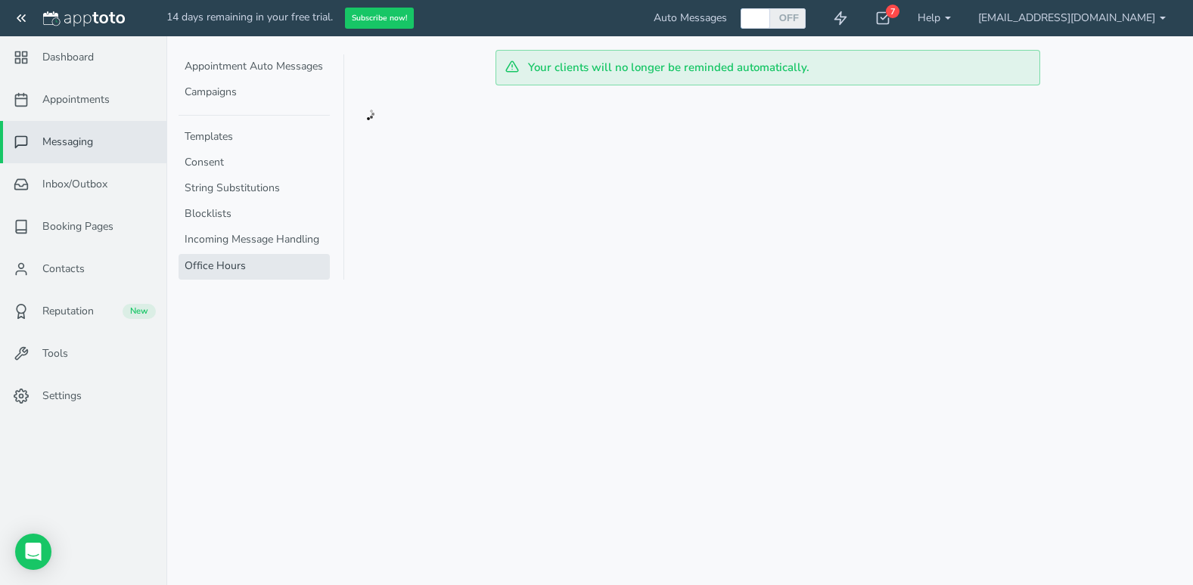
type input "09:00am"
type input "05:00pm"
type textarea "Sorry, your message has been received outside of our normal office hours, we wi…"
type input "Automatic Reply: Outside Office Hours"
type textarea "Thank you for your email. This is an automated response to let you know that yo…"
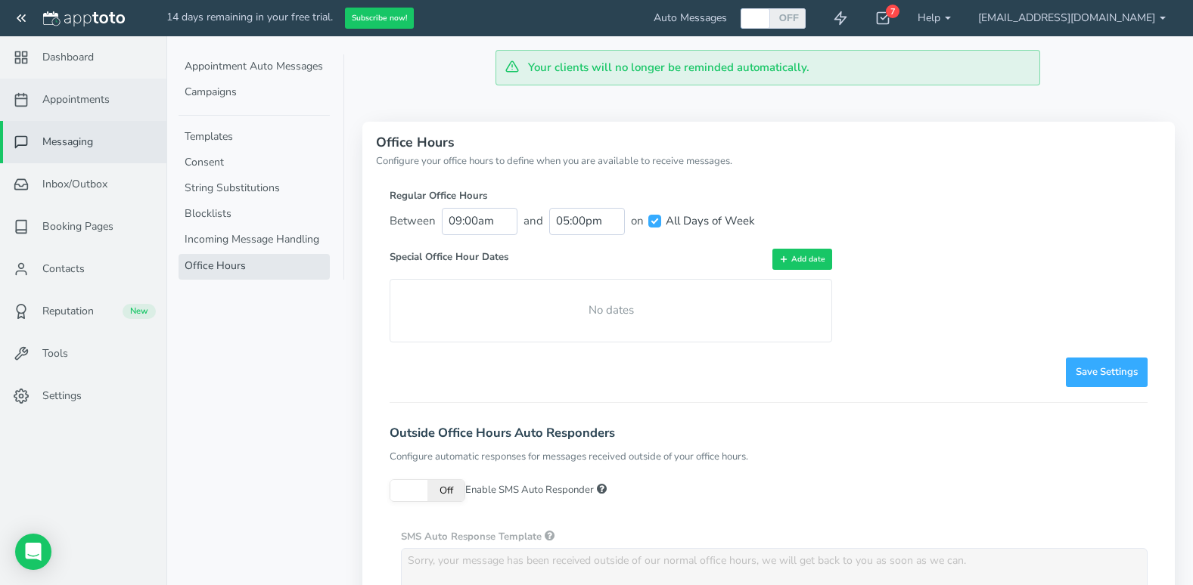
click at [78, 105] on span "Appointments" at bounding box center [75, 99] width 67 height 15
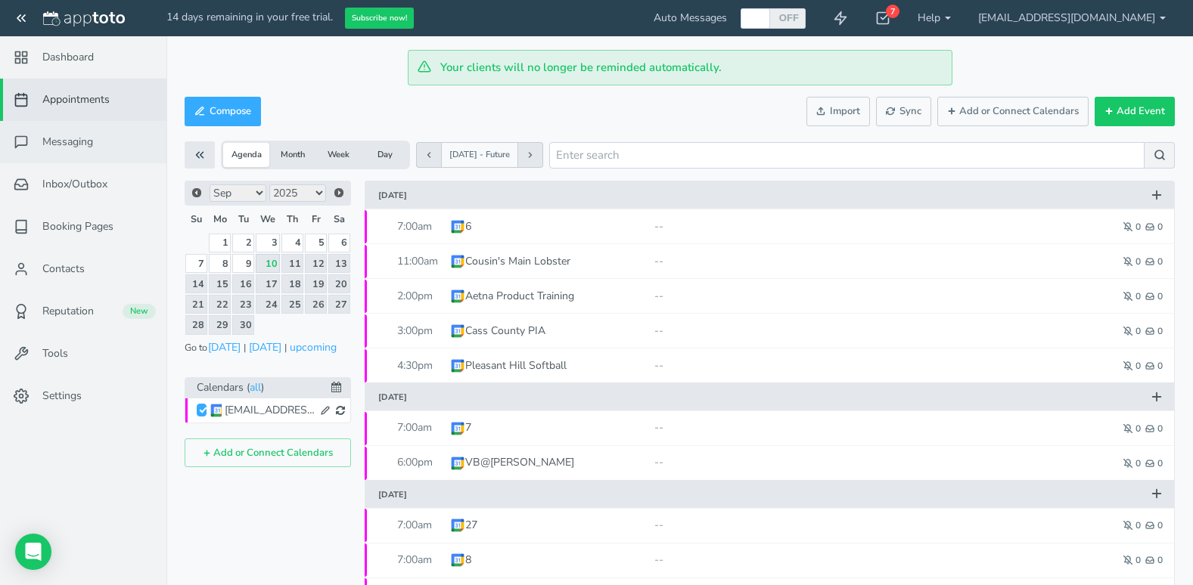
click at [88, 147] on span "Messaging" at bounding box center [67, 142] width 51 height 15
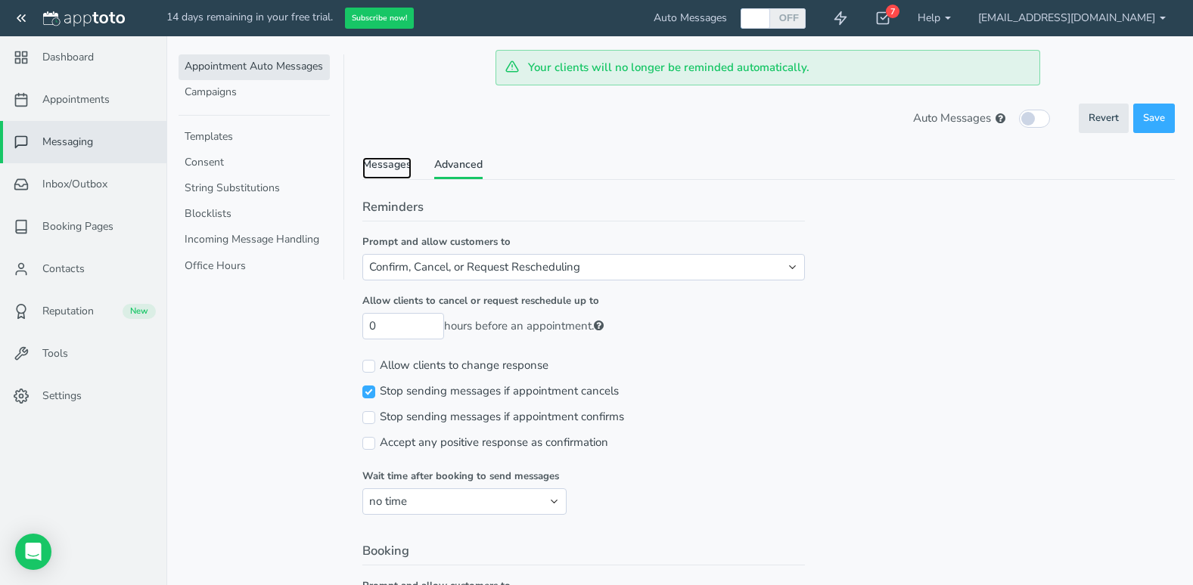
click at [367, 160] on link "Messages" at bounding box center [386, 168] width 49 height 22
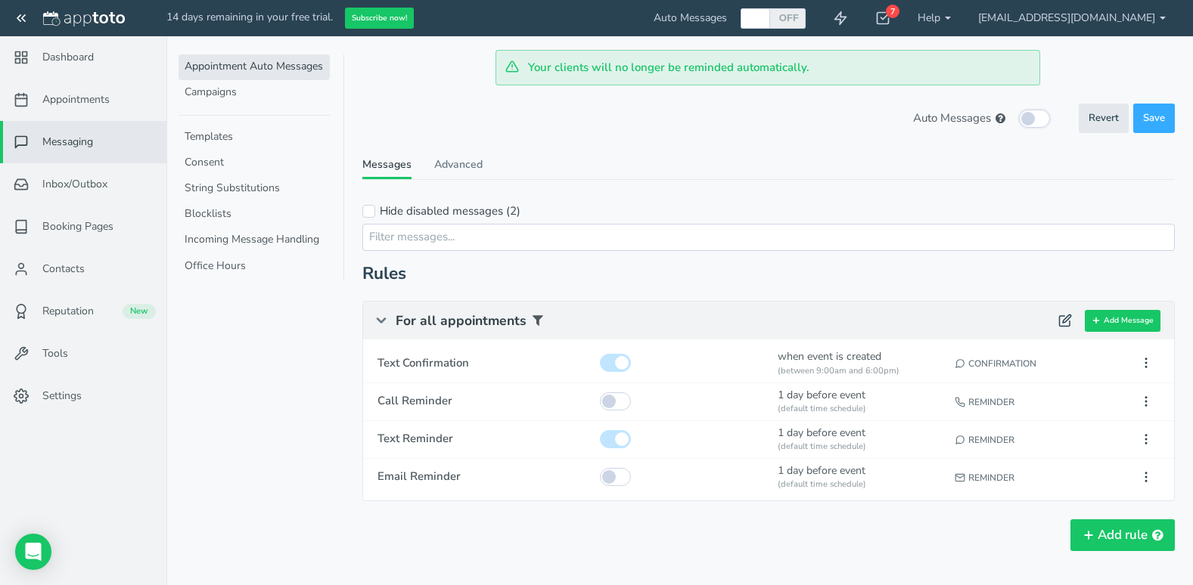
click at [1033, 123] on input "checkbox" at bounding box center [1034, 119] width 31 height 18
checkbox input "true"
click at [1146, 115] on span "Save" at bounding box center [1154, 118] width 22 height 14
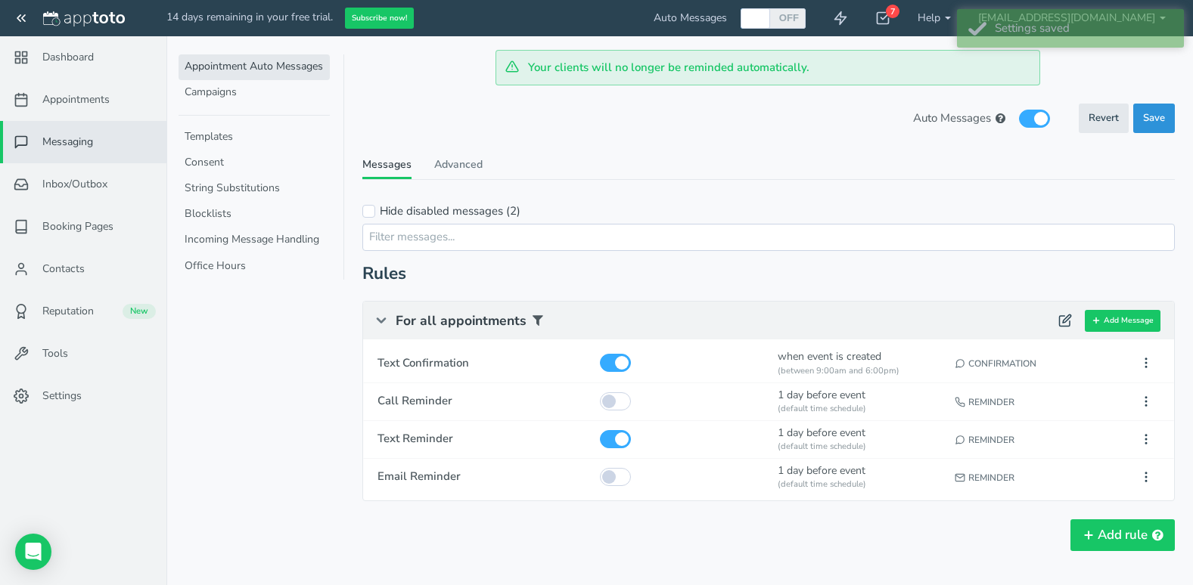
checkbox input "true"
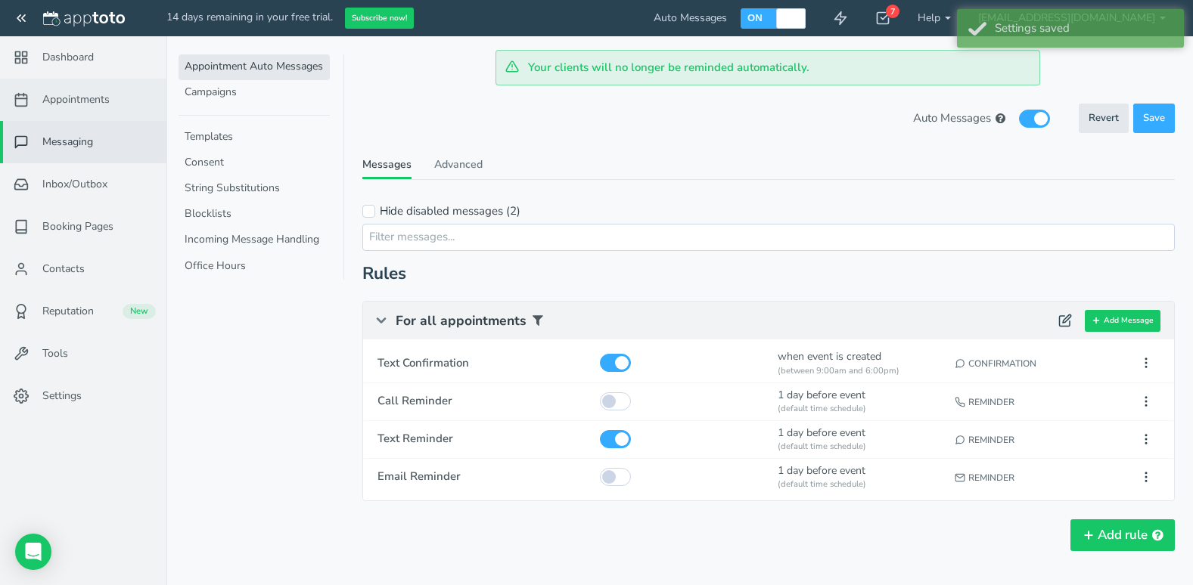
click at [92, 101] on span "Appointments" at bounding box center [75, 99] width 67 height 15
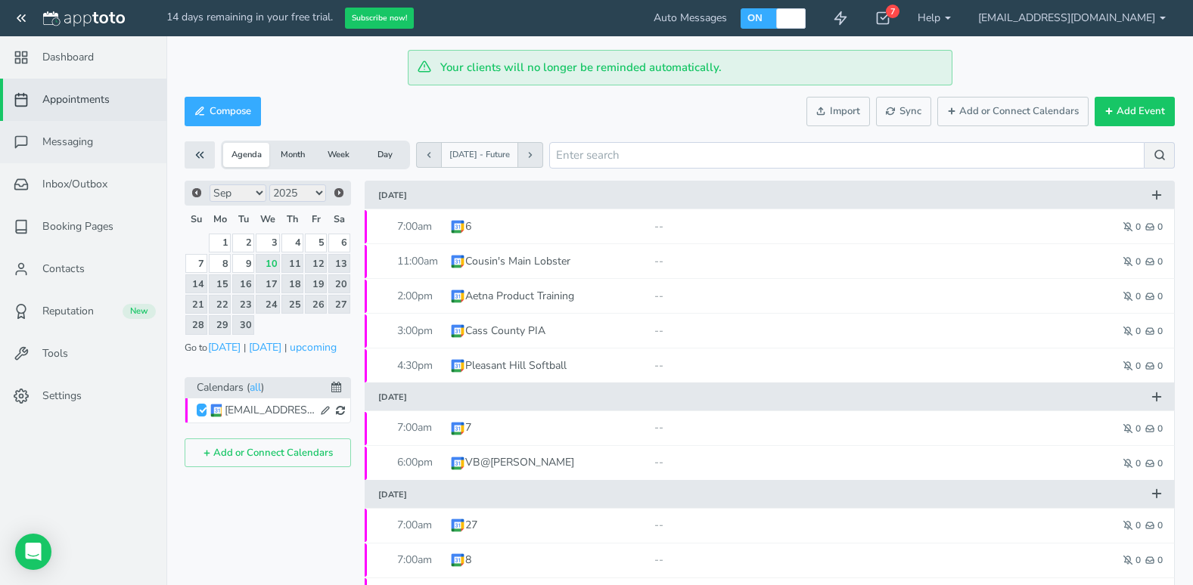
click at [85, 130] on link "Messaging" at bounding box center [83, 142] width 166 height 42
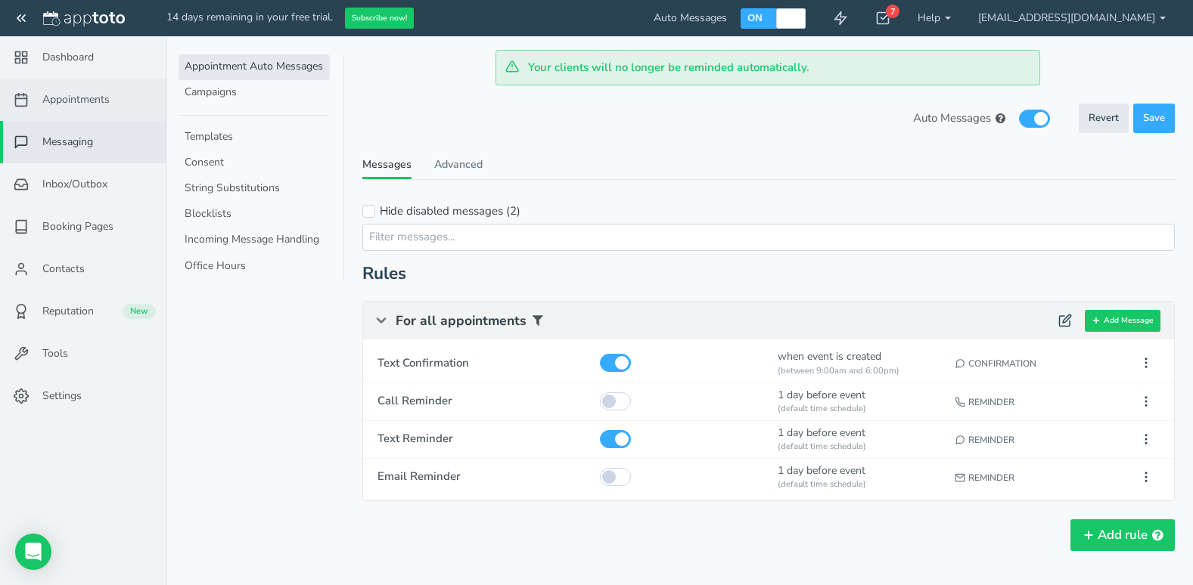
click at [85, 88] on link "Appointments" at bounding box center [83, 100] width 166 height 42
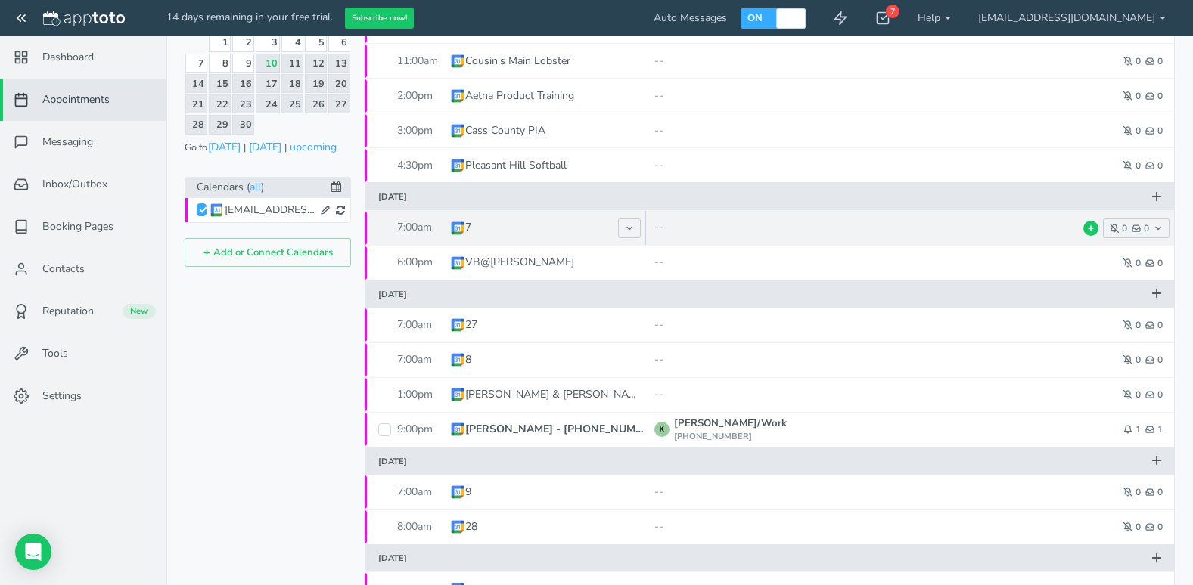
scroll to position [227, 0]
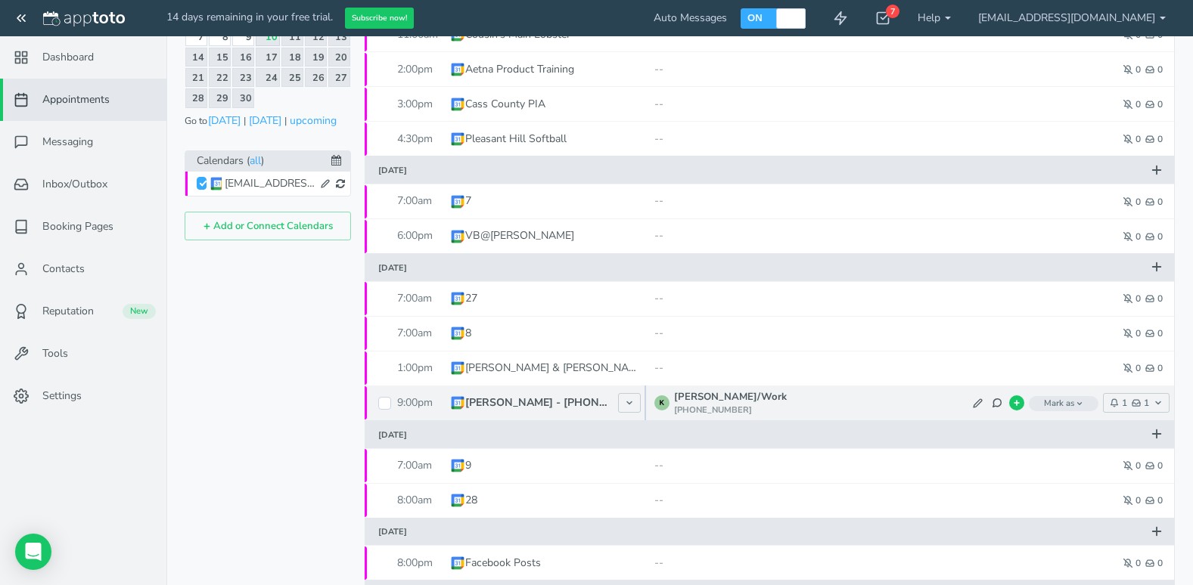
click at [588, 407] on span "Kevin F - 816-463-2397" at bounding box center [548, 403] width 197 height 35
type input "[INVITED] Kevin F - 816-463-2397"
type input "2025-09-12"
type input "9:00pm"
type input "2025-09-12"
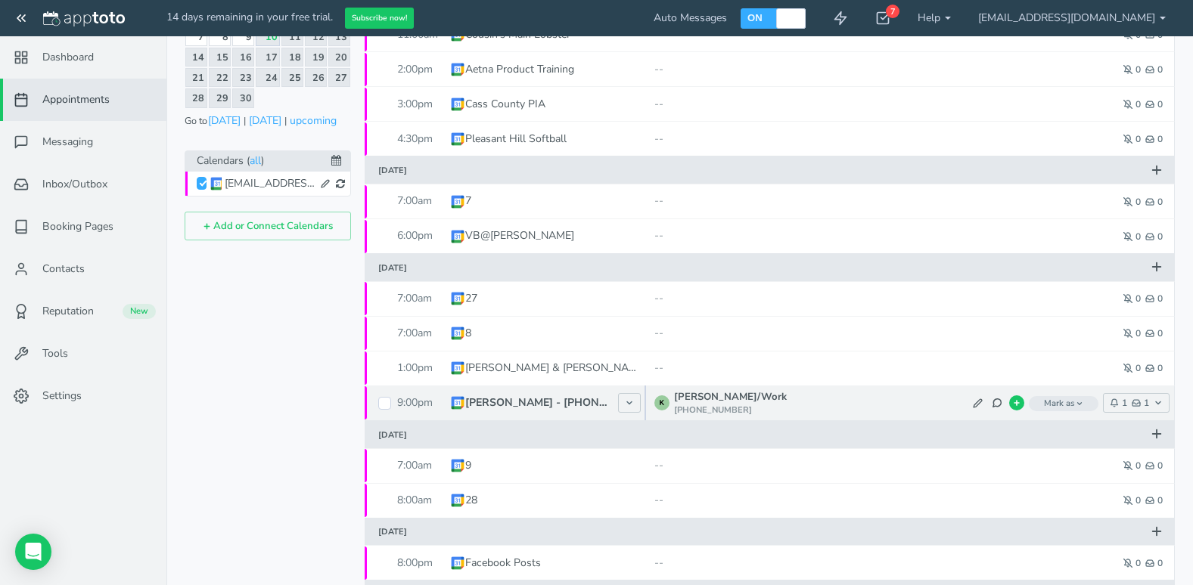
type input "10:00pm"
type input "Overland Park"
select select "string:[GEOGRAPHIC_DATA]/[GEOGRAPHIC_DATA]"
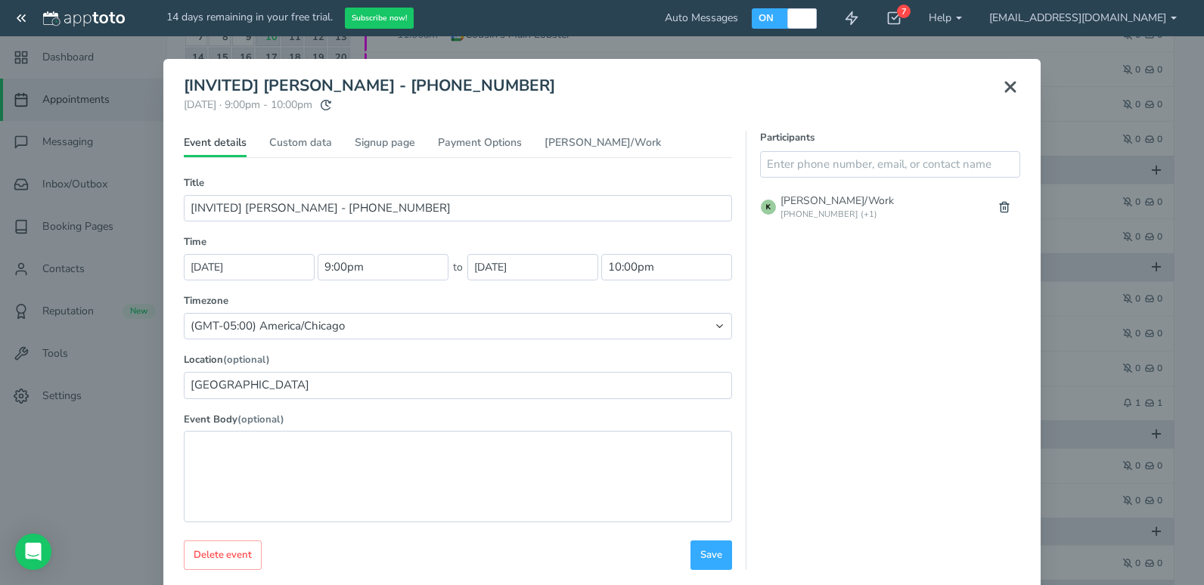
click at [1001, 91] on icon at bounding box center [1010, 87] width 18 height 18
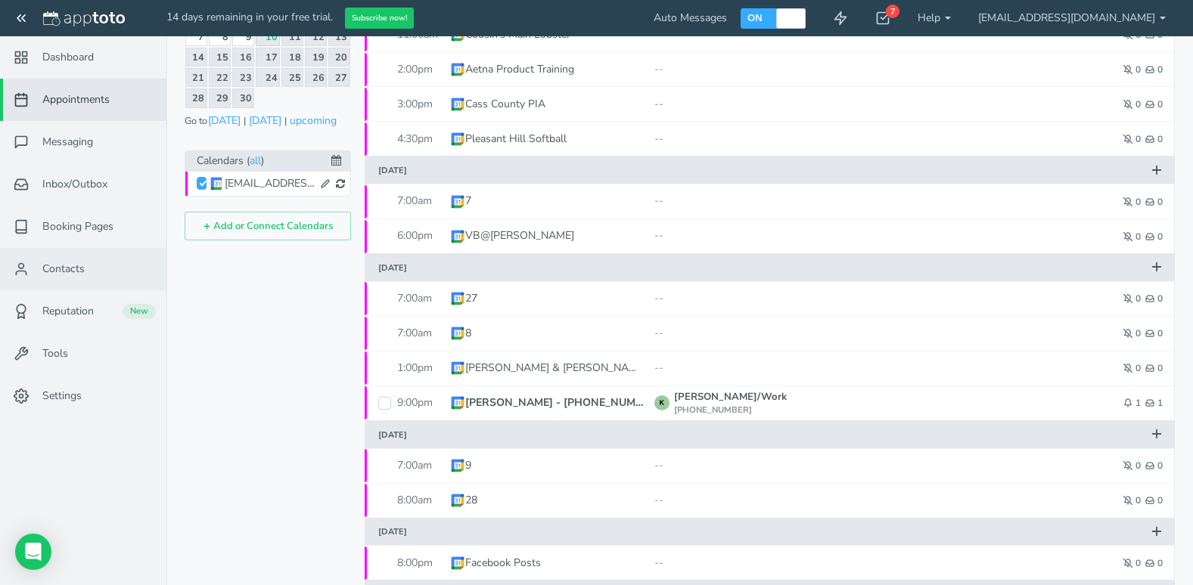
click at [62, 273] on span "Contacts" at bounding box center [63, 269] width 42 height 15
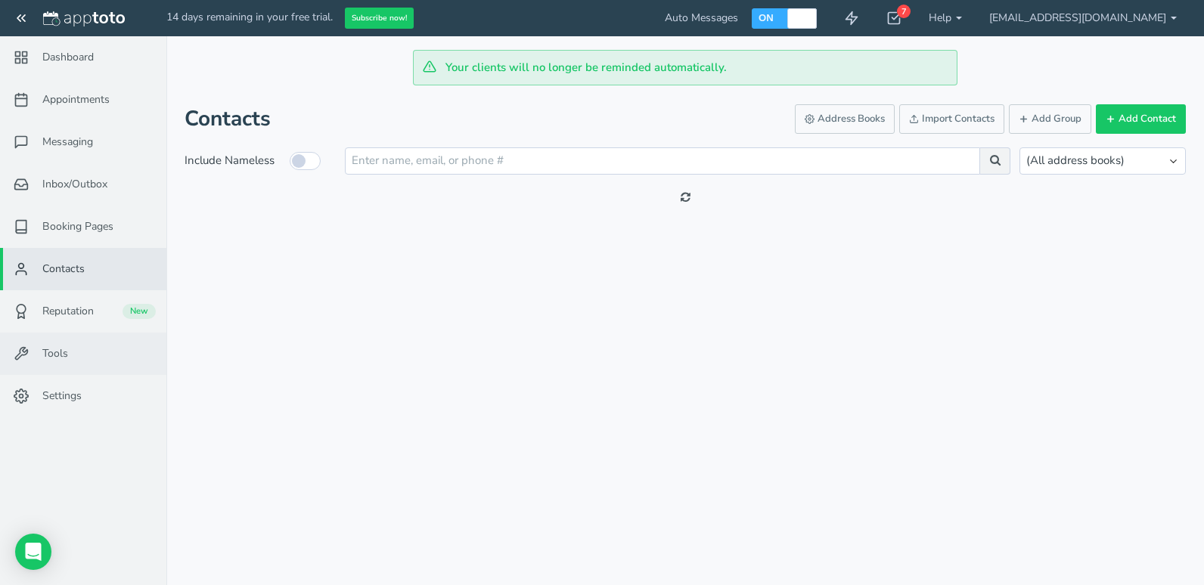
click at [62, 358] on span "Tools" at bounding box center [55, 353] width 26 height 15
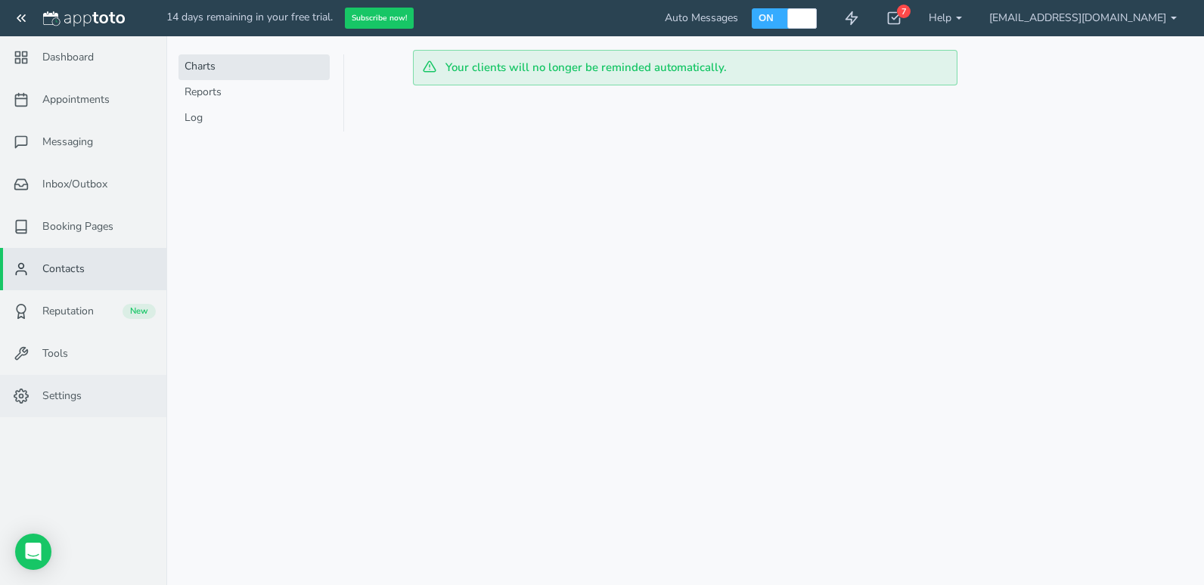
click at [63, 399] on span "Settings" at bounding box center [61, 396] width 39 height 15
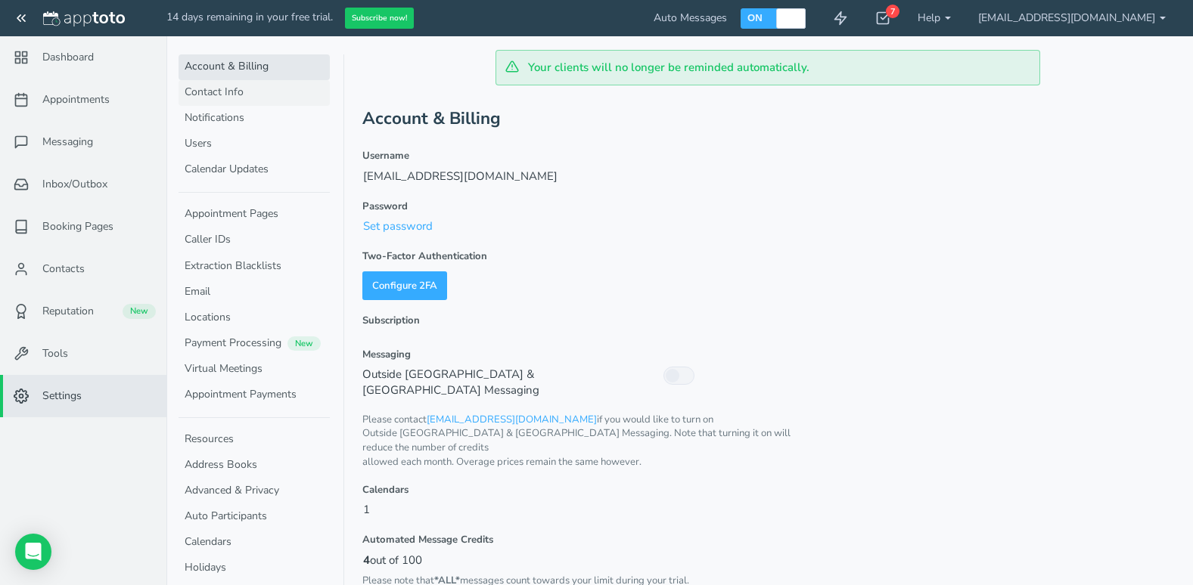
click at [264, 87] on link "Contact Info" at bounding box center [253, 93] width 151 height 26
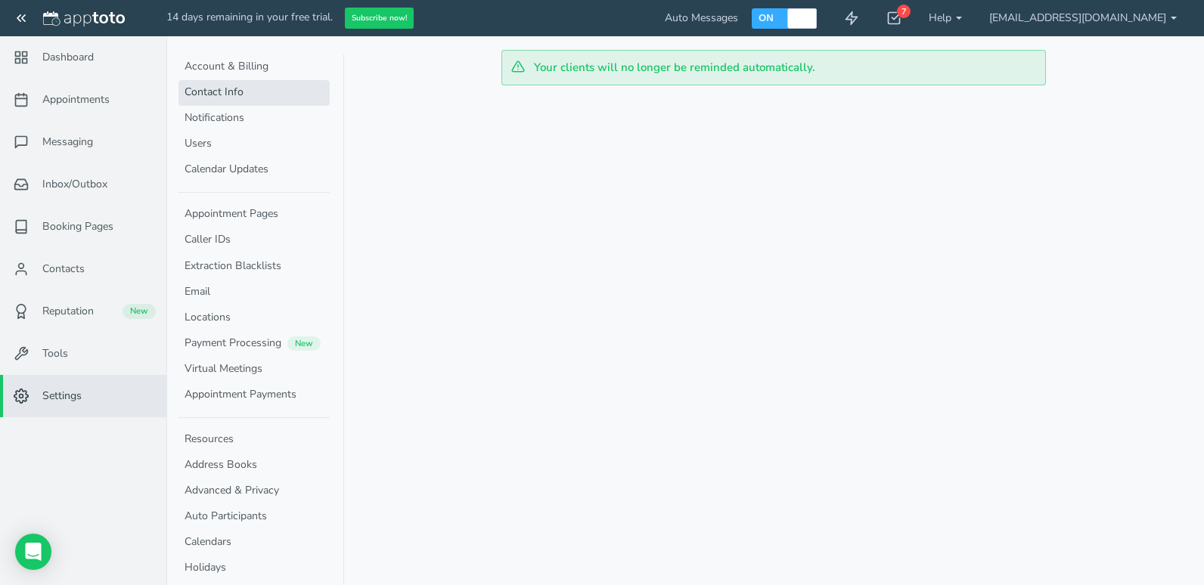
select select "600"
select select "1140"
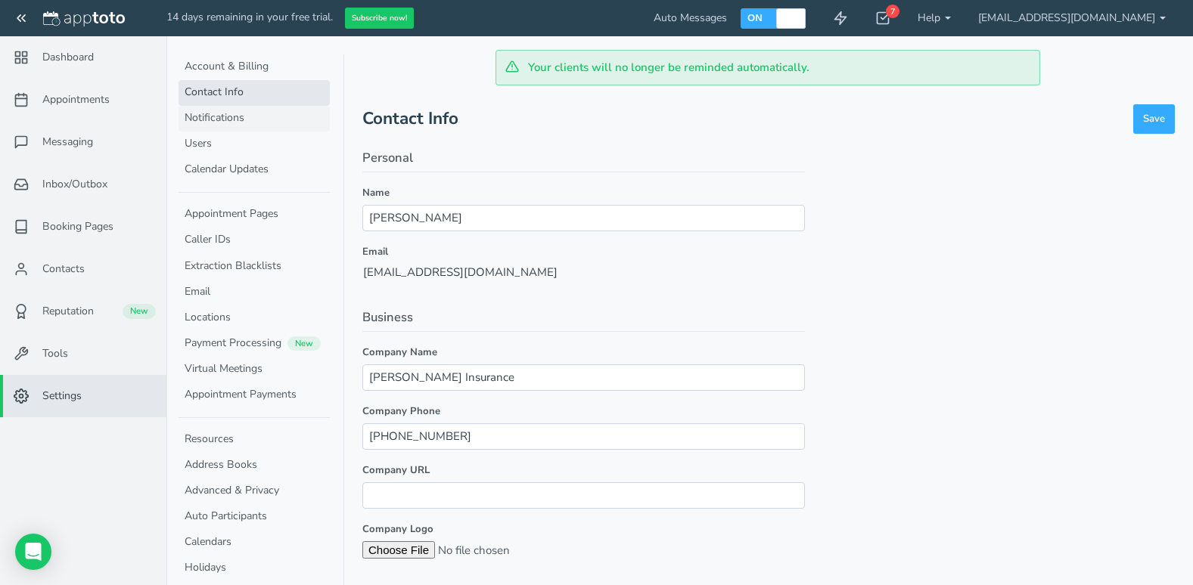
click at [241, 119] on link "Notifications" at bounding box center [253, 119] width 151 height 26
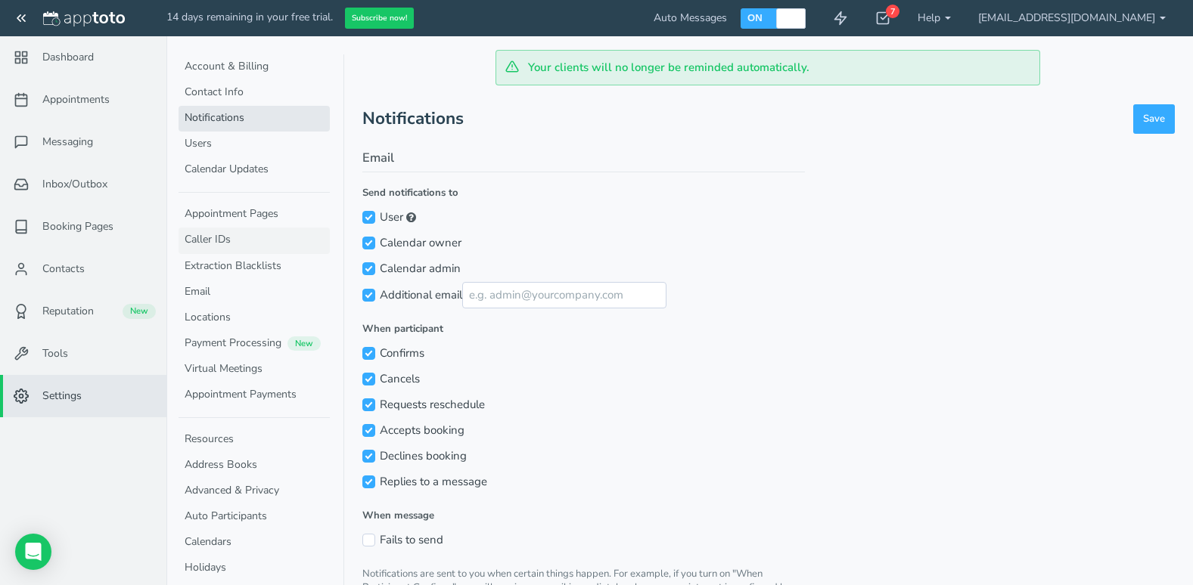
scroll to position [62, 0]
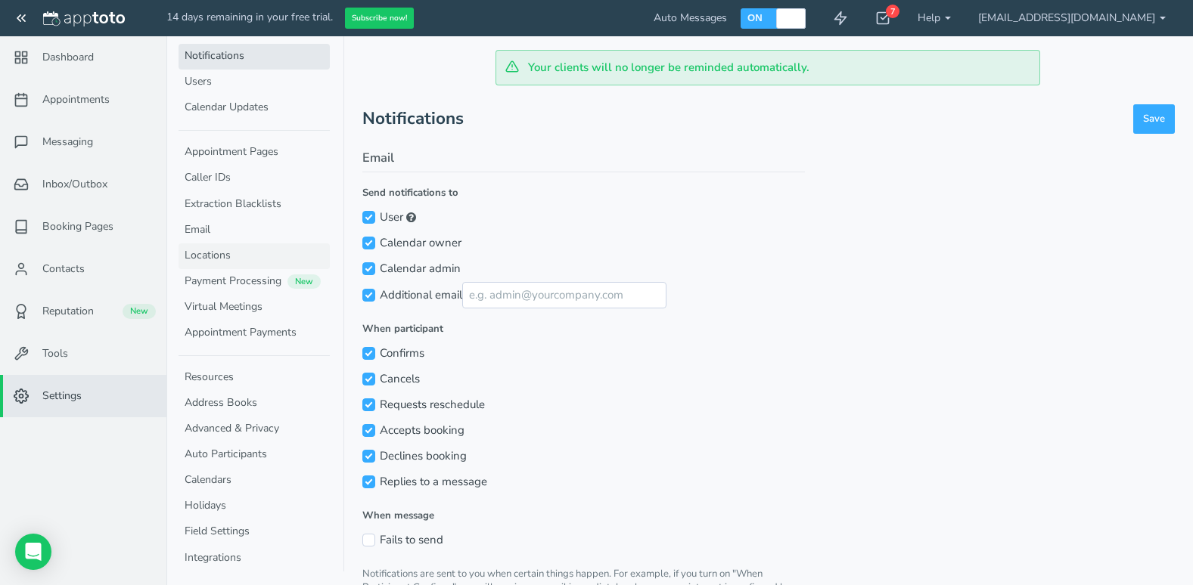
click at [241, 256] on link "Locations" at bounding box center [253, 257] width 151 height 26
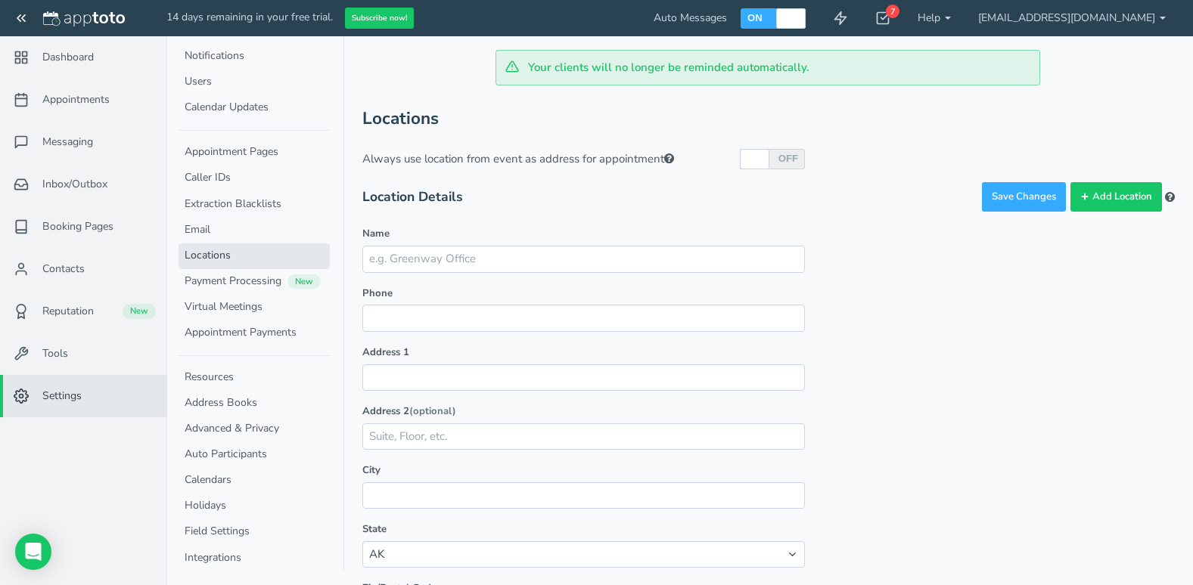
click at [777, 161] on label "OFF" at bounding box center [787, 158] width 21 height 13
checkbox input "true"
click at [74, 95] on span "Appointments" at bounding box center [75, 99] width 67 height 15
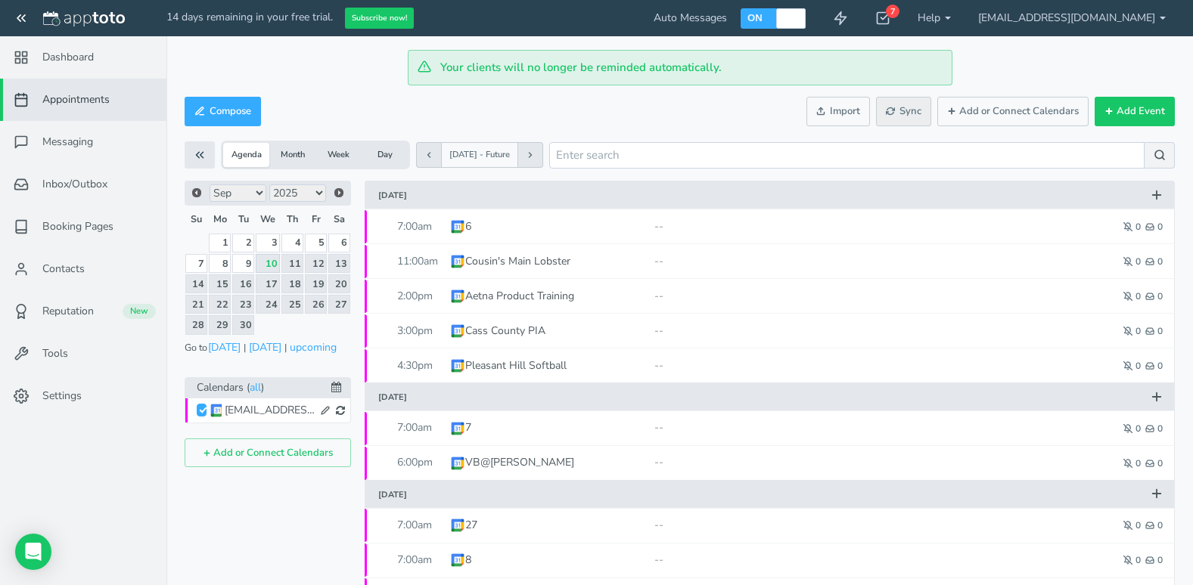
click at [894, 112] on icon at bounding box center [890, 111] width 9 height 9
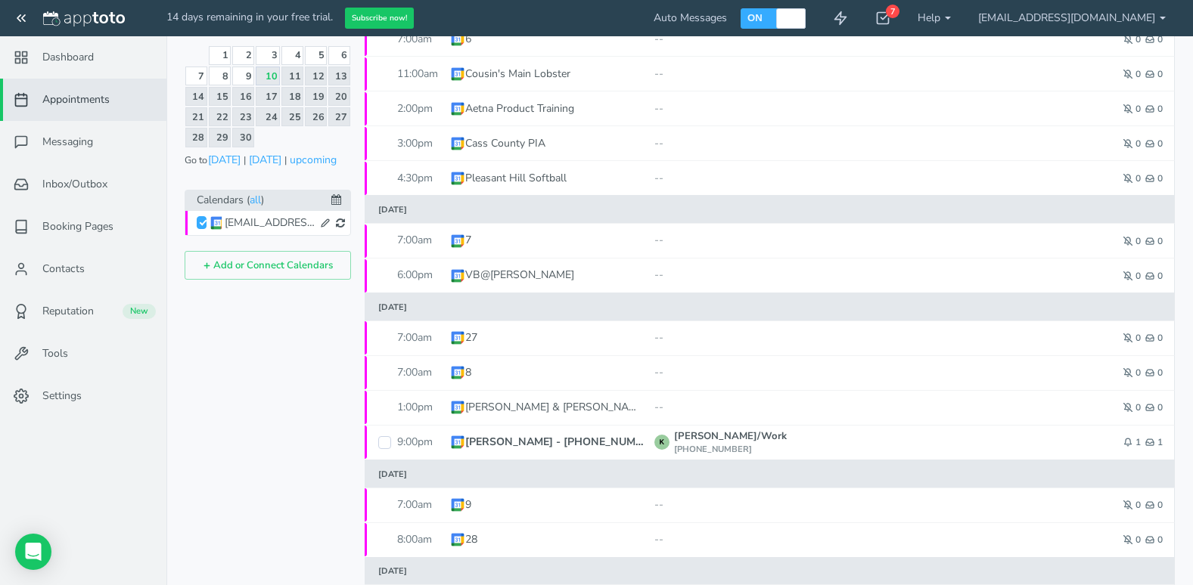
scroll to position [227, 0]
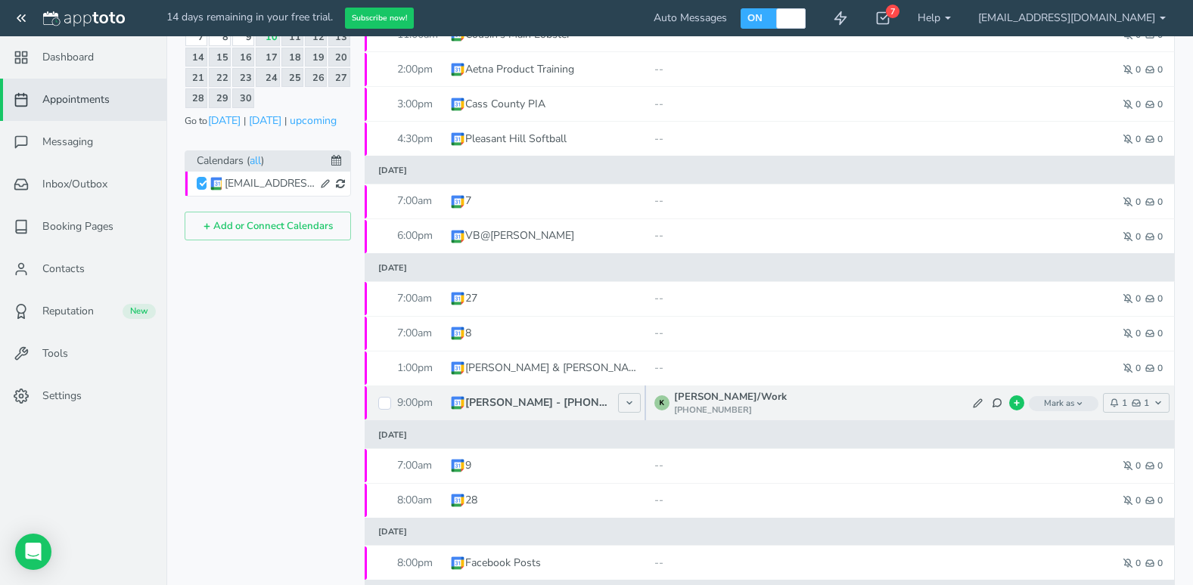
click at [567, 405] on p "Kevin F - 816-463-2397" at bounding box center [537, 403] width 145 height 15
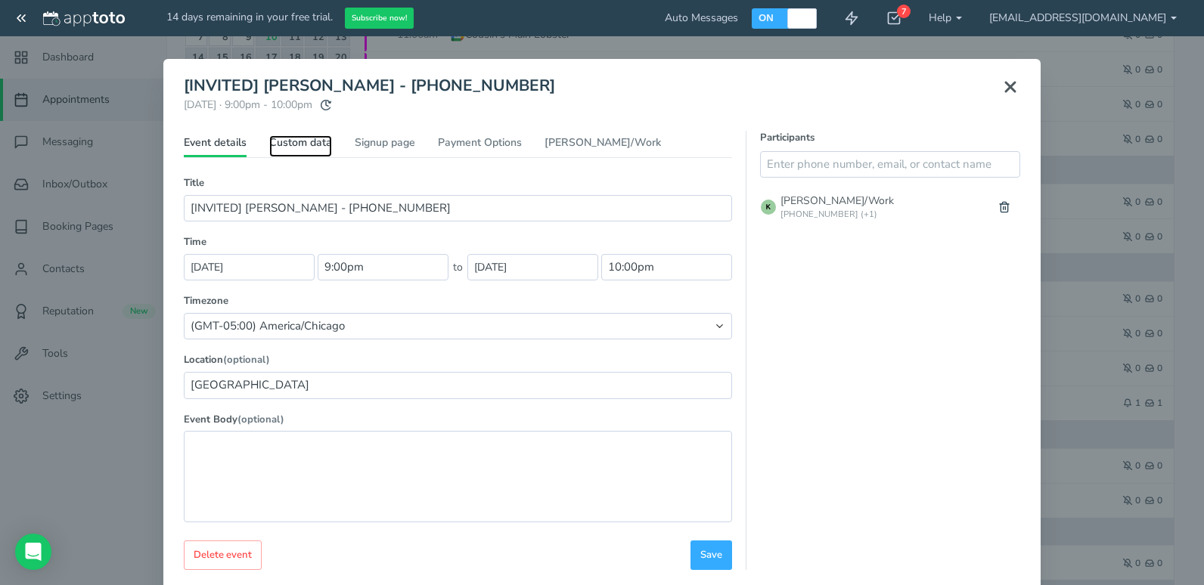
click at [315, 144] on link "Custom data" at bounding box center [300, 146] width 63 height 22
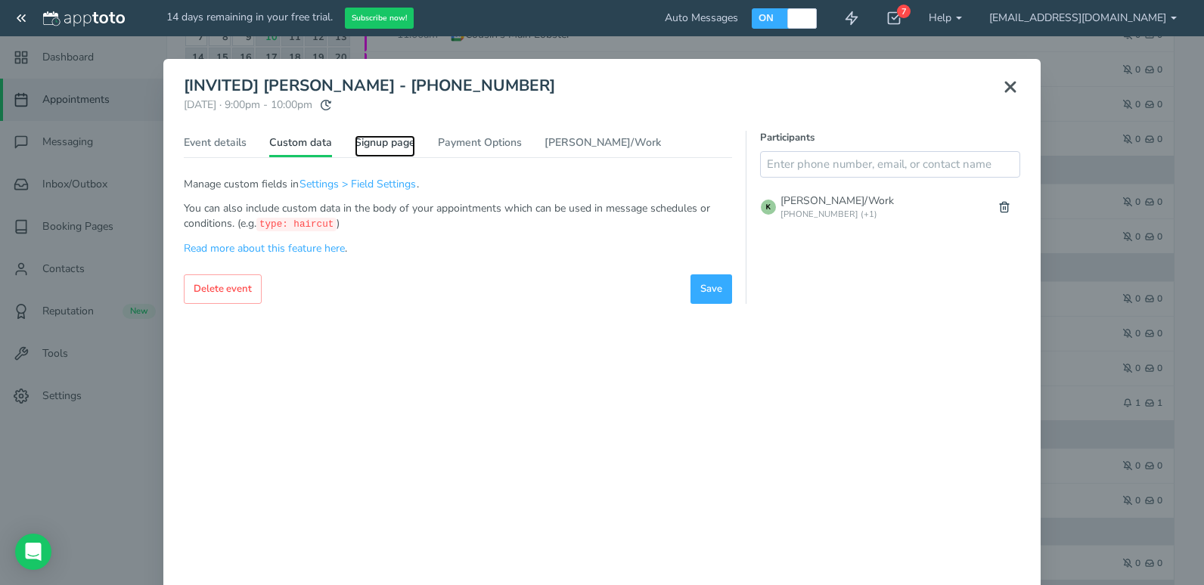
click at [376, 137] on link "Signup page" at bounding box center [385, 146] width 61 height 22
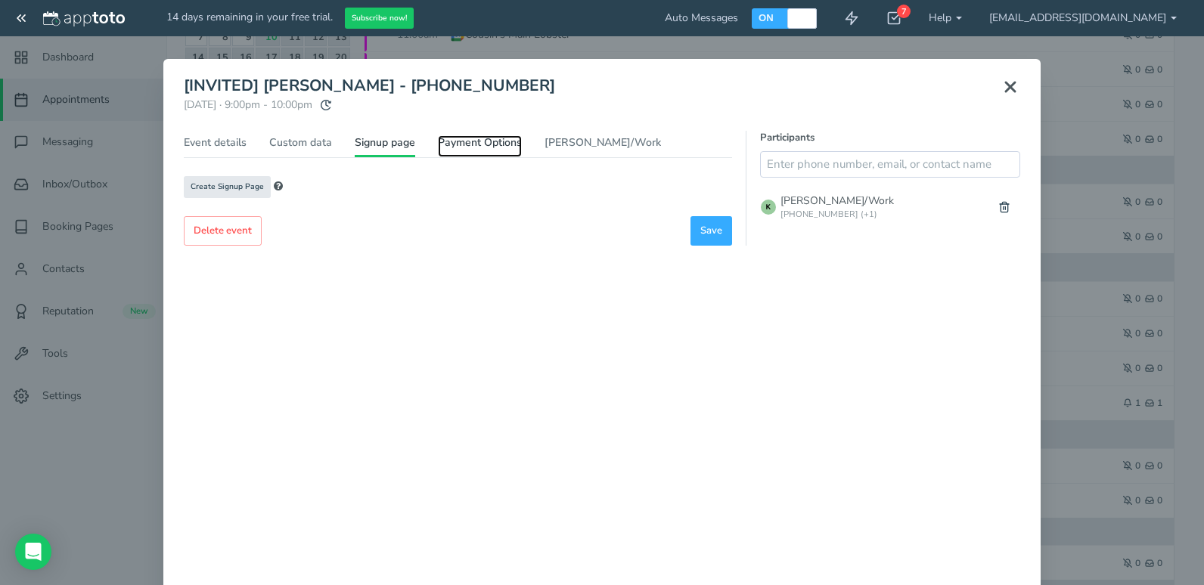
click at [486, 137] on link "Payment Options" at bounding box center [480, 146] width 84 height 22
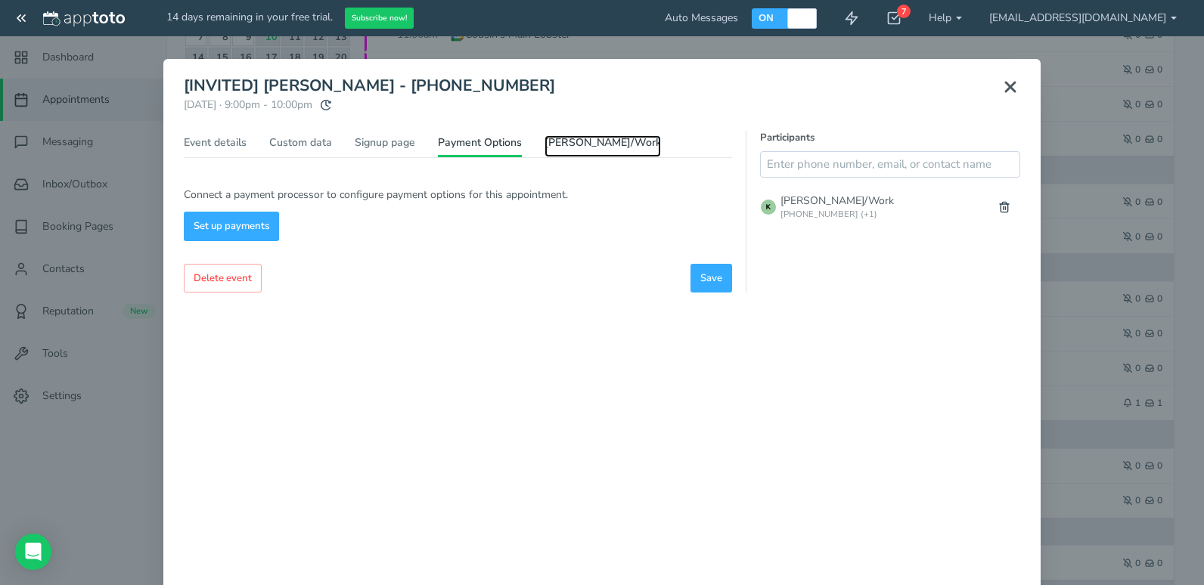
click at [591, 143] on link "Kevin/Work" at bounding box center [603, 146] width 116 height 22
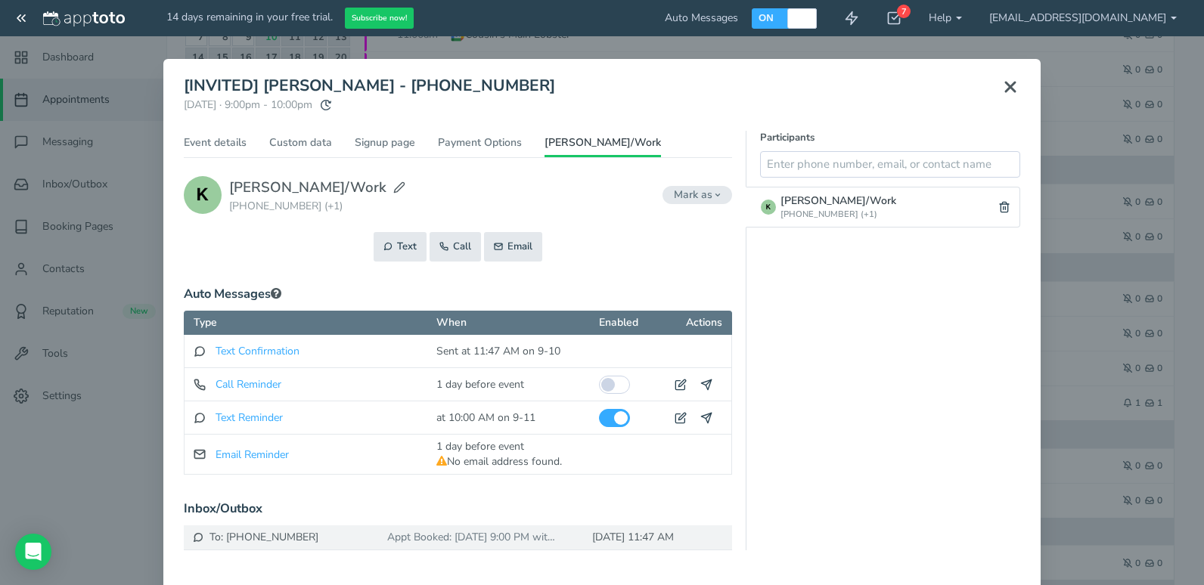
click at [1007, 88] on icon at bounding box center [1010, 87] width 18 height 18
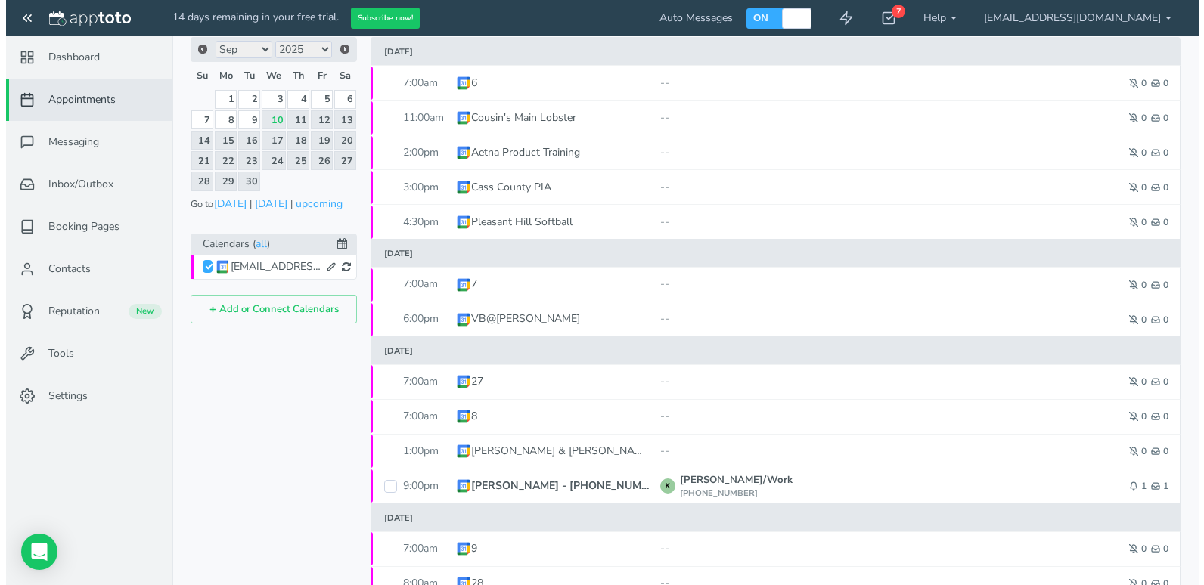
scroll to position [0, 0]
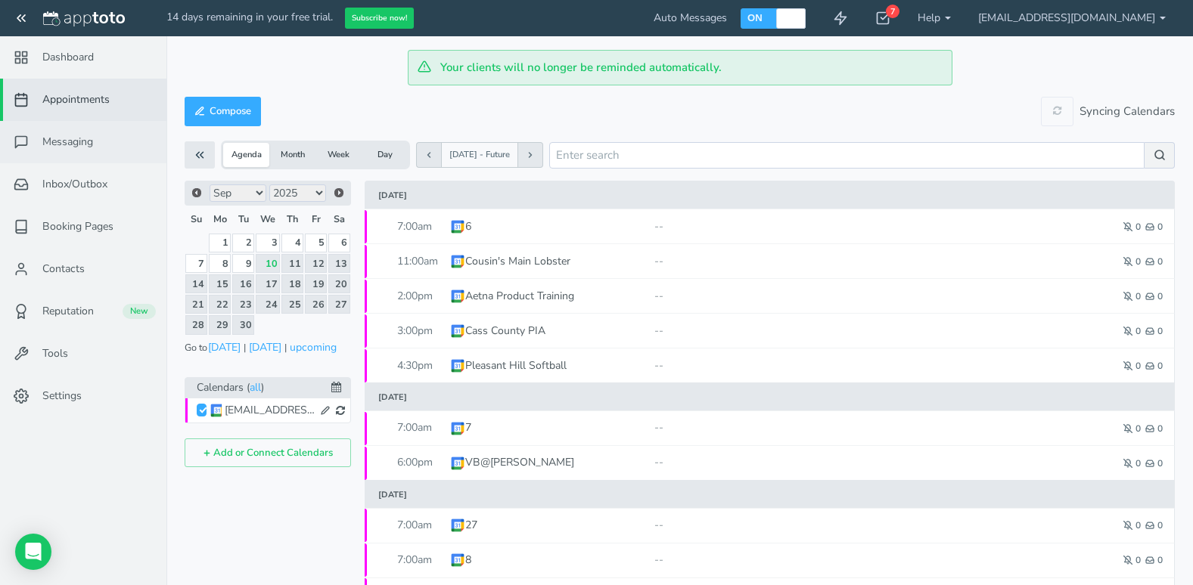
click at [107, 147] on link "Messaging" at bounding box center [83, 142] width 166 height 42
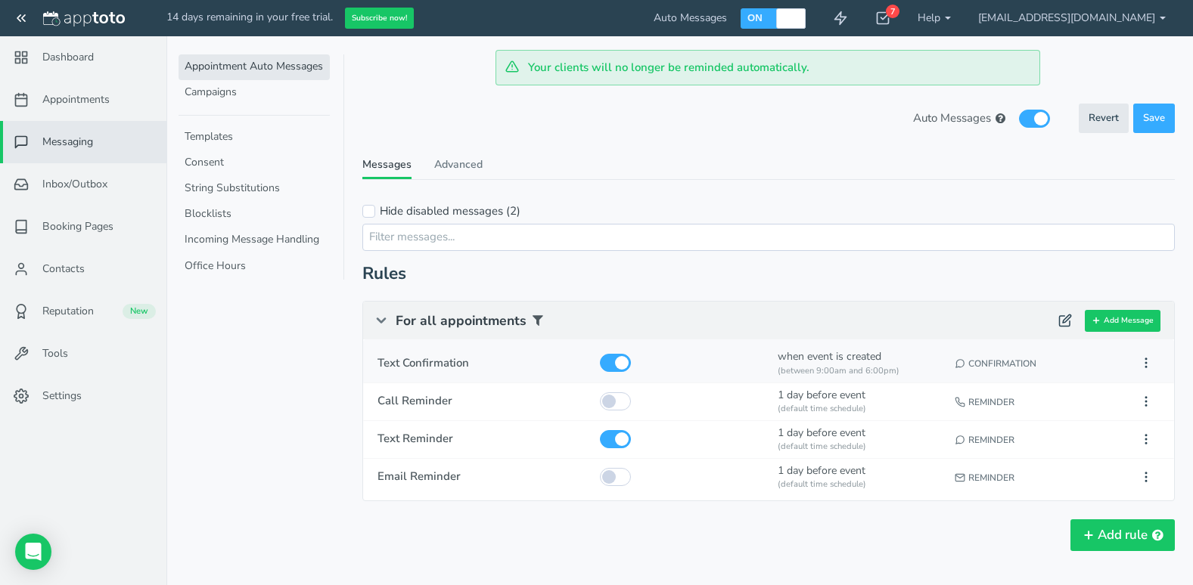
click at [765, 365] on div at bounding box center [681, 361] width 173 height 32
click at [763, 14] on label "ON" at bounding box center [754, 17] width 17 height 13
checkbox input "false"
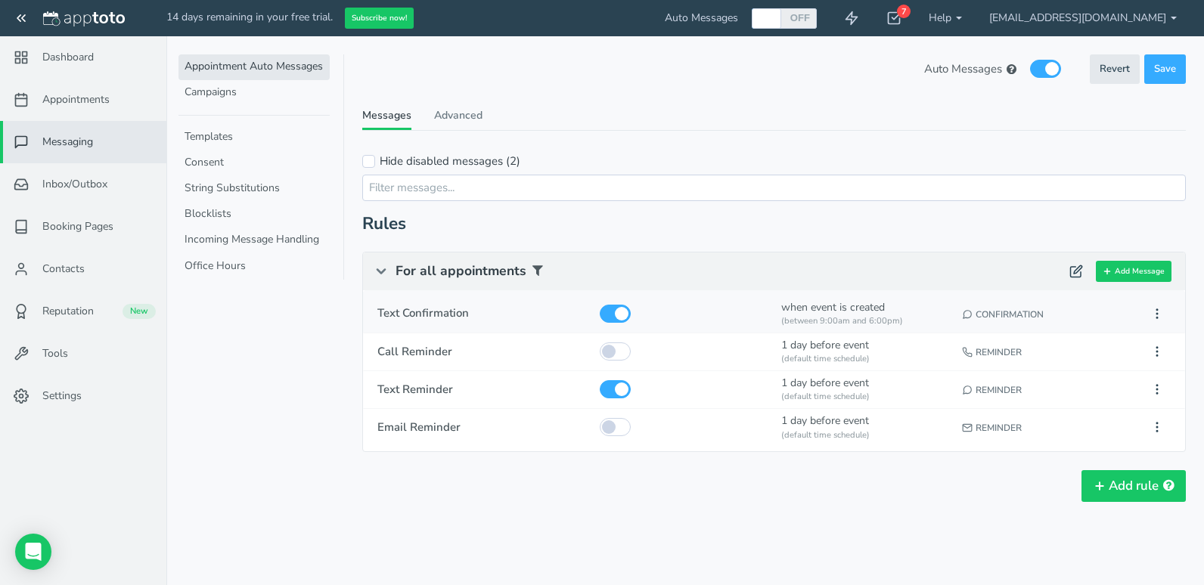
click at [797, 318] on div "(between 9:00am and 6:00pm)" at bounding box center [865, 321] width 168 height 12
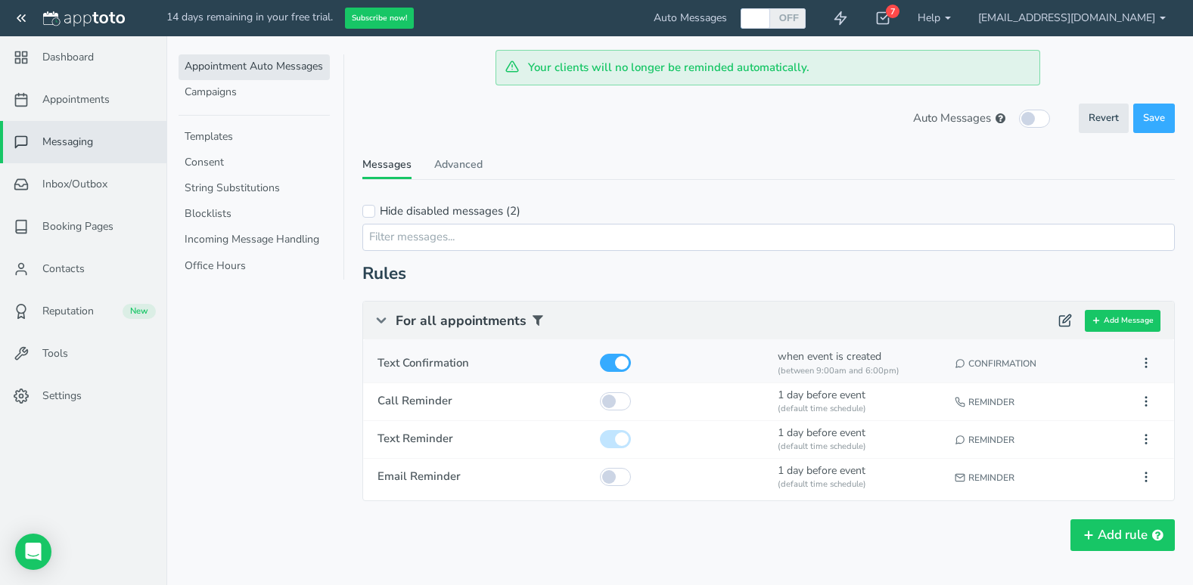
click at [789, 364] on div "when event is created (between 9:00am and 6:00pm) (default time schedule)" at bounding box center [859, 360] width 173 height 41
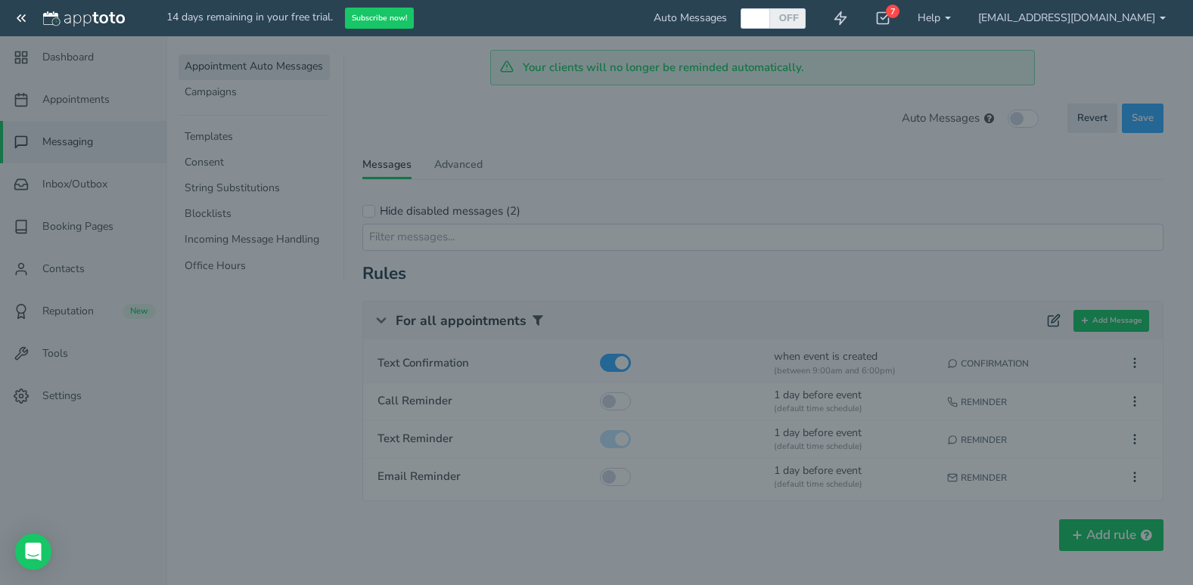
type input "Text Confirmation"
checkbox input "true"
select select "number:2"
type input "2025-09-10"
type input "11:09am"
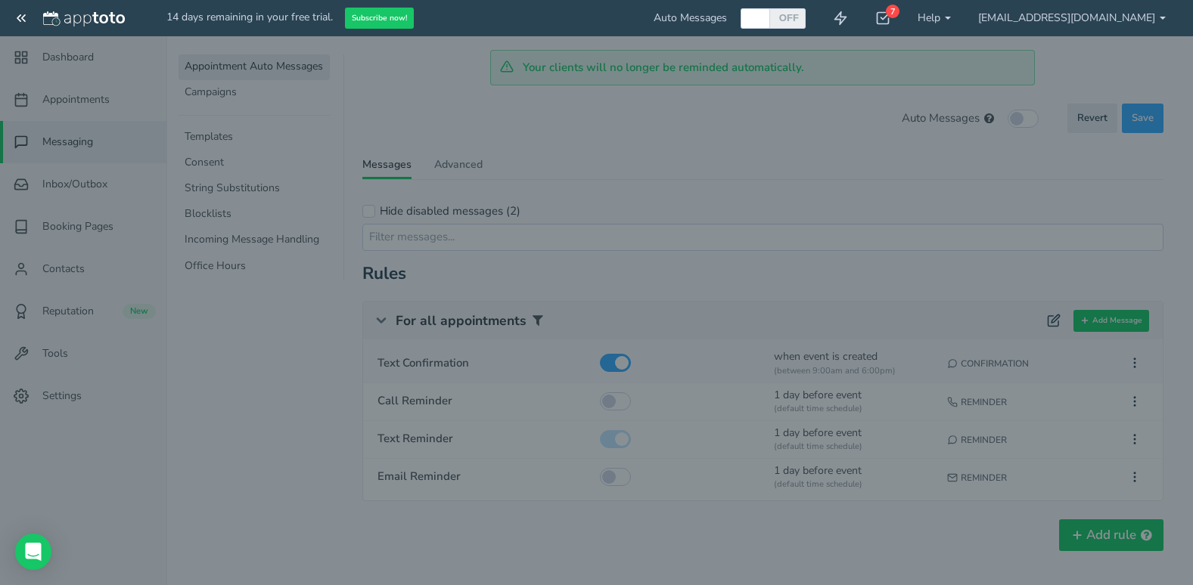
select select "string:0"
select select "string:custom"
type input "09:00am"
type input "06:00pm"
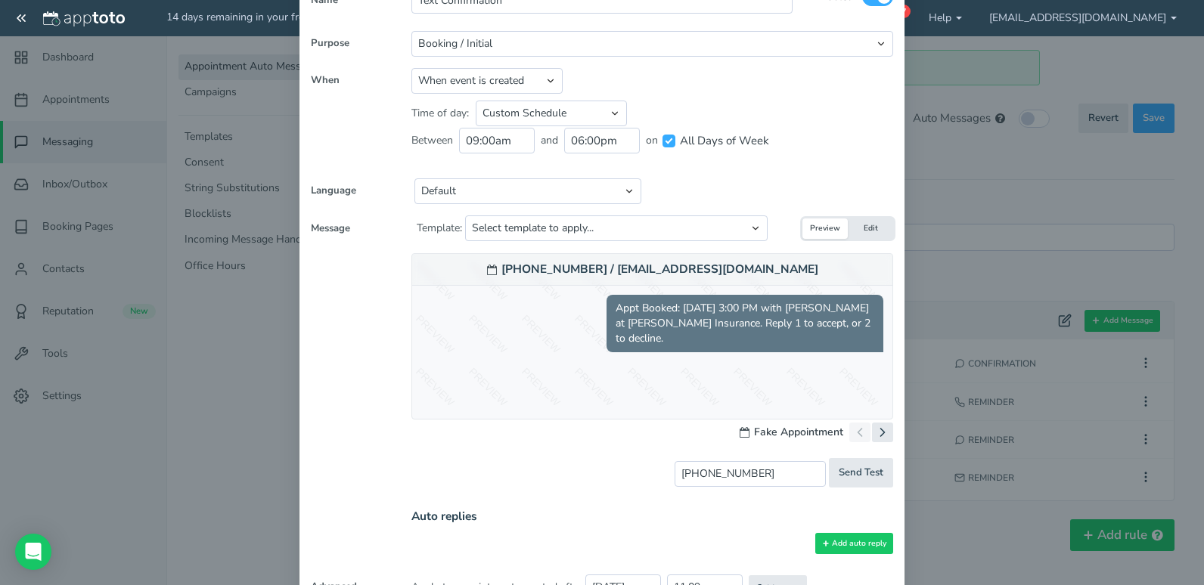
scroll to position [151, 0]
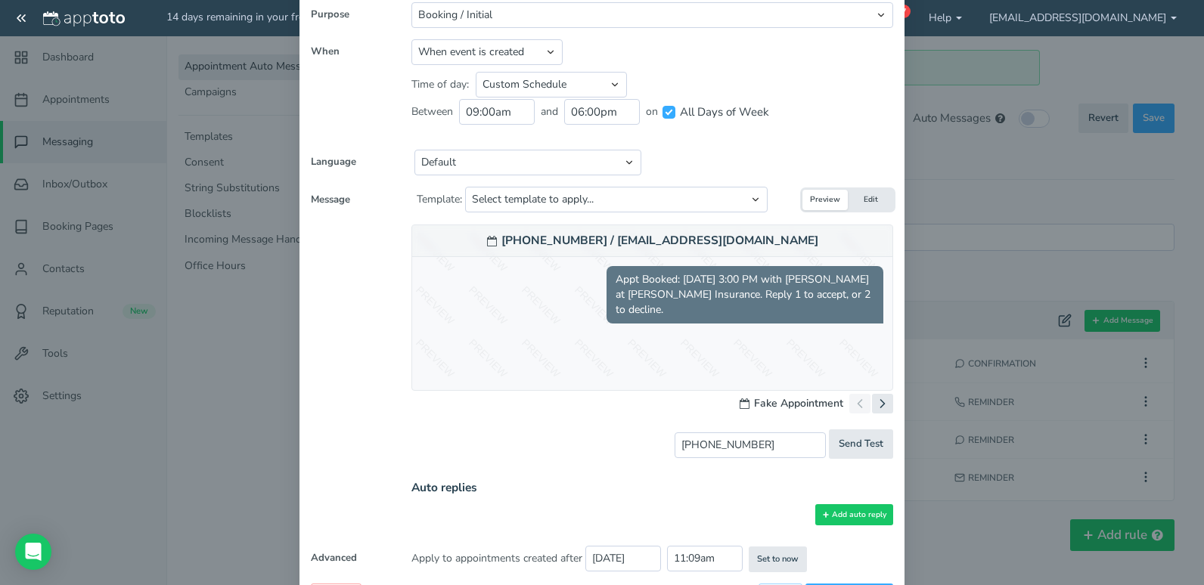
click at [880, 191] on button "Edit" at bounding box center [870, 200] width 45 height 20
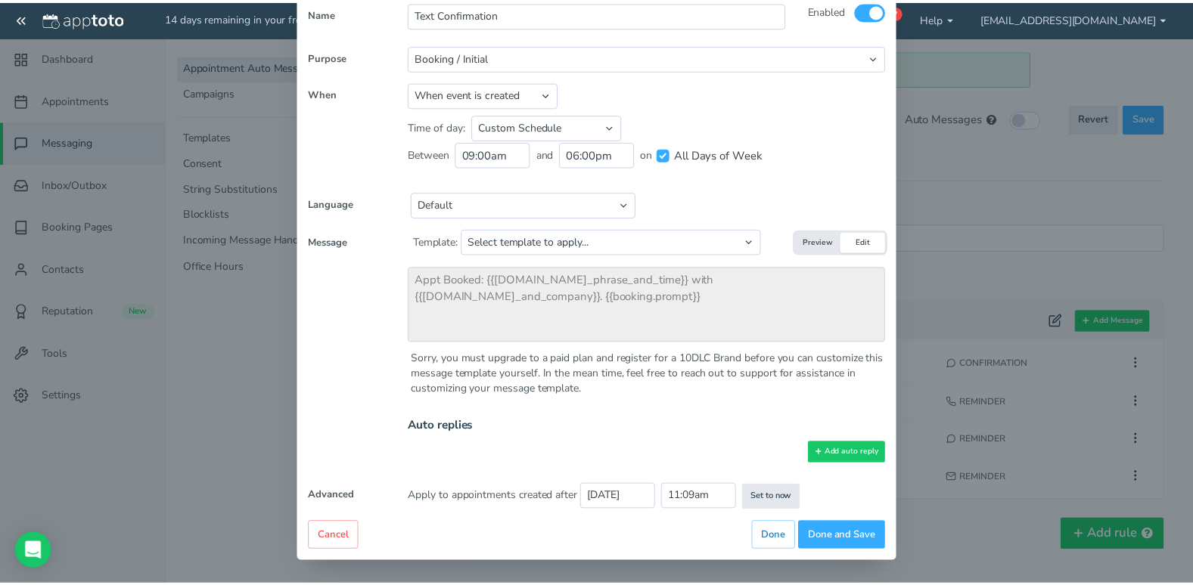
scroll to position [109, 0]
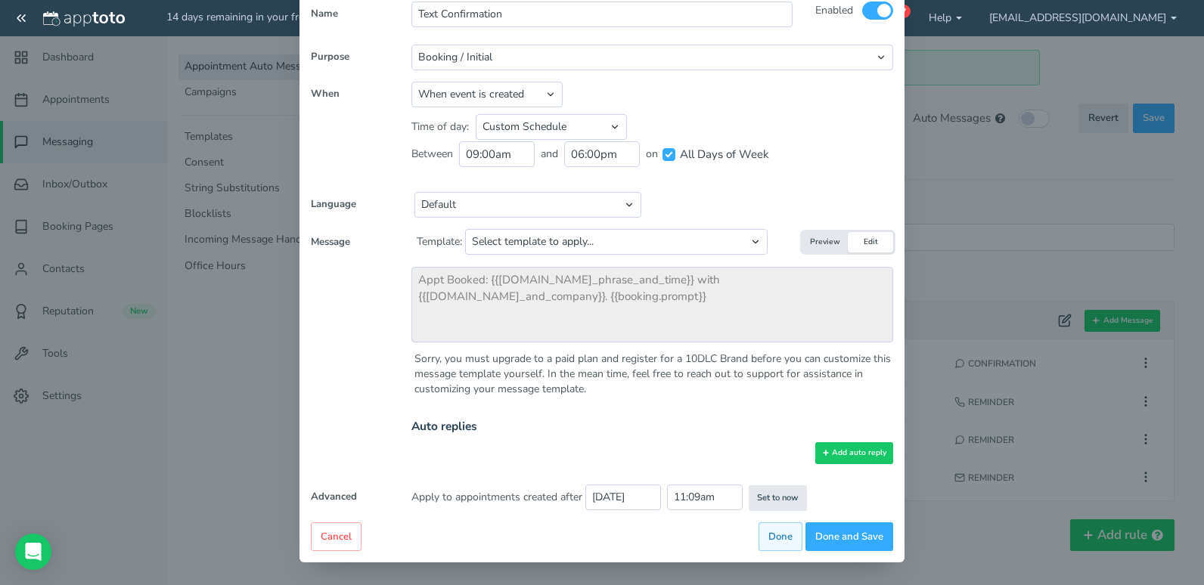
click at [784, 547] on button "Done" at bounding box center [781, 537] width 44 height 29
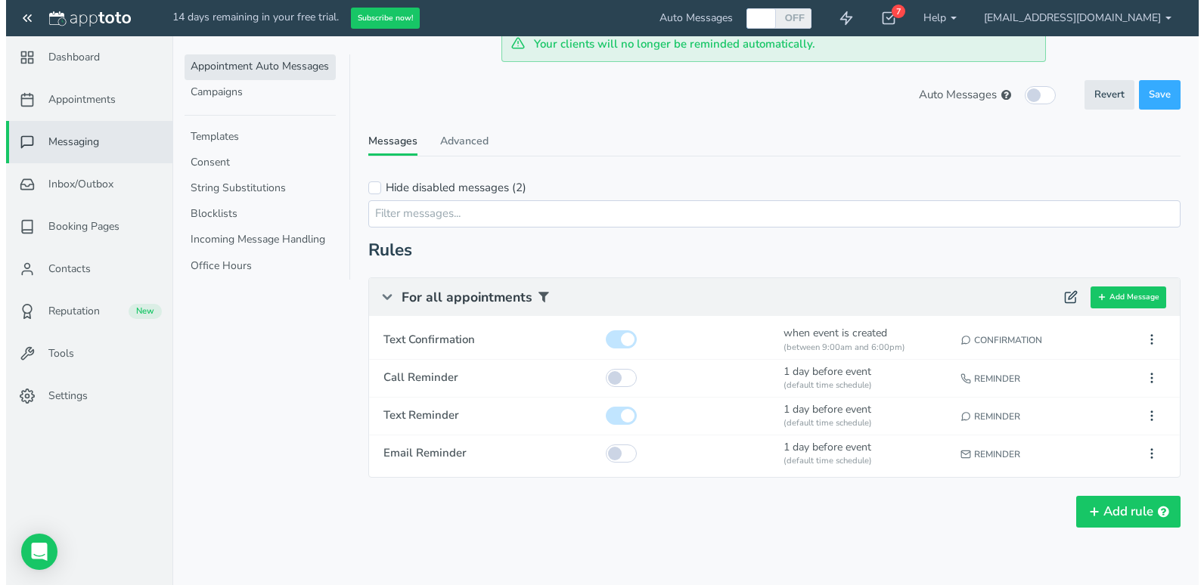
scroll to position [36, 0]
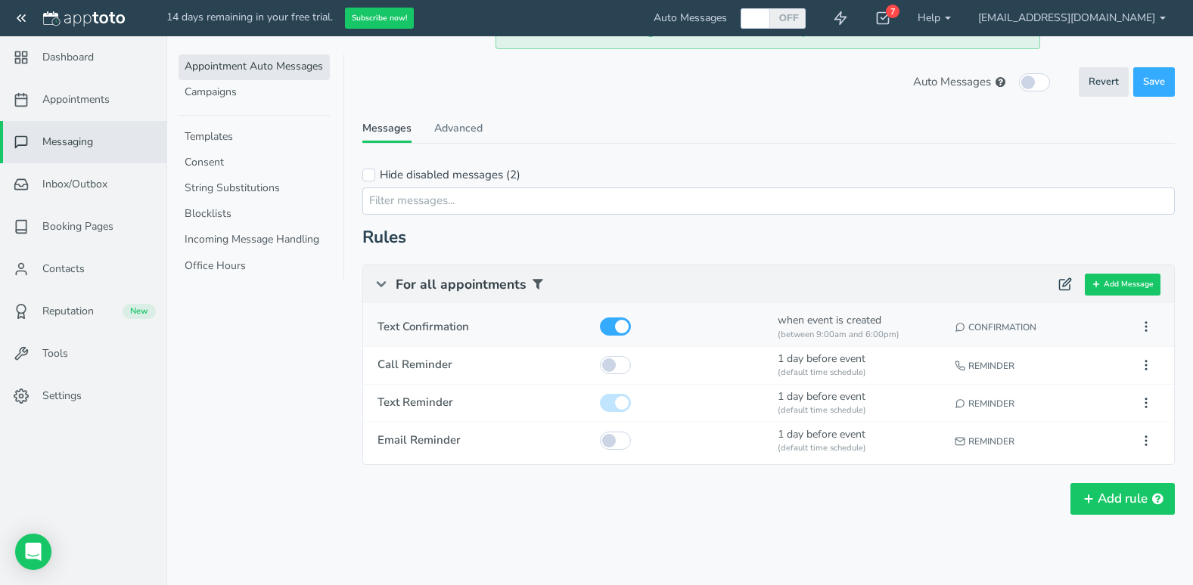
click at [523, 323] on span "Text Confirmation" at bounding box center [481, 327] width 209 height 16
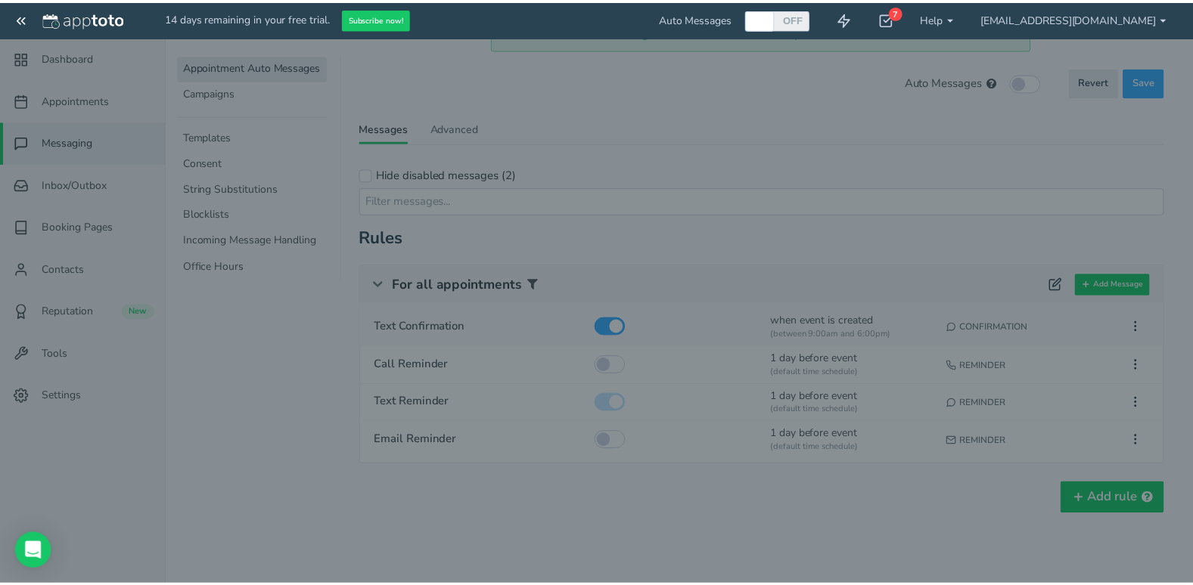
scroll to position [0, 0]
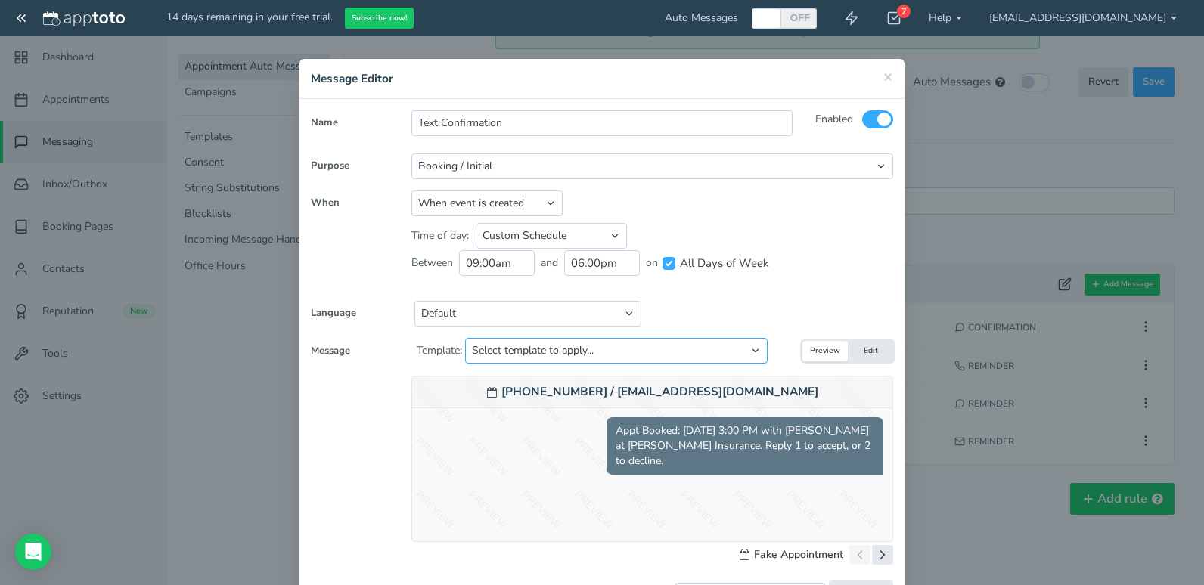
click at [558, 352] on select "Select template to apply... Default Initial Message Default Initial Message (ju…" at bounding box center [616, 351] width 303 height 26
click at [889, 74] on div "× Message Editor" at bounding box center [601, 79] width 605 height 40
click at [885, 76] on span "×" at bounding box center [888, 76] width 10 height 21
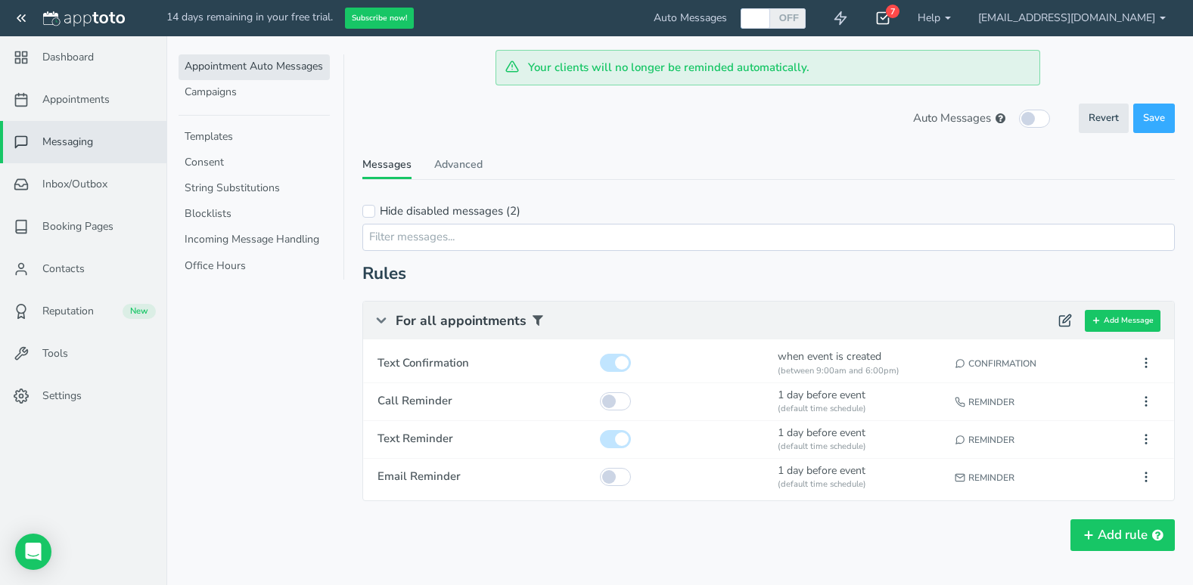
click at [899, 9] on div "7" at bounding box center [893, 12] width 14 height 14
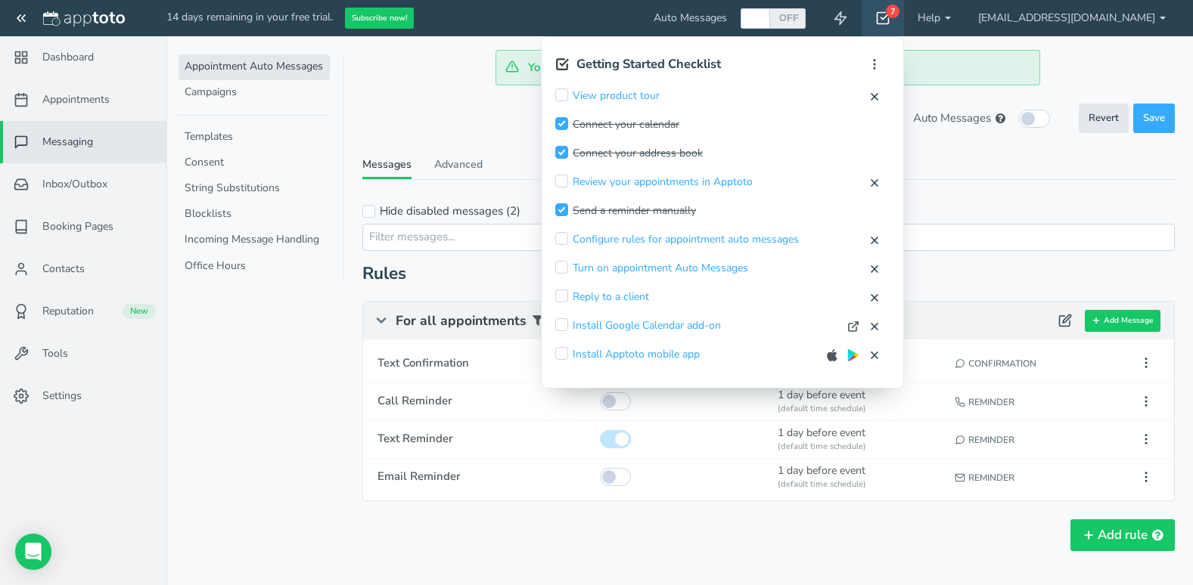
click at [899, 9] on div "7" at bounding box center [893, 12] width 14 height 14
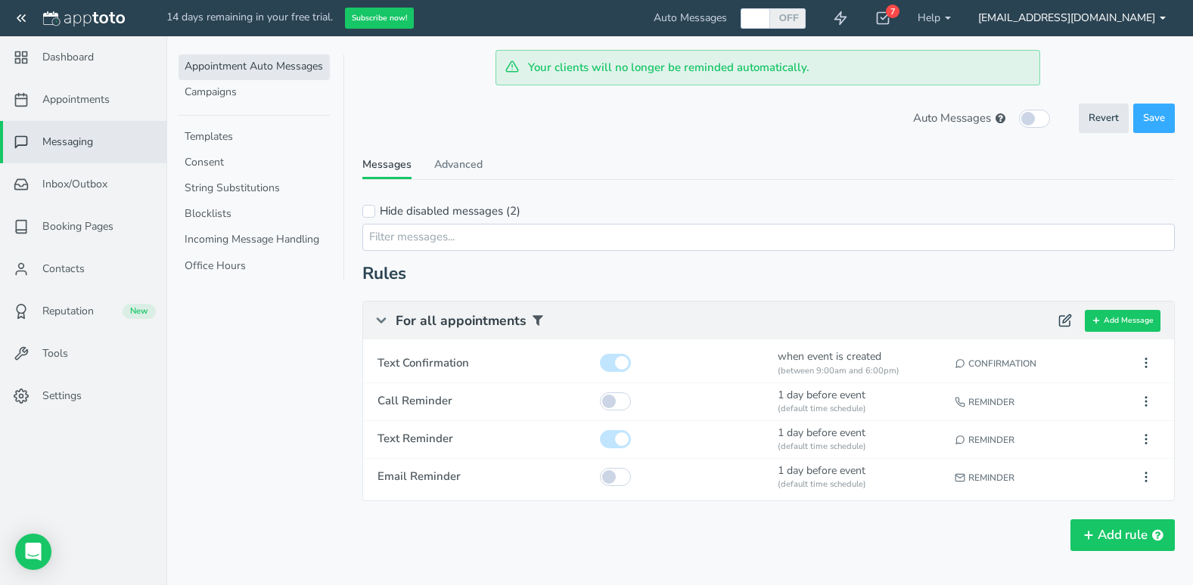
click at [1091, 19] on link "[EMAIL_ADDRESS][DOMAIN_NAME]" at bounding box center [1071, 18] width 215 height 36
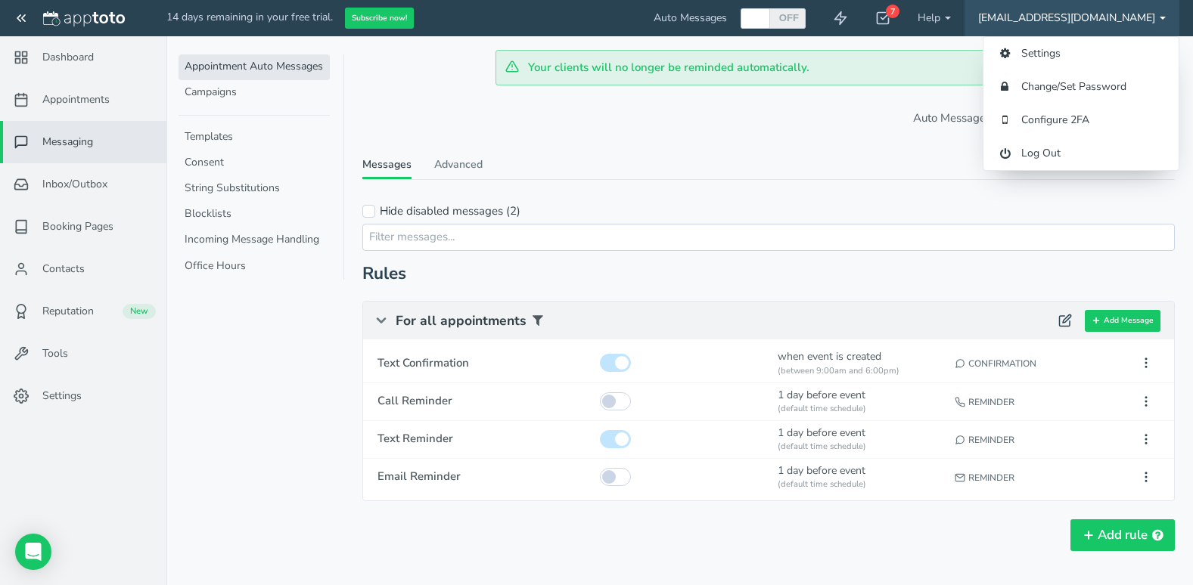
click at [1091, 19] on link "[EMAIL_ADDRESS][DOMAIN_NAME]" at bounding box center [1071, 18] width 215 height 36
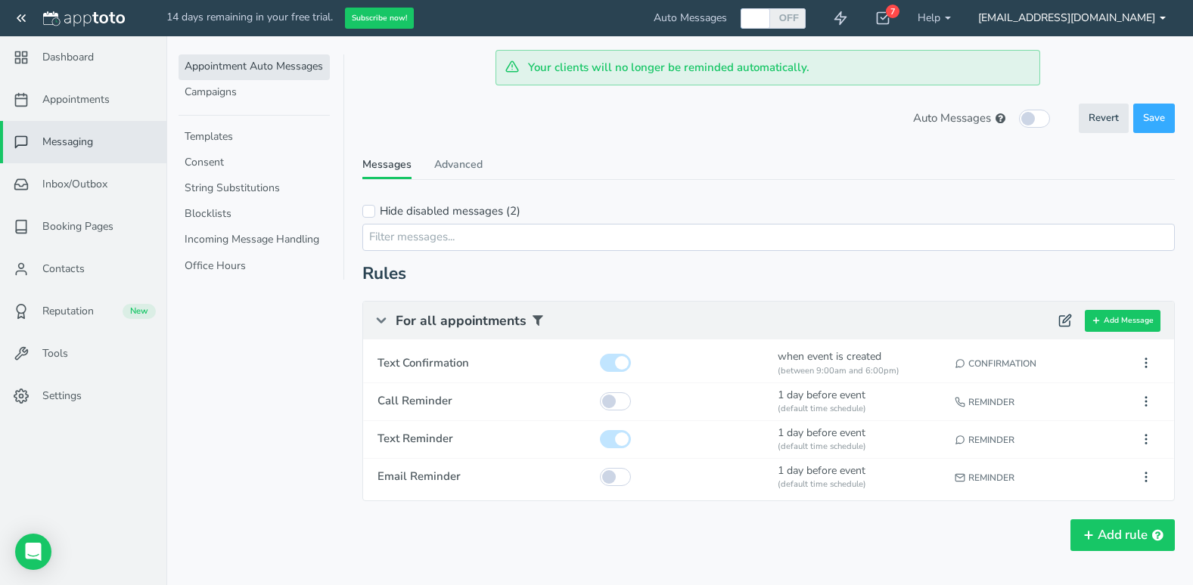
click at [1134, 17] on link "[EMAIL_ADDRESS][DOMAIN_NAME]" at bounding box center [1071, 18] width 215 height 36
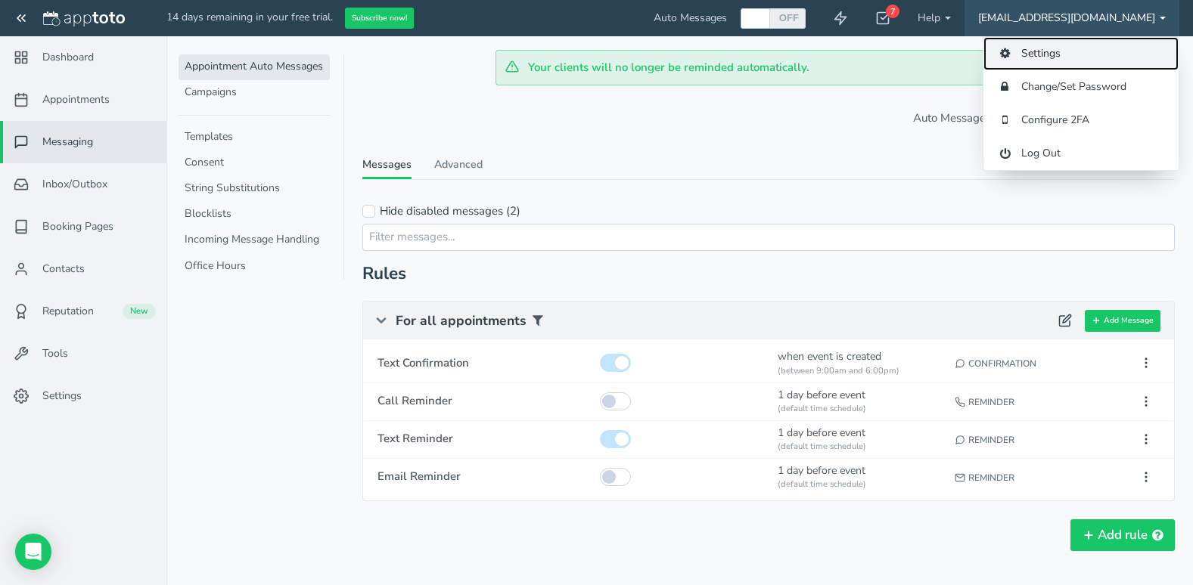
click at [1057, 52] on link "Settings" at bounding box center [1080, 53] width 195 height 33
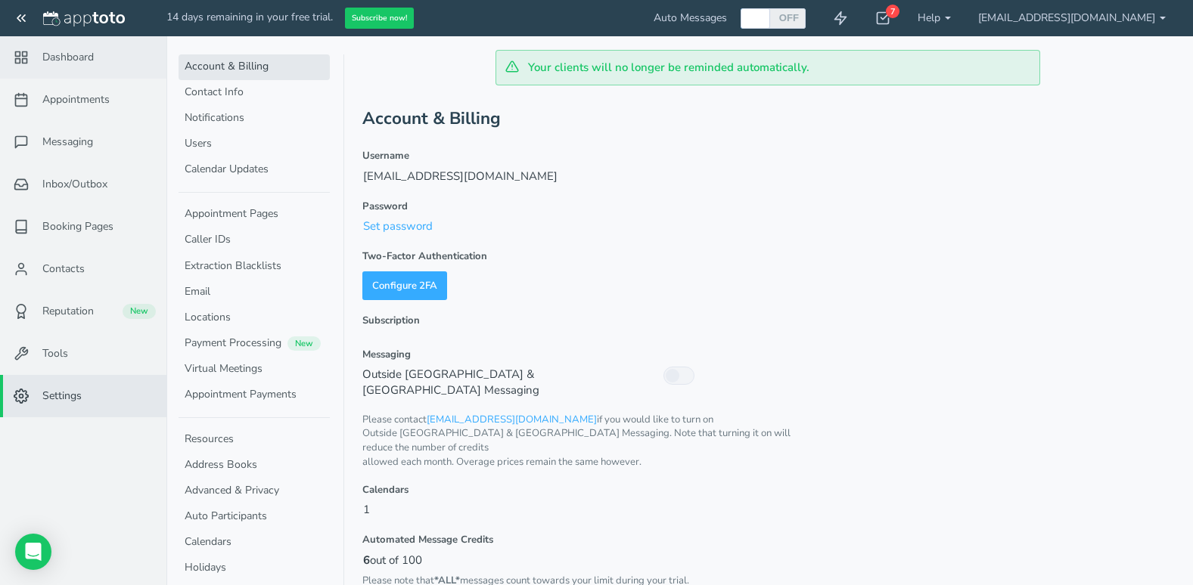
click at [89, 44] on link "Dashboard" at bounding box center [83, 57] width 166 height 42
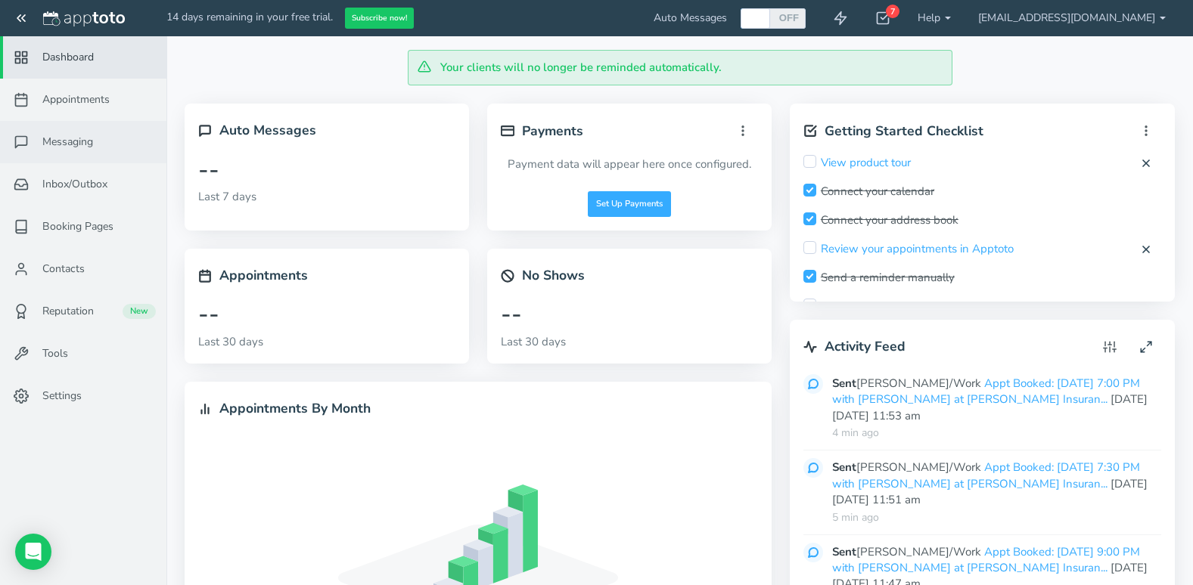
click at [80, 132] on link "Messaging" at bounding box center [83, 142] width 166 height 42
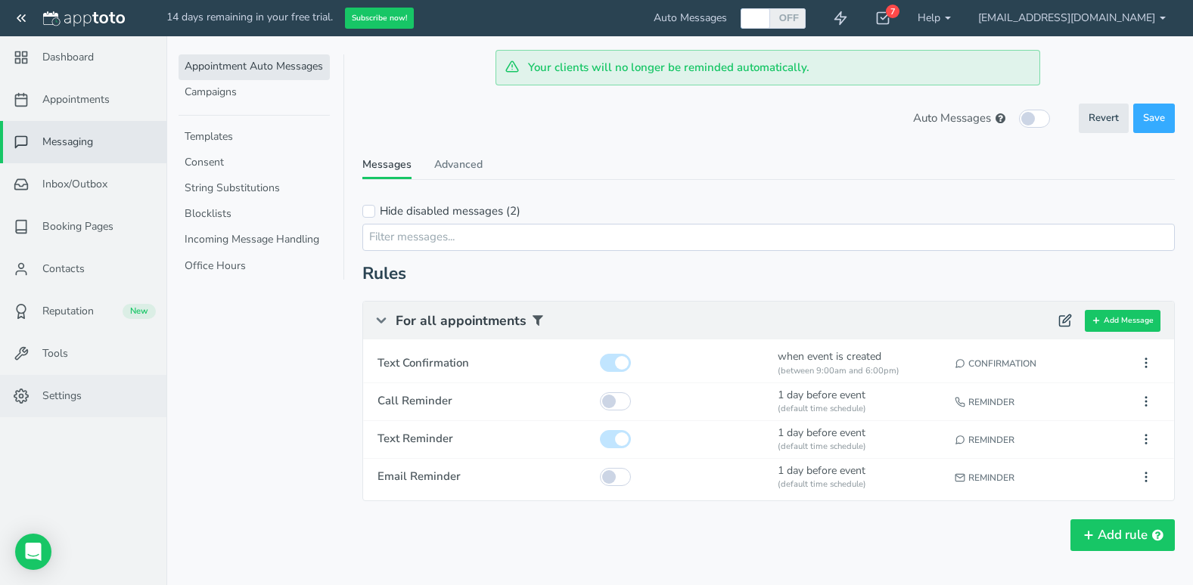
click at [76, 383] on link "Settings" at bounding box center [83, 396] width 166 height 42
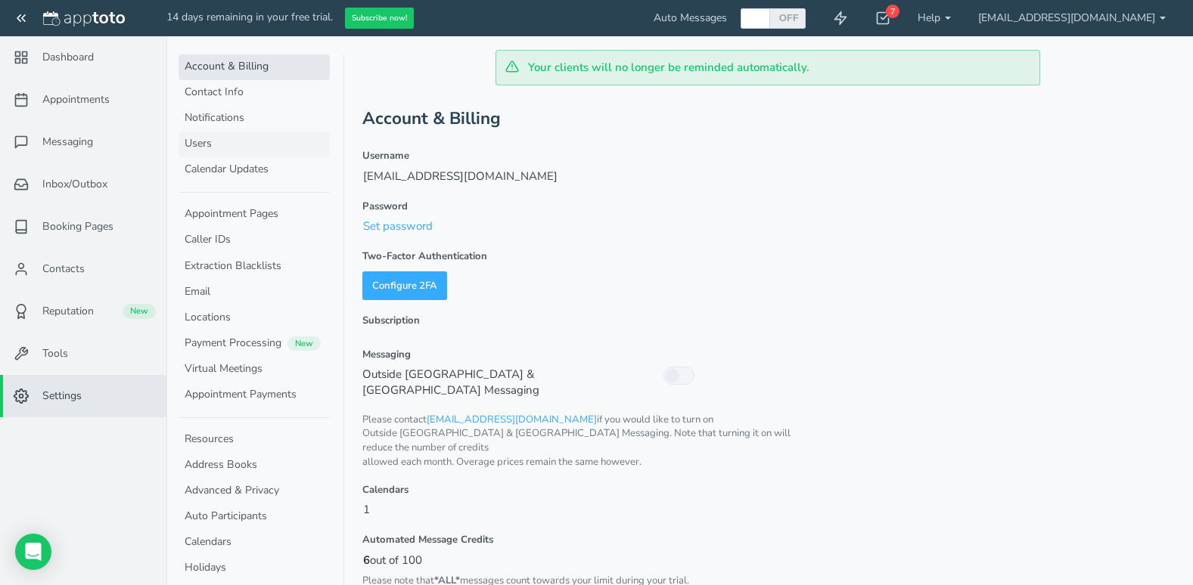
click at [253, 147] on link "Users" at bounding box center [253, 145] width 151 height 26
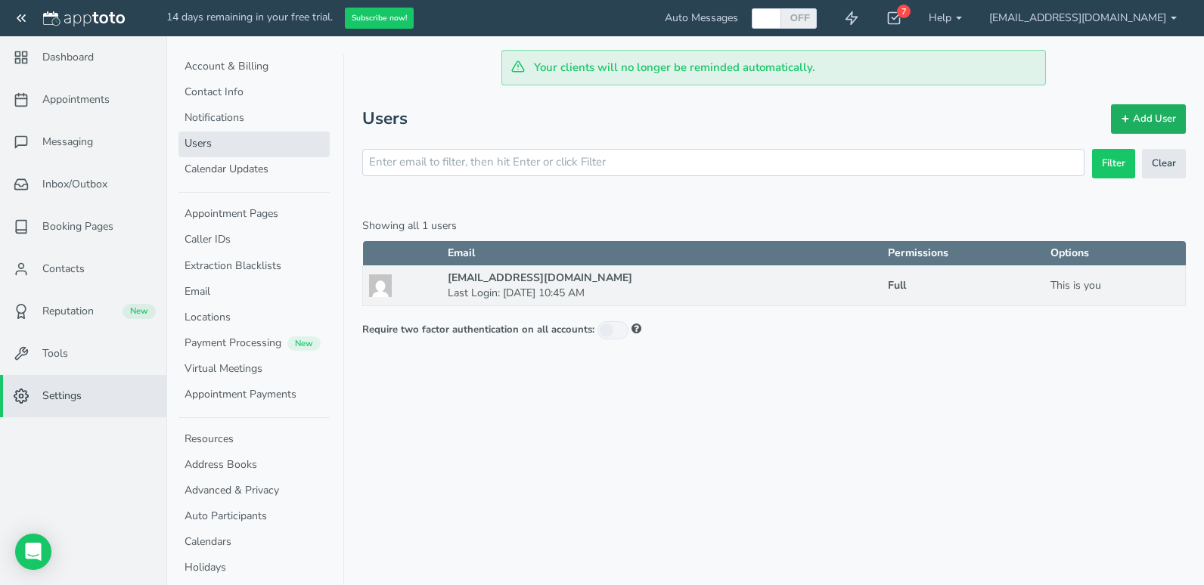
click at [1123, 113] on link "Add User" at bounding box center [1148, 118] width 75 height 29
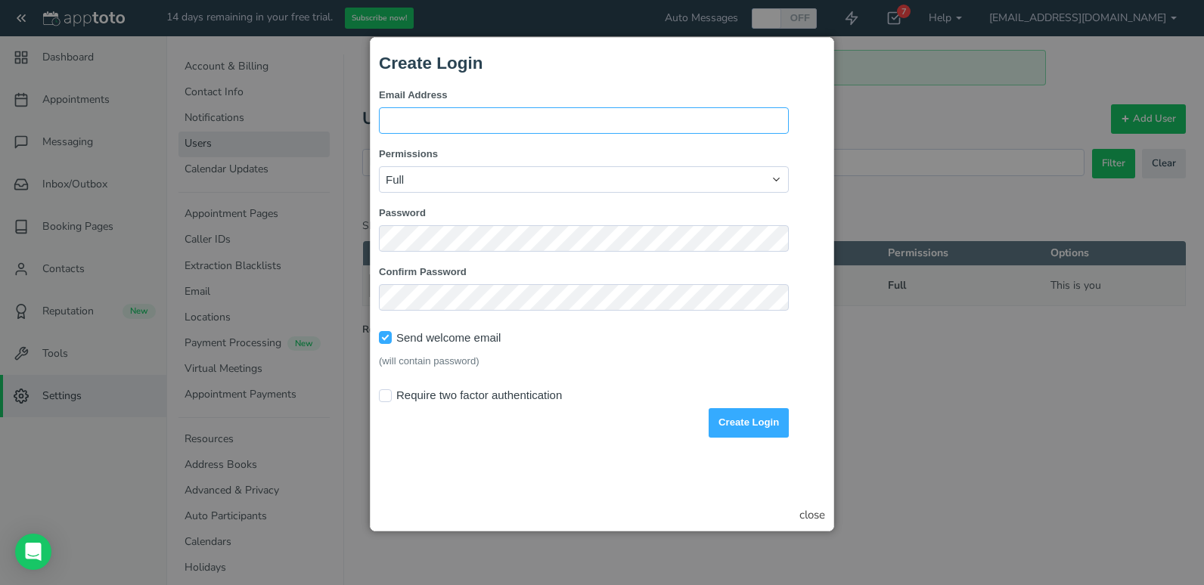
click at [715, 119] on input "Email Address" at bounding box center [584, 120] width 410 height 26
type input "[PERSON_NAME][EMAIL_ADDRESS][DOMAIN_NAME]"
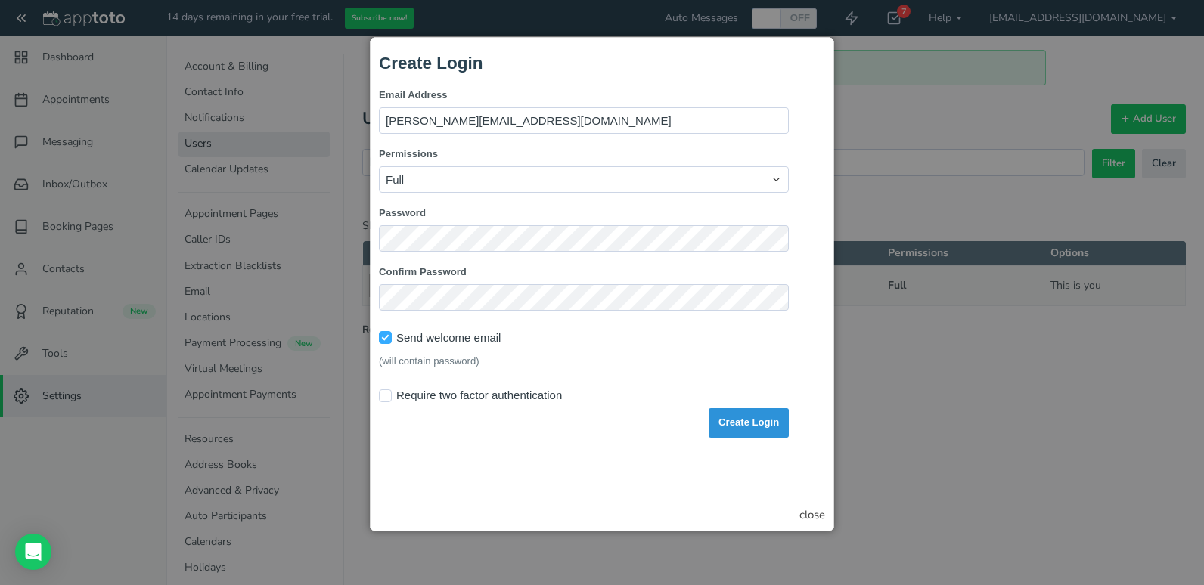
click at [730, 423] on button "Create Login" at bounding box center [749, 422] width 80 height 29
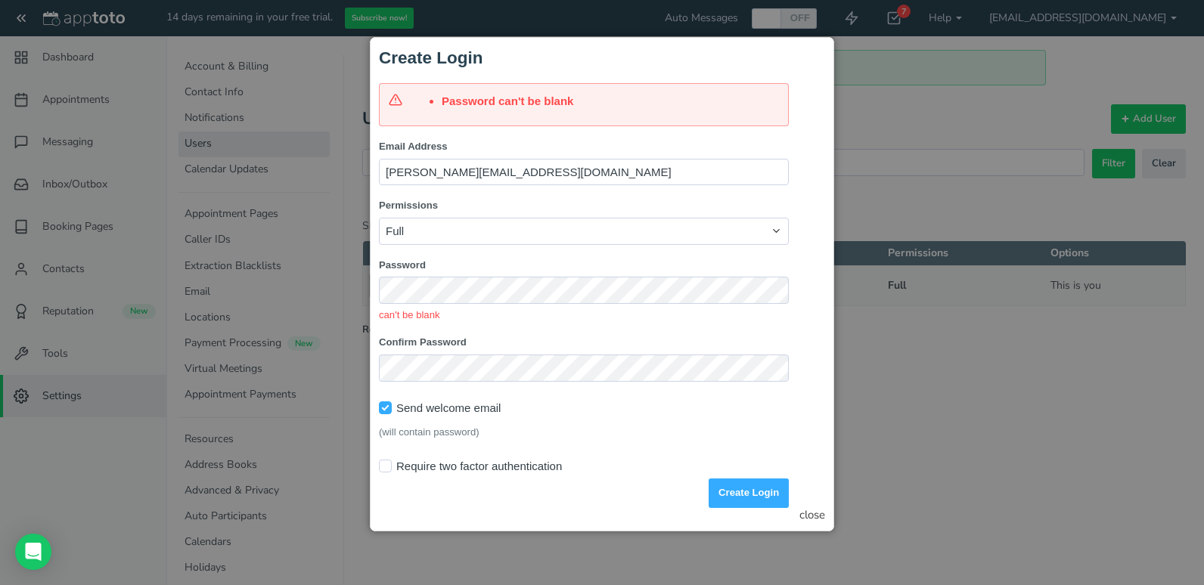
scroll to position [17, 0]
click at [787, 314] on div "Email Address kevin.fiskinsuranceagency@gmail.com Permissions Full Agent (No Se…" at bounding box center [584, 324] width 410 height 368
click at [761, 479] on button "Create Login" at bounding box center [749, 493] width 80 height 29
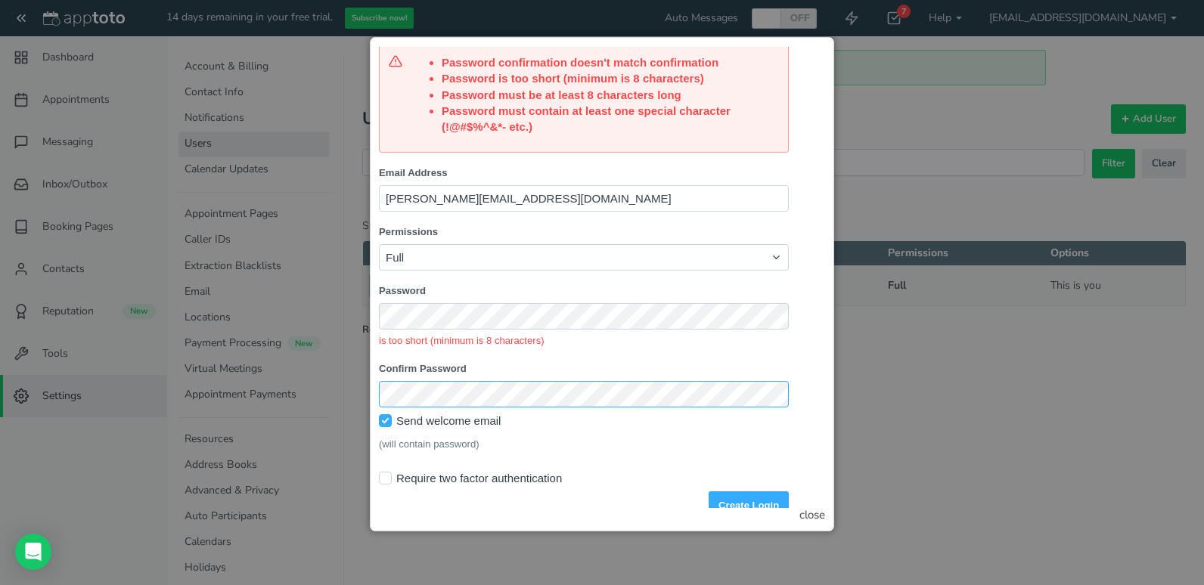
scroll to position [68, 0]
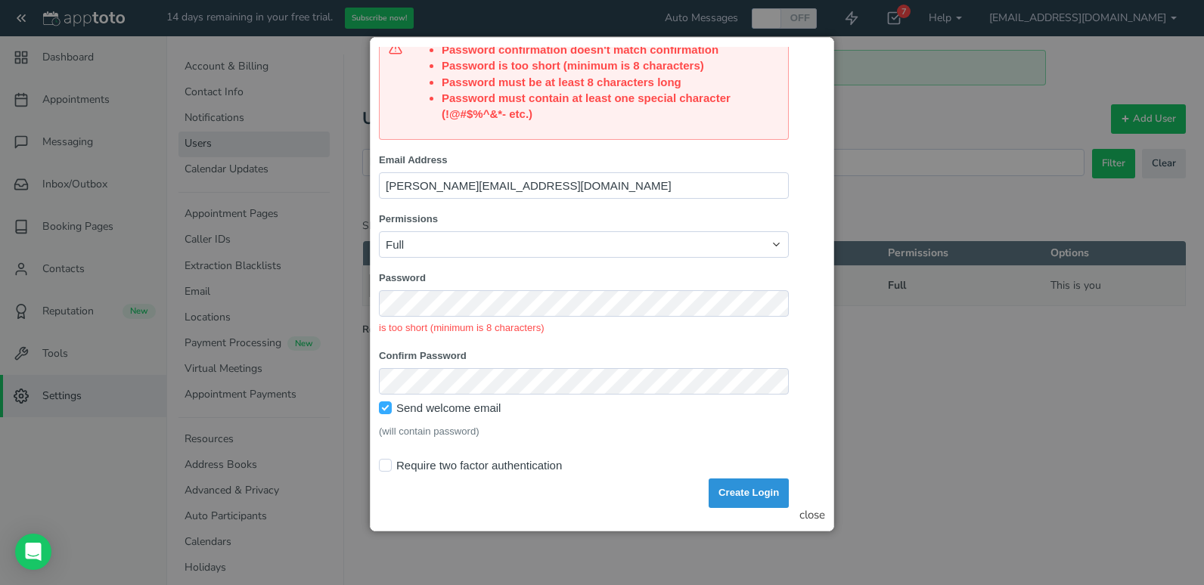
click at [768, 479] on button "Create Login" at bounding box center [749, 493] width 80 height 29
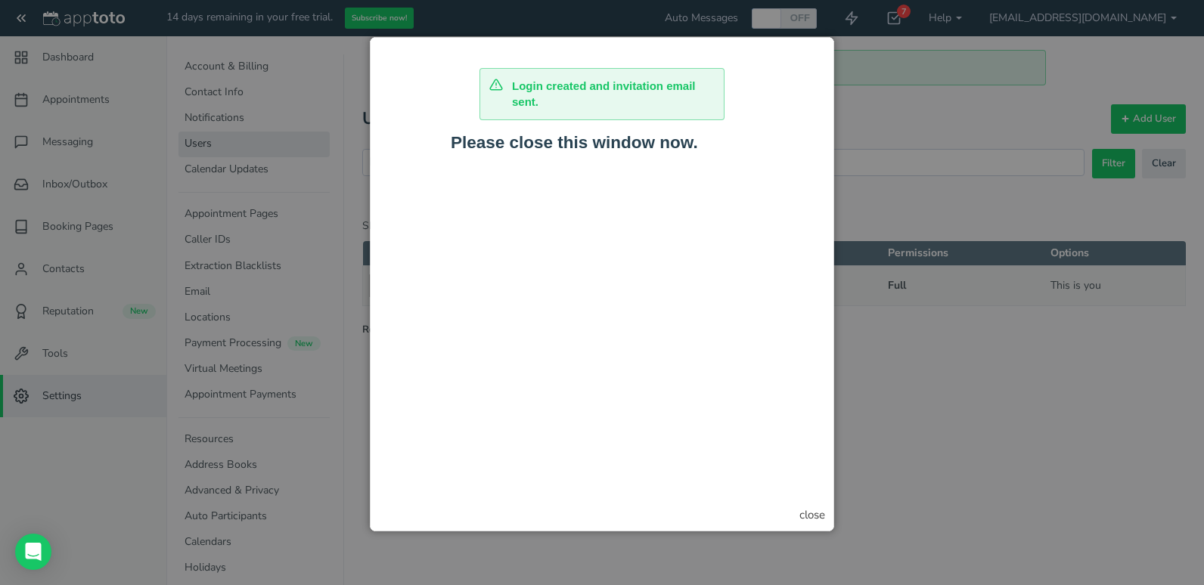
scroll to position [0, 0]
